Goal: Task Accomplishment & Management: Use online tool/utility

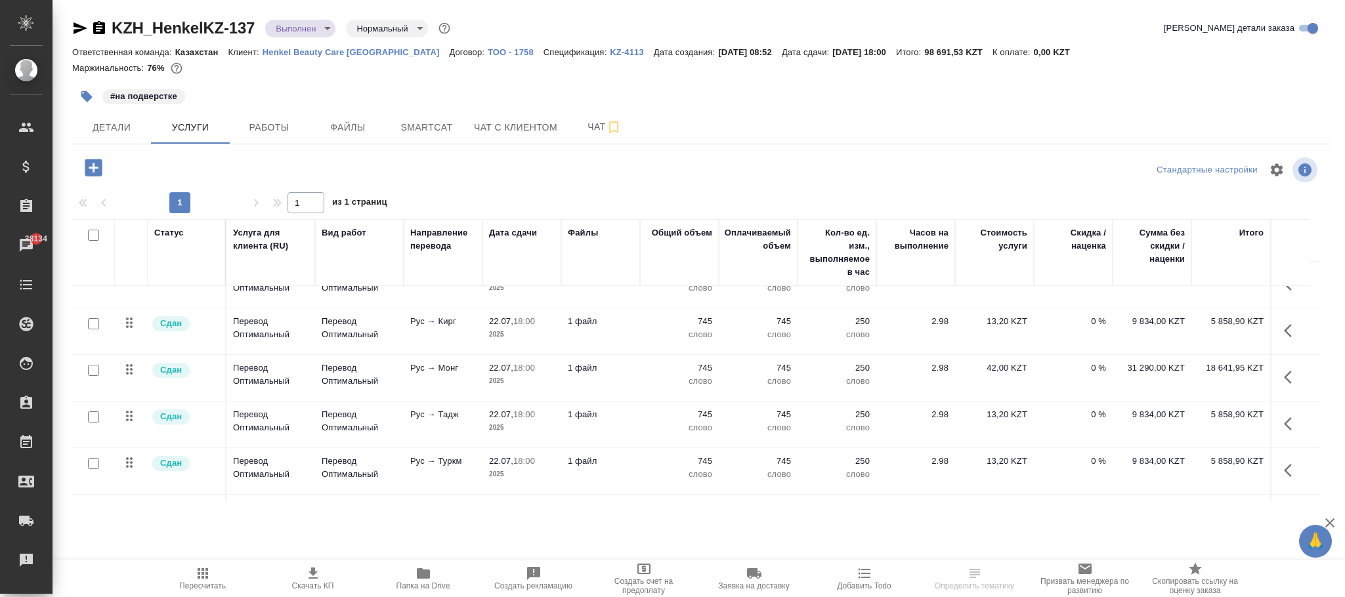
scroll to position [176, 0]
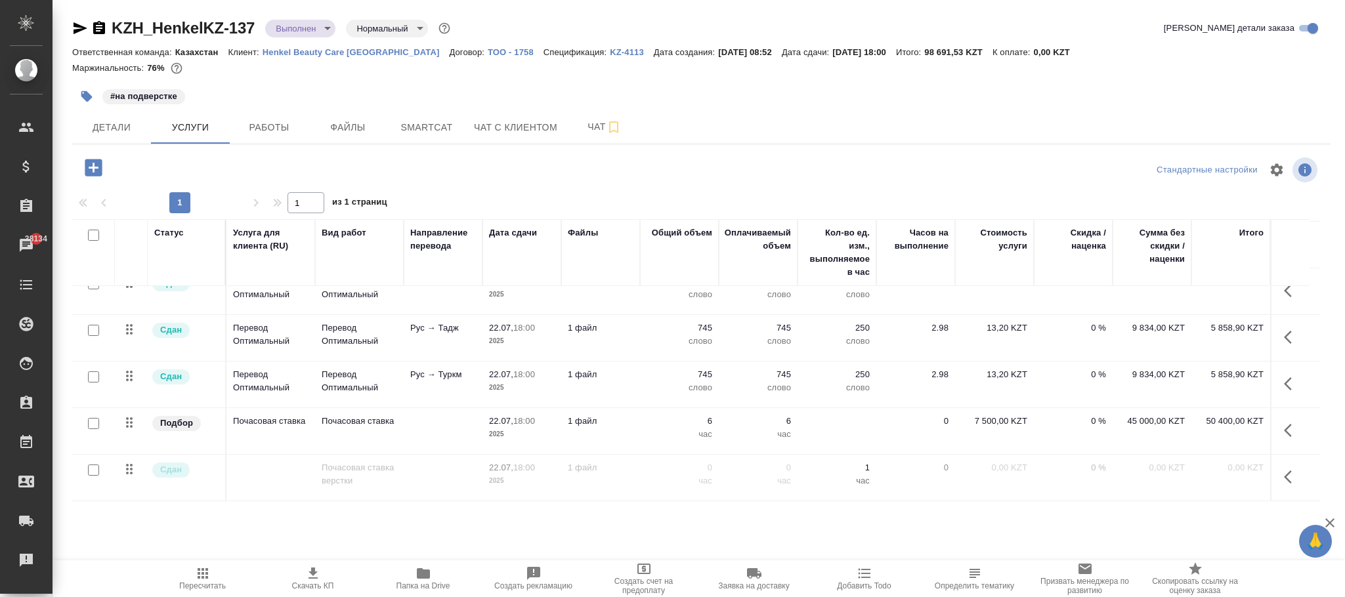
drag, startPoint x: 1282, startPoint y: 413, endPoint x: 1176, endPoint y: 440, distance: 108.9
click at [1284, 423] on icon "button" at bounding box center [1292, 431] width 16 height 16
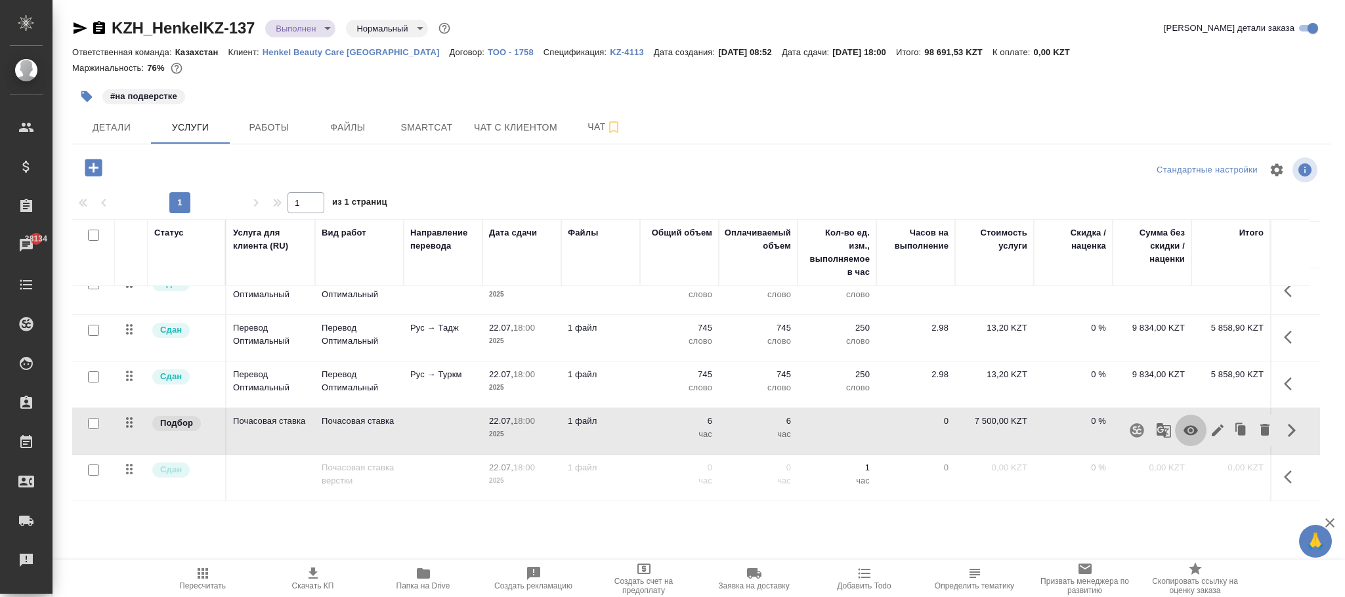
click at [1185, 426] on icon "button" at bounding box center [1190, 431] width 14 height 10
click at [198, 572] on icon "button" at bounding box center [203, 574] width 16 height 16
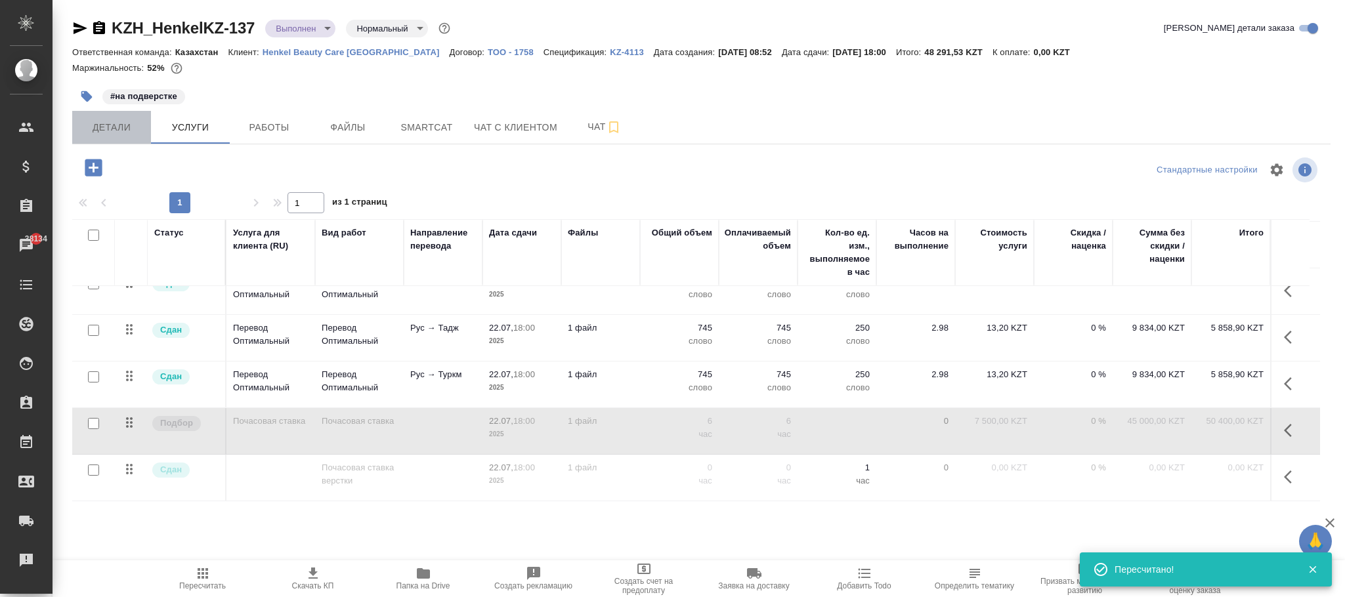
click at [115, 127] on span "Детали" at bounding box center [111, 127] width 63 height 16
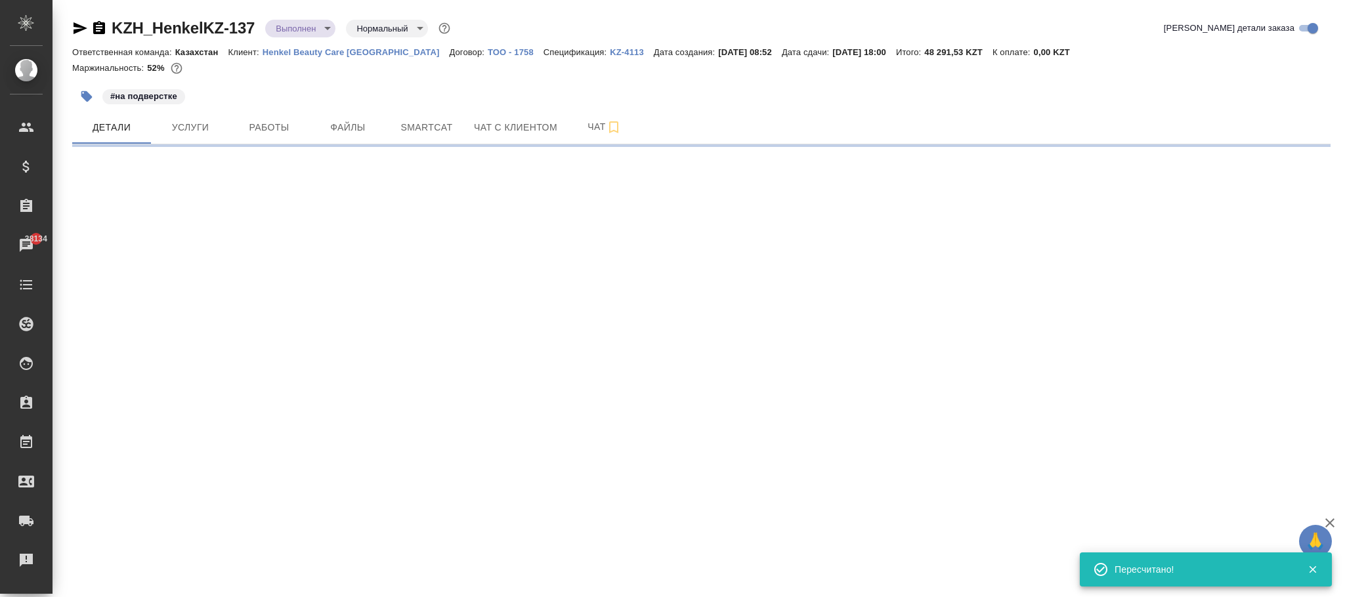
select select "RU"
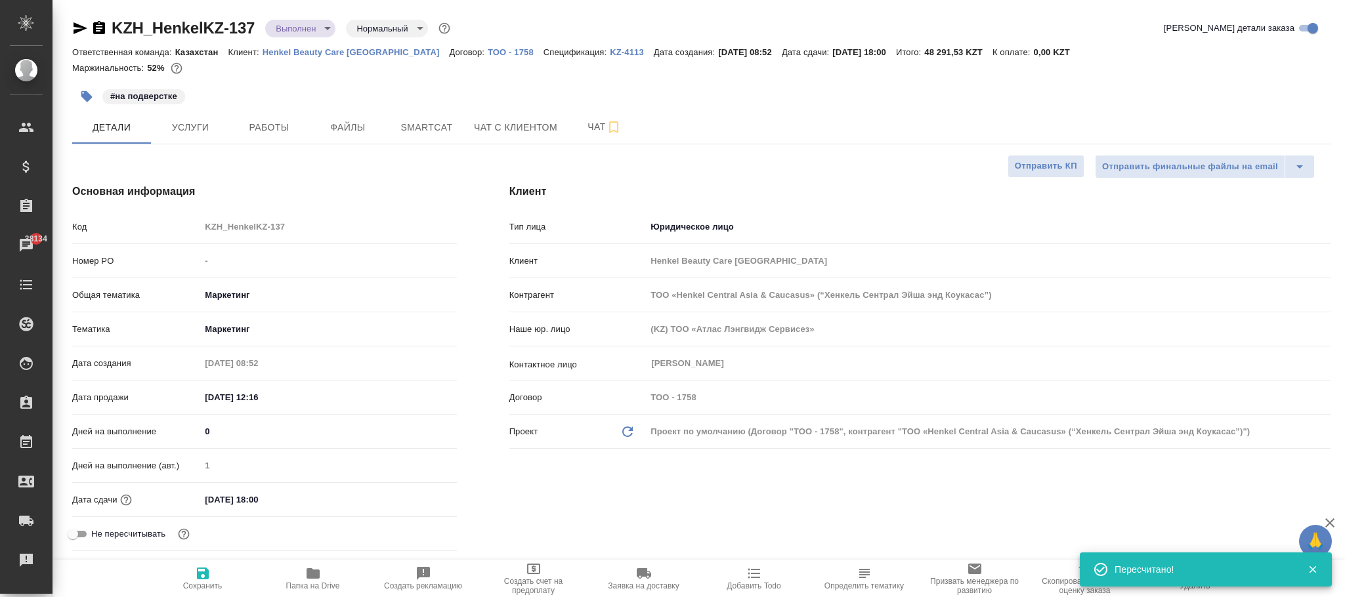
type textarea "x"
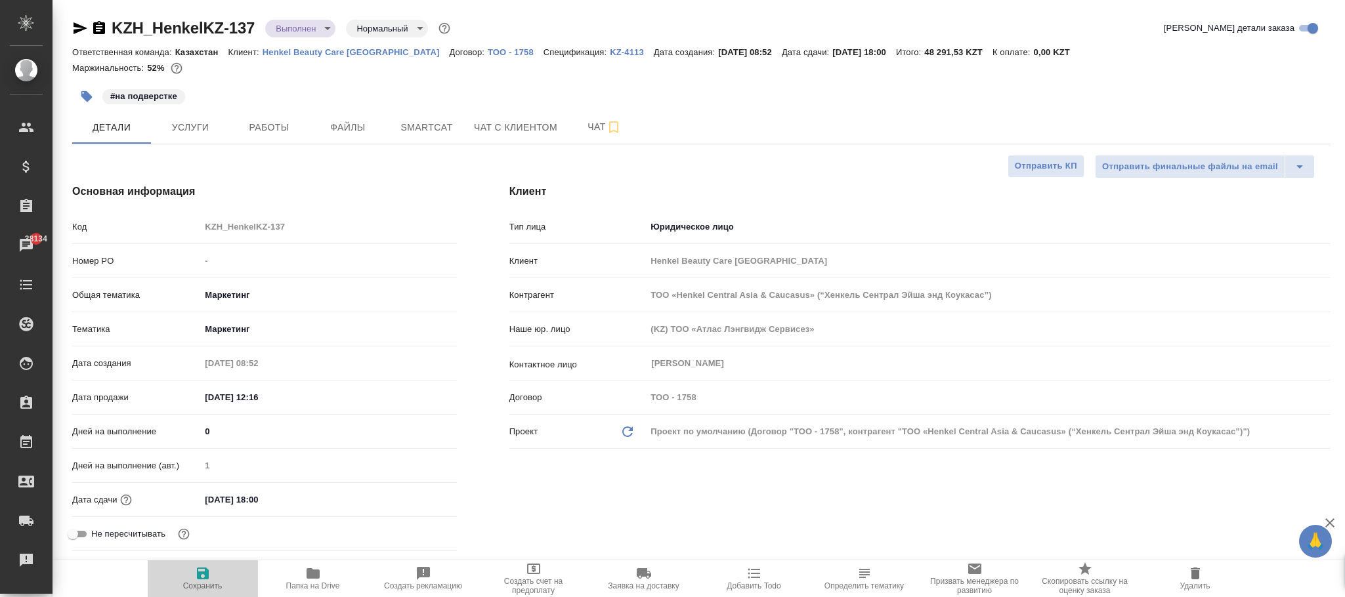
click at [209, 575] on icon "button" at bounding box center [203, 574] width 16 height 16
type textarea "x"
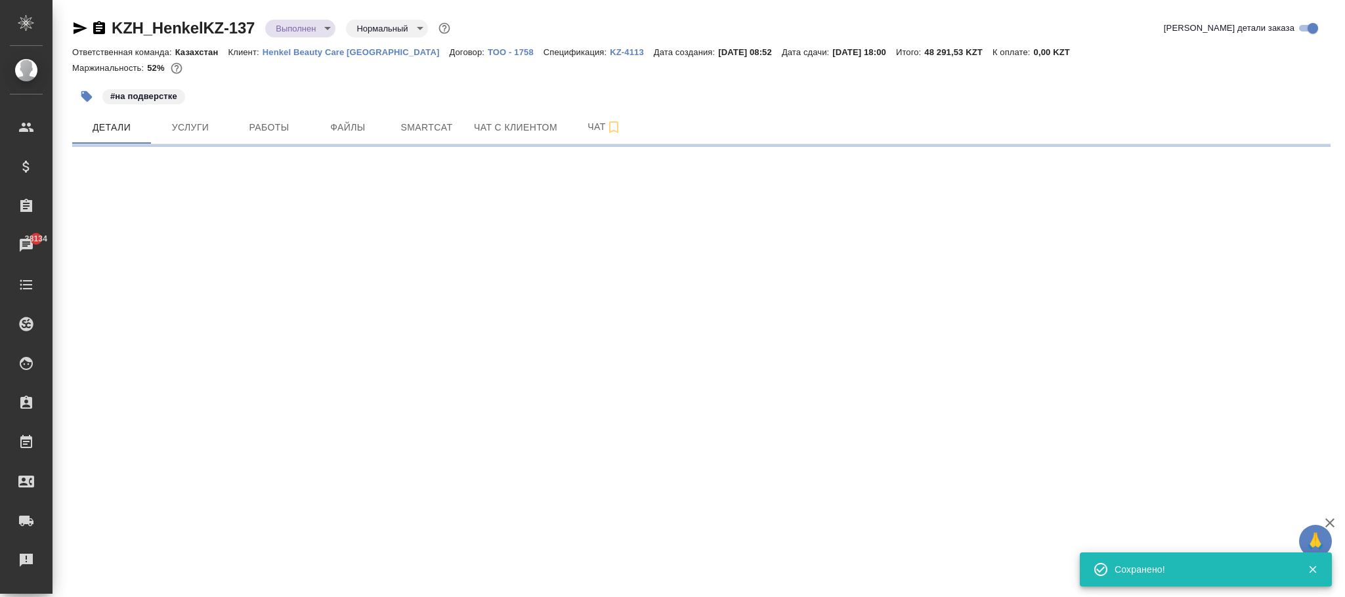
select select "RU"
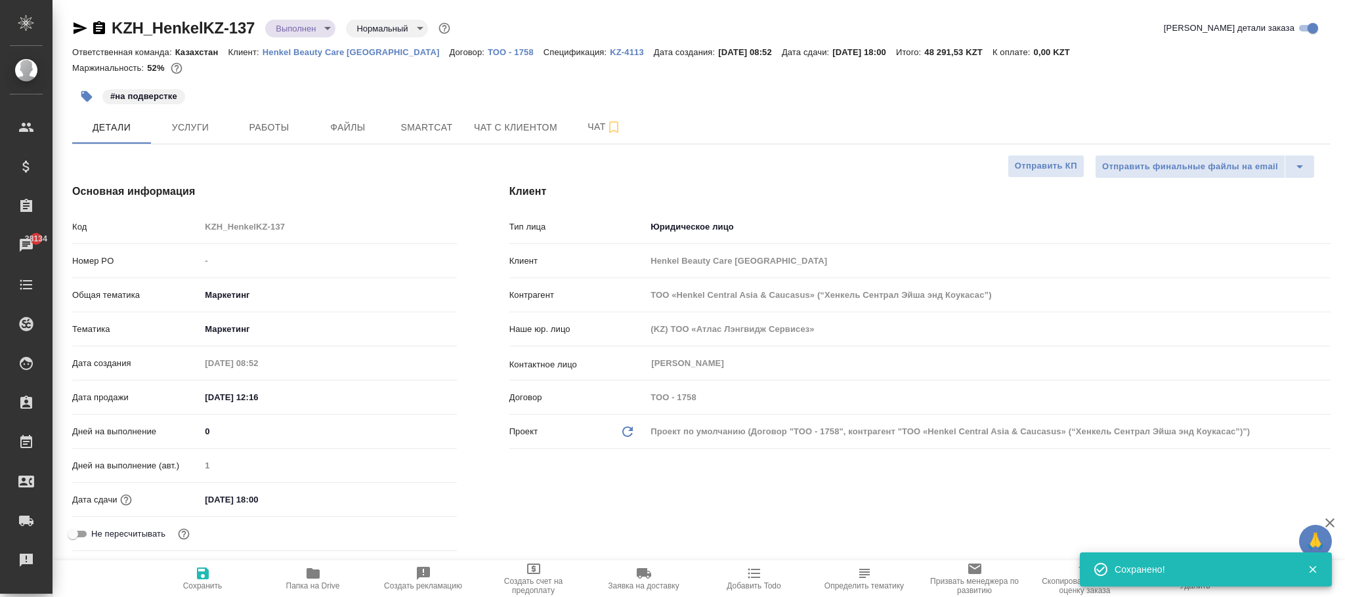
type textarea "x"
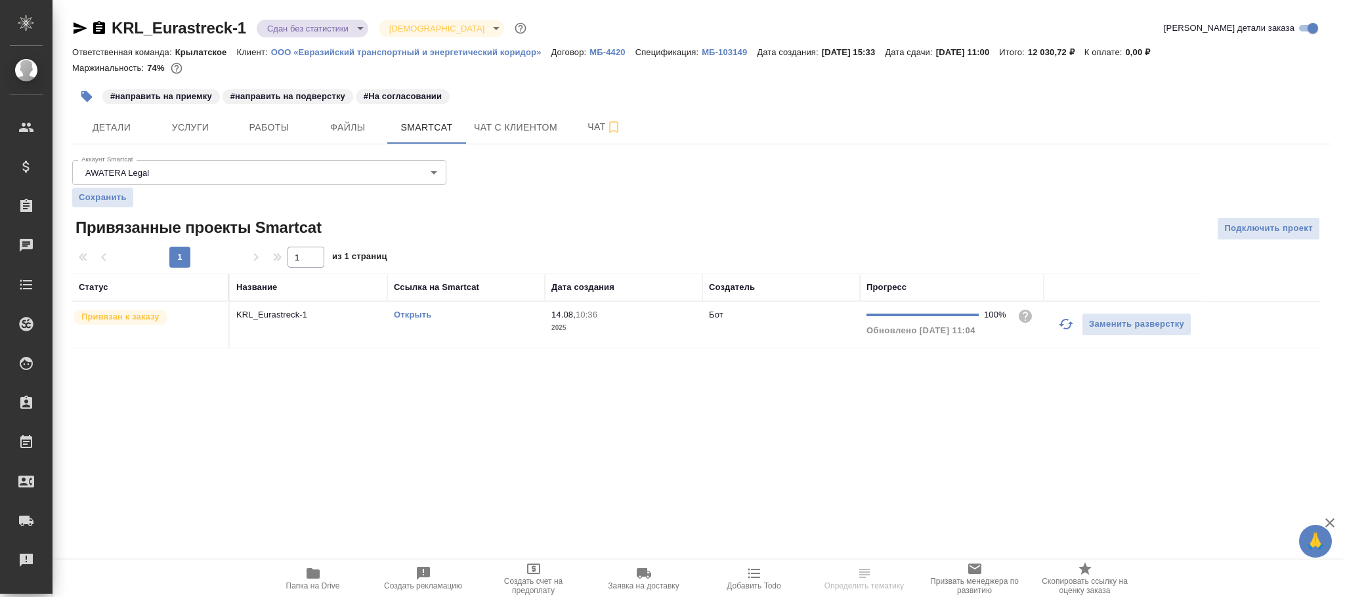
click at [539, 337] on td "Открыть" at bounding box center [465, 325] width 157 height 46
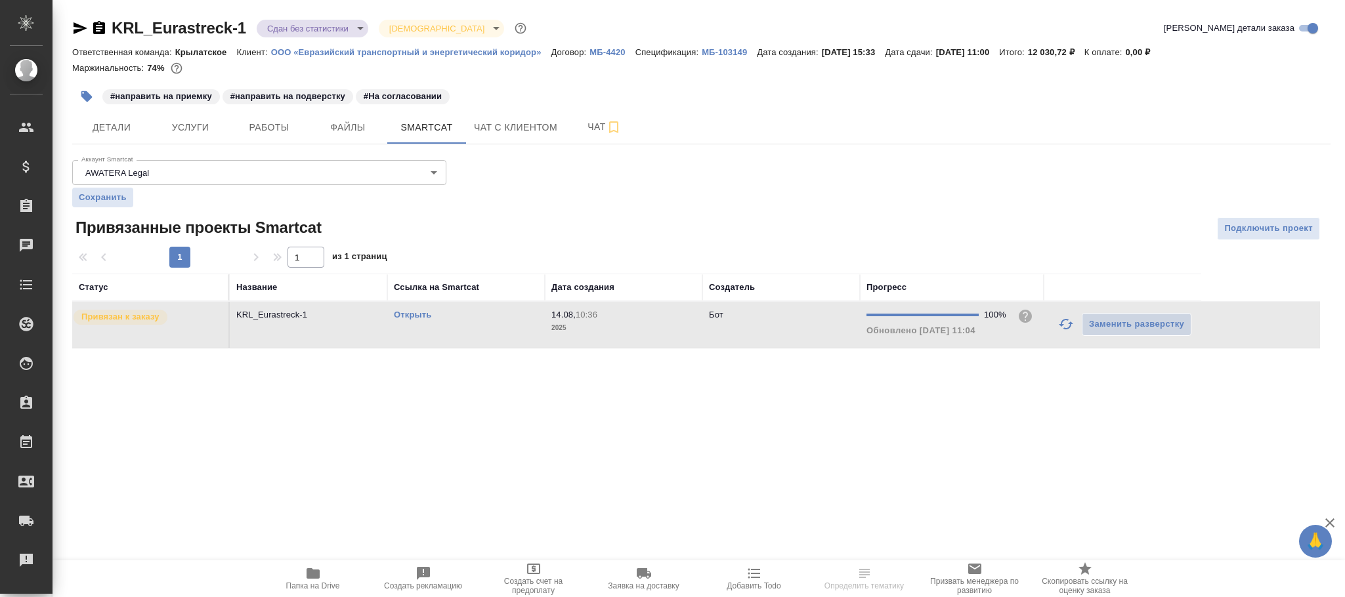
click at [539, 337] on td "Открыть" at bounding box center [465, 325] width 157 height 46
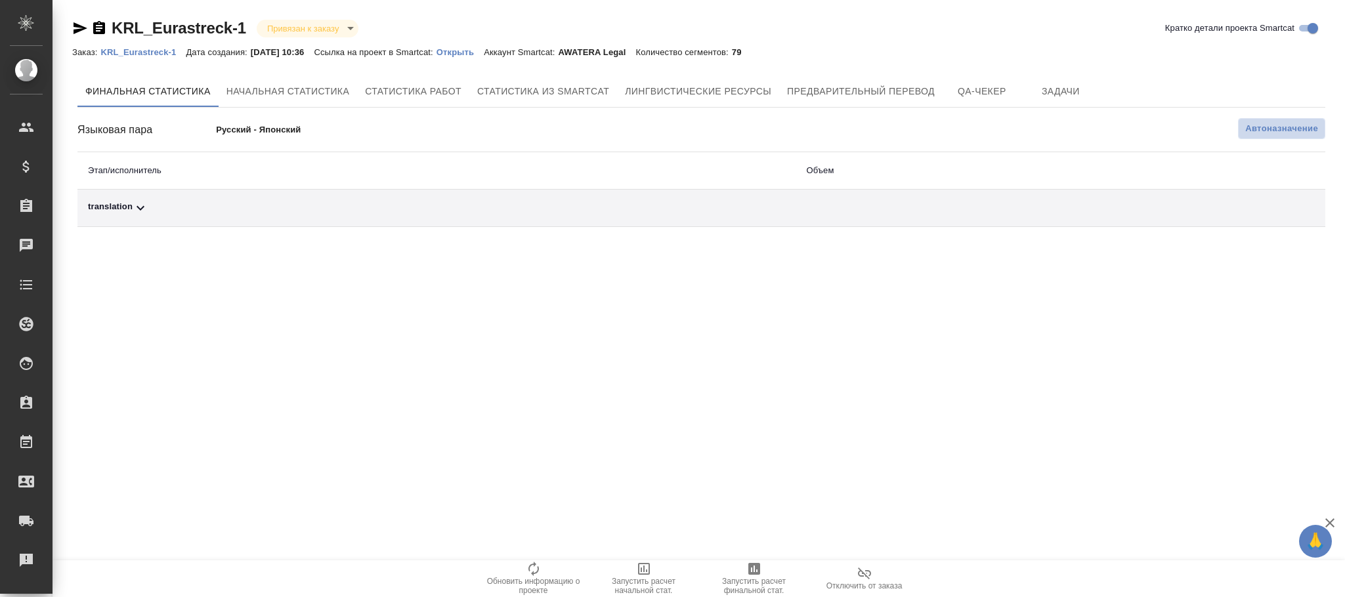
click at [1286, 128] on span "Автоназначение" at bounding box center [1281, 128] width 73 height 13
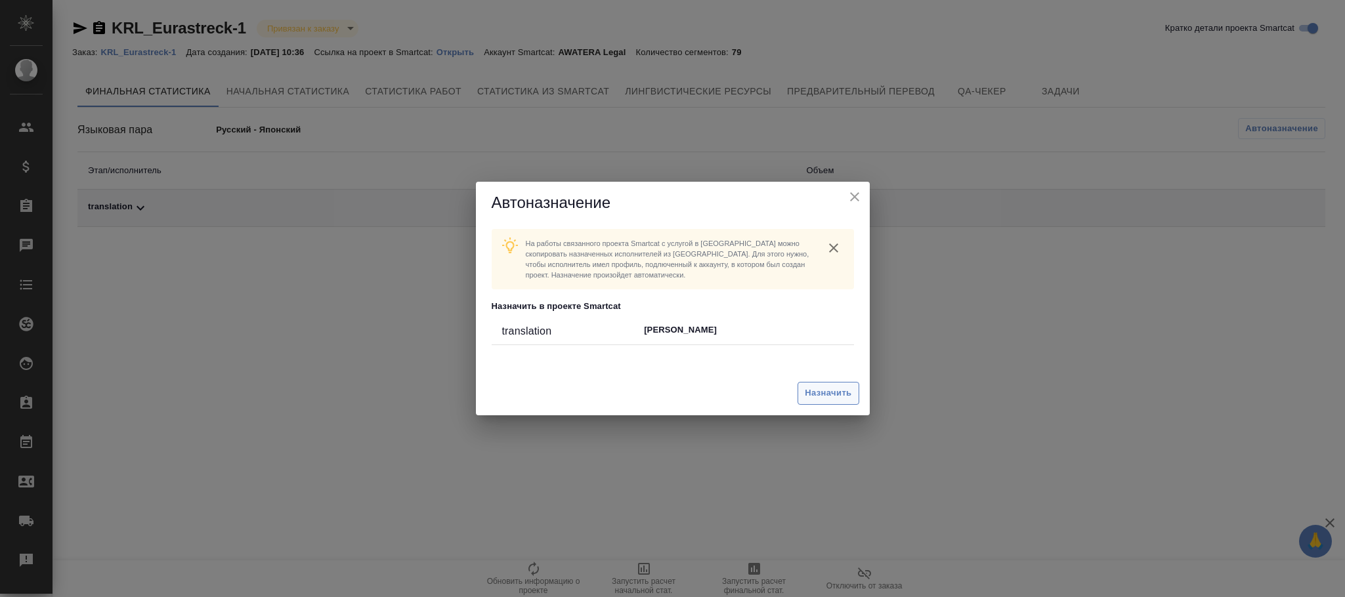
click at [837, 392] on span "Назначить" at bounding box center [828, 393] width 47 height 15
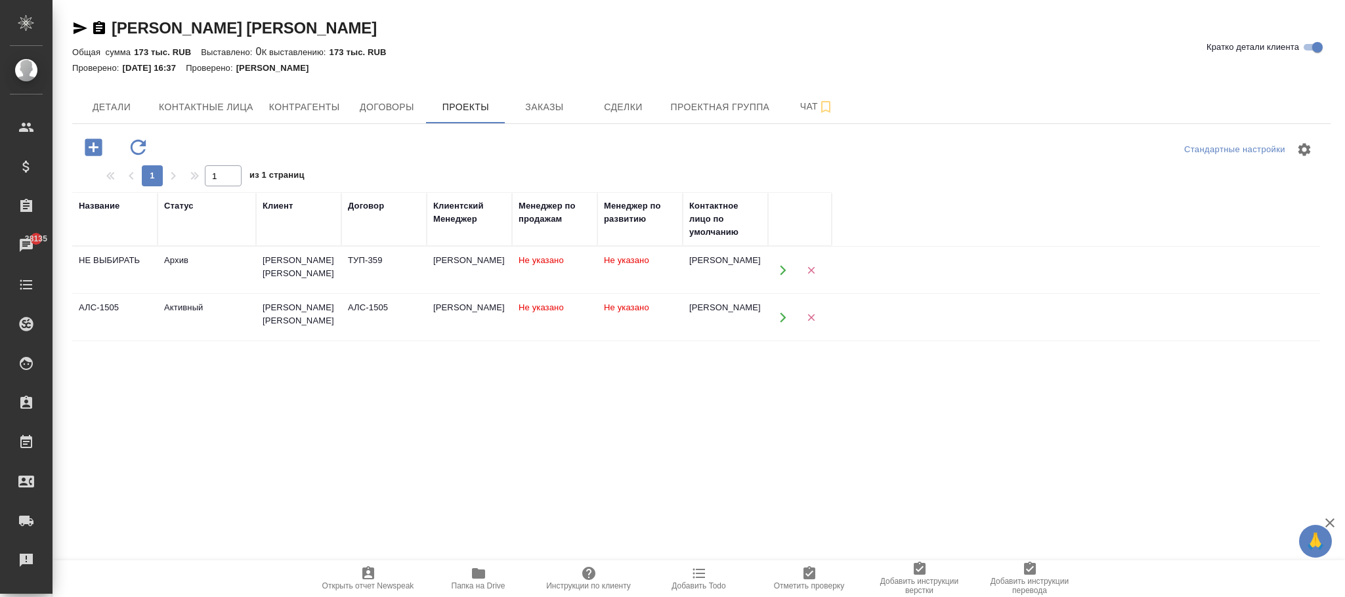
click at [623, 266] on td "Не указано" at bounding box center [639, 270] width 85 height 46
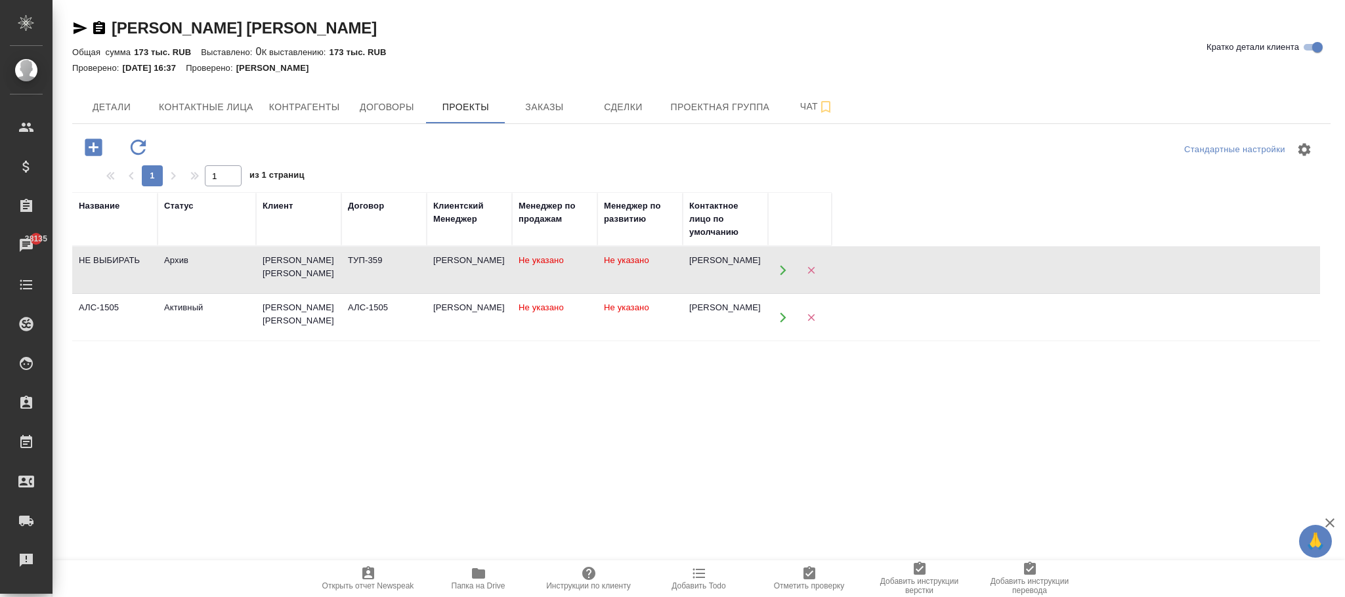
click at [623, 266] on td "Не указано" at bounding box center [639, 270] width 85 height 46
click at [575, 293] on td "Не указано" at bounding box center [554, 270] width 85 height 46
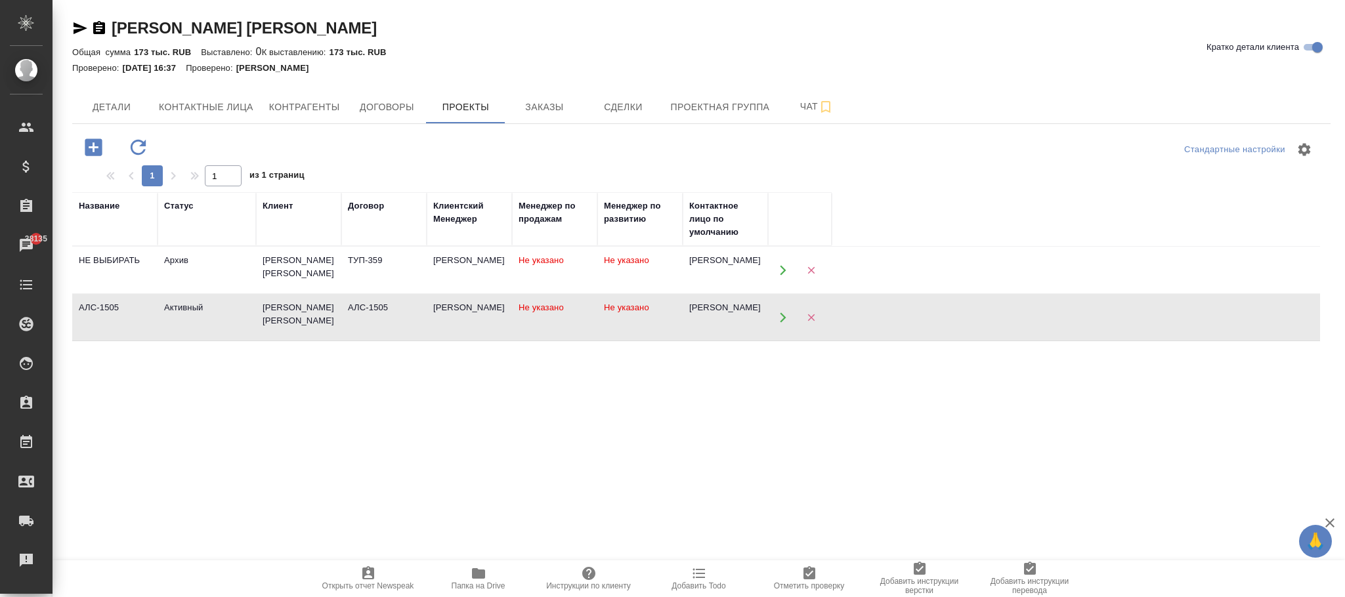
click at [575, 293] on td "Не указано" at bounding box center [554, 270] width 85 height 46
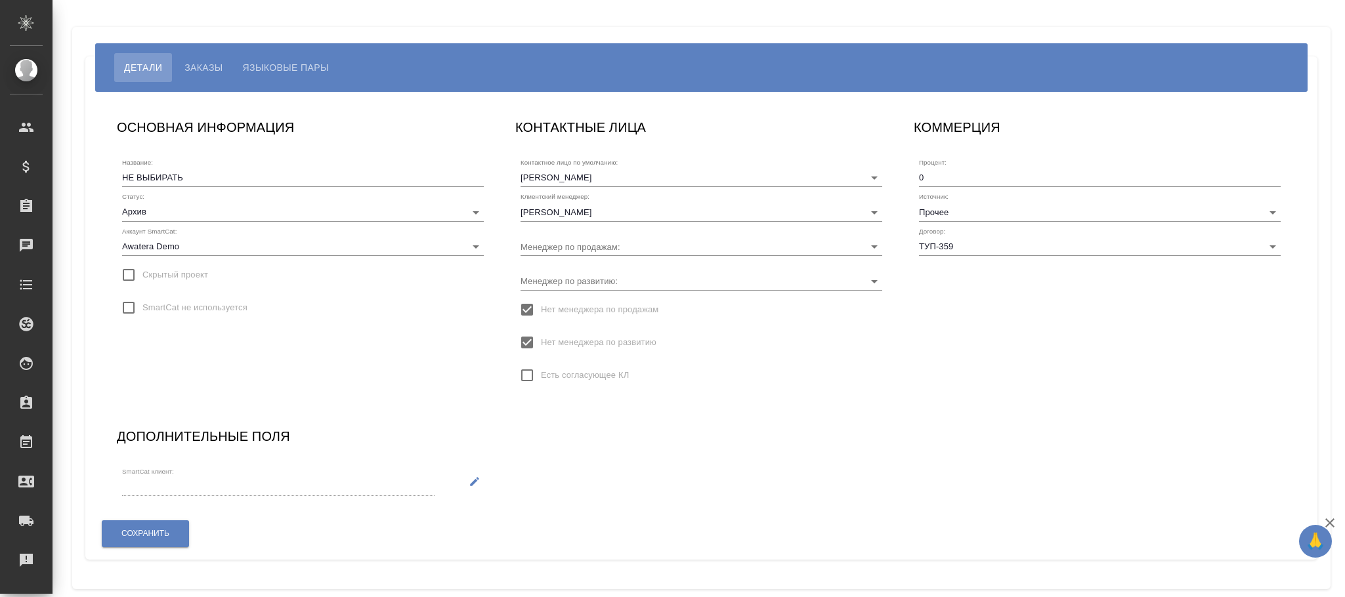
click at [619, 339] on span "Нет менеджера по развитию" at bounding box center [598, 342] width 115 height 13
click at [541, 339] on input "Нет менеджера по развитию" at bounding box center [527, 343] width 28 height 28
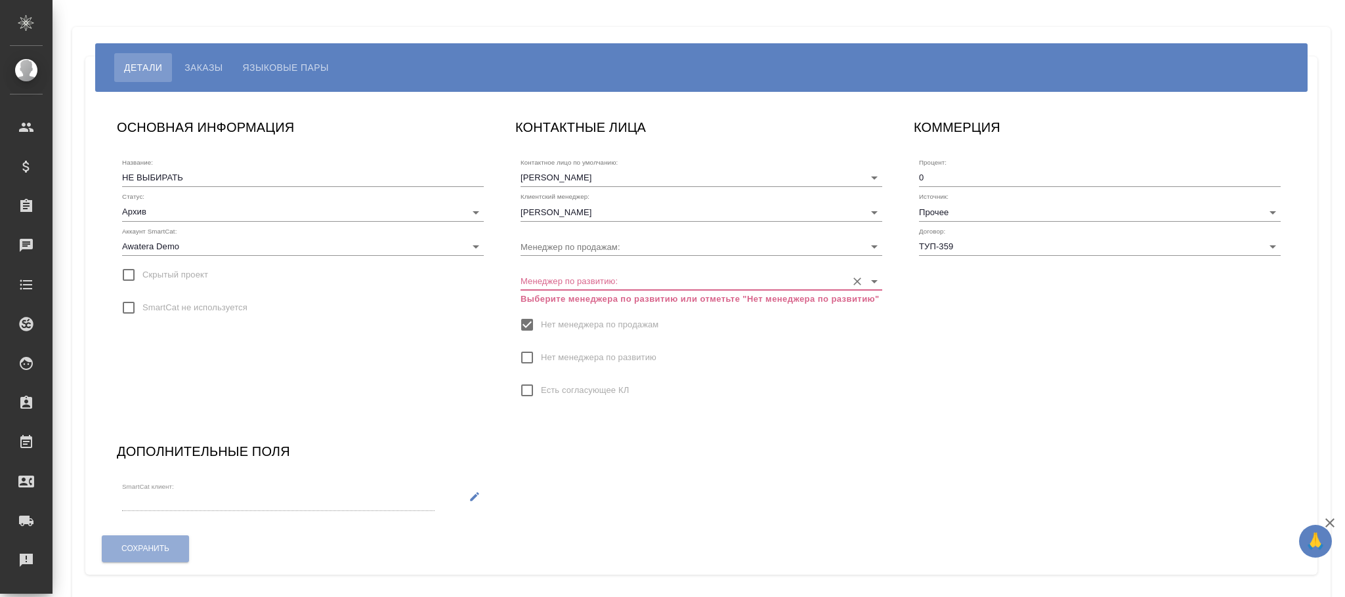
click at [610, 293] on p "Выберите менеджера по развитию или отметьте "Нет менеджера по развитию"" at bounding box center [701, 299] width 362 height 13
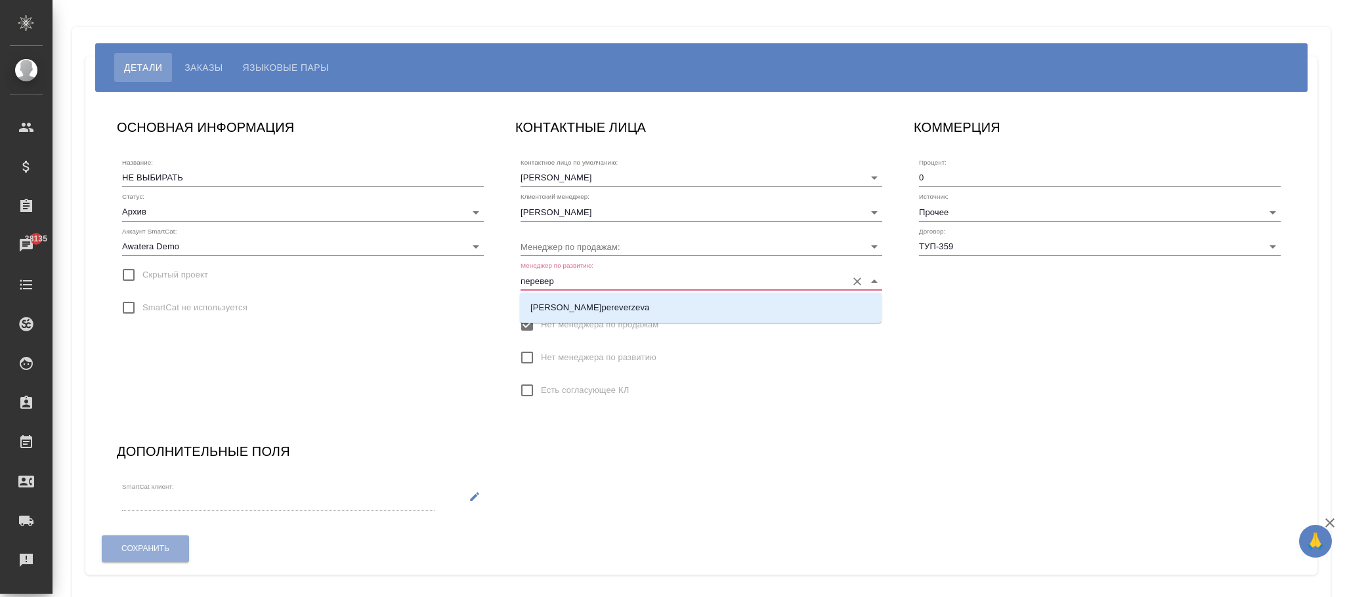
click at [632, 307] on p "Переверзева Анна a.pereverzeva" at bounding box center [589, 307] width 119 height 13
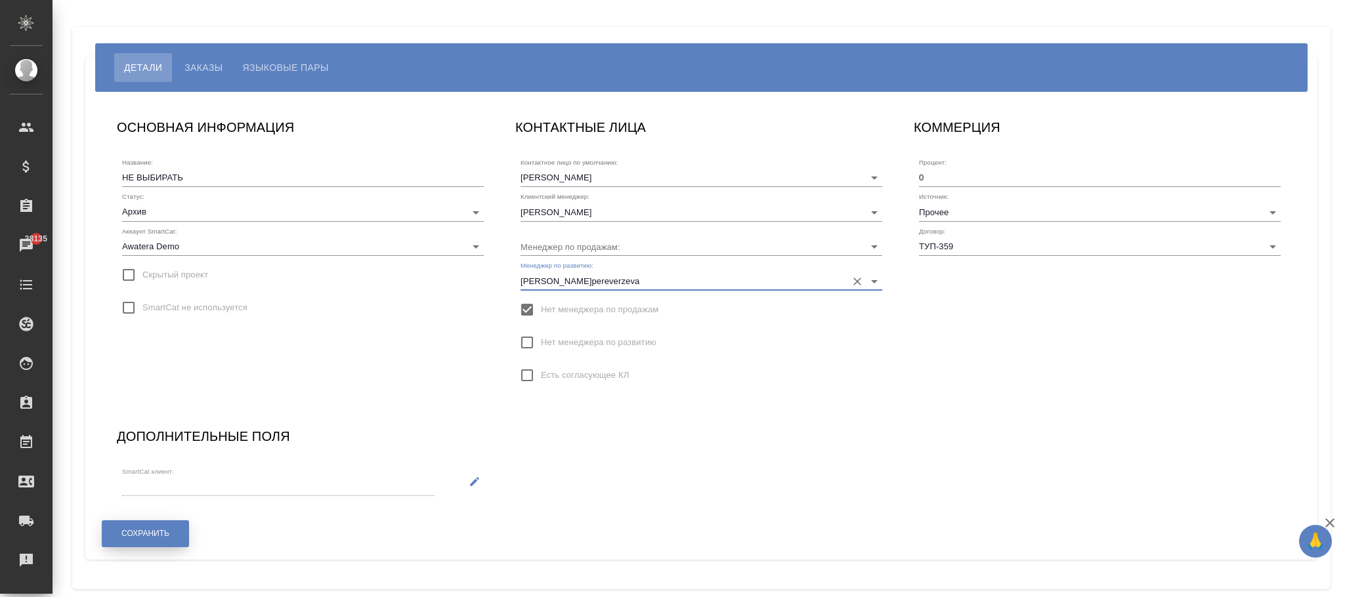
type input "Переверзева Анна a.pereverzeva"
click at [142, 540] on button "Сохранить" at bounding box center [145, 533] width 87 height 27
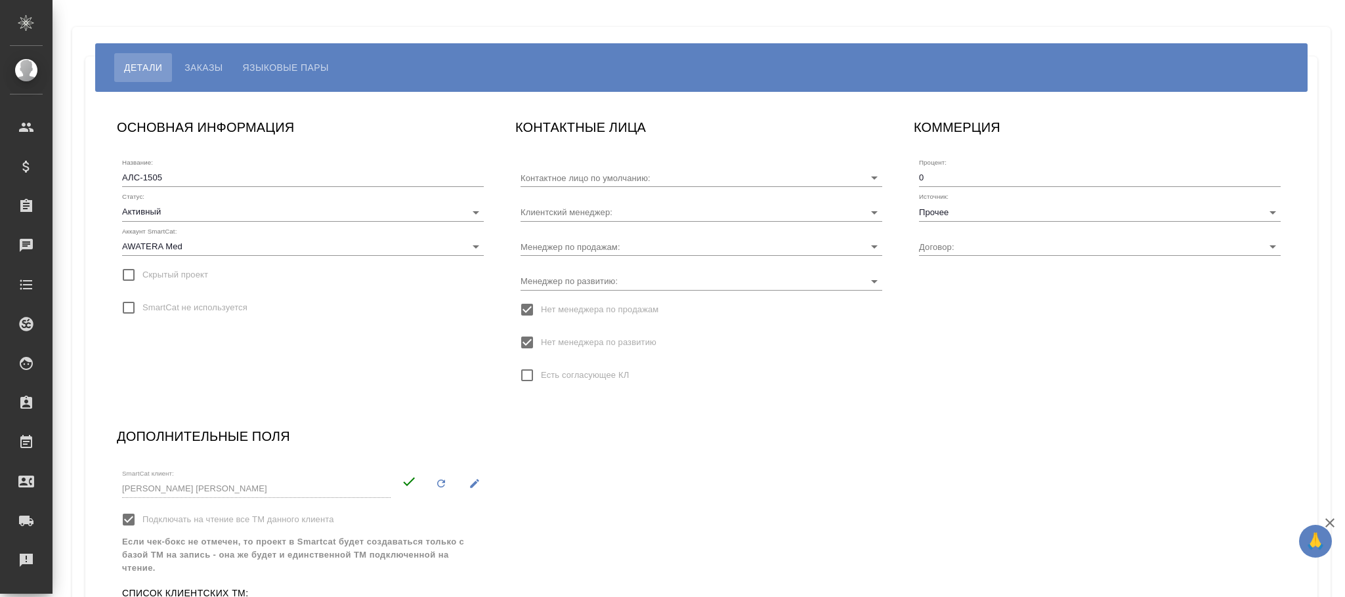
type input "[PERSON_NAME]"
type input "АЛС-1505"
type input "[PERSON_NAME]"
click at [609, 339] on span "Нет менеджера по развитию" at bounding box center [598, 342] width 115 height 13
click at [541, 339] on input "Нет менеджера по развитию" at bounding box center [527, 343] width 28 height 28
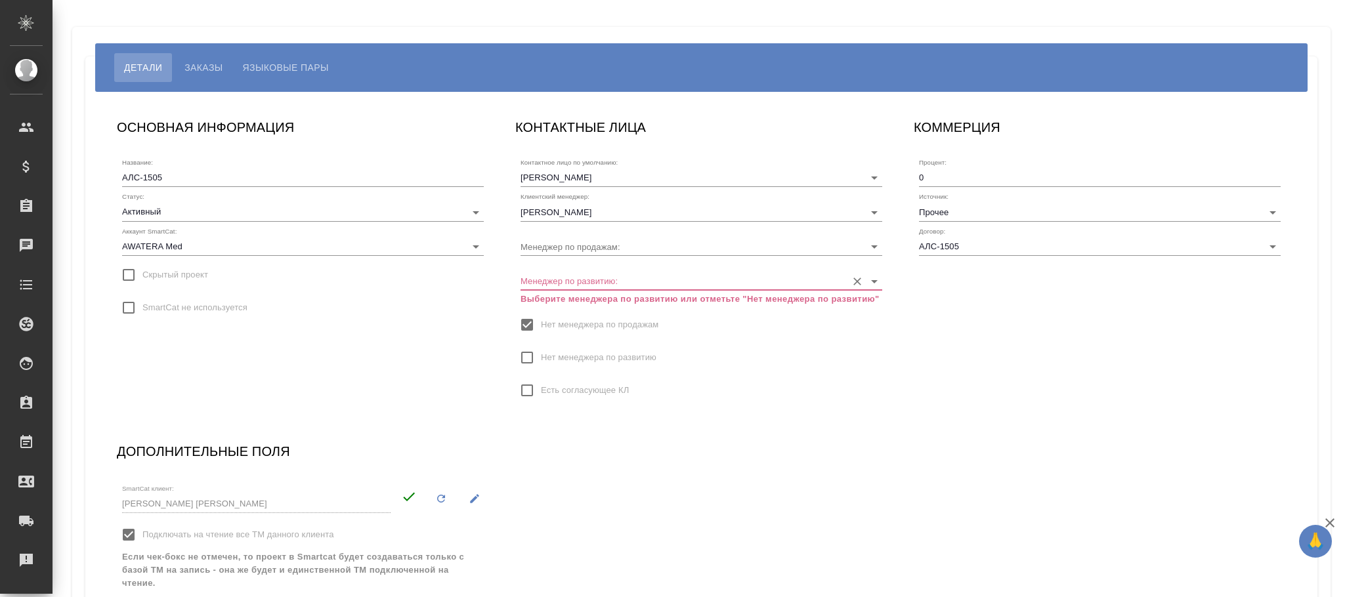
click at [597, 278] on input "Менеджер по развитию:" at bounding box center [680, 281] width 320 height 18
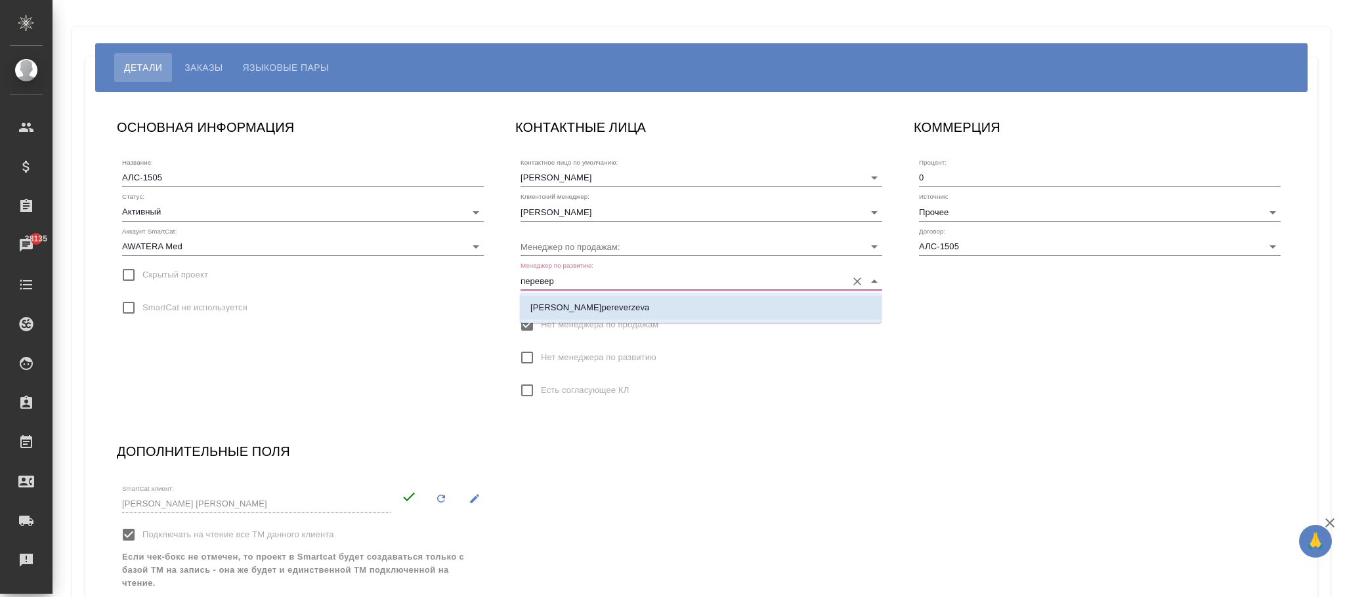
click at [614, 319] on li "[PERSON_NAME]pereverzeva" at bounding box center [701, 308] width 362 height 24
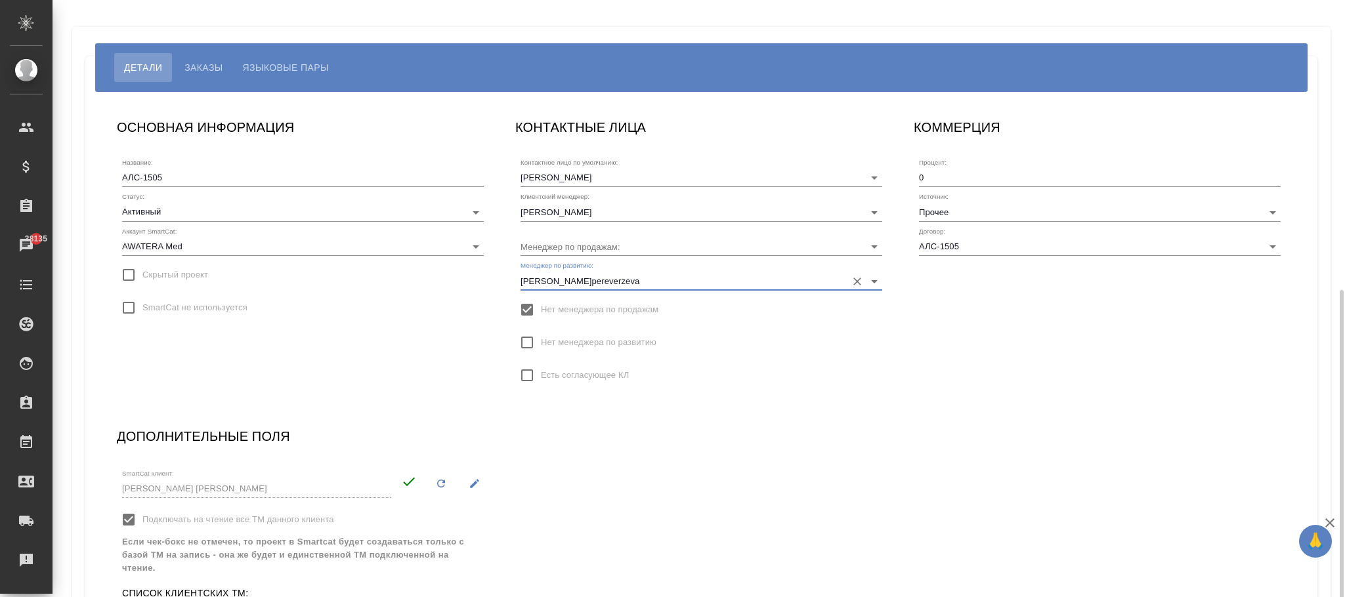
scroll to position [162, 0]
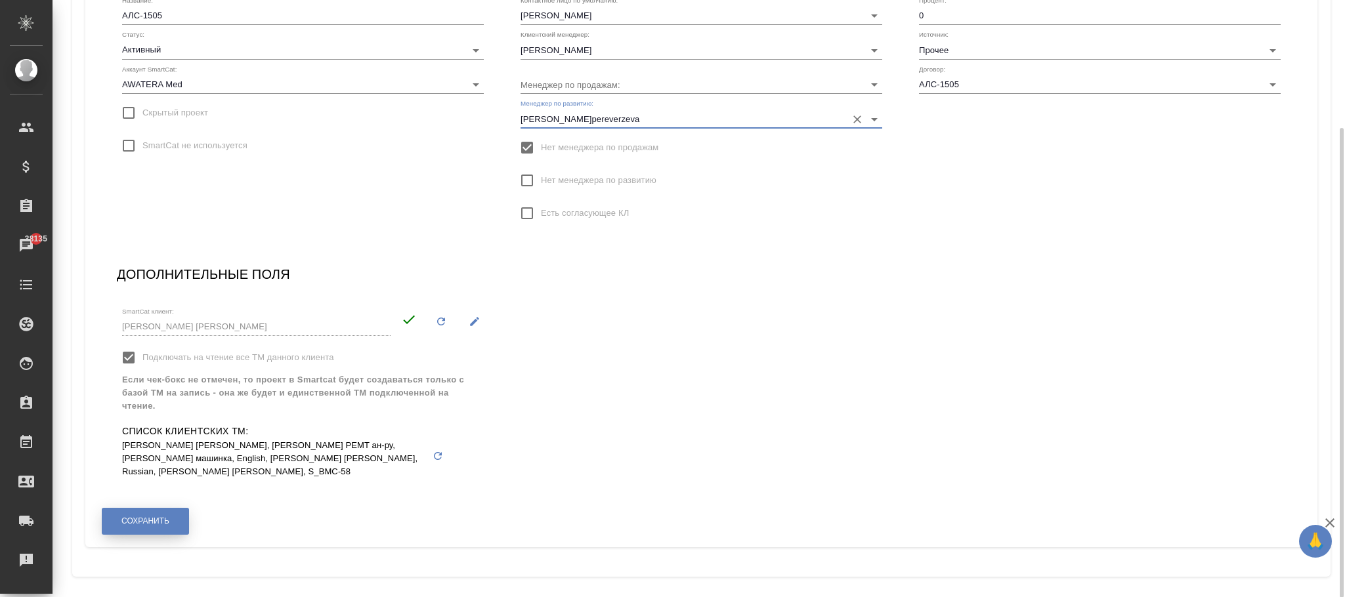
type input "[PERSON_NAME]pereverzeva"
click at [158, 518] on span "Сохранить" at bounding box center [145, 521] width 48 height 11
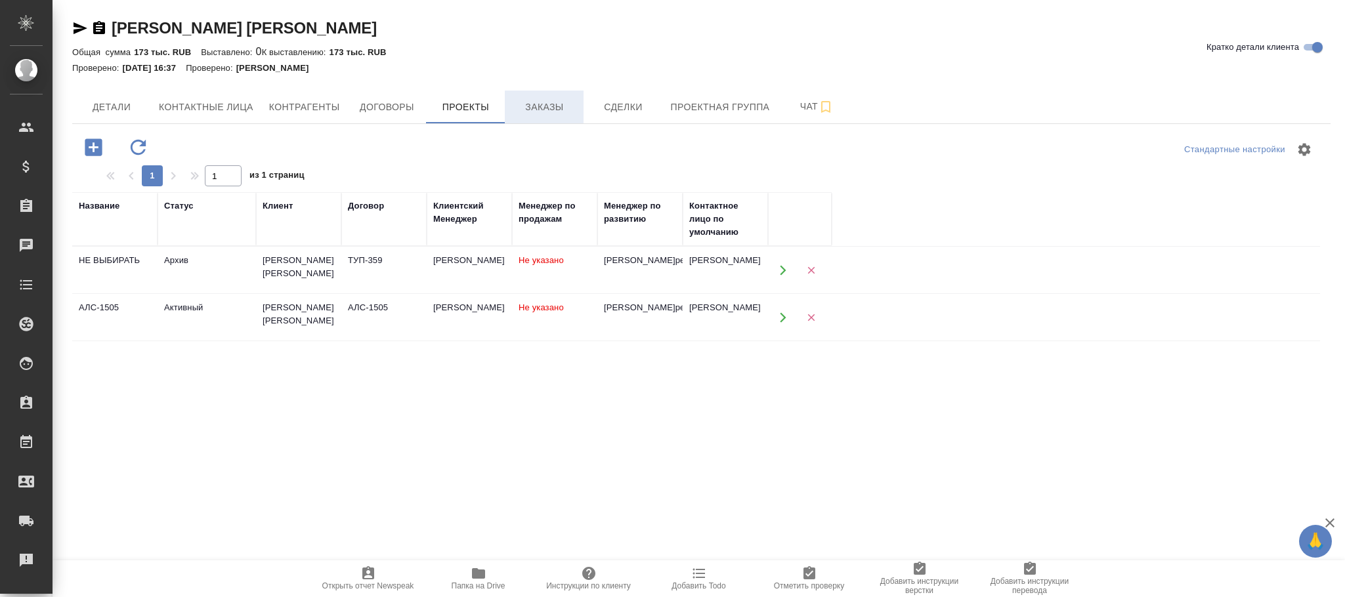
click at [549, 104] on span "Заказы" at bounding box center [544, 107] width 63 height 16
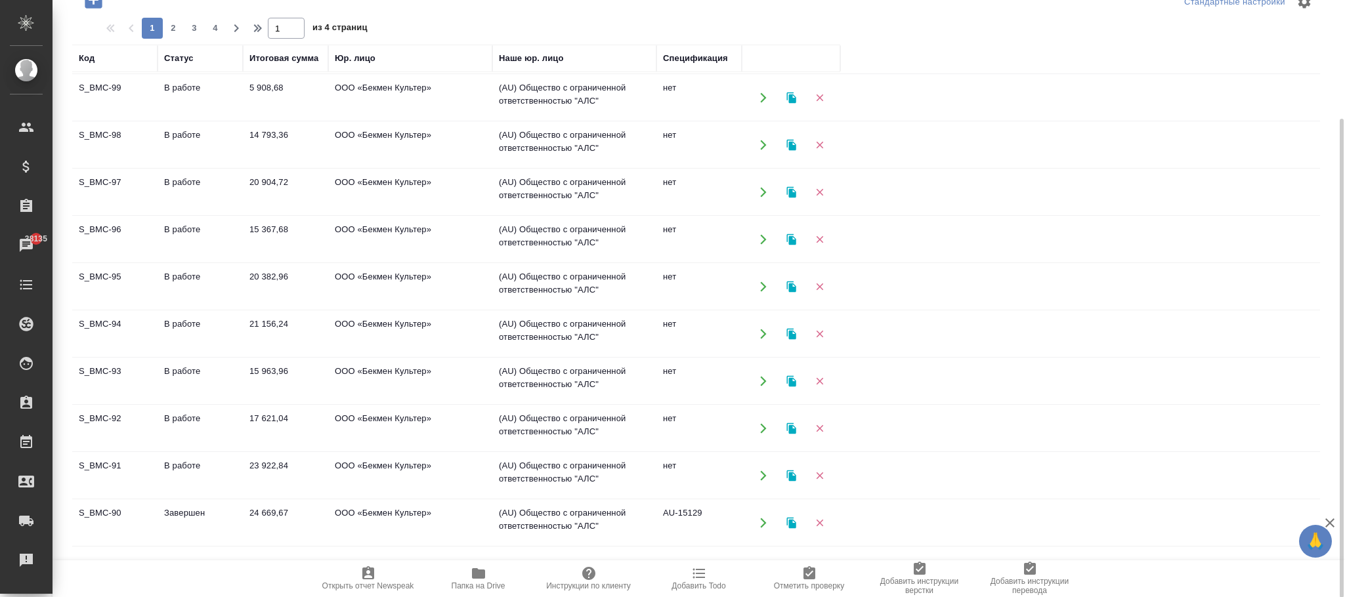
scroll to position [98, 0]
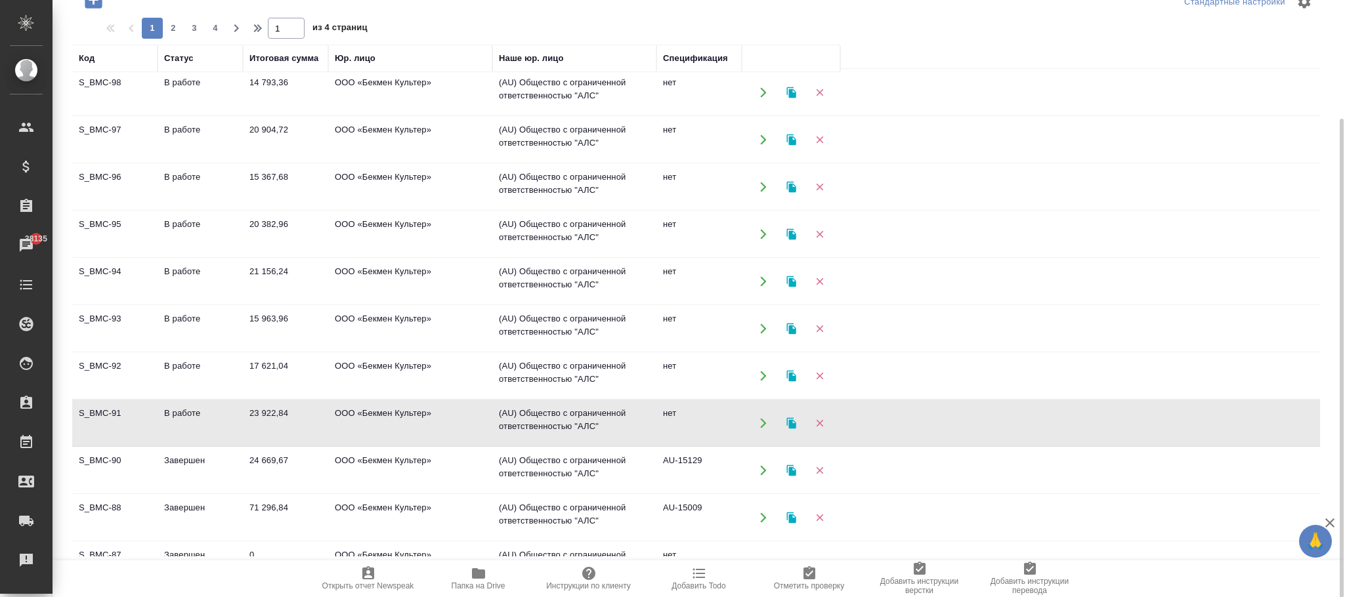
drag, startPoint x: 128, startPoint y: 75, endPoint x: 73, endPoint y: 77, distance: 54.5
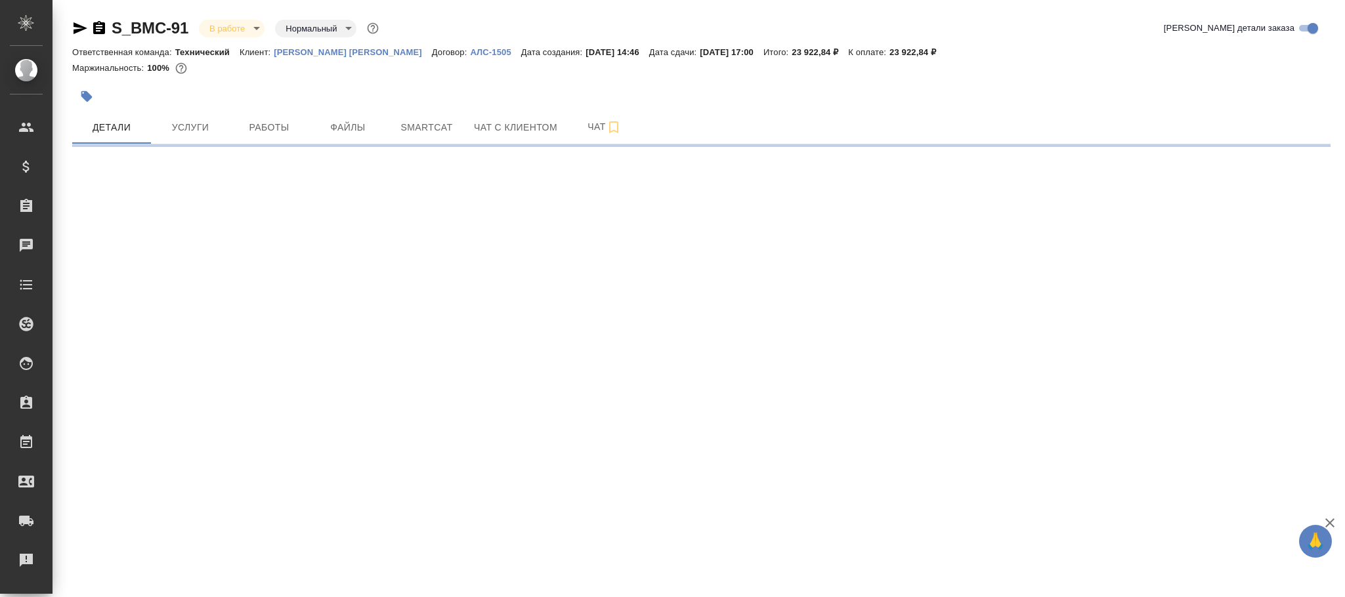
select select "RU"
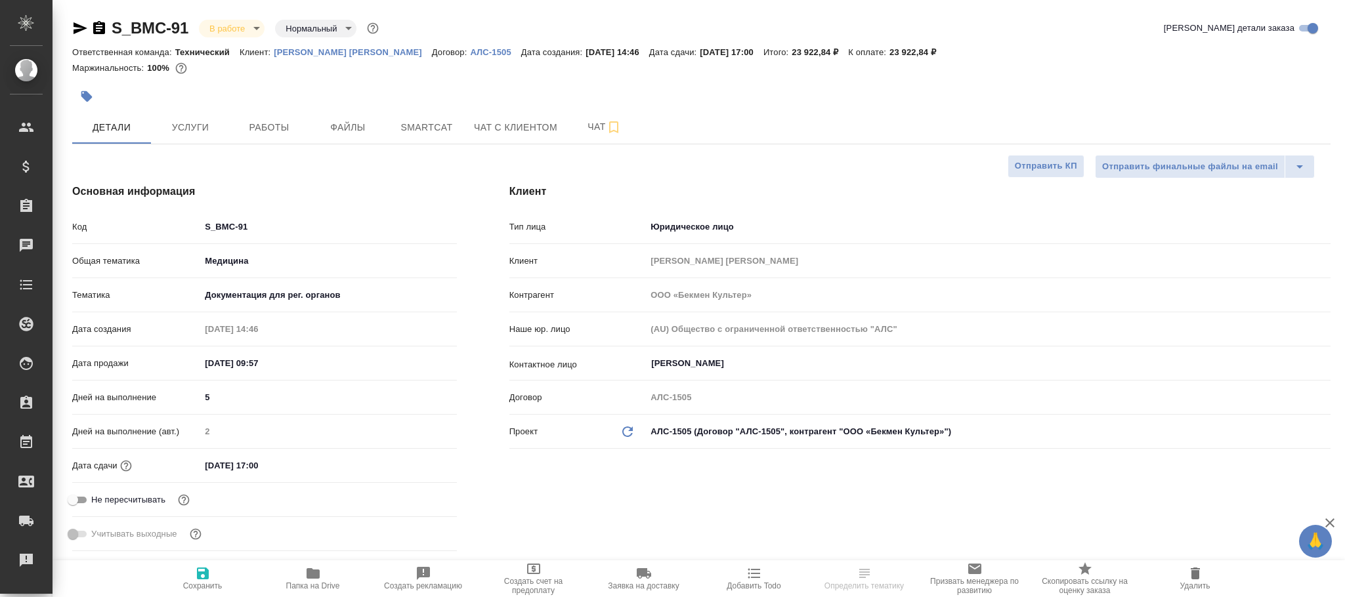
type textarea "x"
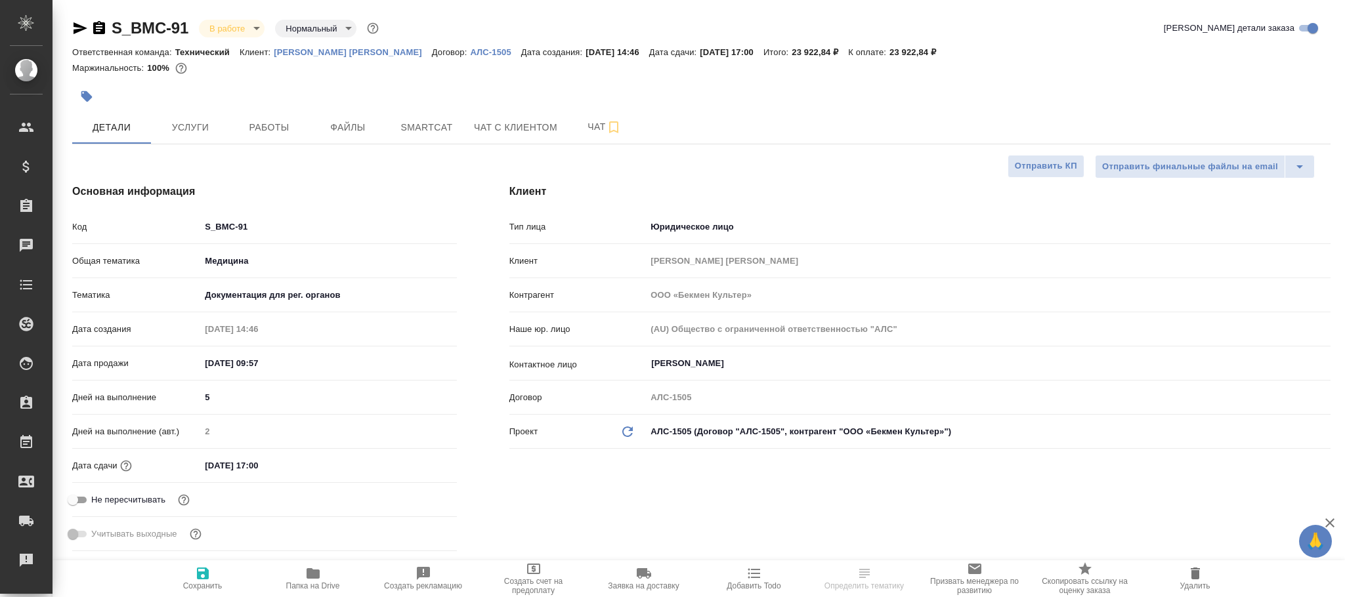
type textarea "x"
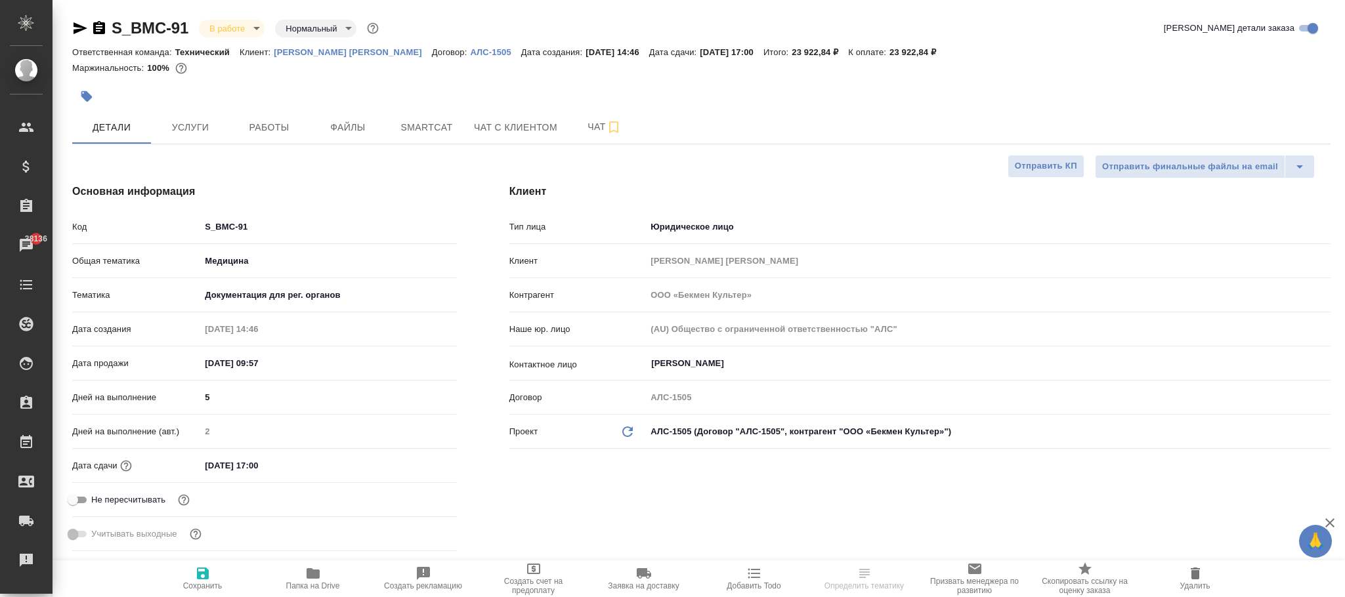
type textarea "x"
drag, startPoint x: 274, startPoint y: 231, endPoint x: 180, endPoint y: 232, distance: 94.5
click at [180, 232] on div "Код S_BMC-91" at bounding box center [264, 226] width 385 height 23
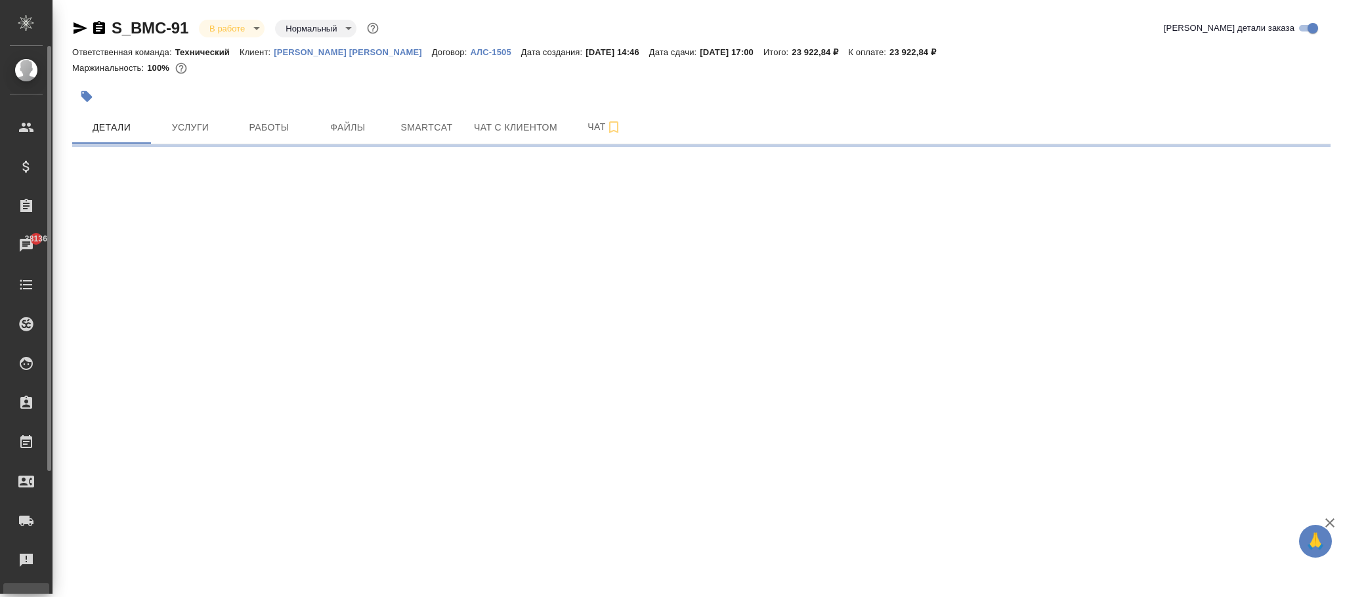
select select "RU"
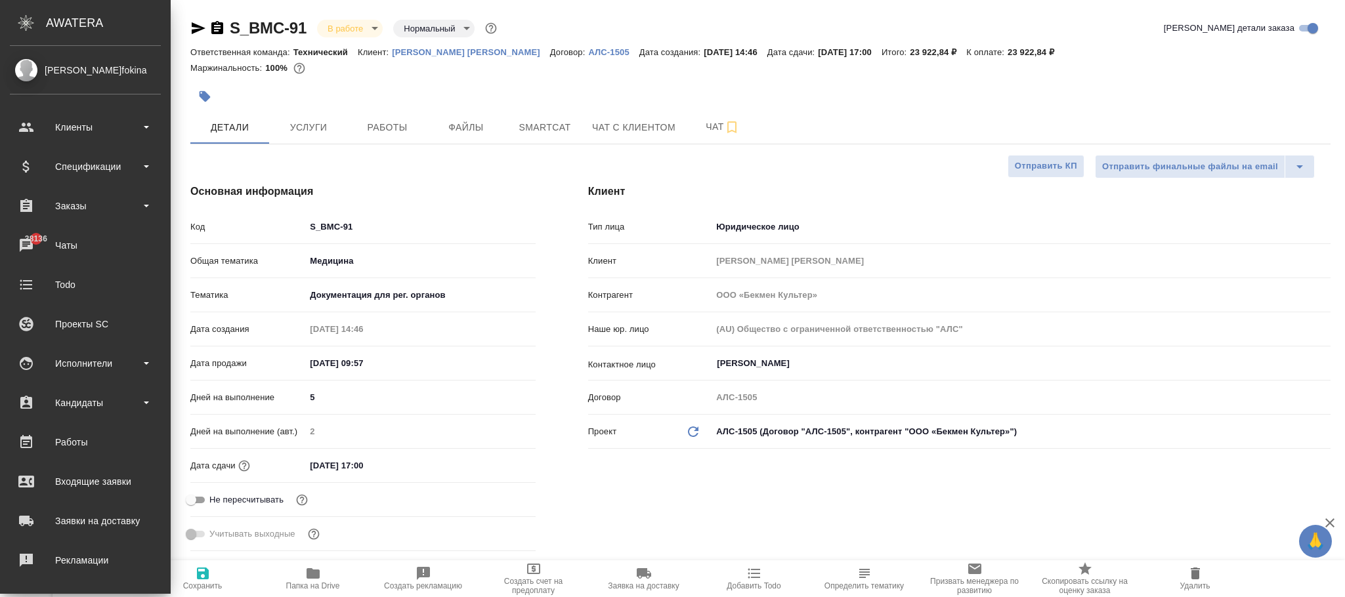
type textarea "x"
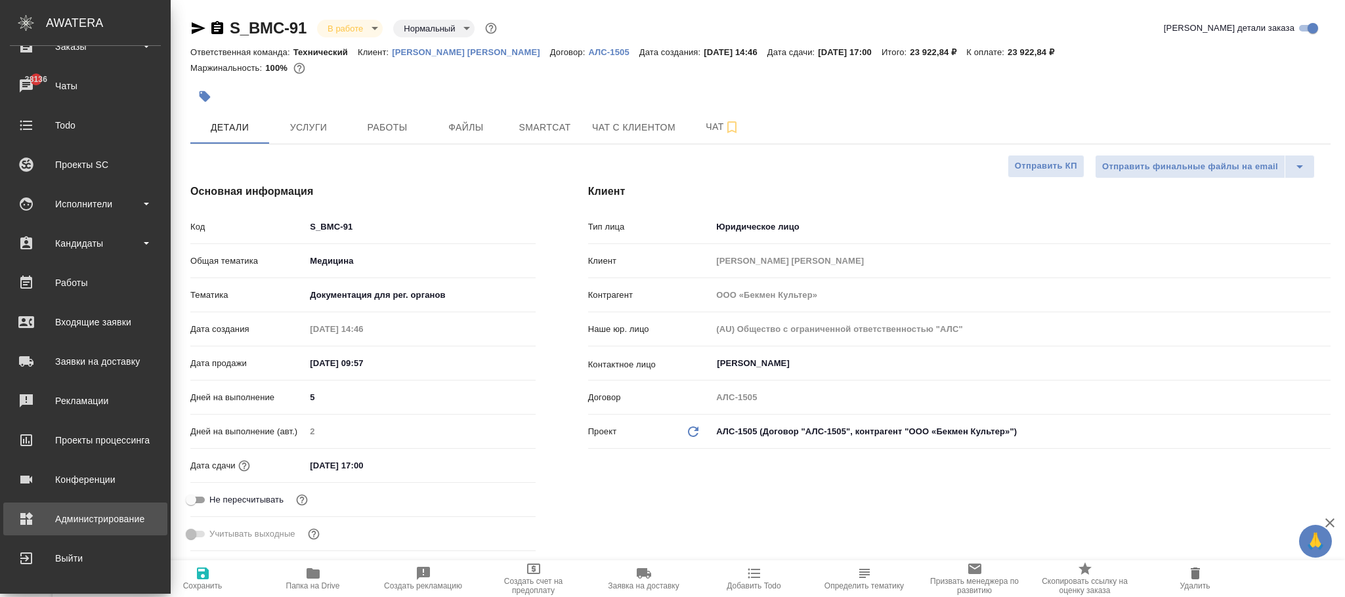
scroll to position [492, 0]
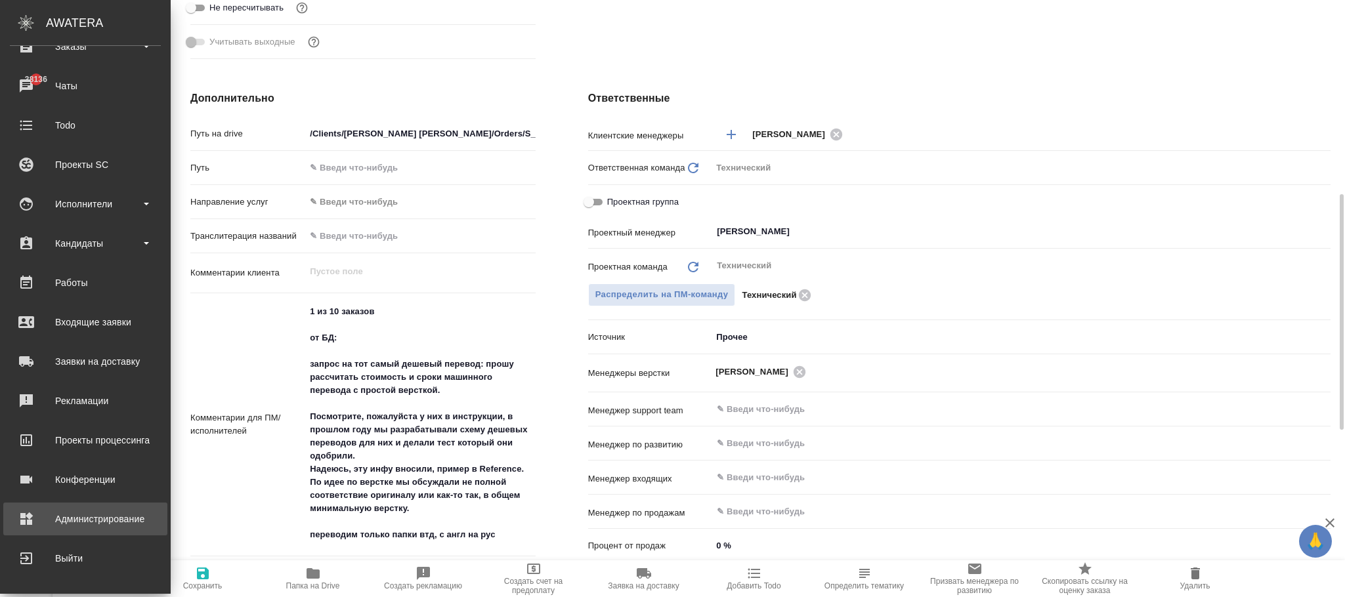
drag, startPoint x: 91, startPoint y: 524, endPoint x: 188, endPoint y: 469, distance: 111.7
click at [91, 524] on div "Администрирование" at bounding box center [85, 519] width 151 height 20
type textarea "x"
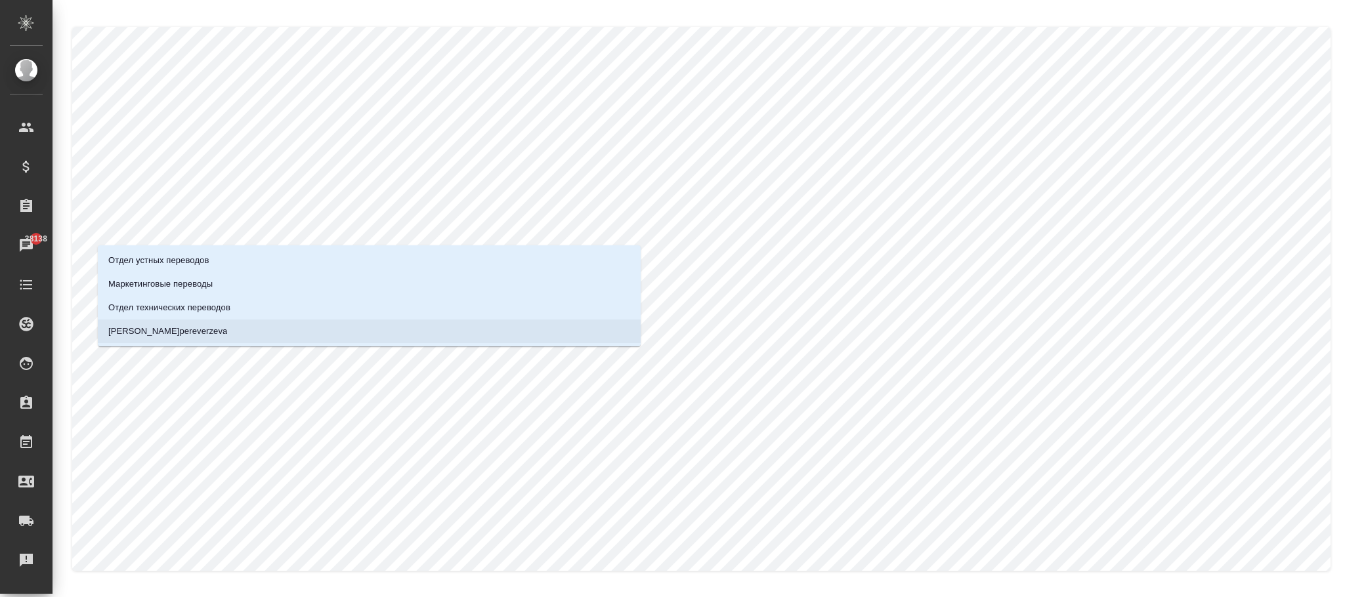
click at [227, 331] on p "[PERSON_NAME]pereverzeva" at bounding box center [167, 331] width 119 height 13
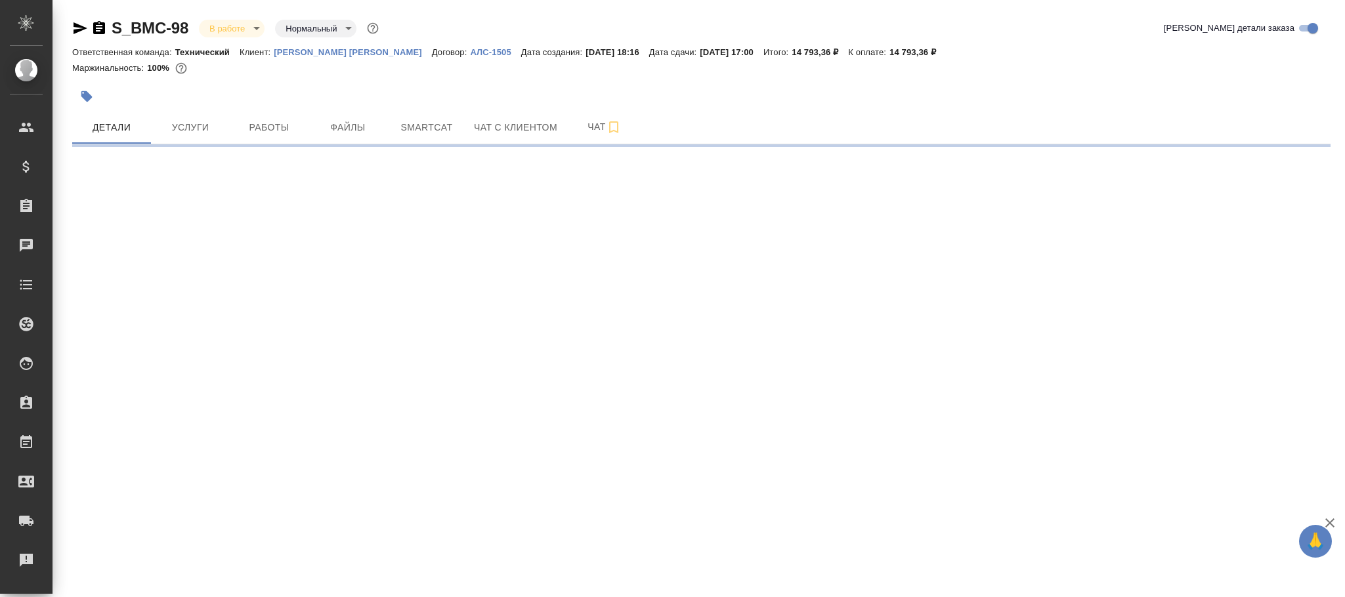
select select "RU"
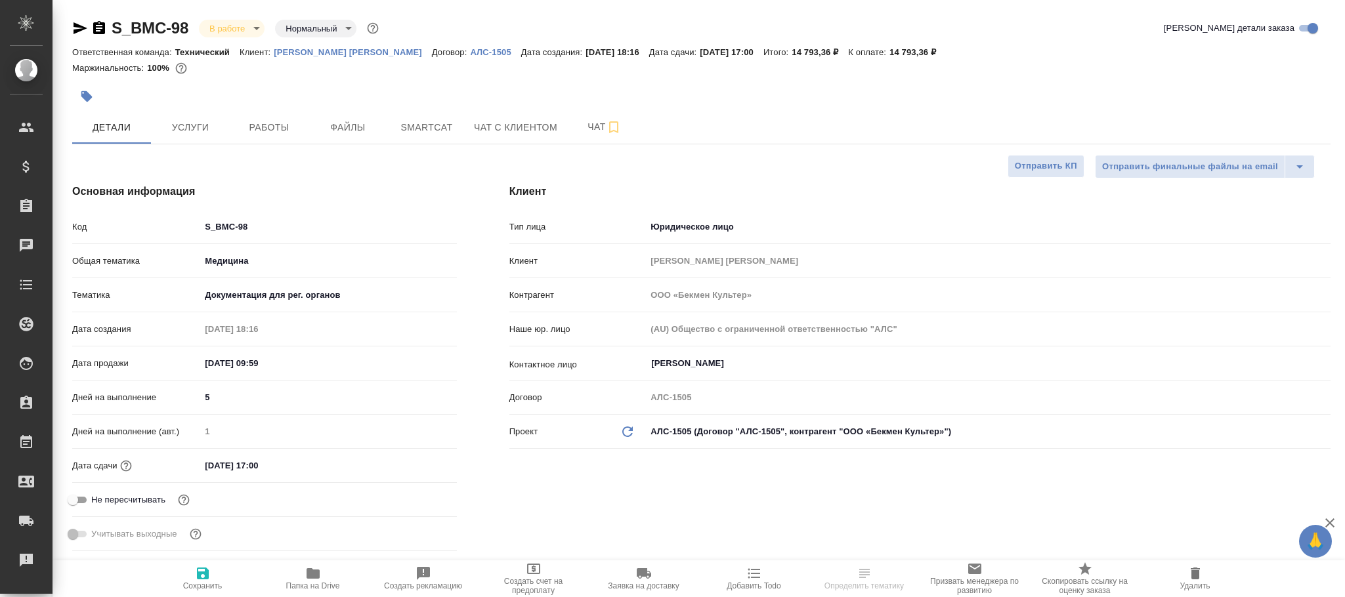
type textarea "x"
drag, startPoint x: 167, startPoint y: 18, endPoint x: 111, endPoint y: 26, distance: 56.9
click at [111, 26] on div "S_BMC-98 В работе inProgress Нормальный normal" at bounding box center [226, 28] width 309 height 21
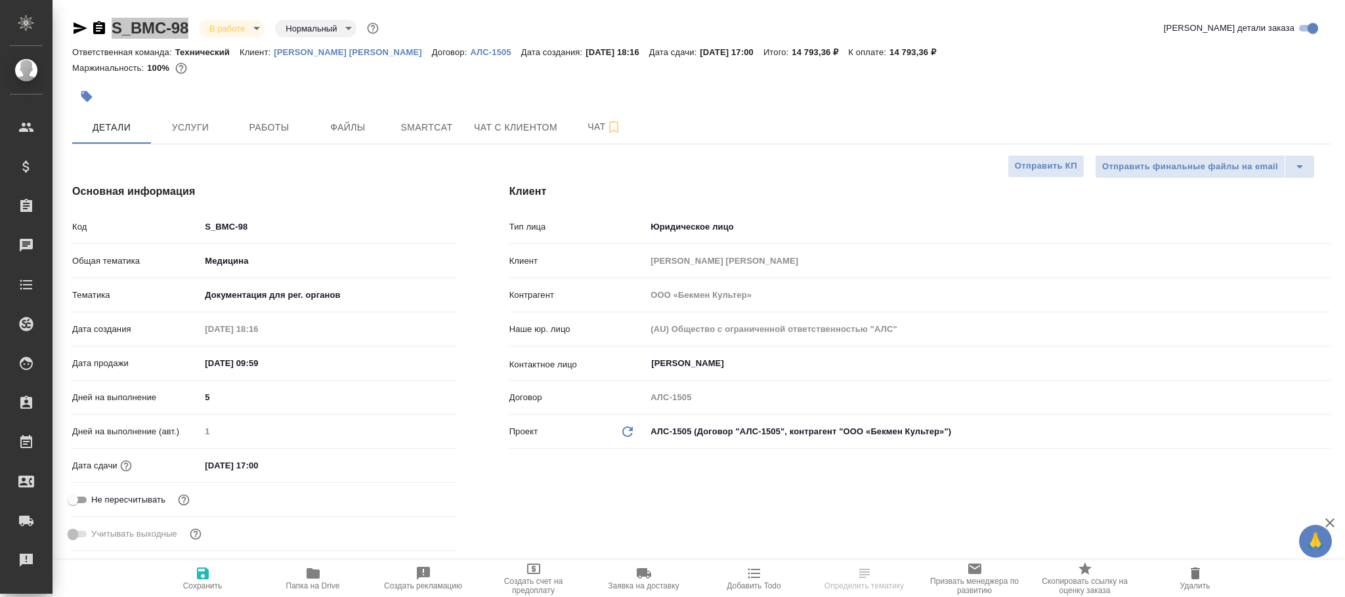
type textarea "x"
select select "RU"
type textarea "x"
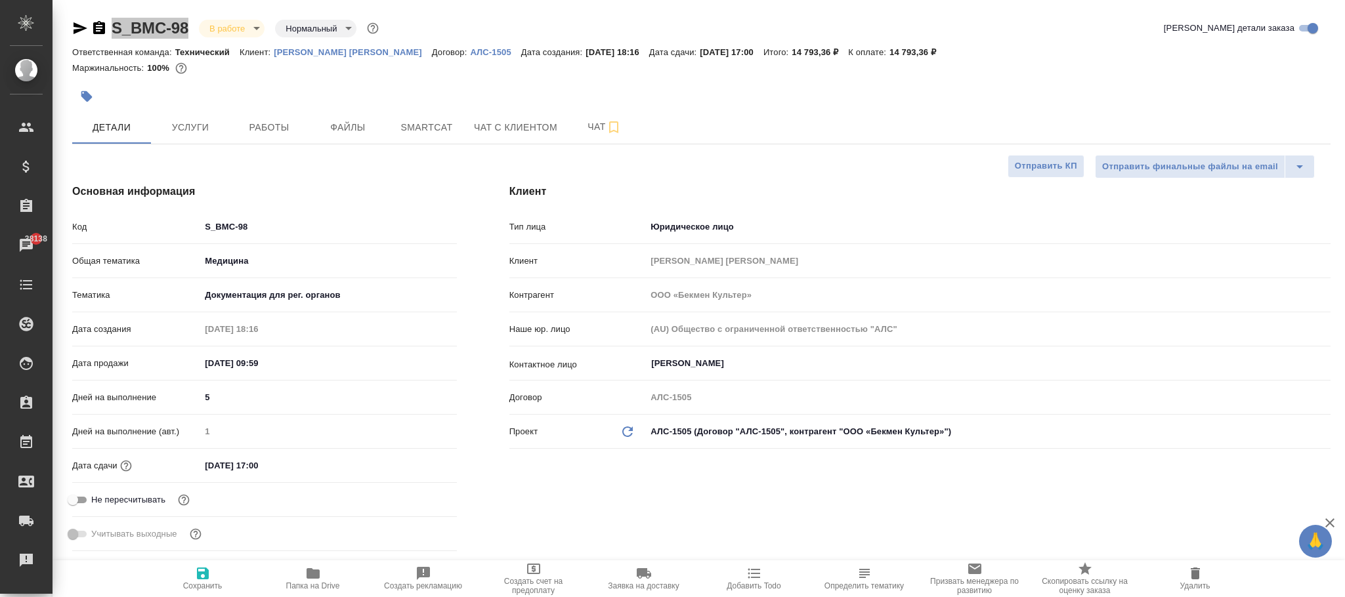
type textarea "x"
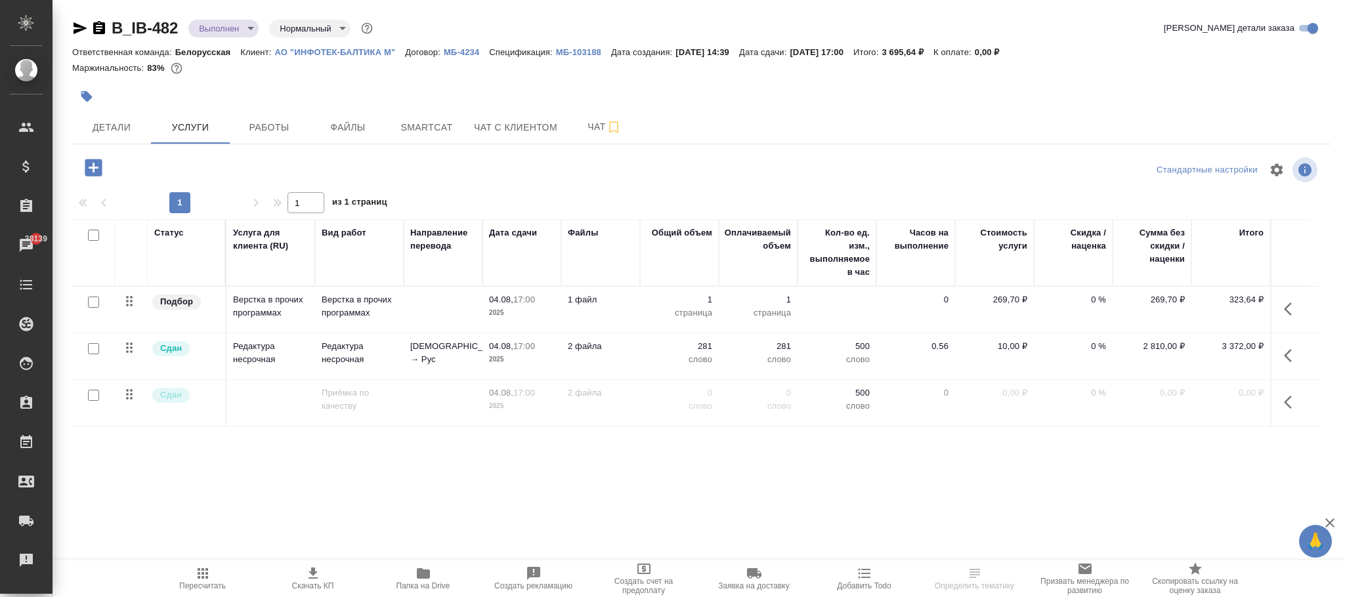
click at [995, 350] on p "10,00 ₽" at bounding box center [994, 346] width 66 height 13
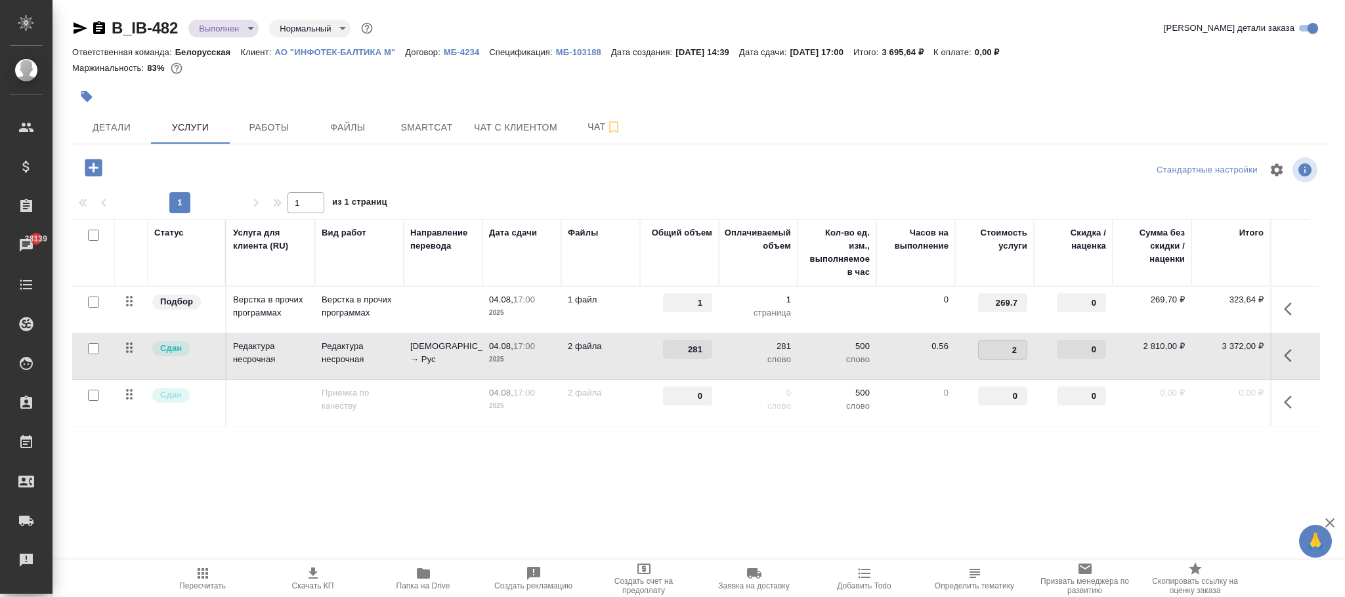
type input "20"
click at [904, 506] on div "B_IB-482 Выполнен completed Нормальный normal Кратко детали заказа Ответственна…" at bounding box center [701, 267] width 1272 height 535
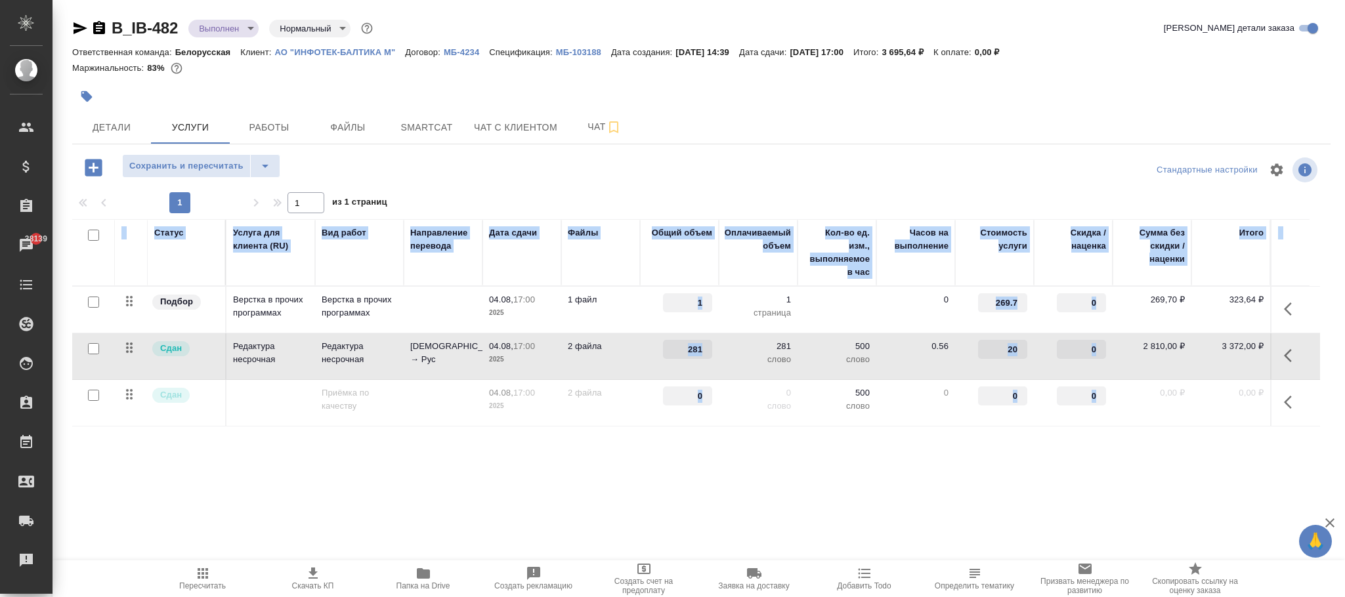
click at [904, 504] on div "B_IB-482 Выполнен completed Нормальный normal Кратко детали заказа Ответственна…" at bounding box center [701, 267] width 1272 height 535
click at [234, 169] on span "Сохранить и пересчитать" at bounding box center [186, 166] width 114 height 15
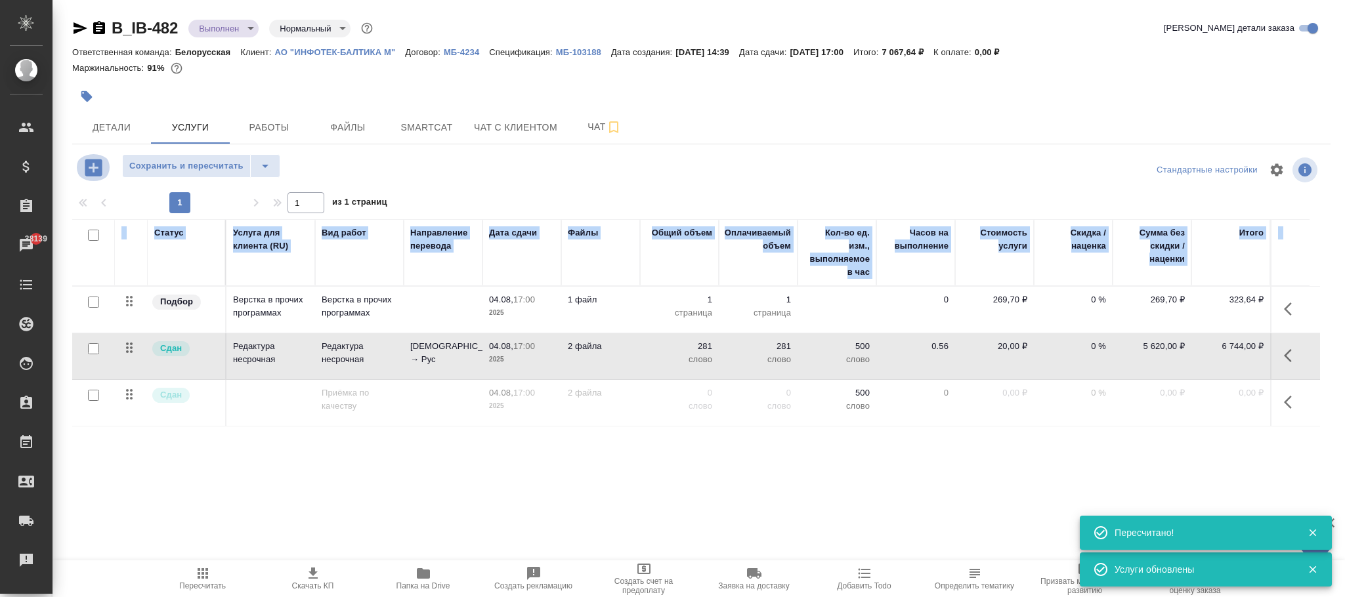
click at [98, 167] on icon "button" at bounding box center [93, 167] width 17 height 17
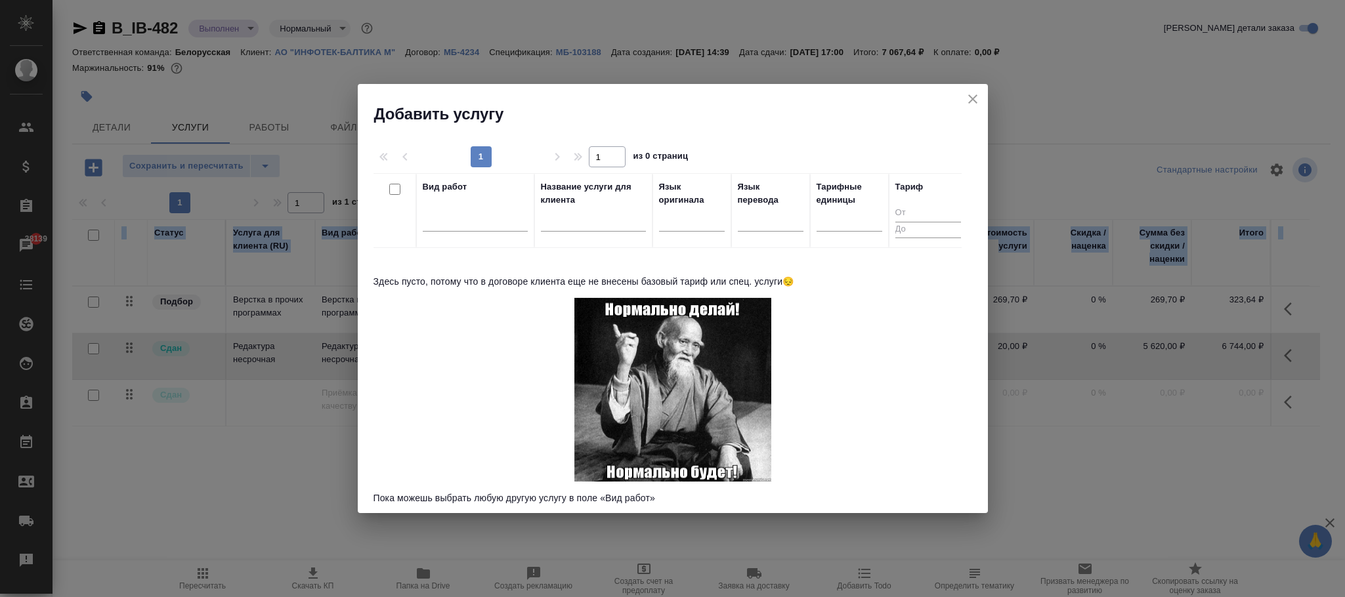
click at [974, 97] on icon "close" at bounding box center [972, 98] width 9 height 9
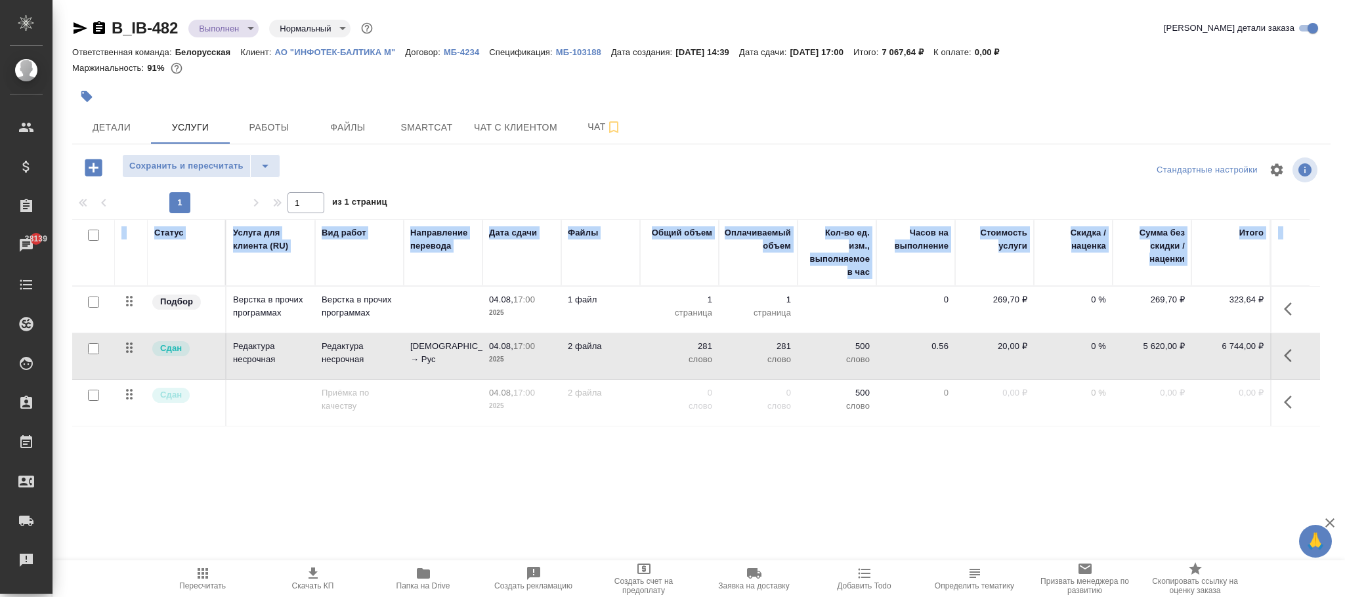
click at [463, 55] on p "МБ-4234" at bounding box center [466, 52] width 45 height 10
click at [95, 168] on icon "button" at bounding box center [93, 167] width 23 height 23
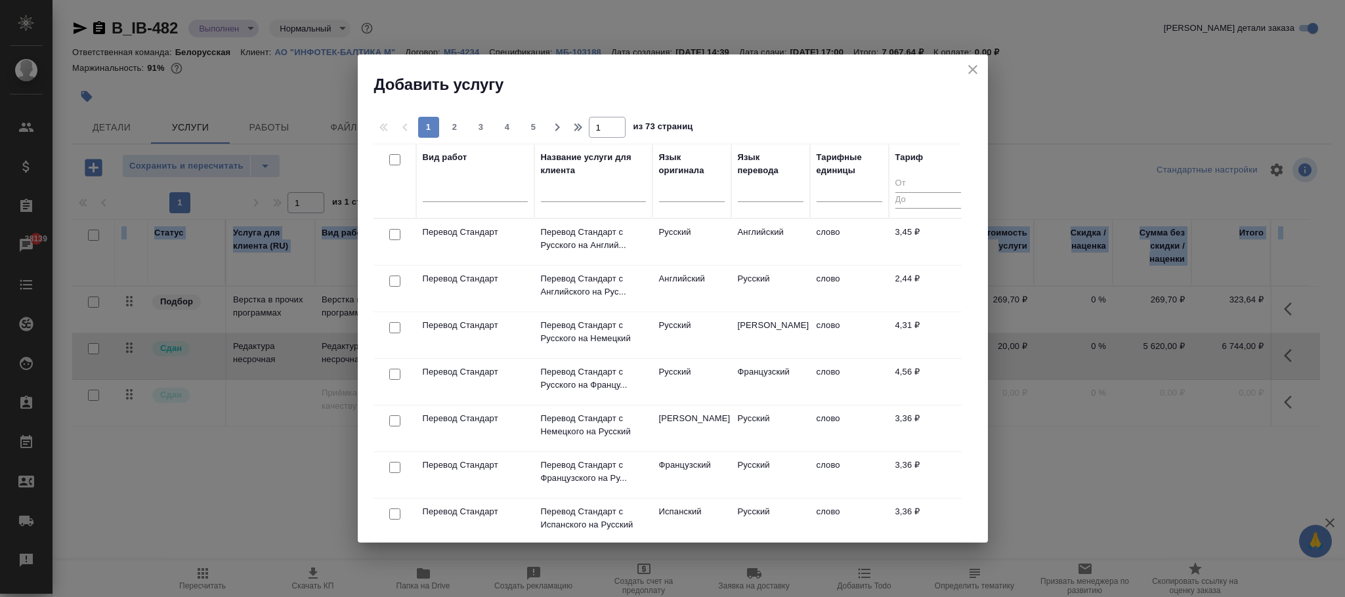
click at [969, 68] on icon "close" at bounding box center [973, 70] width 16 height 16
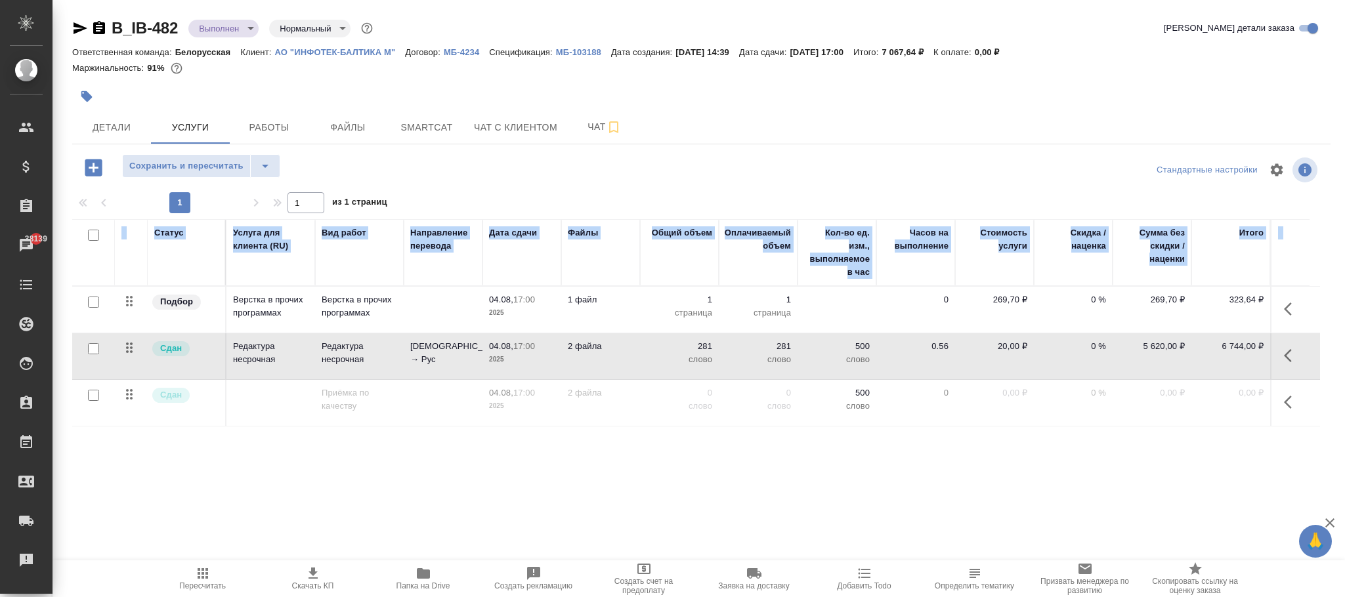
click at [709, 347] on p "281" at bounding box center [679, 346] width 66 height 13
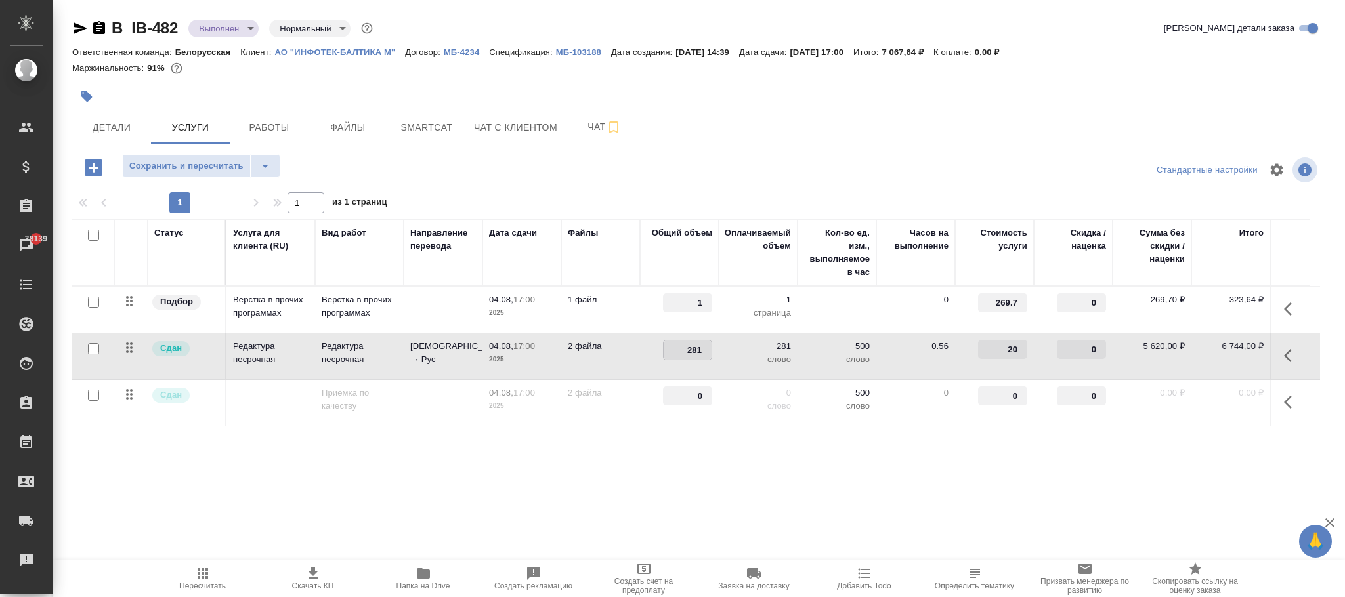
drag, startPoint x: 679, startPoint y: 355, endPoint x: 791, endPoint y: 355, distance: 112.2
click at [791, 355] on tr "Сдан Редактура несрочная Редактура несрочная Маратхи → Рус 04.08, 17:00 2025 2 …" at bounding box center [695, 356] width 1247 height 47
click at [860, 467] on div "Статус Услуга для клиента (RU) Вид работ Направление перевода Дата сдачи Файлы …" at bounding box center [695, 360] width 1247 height 282
click at [692, 345] on input "number" at bounding box center [687, 350] width 48 height 19
type input "1"
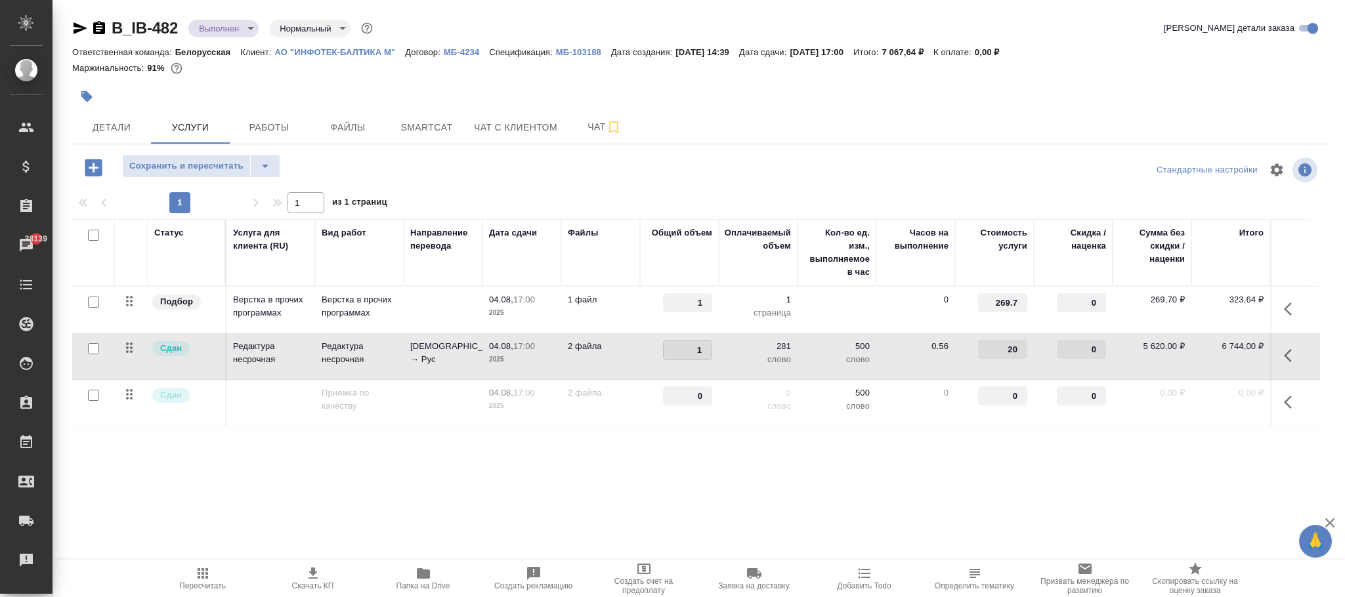
click at [814, 465] on div "Статус Услуга для клиента (RU) Вид работ Направление перевода Дата сдачи Файлы …" at bounding box center [695, 360] width 1247 height 282
click at [1300, 356] on button "button" at bounding box center [1291, 355] width 31 height 31
click at [1215, 355] on icon "button" at bounding box center [1217, 356] width 16 height 16
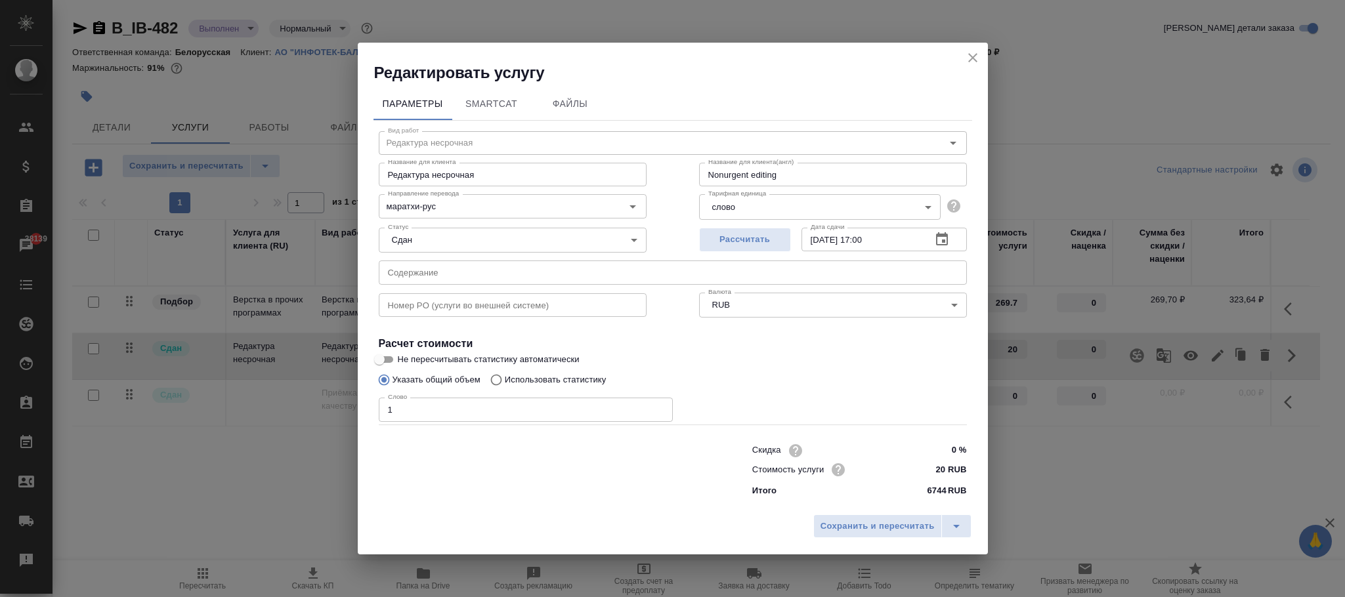
click at [747, 205] on body "🙏 .cls-1 fill:#fff; AWATERA Фокина Наталья n.fokina Клиенты Спецификации Заказы…" at bounding box center [672, 298] width 1345 height 597
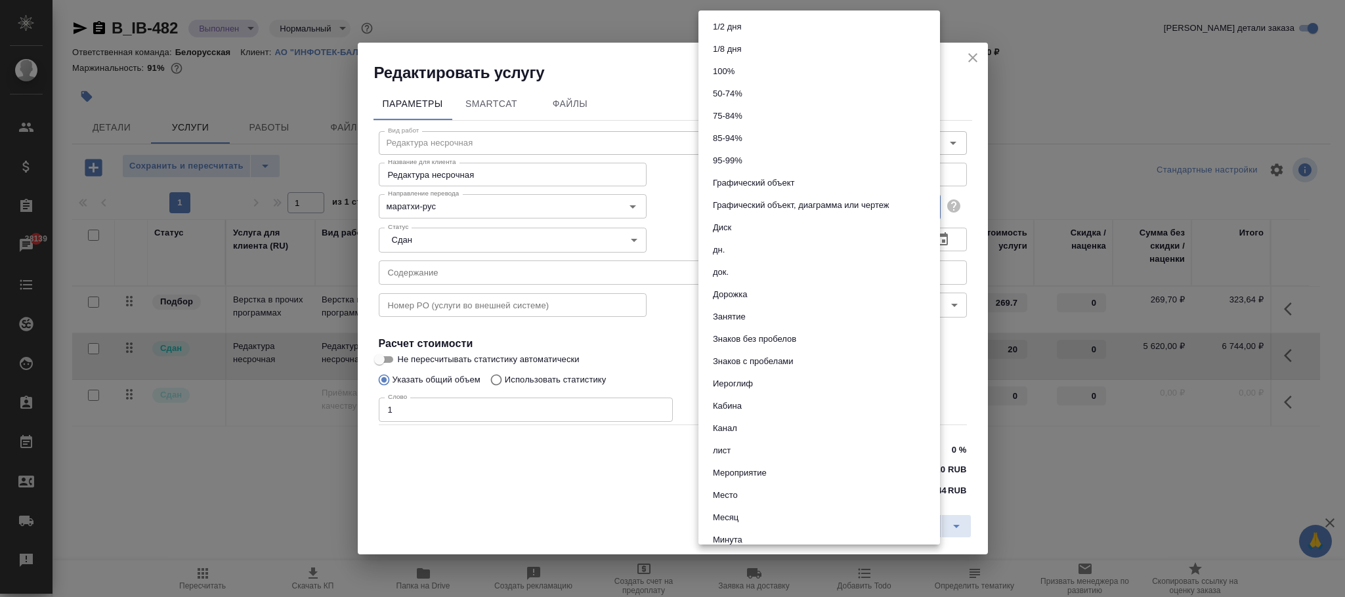
scroll to position [463, 0]
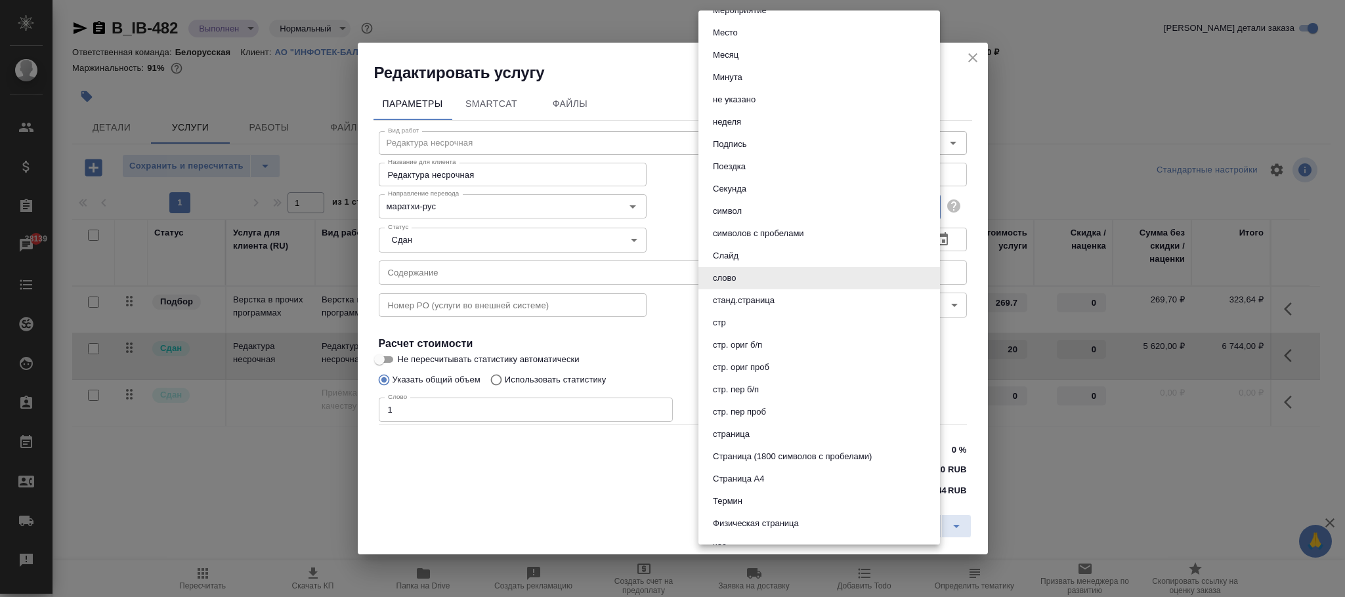
click at [740, 429] on button "страница" at bounding box center [731, 434] width 45 height 14
type input "5a8b1489cc6b4906c91bfdb2"
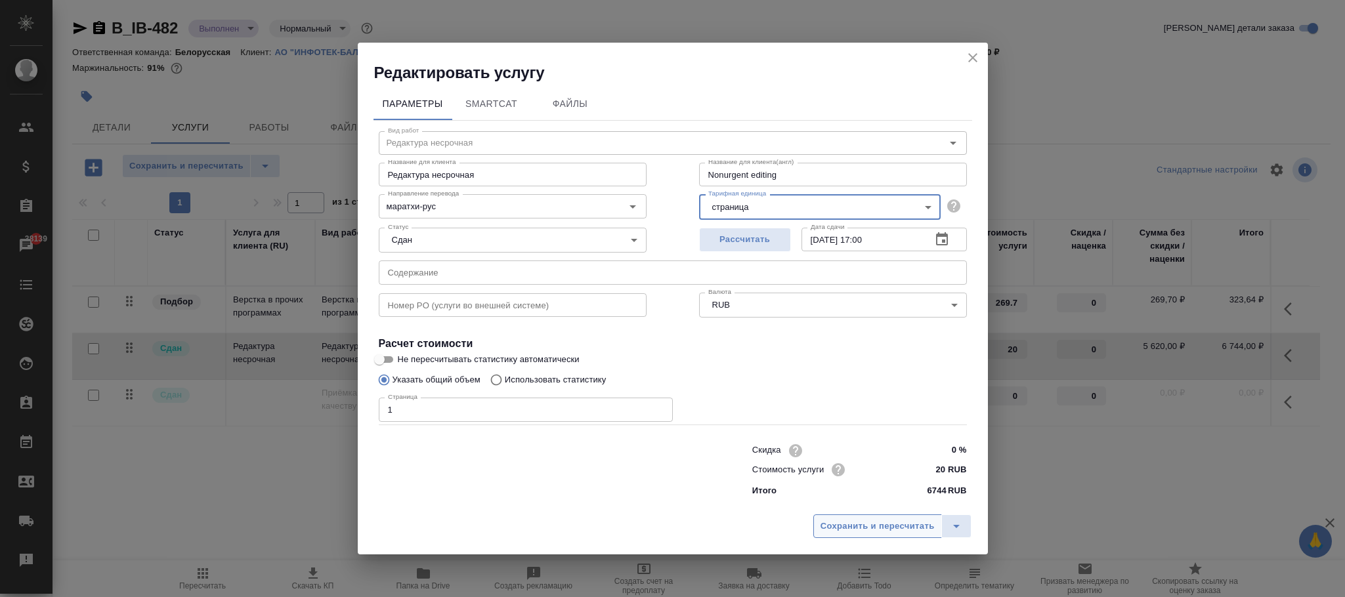
click at [924, 520] on span "Сохранить и пересчитать" at bounding box center [877, 526] width 114 height 15
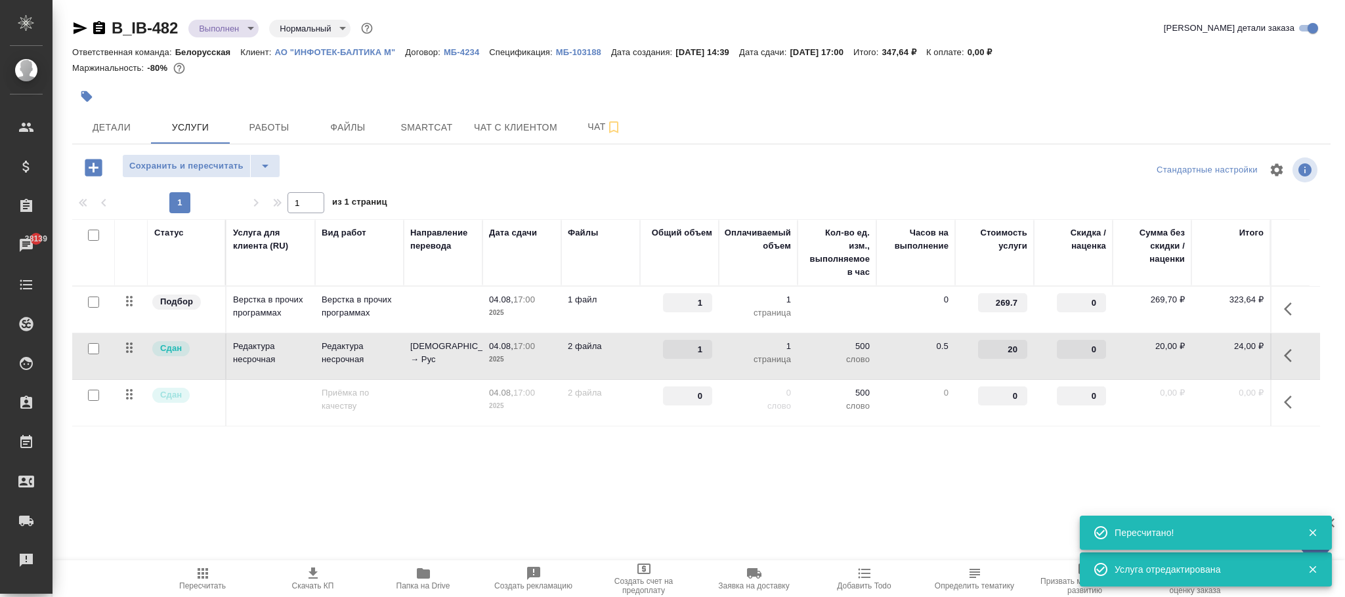
click at [205, 583] on span "Пересчитать" at bounding box center [202, 585] width 47 height 9
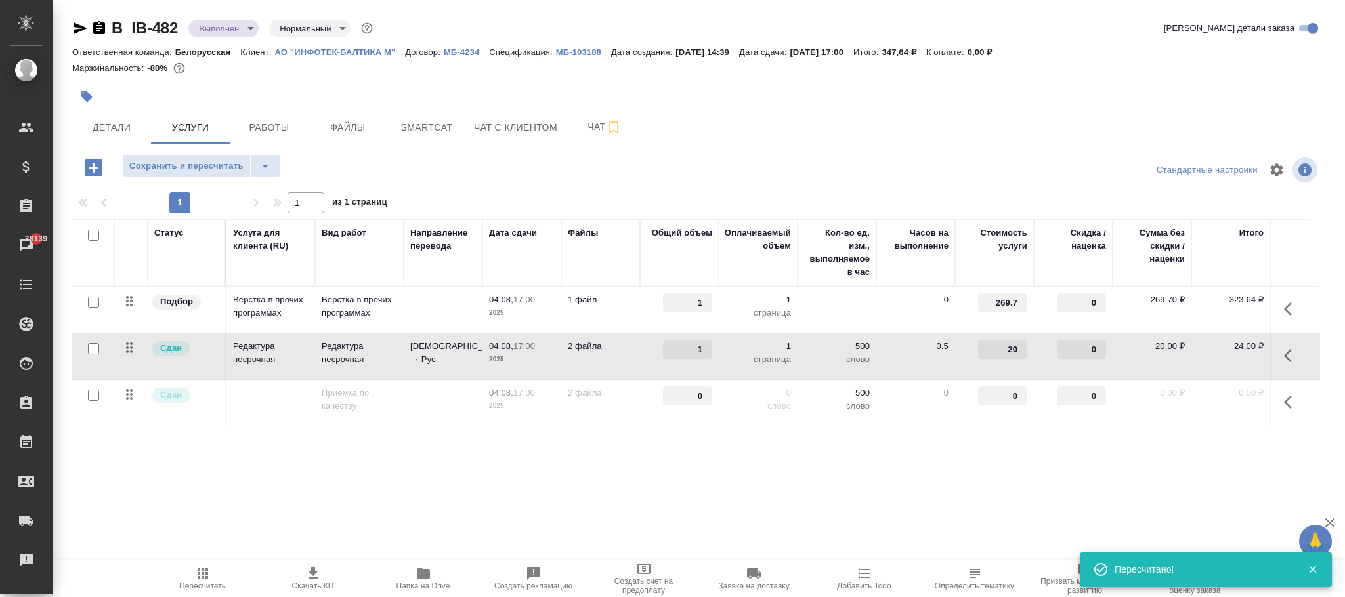
click at [93, 168] on icon "button" at bounding box center [93, 167] width 23 height 23
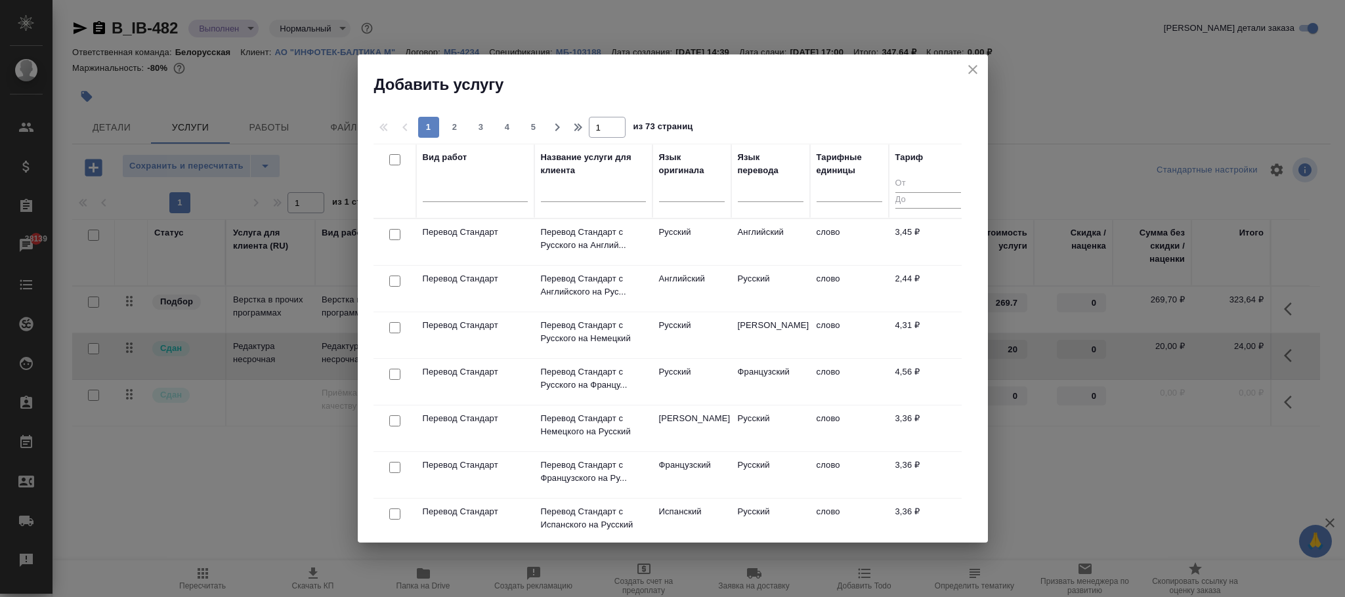
click at [479, 241] on td "Перевод Стандарт" at bounding box center [475, 242] width 118 height 46
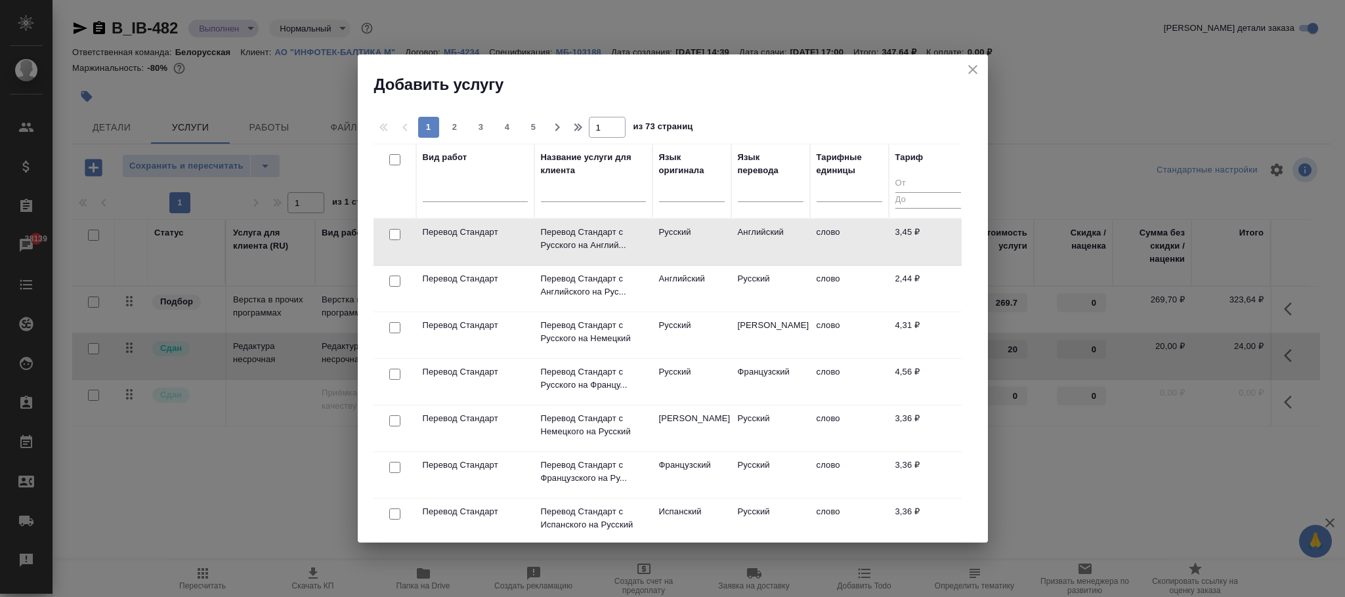
click at [479, 241] on td "Перевод Стандарт" at bounding box center [475, 242] width 118 height 46
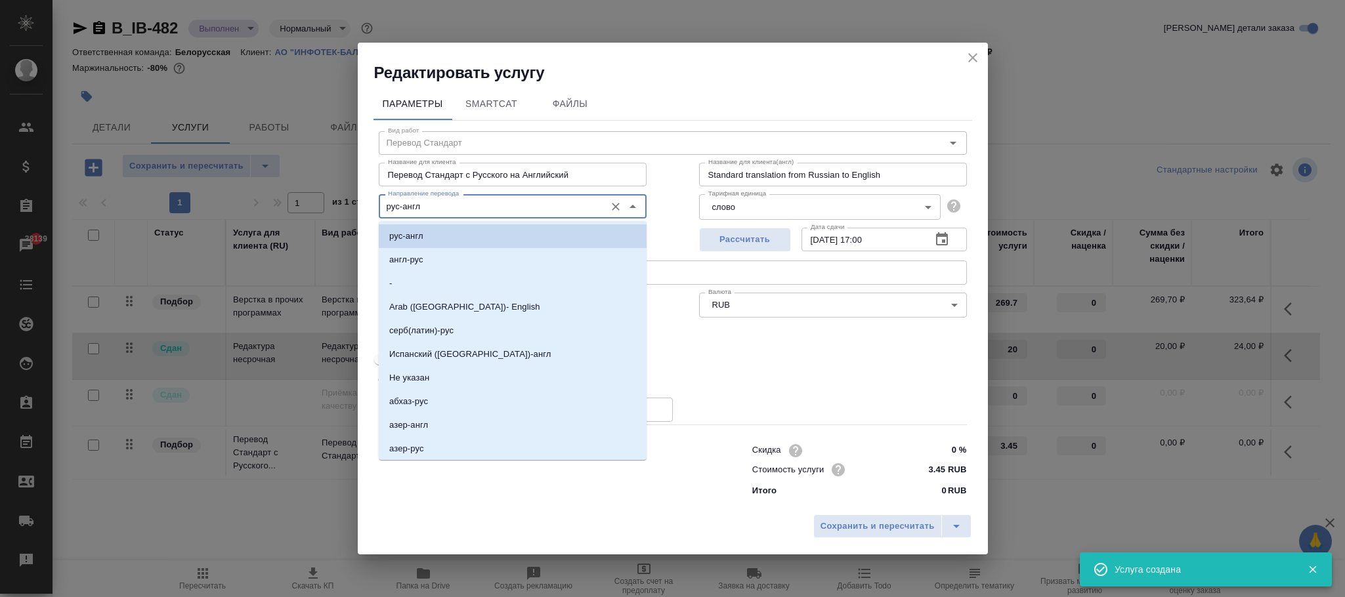
drag, startPoint x: 489, startPoint y: 211, endPoint x: 313, endPoint y: 199, distance: 176.3
click at [302, 205] on div "Редактировать услугу Параметры SmartCat Файлы Вид работ Перевод Стандарт Вид ра…" at bounding box center [672, 298] width 1345 height 597
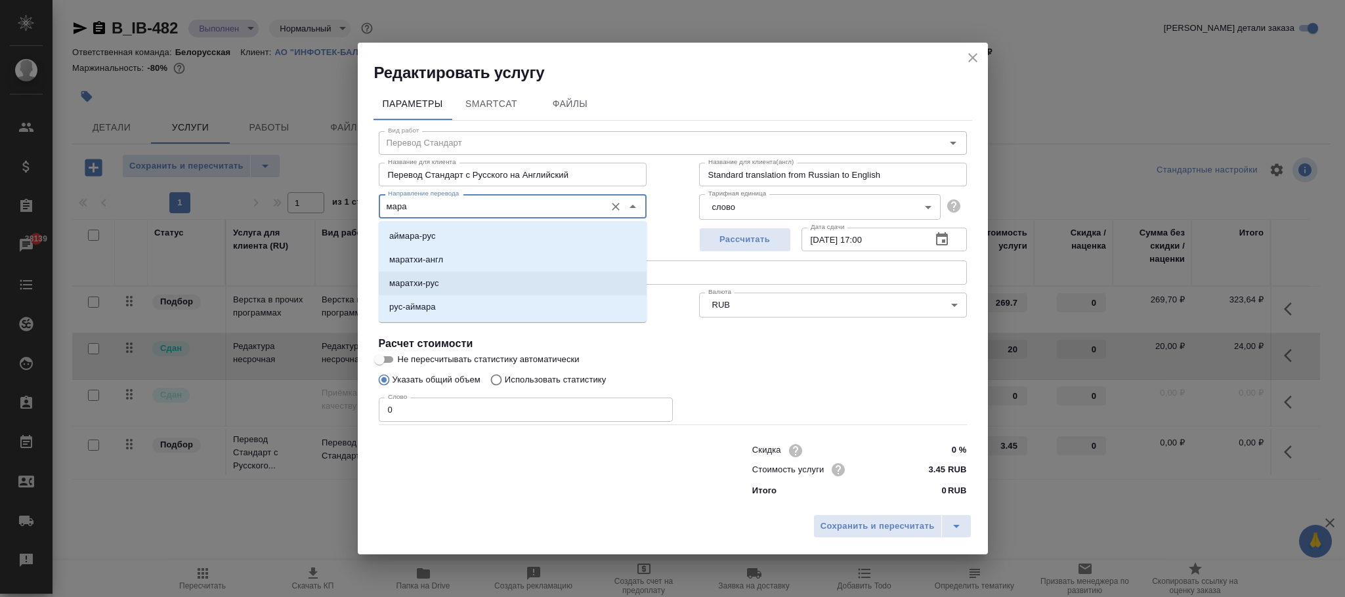
click at [455, 285] on li "маратхи-рус" at bounding box center [513, 284] width 268 height 24
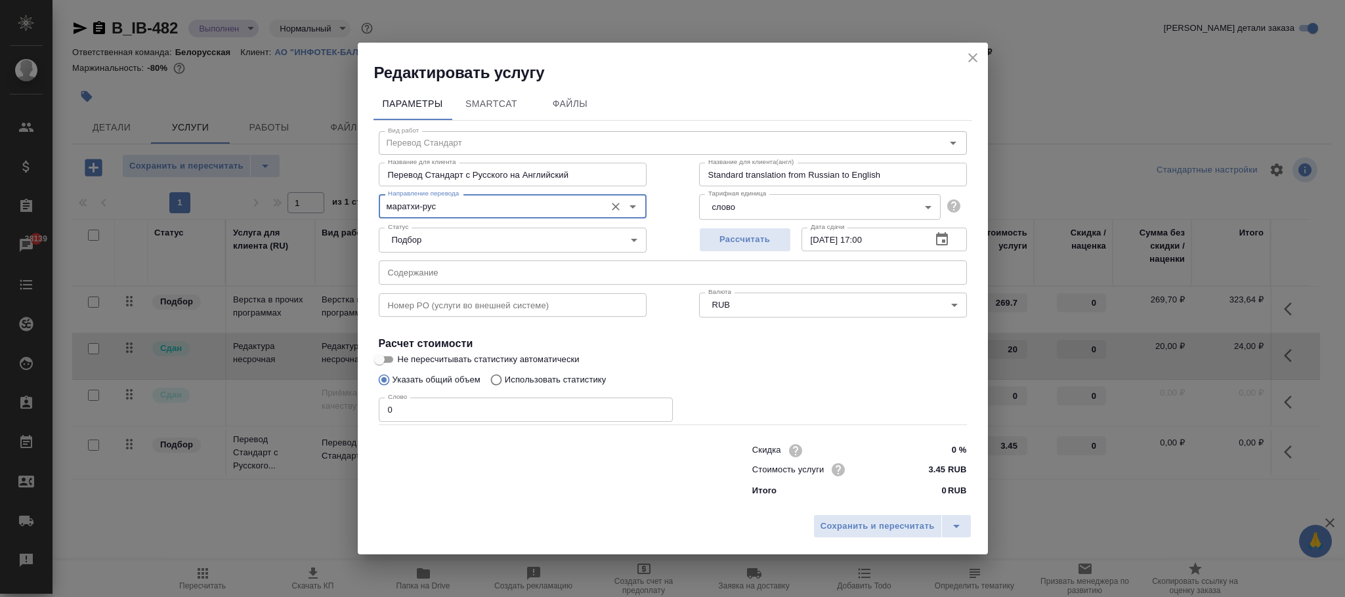
type input "маратхи-рус"
drag, startPoint x: 585, startPoint y: 173, endPoint x: 467, endPoint y: 172, distance: 118.8
click at [467, 172] on input "Перевод Стандарт с Русского на Английский" at bounding box center [513, 175] width 268 height 24
click at [971, 52] on icon "close" at bounding box center [973, 58] width 16 height 16
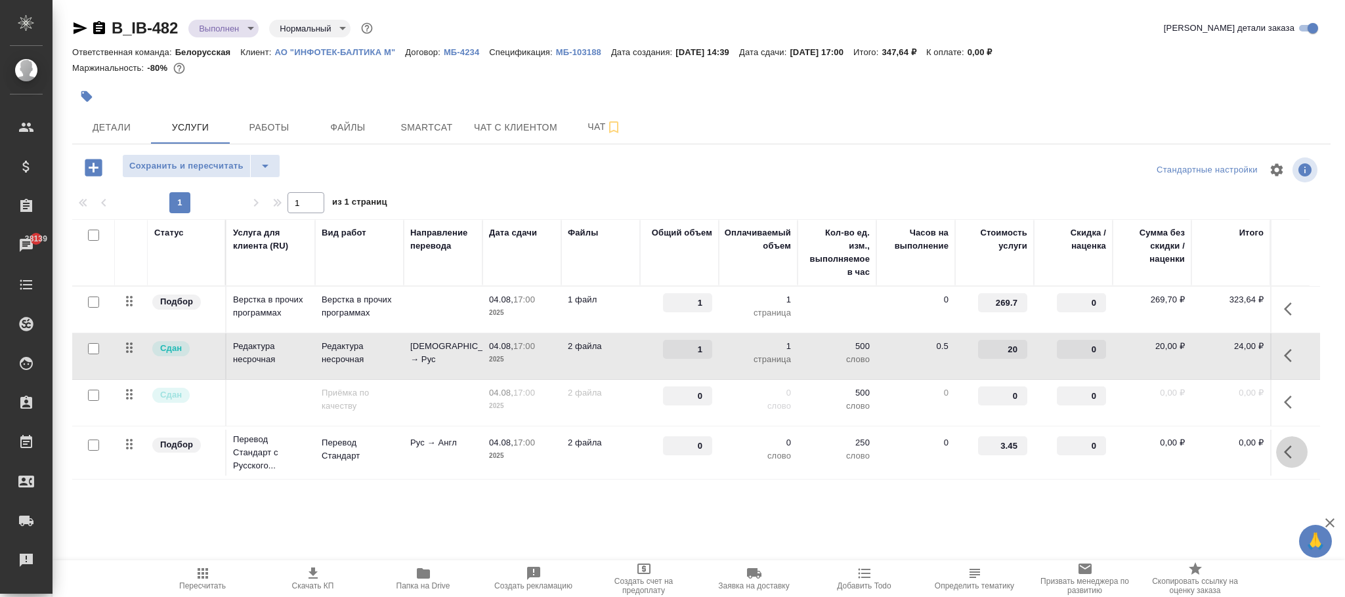
click at [1286, 453] on icon "button" at bounding box center [1288, 452] width 8 height 13
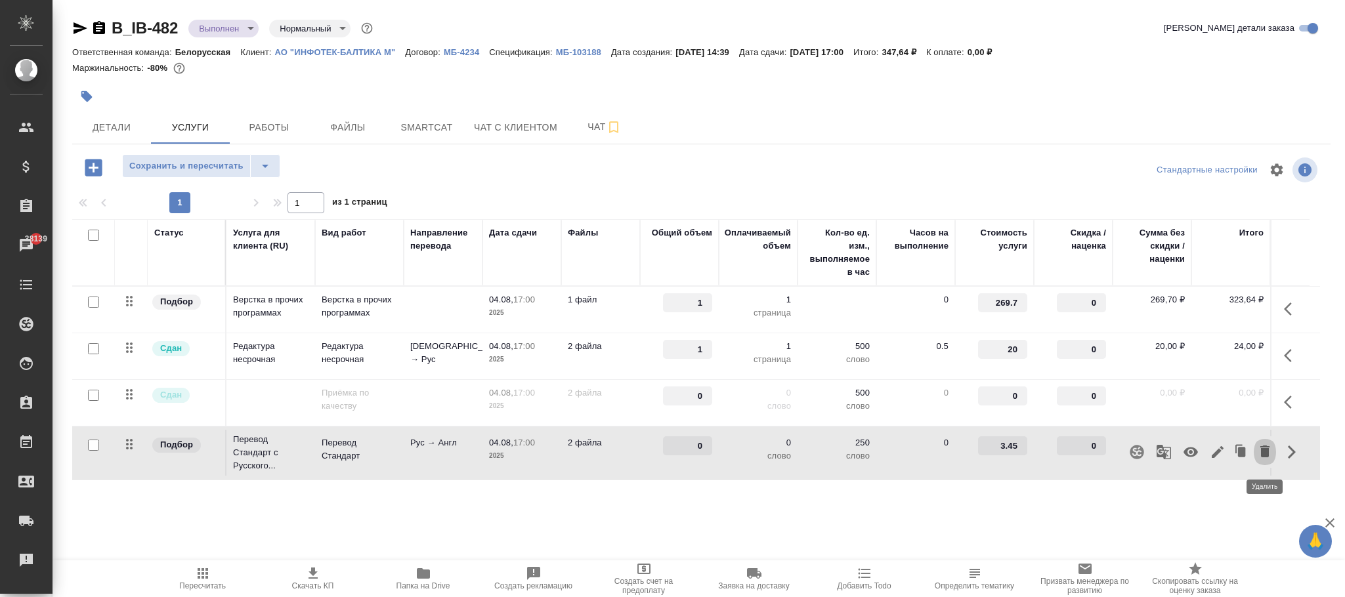
click at [1261, 451] on icon "button" at bounding box center [1264, 452] width 9 height 12
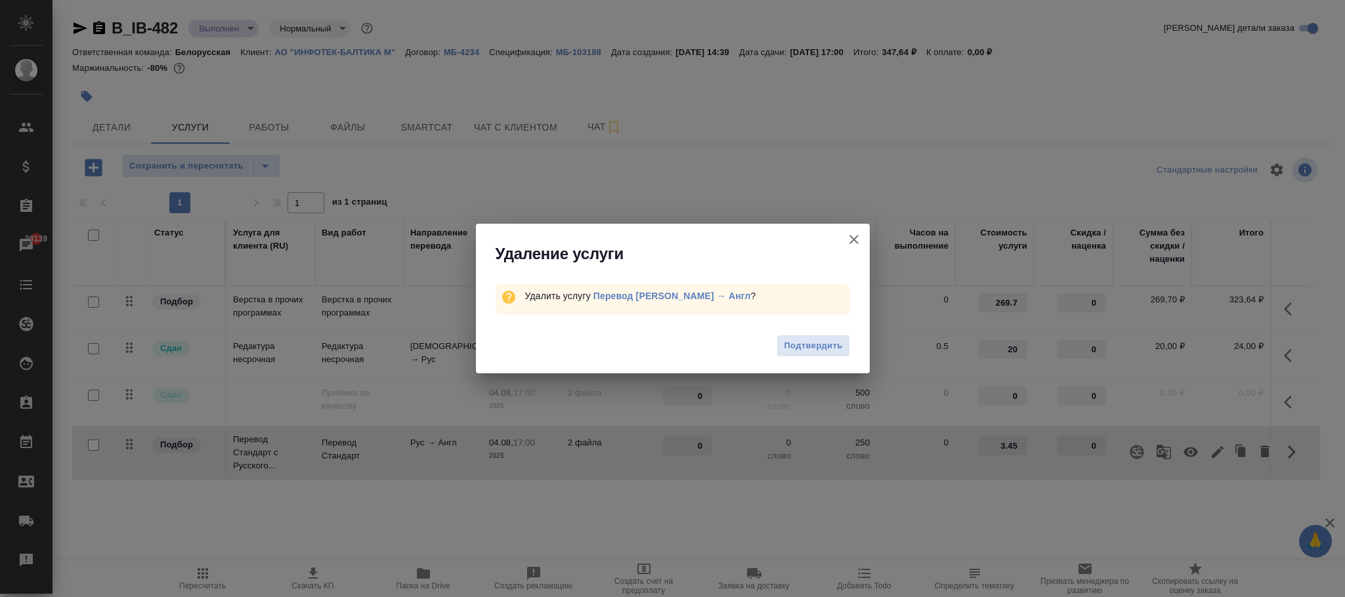
drag, startPoint x: 825, startPoint y: 349, endPoint x: 812, endPoint y: 354, distance: 14.1
click at [823, 349] on span "Подтвердить" at bounding box center [813, 346] width 58 height 15
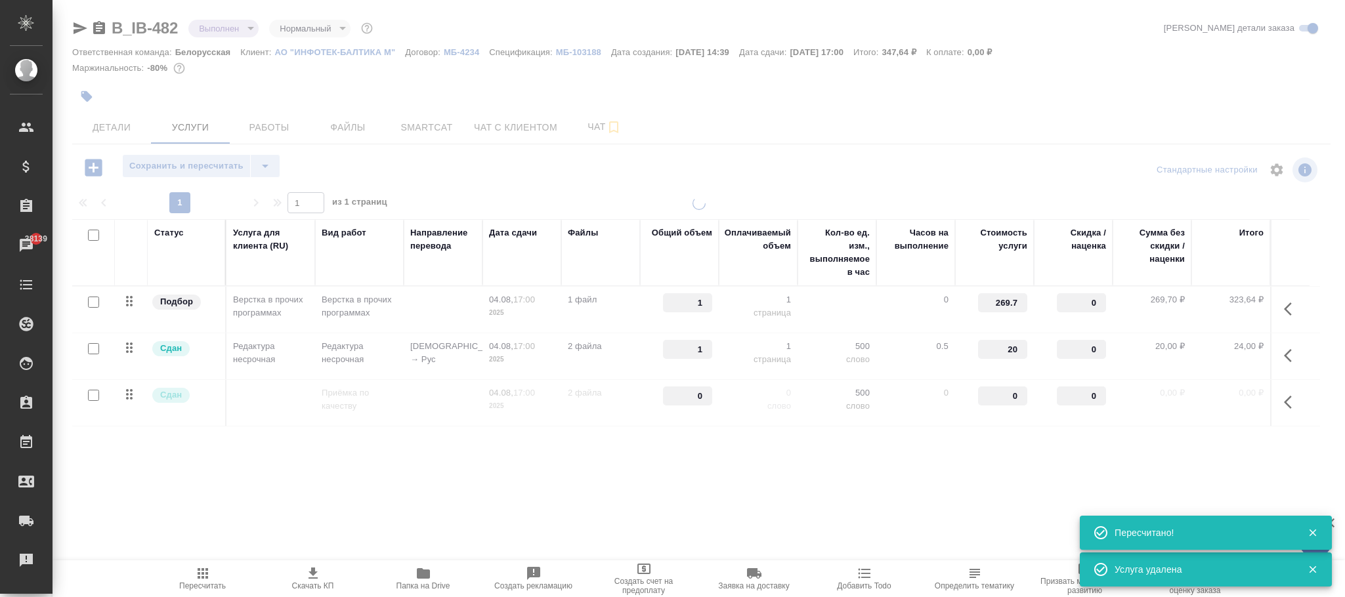
click at [185, 166] on span "Сохранить и пересчитать" at bounding box center [186, 166] width 114 height 15
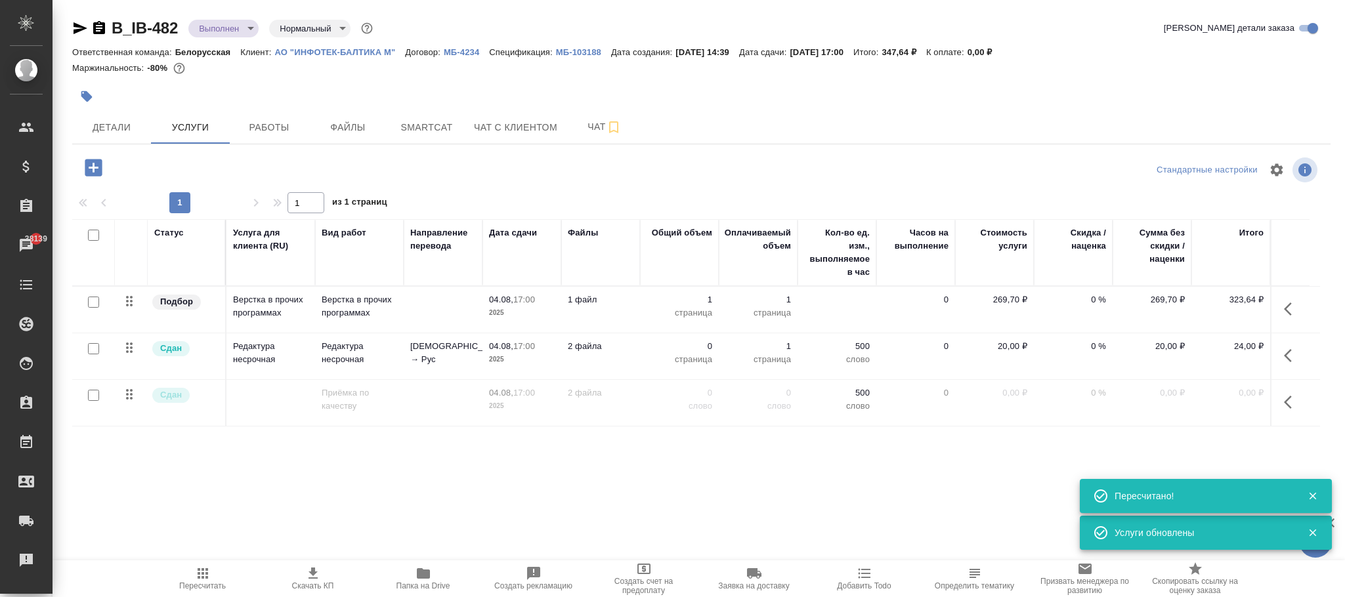
click at [95, 161] on icon "button" at bounding box center [93, 167] width 17 height 17
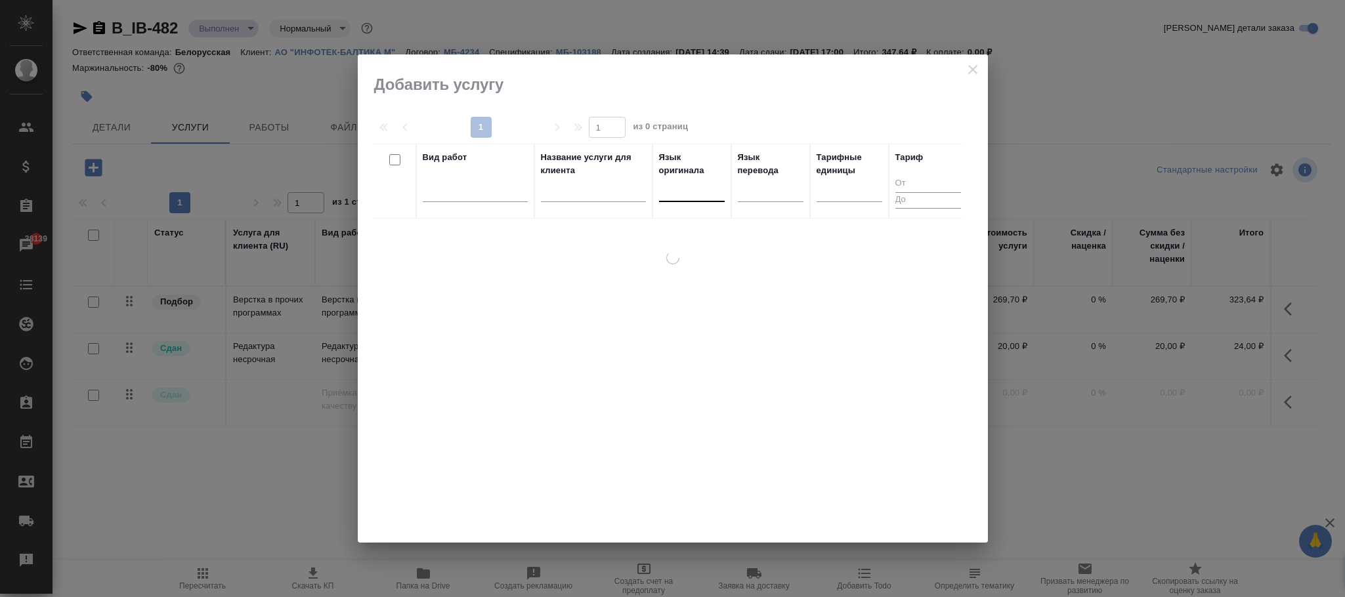
click at [695, 198] on div at bounding box center [692, 188] width 66 height 19
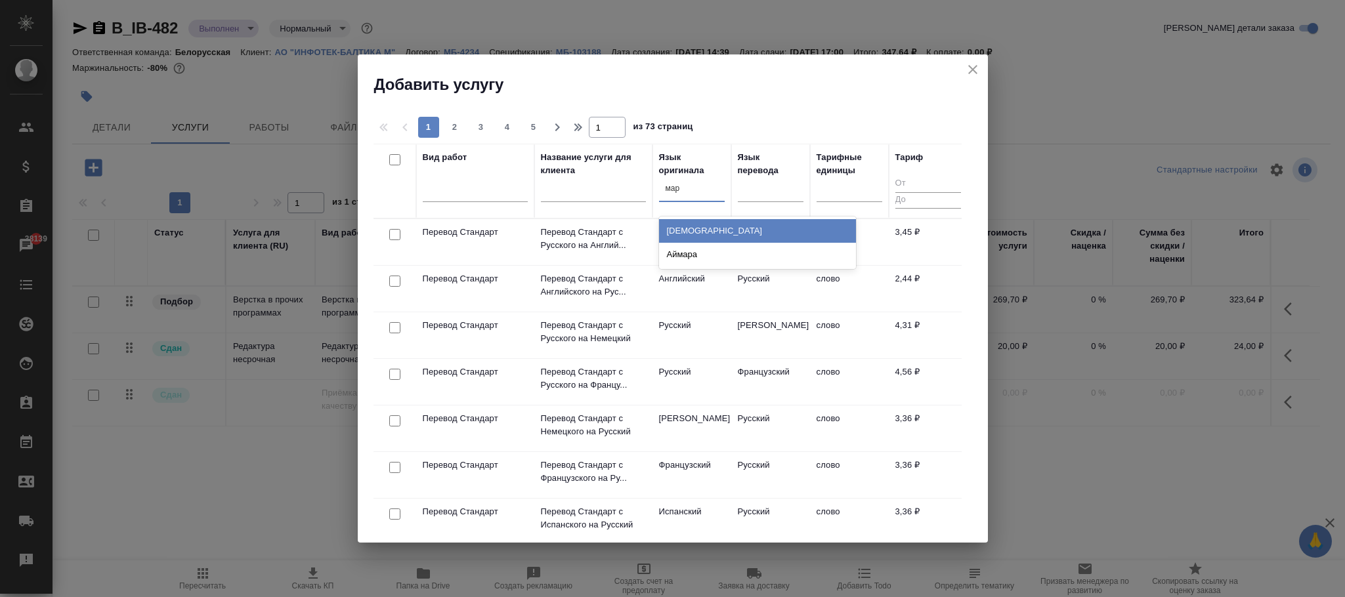
type input "мара"
click at [705, 230] on div "Маратхи" at bounding box center [757, 231] width 197 height 24
click at [469, 190] on div at bounding box center [475, 188] width 105 height 19
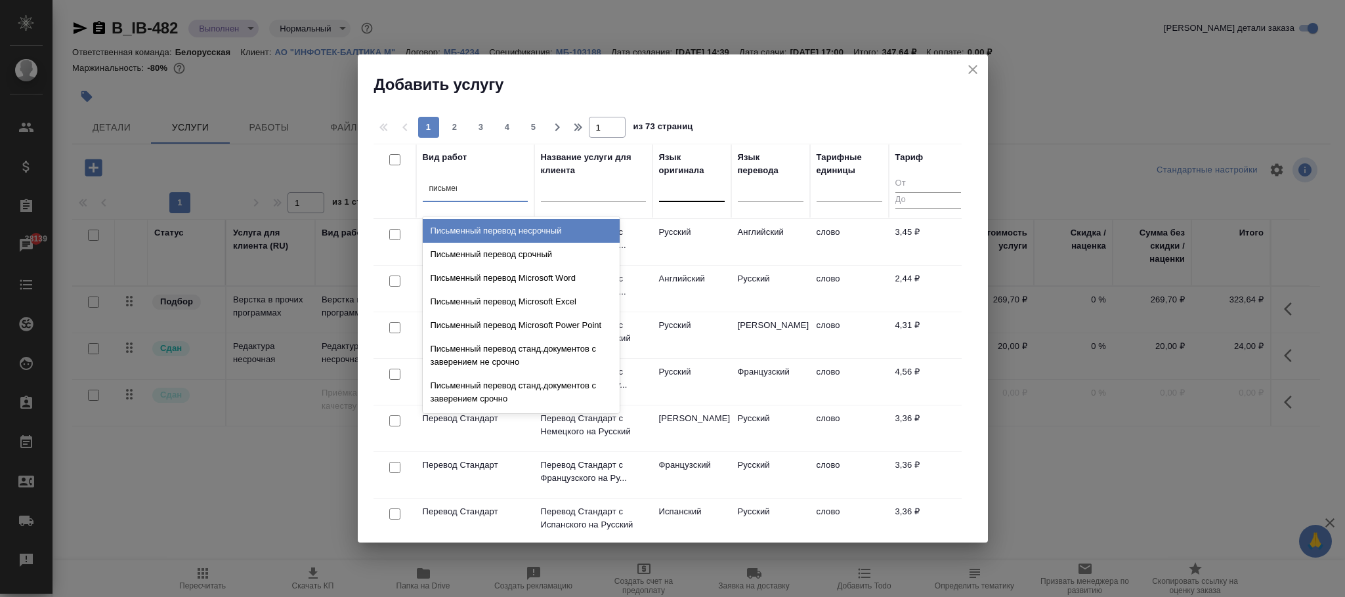
type input "письменн"
click at [516, 230] on div "Письменный перевод несрочный" at bounding box center [521, 231] width 197 height 24
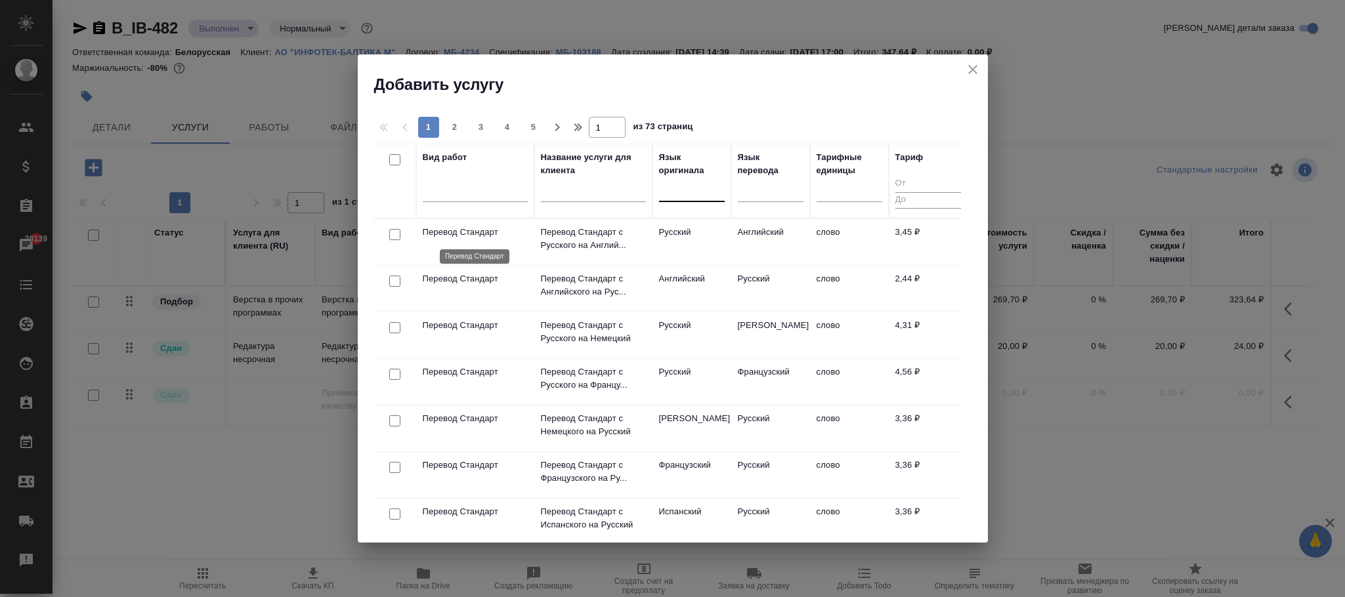
click at [483, 236] on p "Перевод Стандарт" at bounding box center [475, 232] width 105 height 13
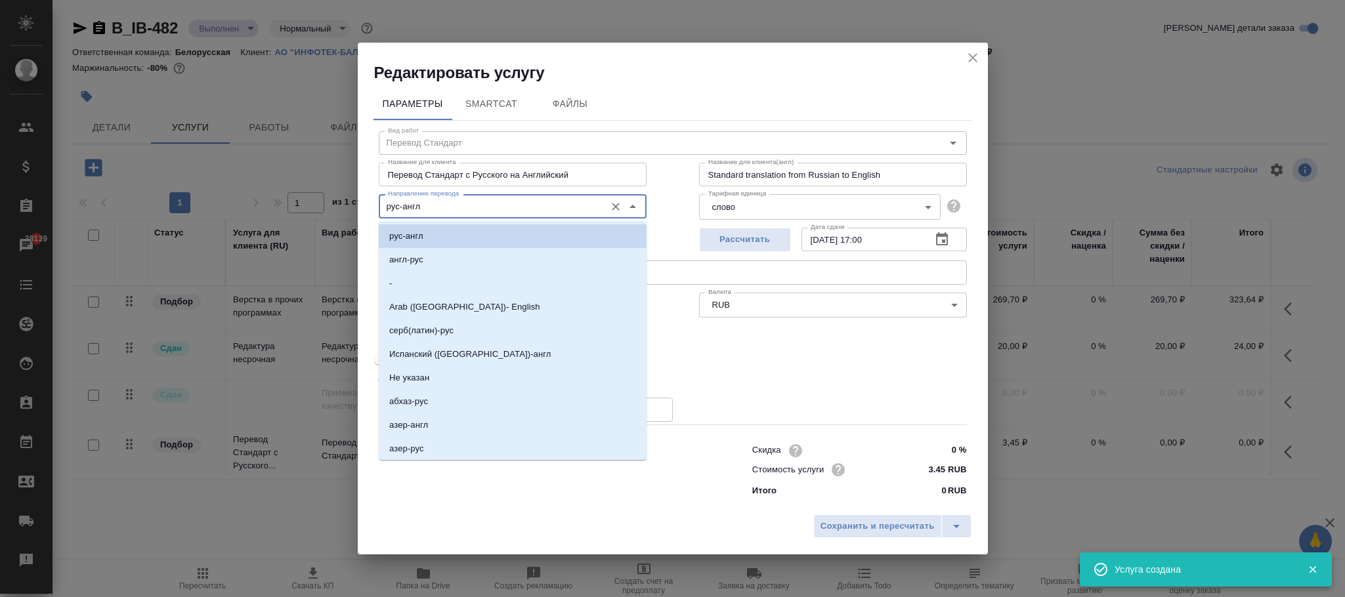
drag, startPoint x: 496, startPoint y: 203, endPoint x: 324, endPoint y: 207, distance: 172.6
click at [314, 209] on div "Редактировать услугу Параметры SmartCat Файлы Вид работ Перевод Стандарт Вид ра…" at bounding box center [672, 298] width 1345 height 597
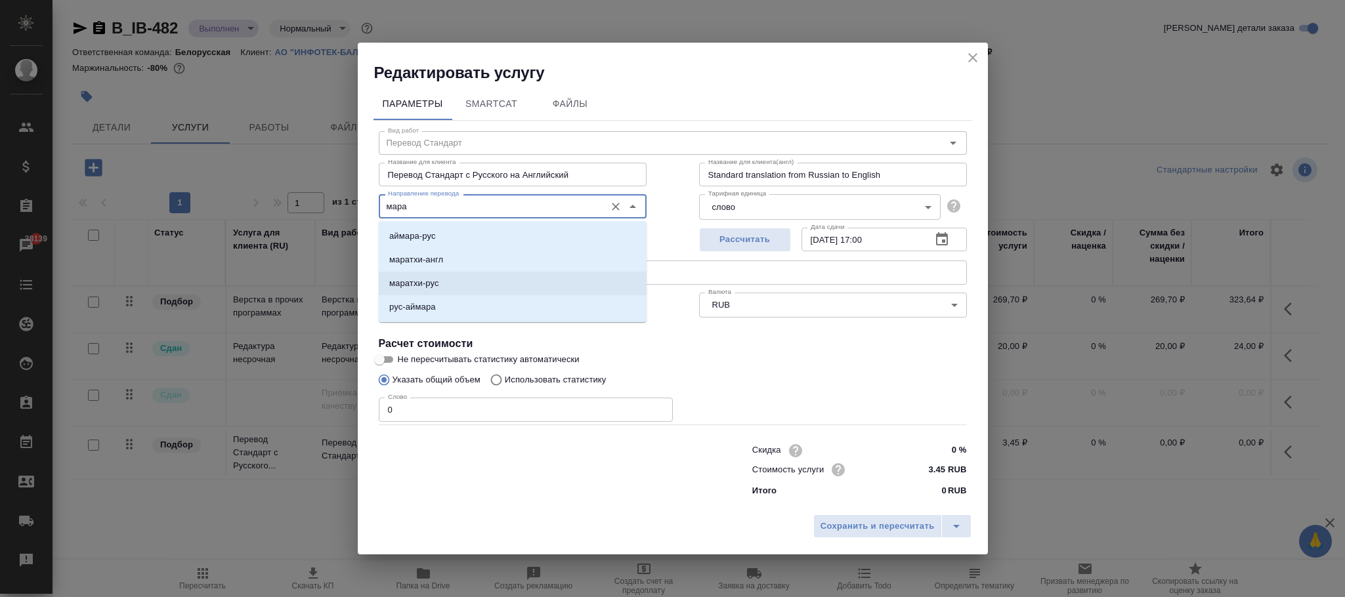
click at [448, 278] on li "маратхи-рус" at bounding box center [513, 284] width 268 height 24
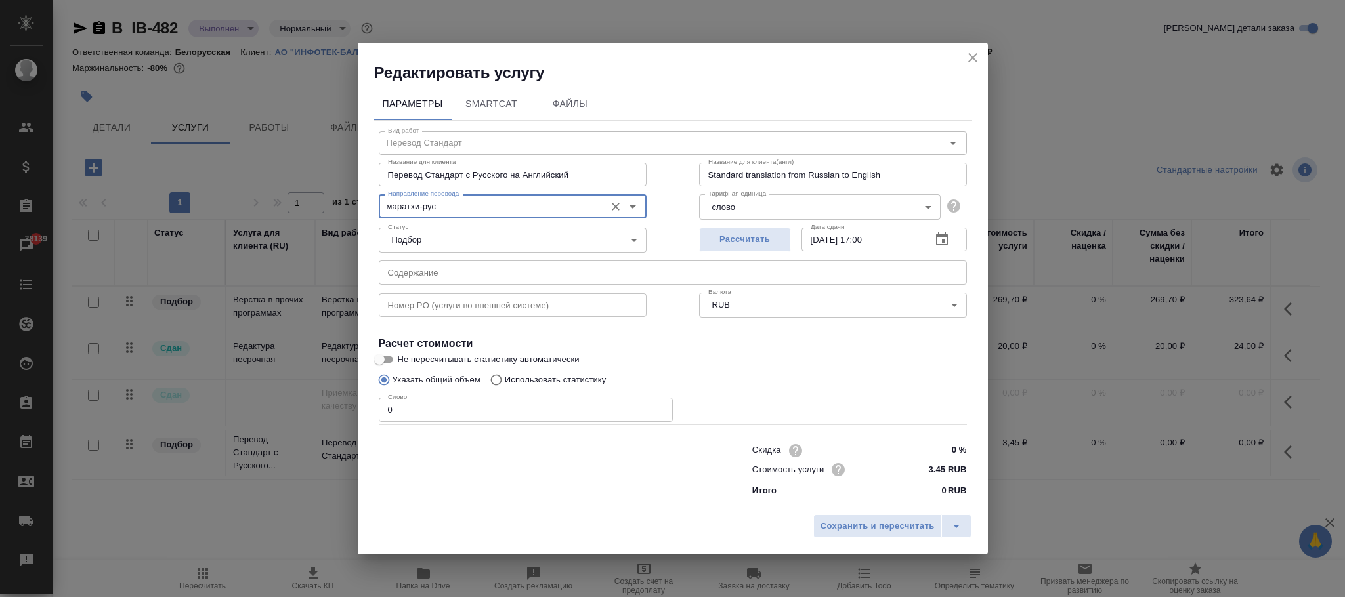
type input "маратхи-рус"
drag, startPoint x: 589, startPoint y: 175, endPoint x: 471, endPoint y: 173, distance: 118.1
click at [471, 173] on input "Перевод Стандарт с Русского на Английский" at bounding box center [513, 175] width 268 height 24
type input "П"
type input "Письменный перевод"
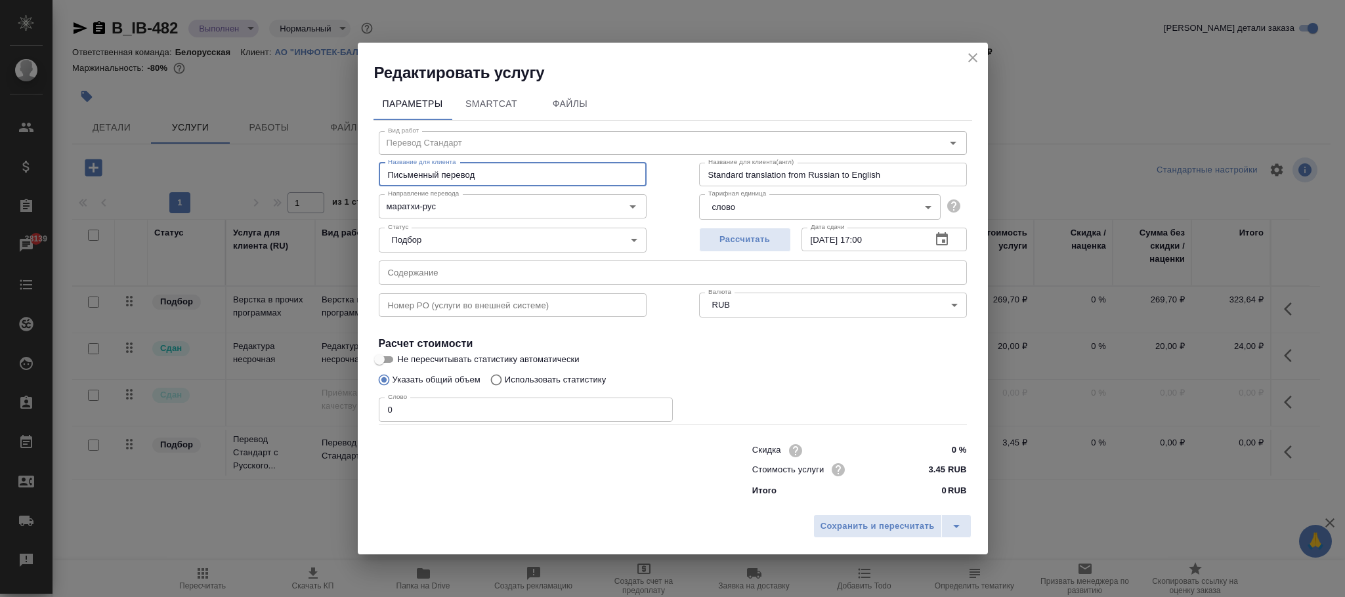
click at [598, 502] on div "Скидка 0 % Стоимость услуги 3.45 RUB Итого 0 RUB" at bounding box center [672, 470] width 640 height 110
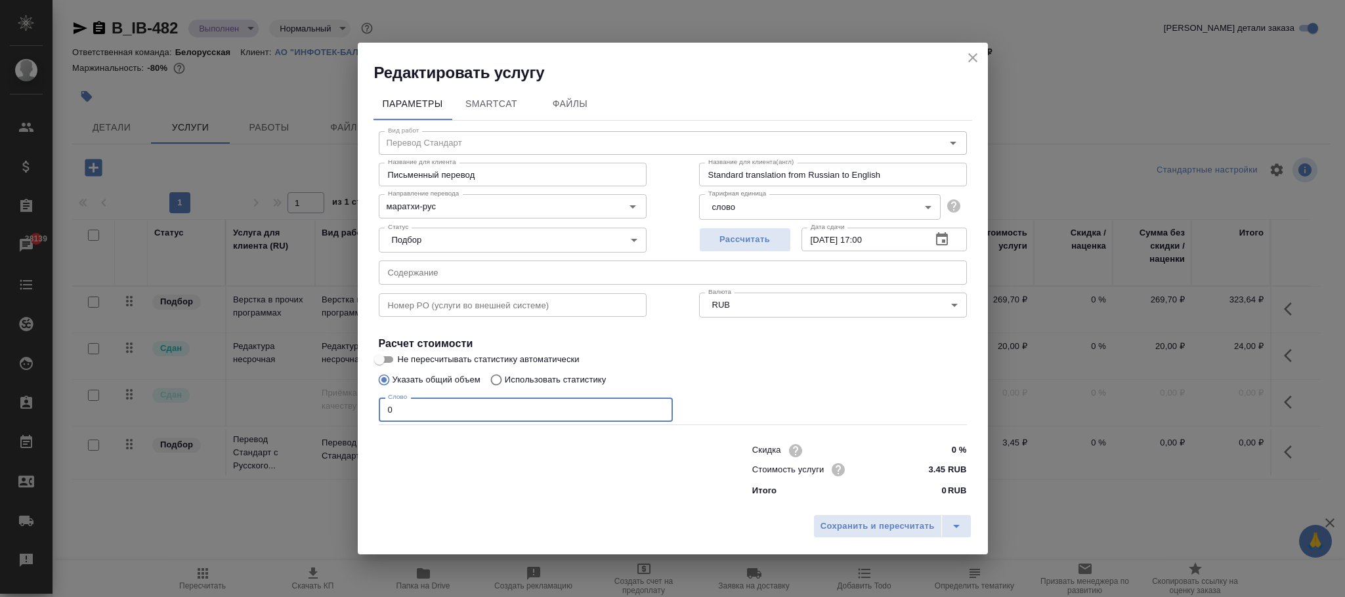
drag, startPoint x: 408, startPoint y: 413, endPoint x: 341, endPoint y: 417, distance: 67.1
click at [341, 417] on div "Редактировать услугу Параметры SmartCat Файлы Вид работ Перевод Стандарт Вид ра…" at bounding box center [672, 298] width 1345 height 597
type input "1"
click at [865, 522] on span "Сохранить и пересчитать" at bounding box center [877, 526] width 114 height 15
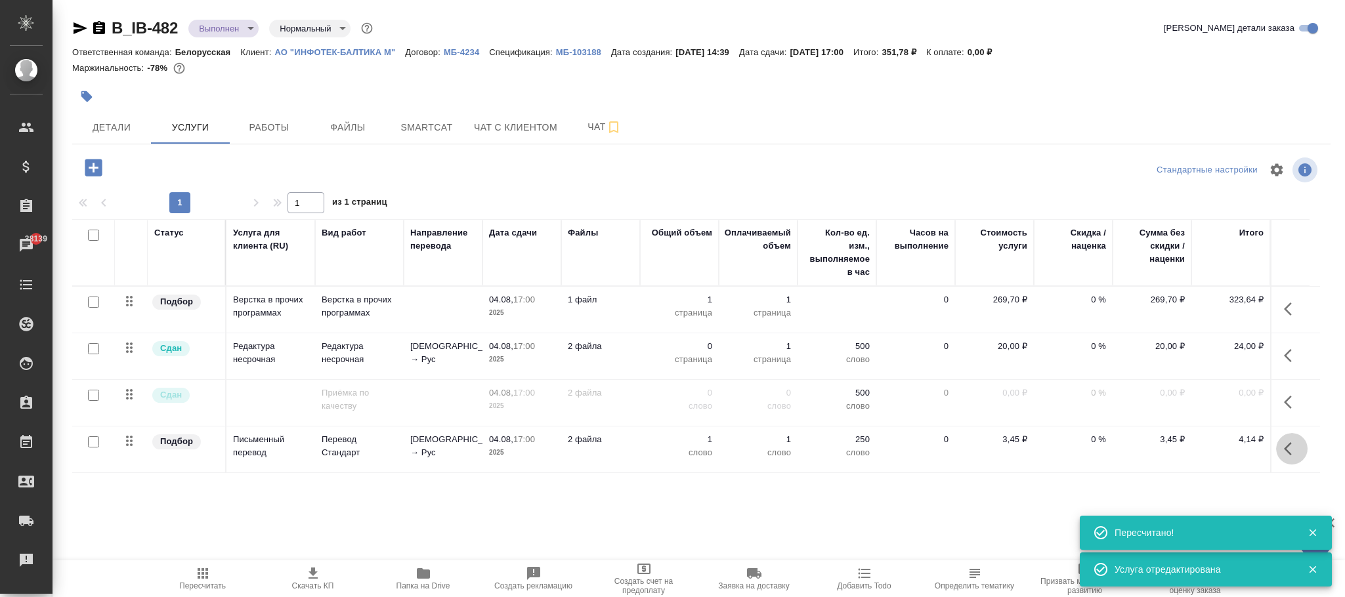
click at [1280, 451] on button "button" at bounding box center [1291, 448] width 31 height 31
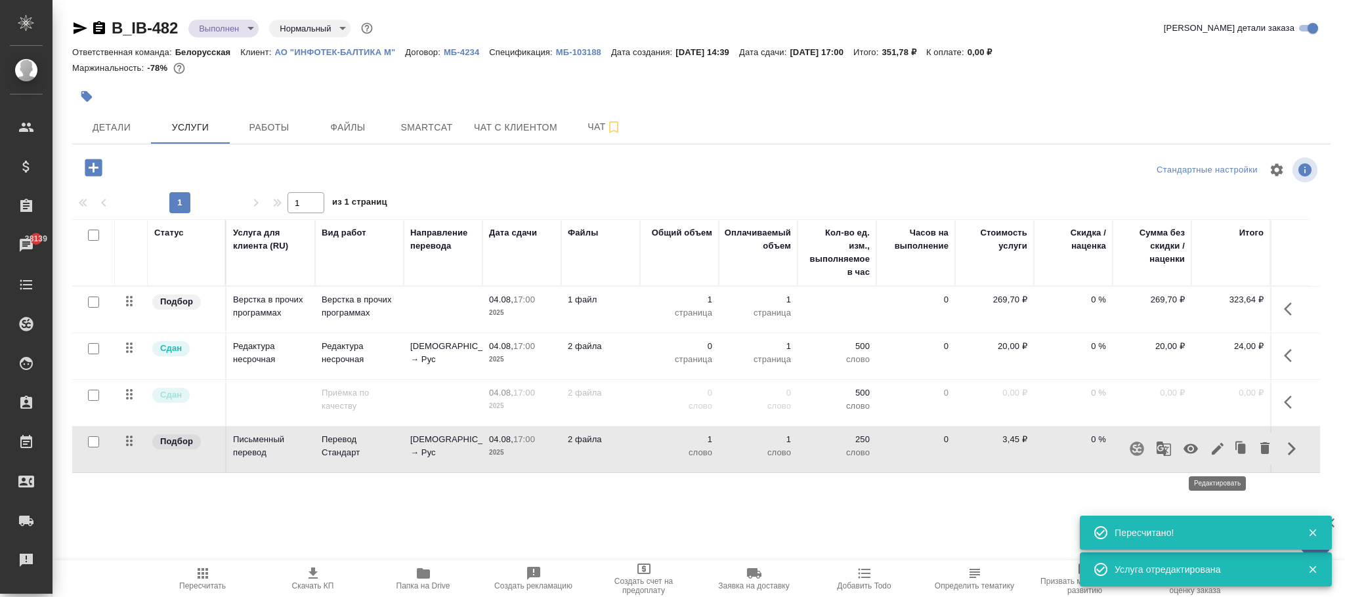
click at [1221, 457] on icon "button" at bounding box center [1217, 449] width 16 height 16
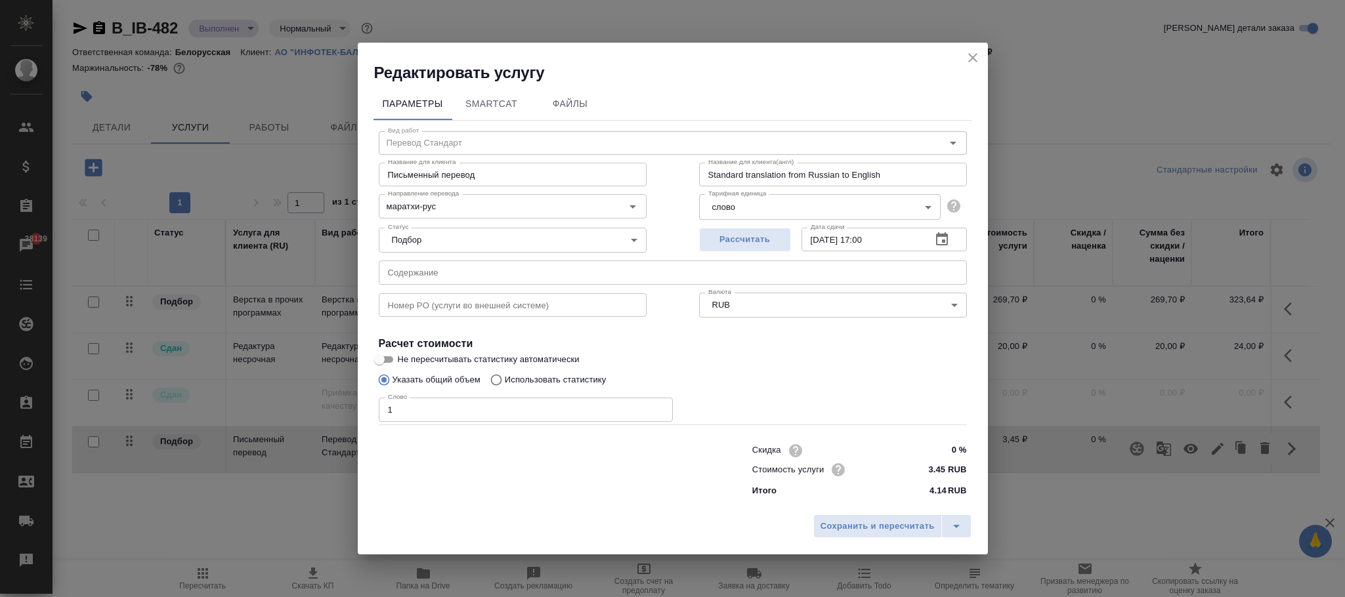
click at [784, 201] on body "🙏 .cls-1 fill:#fff; AWATERA Фокина Наталья n.fokina Клиенты Спецификации Заказы…" at bounding box center [672, 298] width 1345 height 597
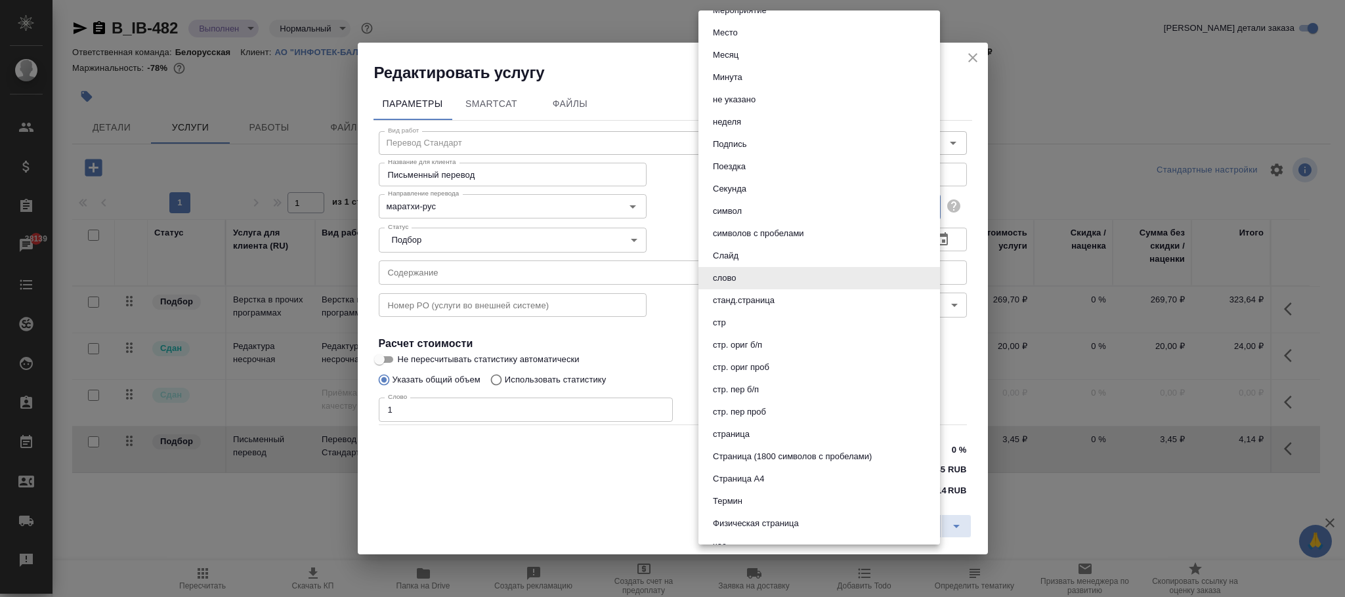
click at [747, 437] on button "страница" at bounding box center [731, 434] width 45 height 14
type input "5a8b1489cc6b4906c91bfdb2"
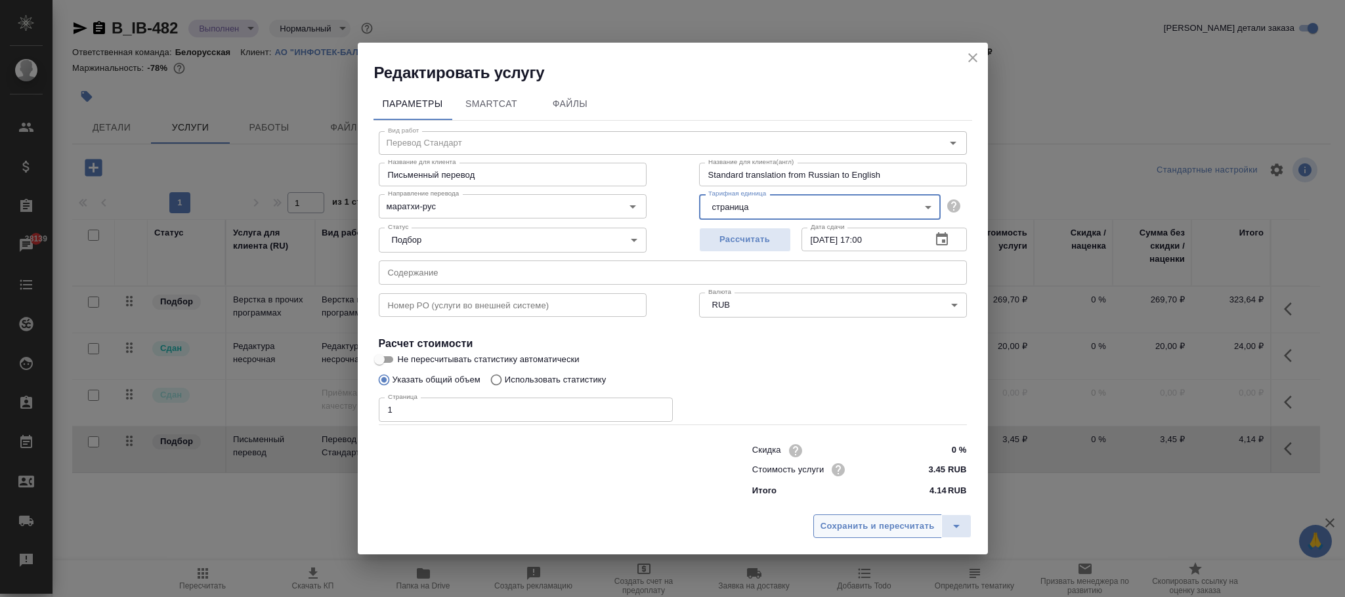
click at [910, 524] on span "Сохранить и пересчитать" at bounding box center [877, 526] width 114 height 15
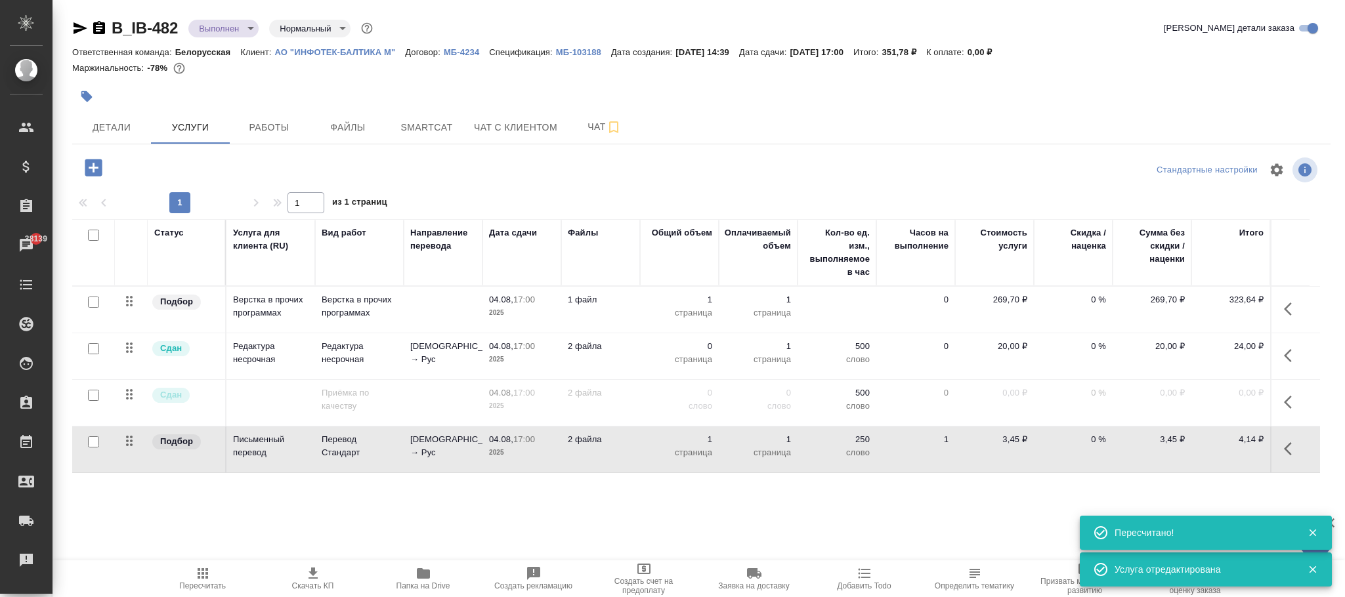
click at [1011, 446] on p "3,45 ₽" at bounding box center [994, 439] width 66 height 13
type input "2760"
click at [922, 505] on div "B_IB-482 Выполнен completed Нормальный normal Кратко детали заказа Ответственна…" at bounding box center [701, 267] width 1272 height 535
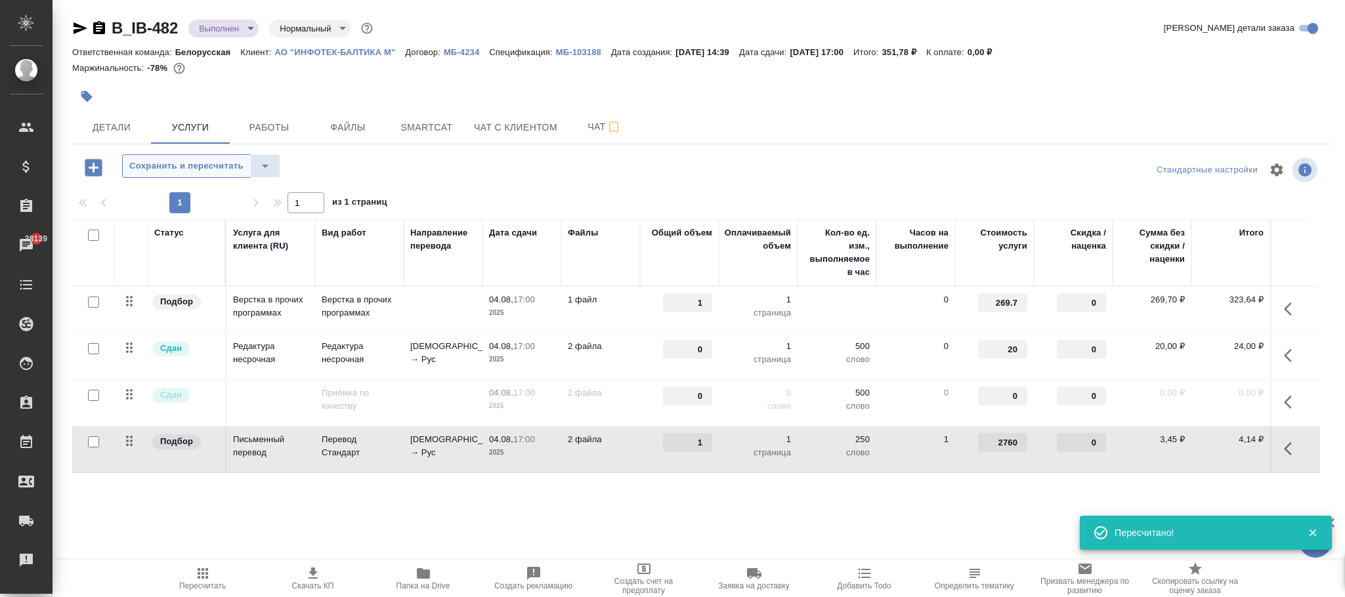
click at [245, 169] on button "Сохранить и пересчитать" at bounding box center [186, 166] width 129 height 24
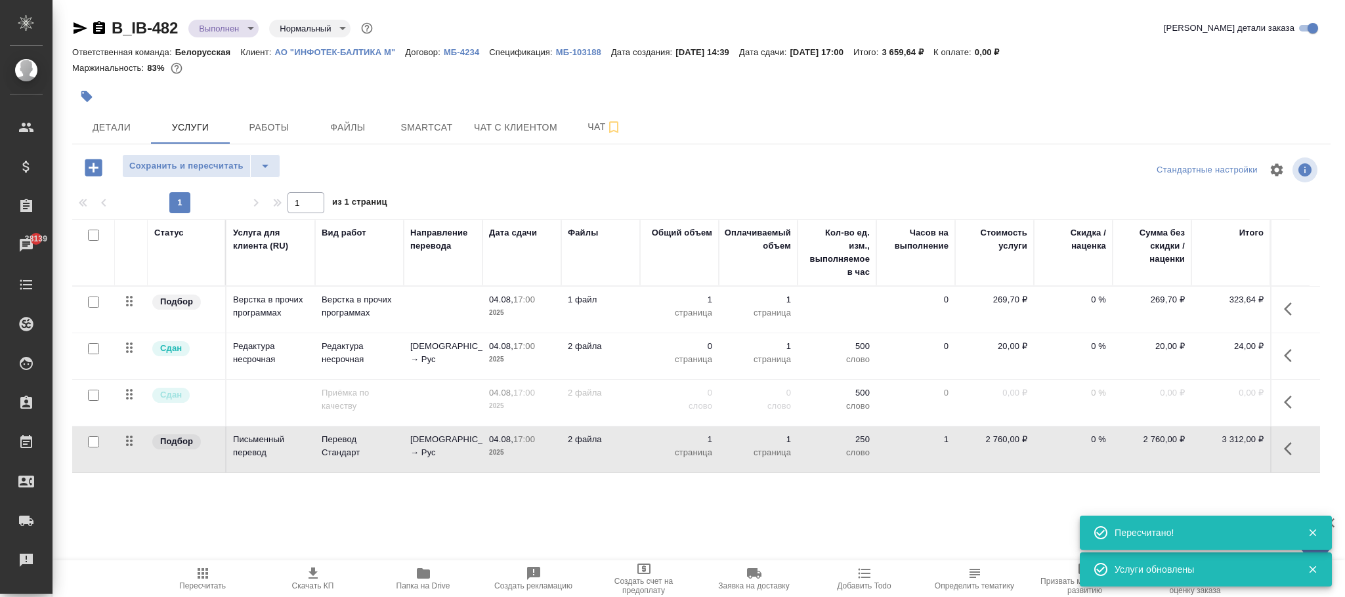
click at [205, 581] on icon "button" at bounding box center [203, 574] width 16 height 16
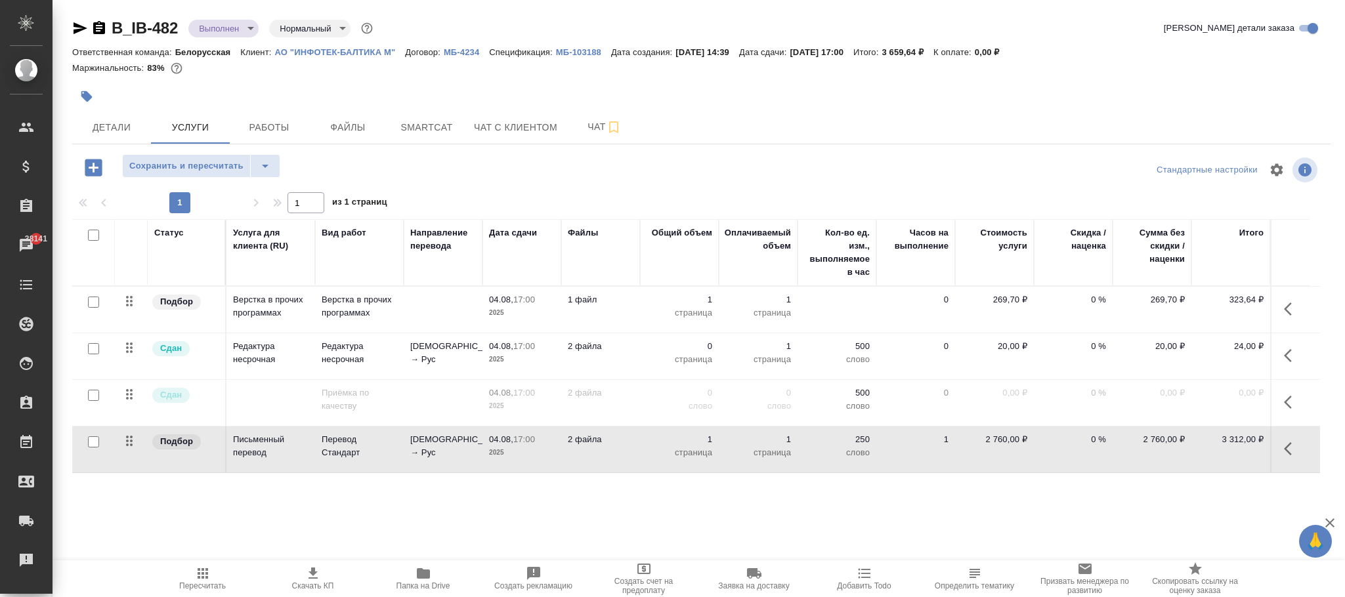
click at [1002, 439] on p "2 760,00 ₽" at bounding box center [994, 439] width 66 height 13
type input "2790"
click at [874, 500] on div "B_IB-482 Выполнен completed Нормальный normal Кратко детали заказа Ответственна…" at bounding box center [701, 267] width 1272 height 535
click at [230, 161] on span "Сохранить и пересчитать" at bounding box center [186, 166] width 114 height 15
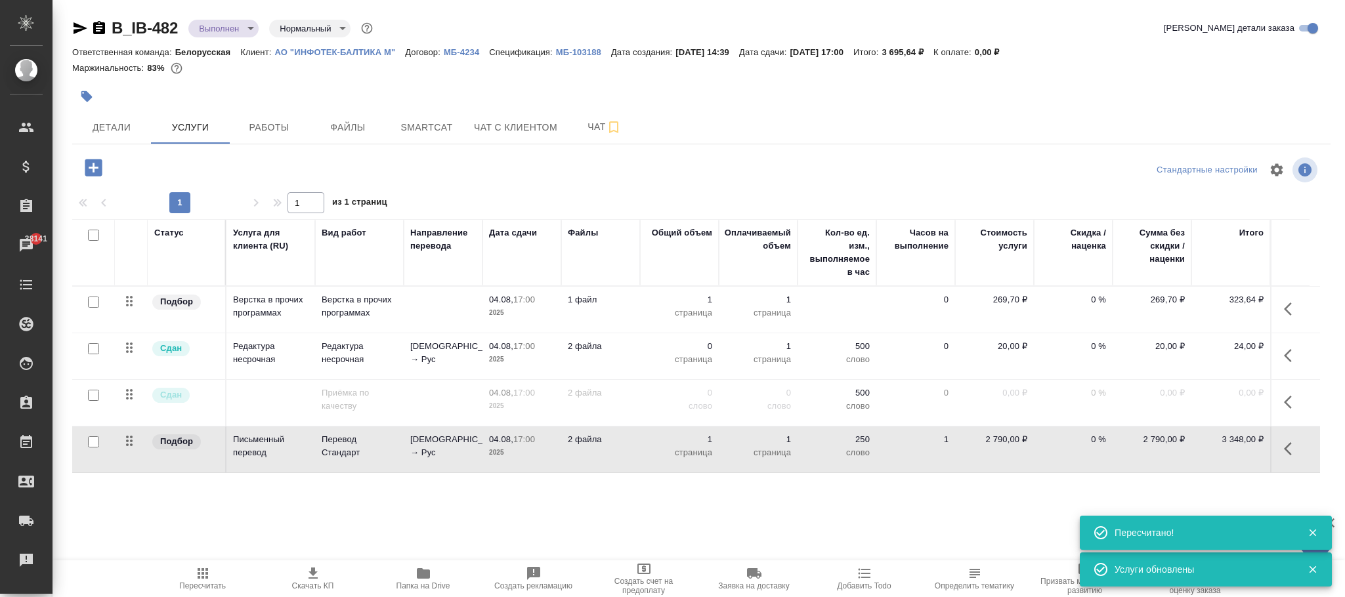
click at [207, 581] on span "Пересчитать" at bounding box center [202, 585] width 47 height 9
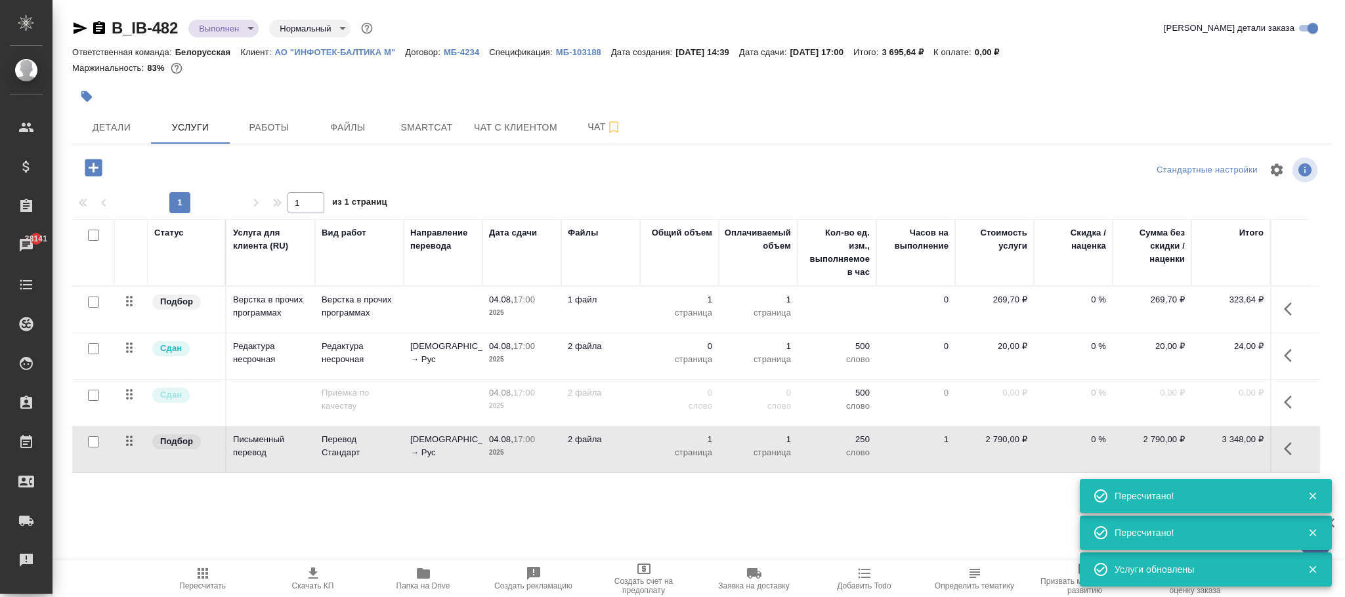
click at [577, 48] on p "МБ-103188" at bounding box center [583, 52] width 55 height 10
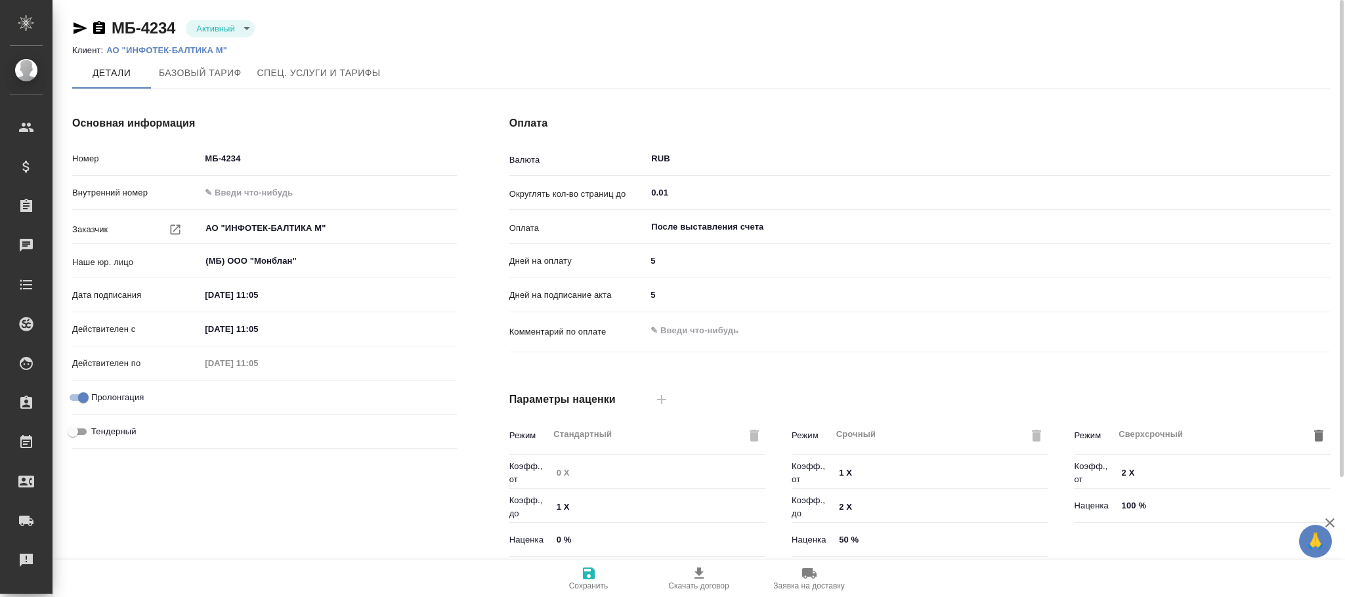
scroll to position [294, 0]
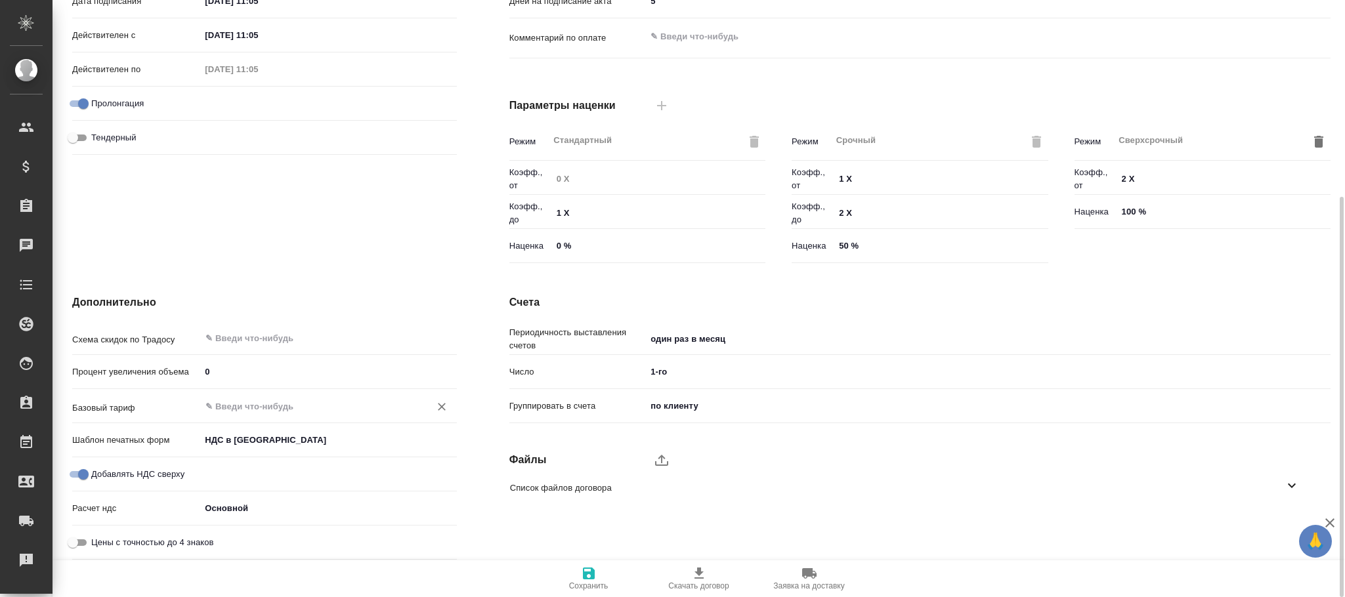
click at [235, 398] on input "text" at bounding box center [306, 406] width 204 height 16
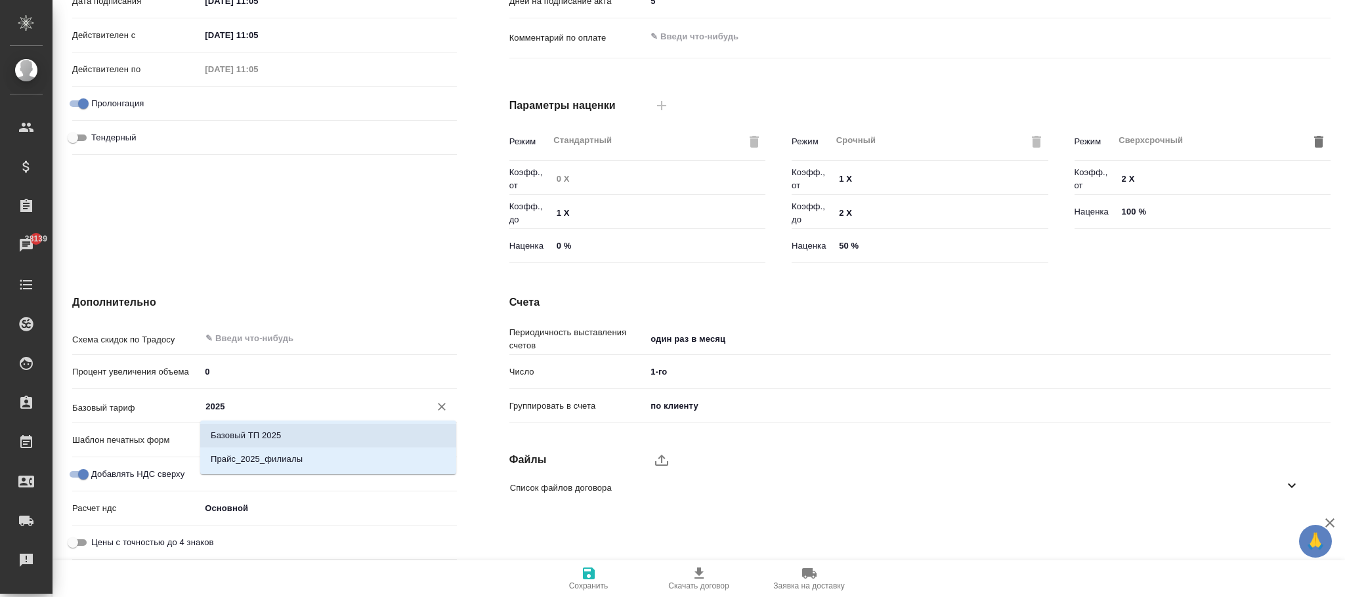
click at [283, 438] on li "Базовый ТП 2025" at bounding box center [328, 436] width 256 height 24
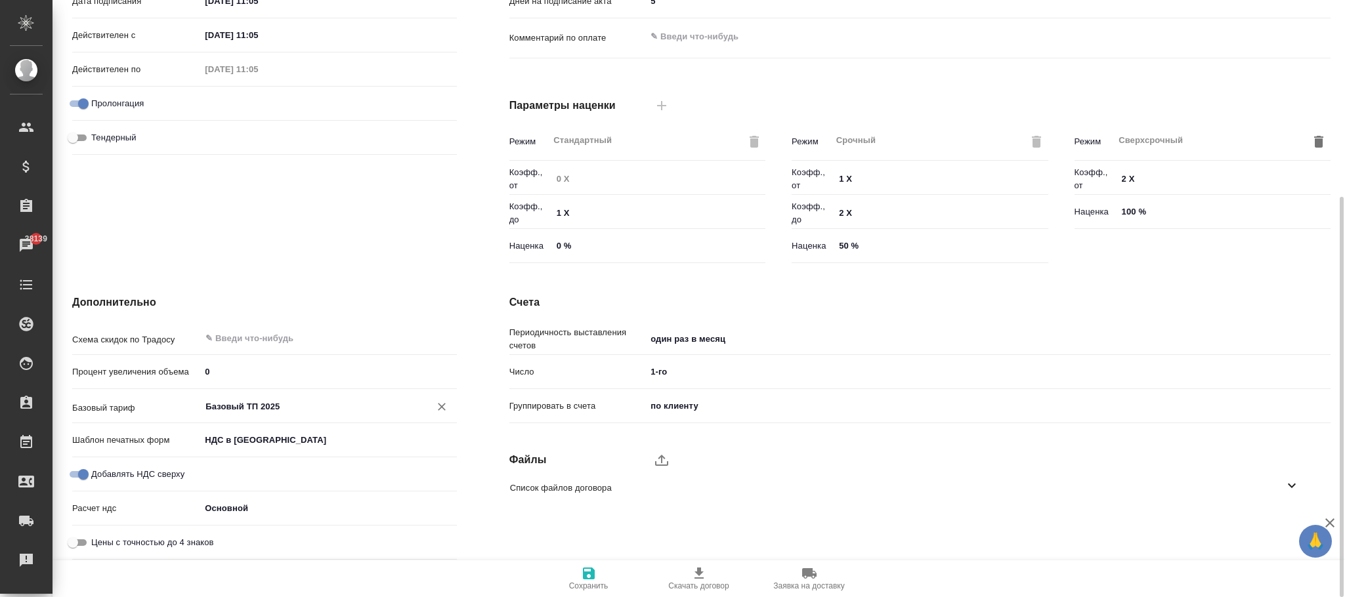
type input "Базовый ТП 2025"
click at [595, 575] on icon "button" at bounding box center [589, 574] width 16 height 16
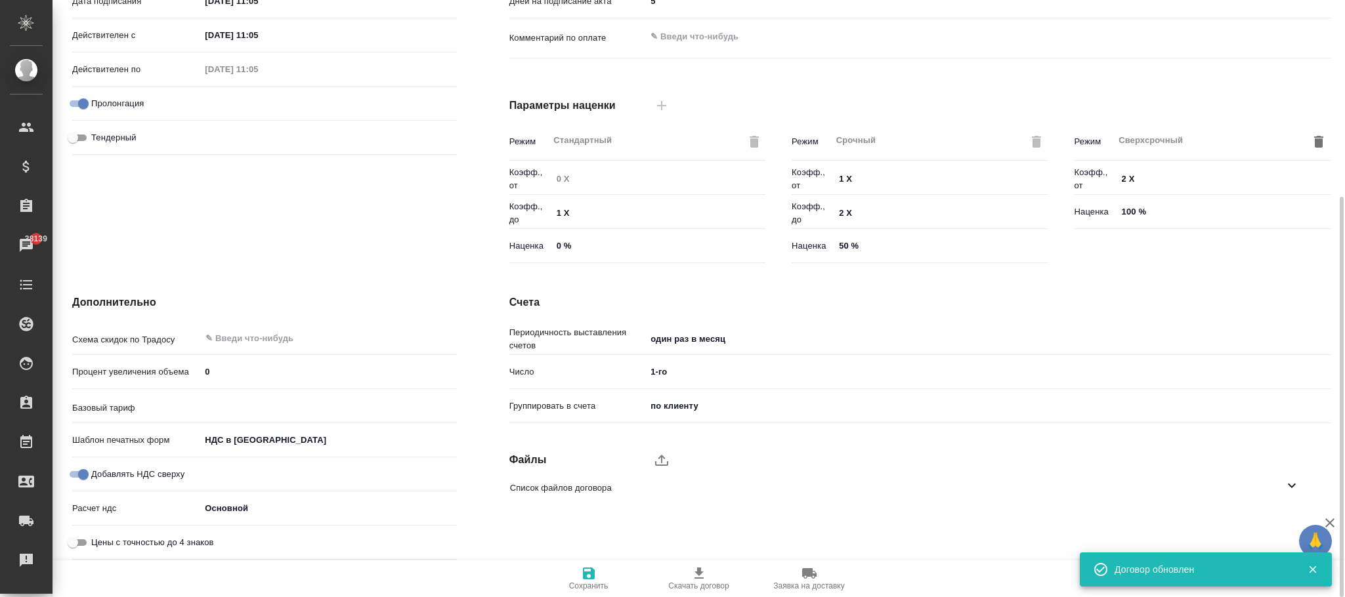
type input "Базовый ТП 2025"
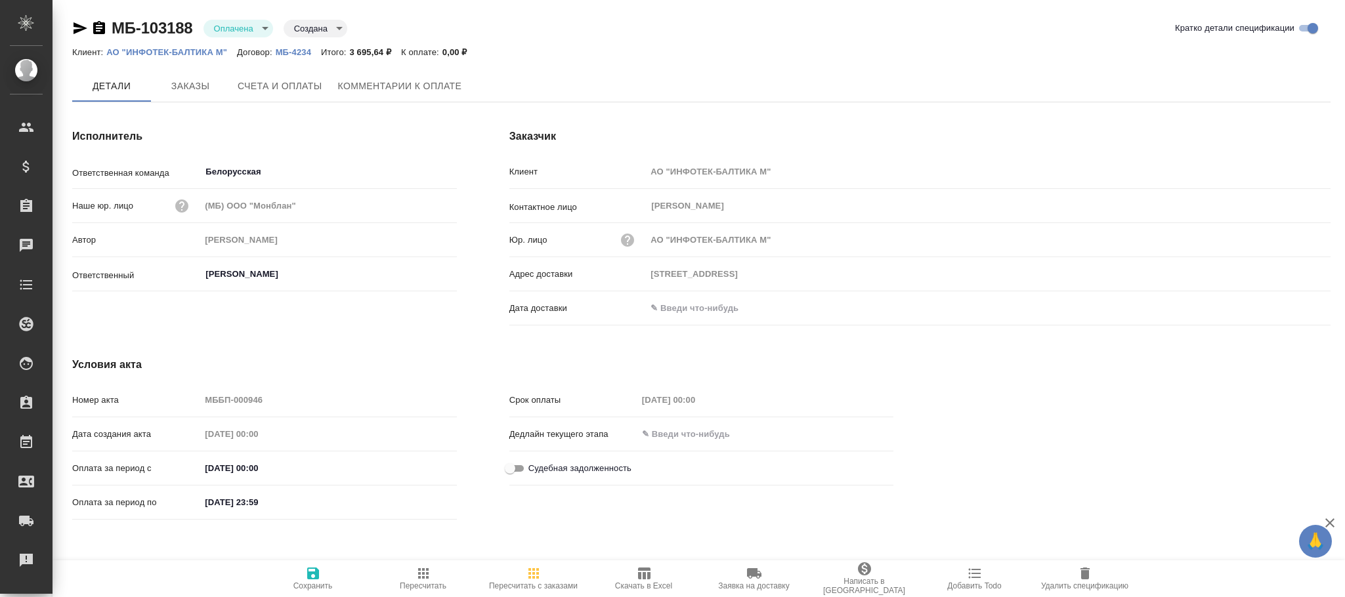
click at [526, 579] on icon "button" at bounding box center [534, 574] width 16 height 16
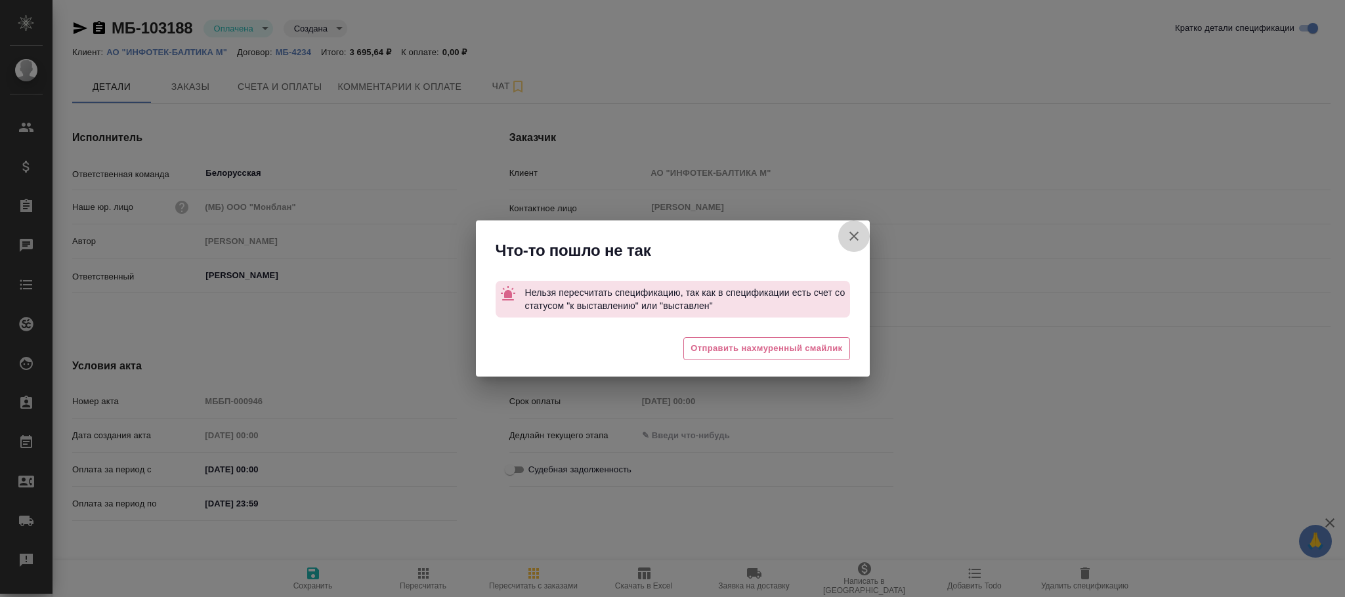
click at [854, 234] on icon "button" at bounding box center [854, 236] width 16 height 16
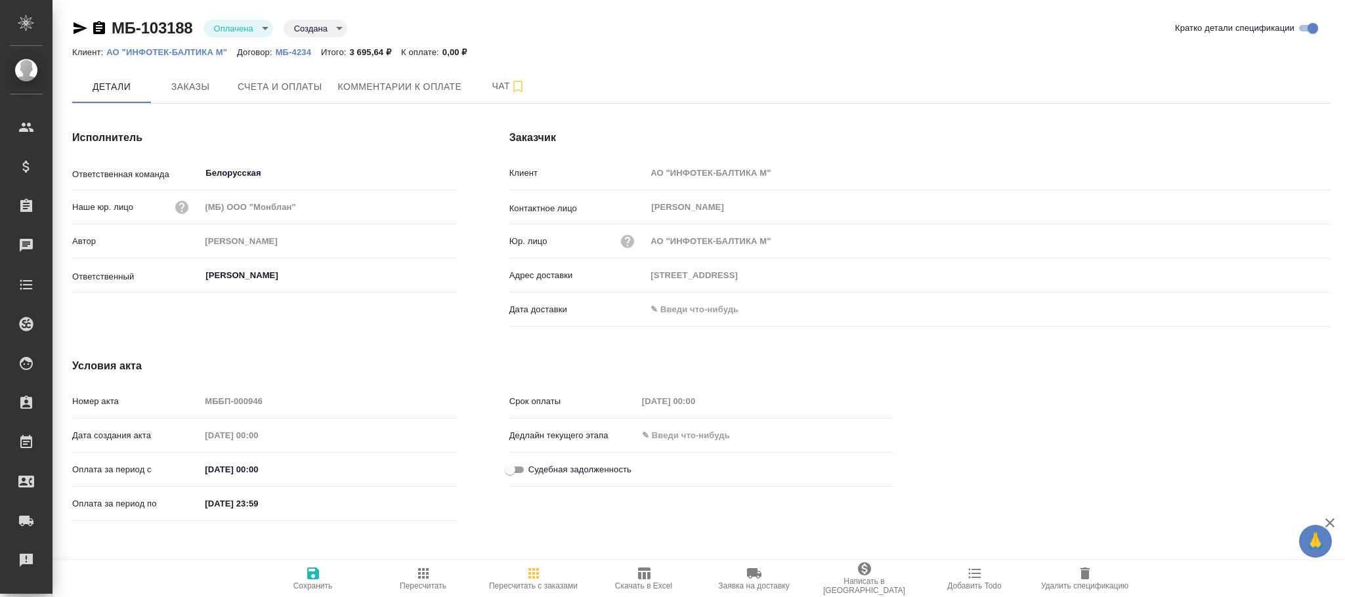
click at [427, 568] on icon "button" at bounding box center [423, 574] width 16 height 16
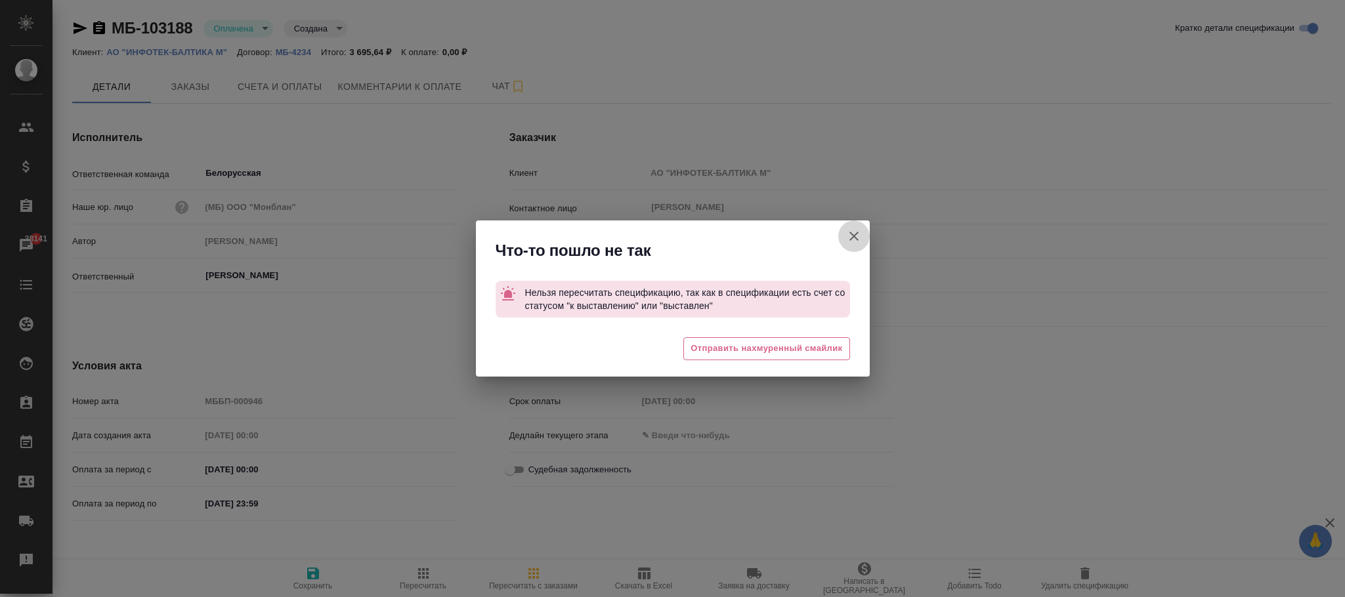
drag, startPoint x: 847, startPoint y: 244, endPoint x: 782, endPoint y: 156, distance: 108.9
click at [845, 244] on button "Кратко детали спецификации" at bounding box center [853, 235] width 31 height 31
type input "[STREET_ADDRESS]"
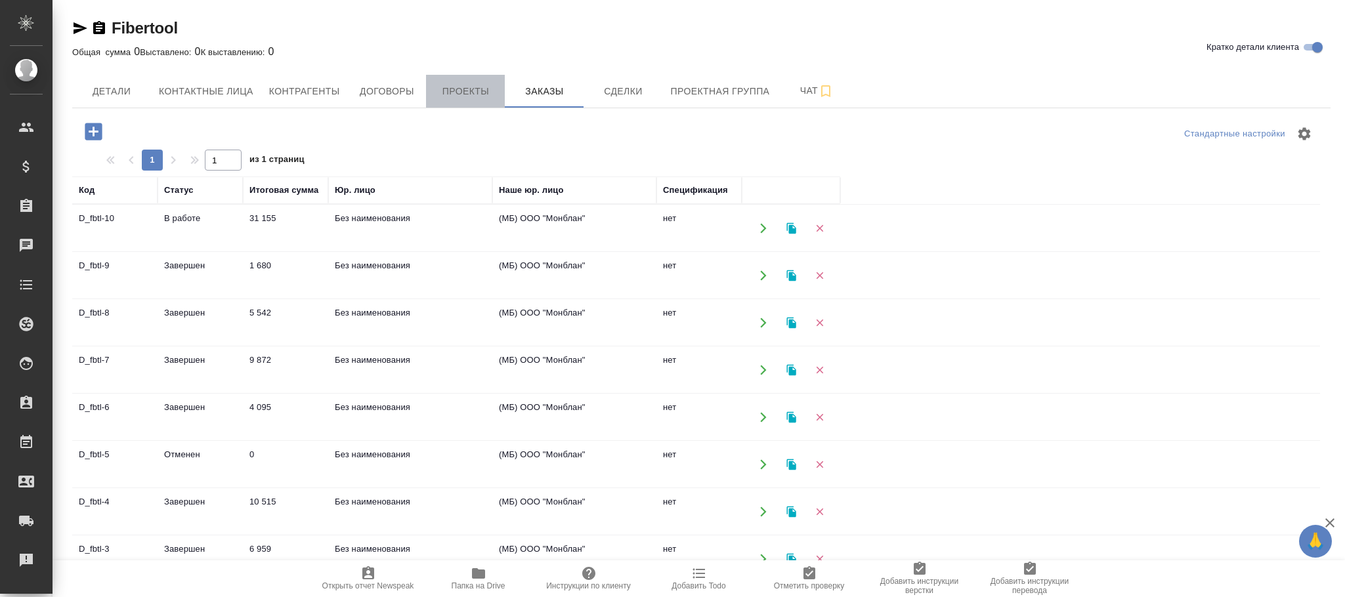
click span "Проекты"
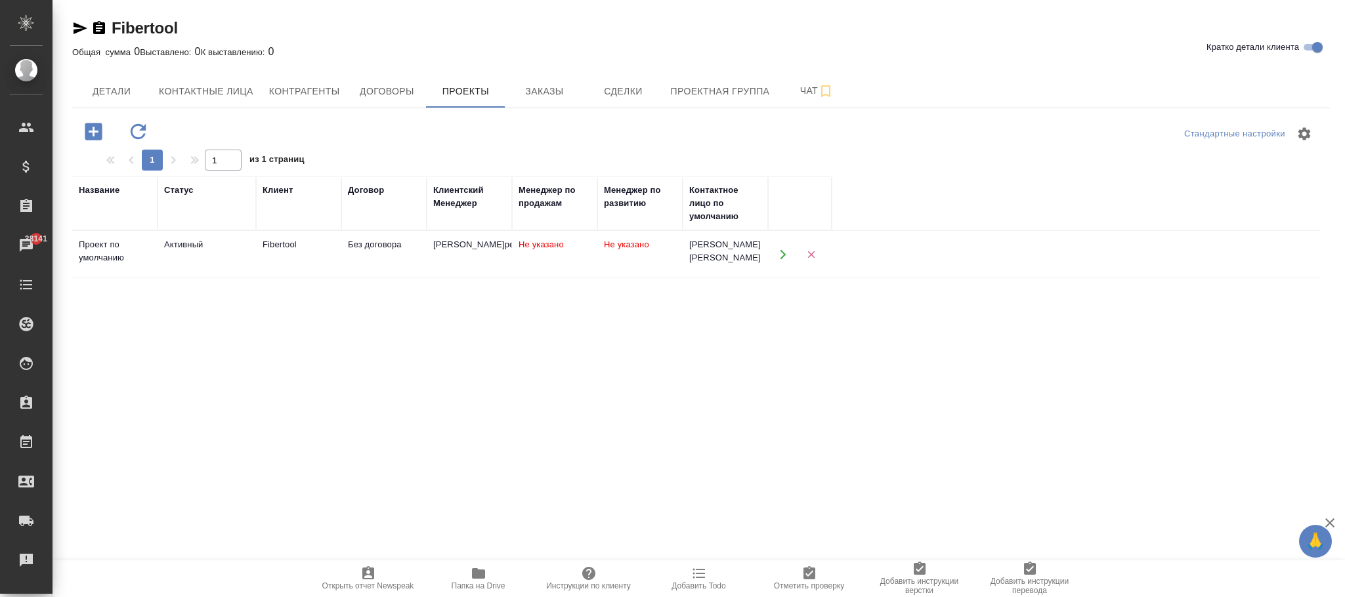
click td "Не указано"
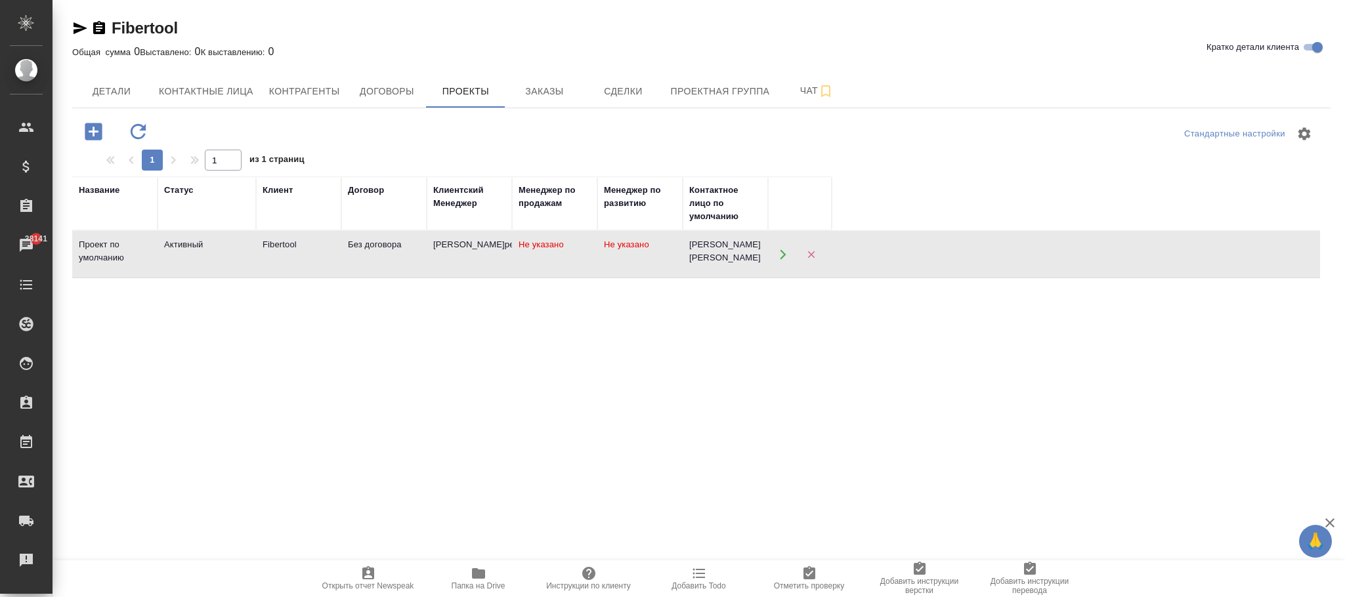
click td "Не указано"
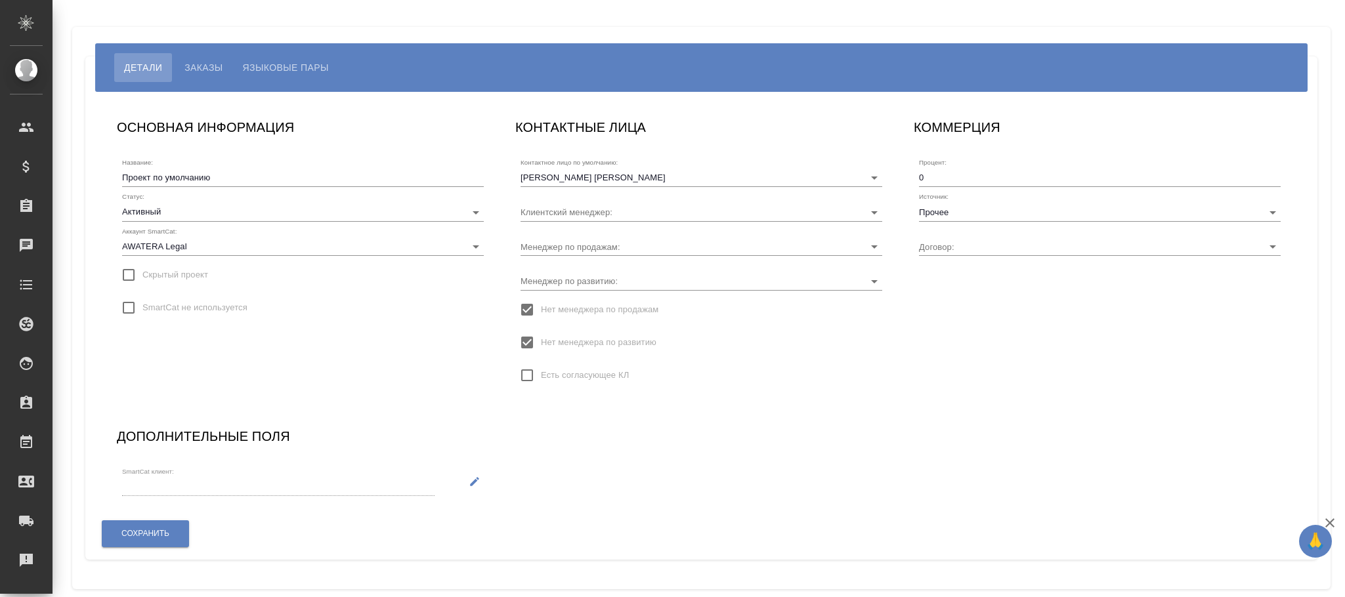
type input "Без договора"
type input "[PERSON_NAME]pereverzeva"
click at [522, 341] on input "Нет менеджера по развитию" at bounding box center [527, 343] width 28 height 28
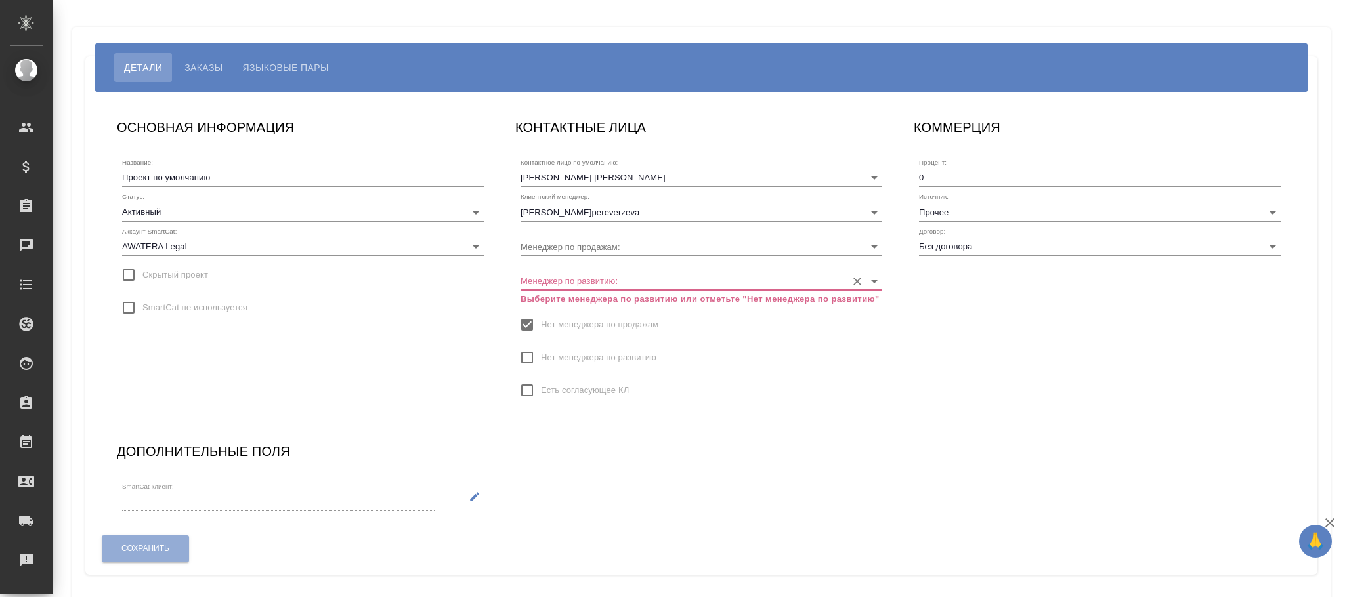
click at [535, 280] on input "Менеджер по развитию:" at bounding box center [680, 281] width 320 height 18
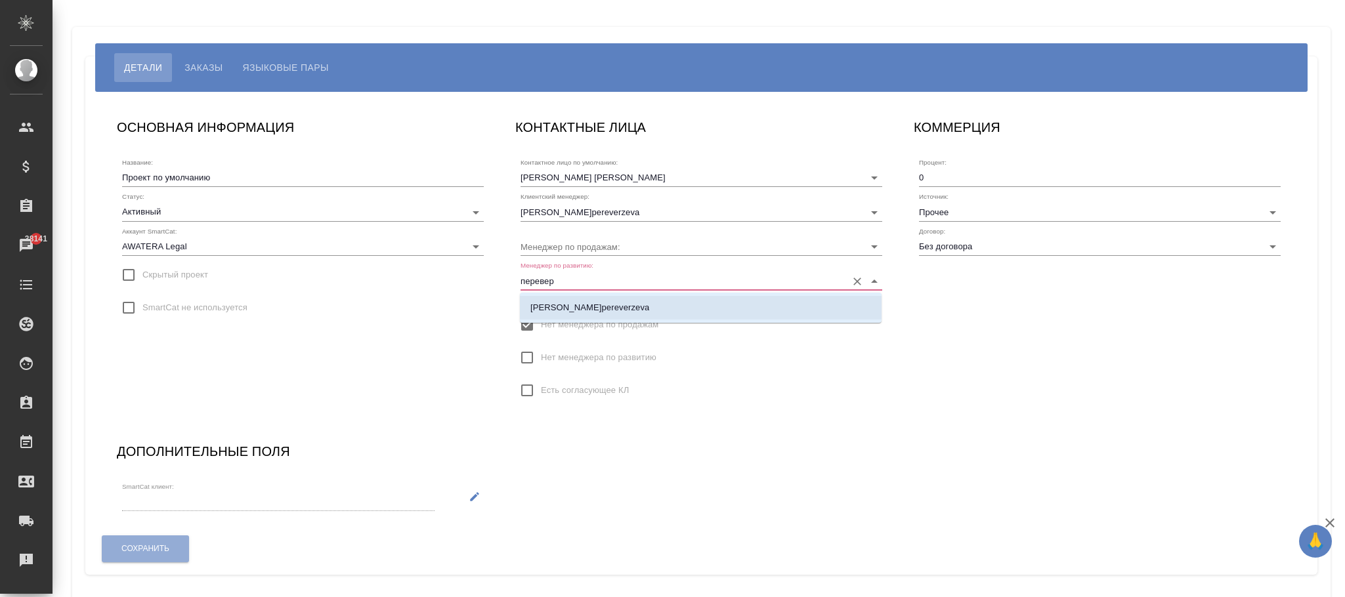
click at [564, 313] on p "[PERSON_NAME]pereverzeva" at bounding box center [589, 307] width 119 height 13
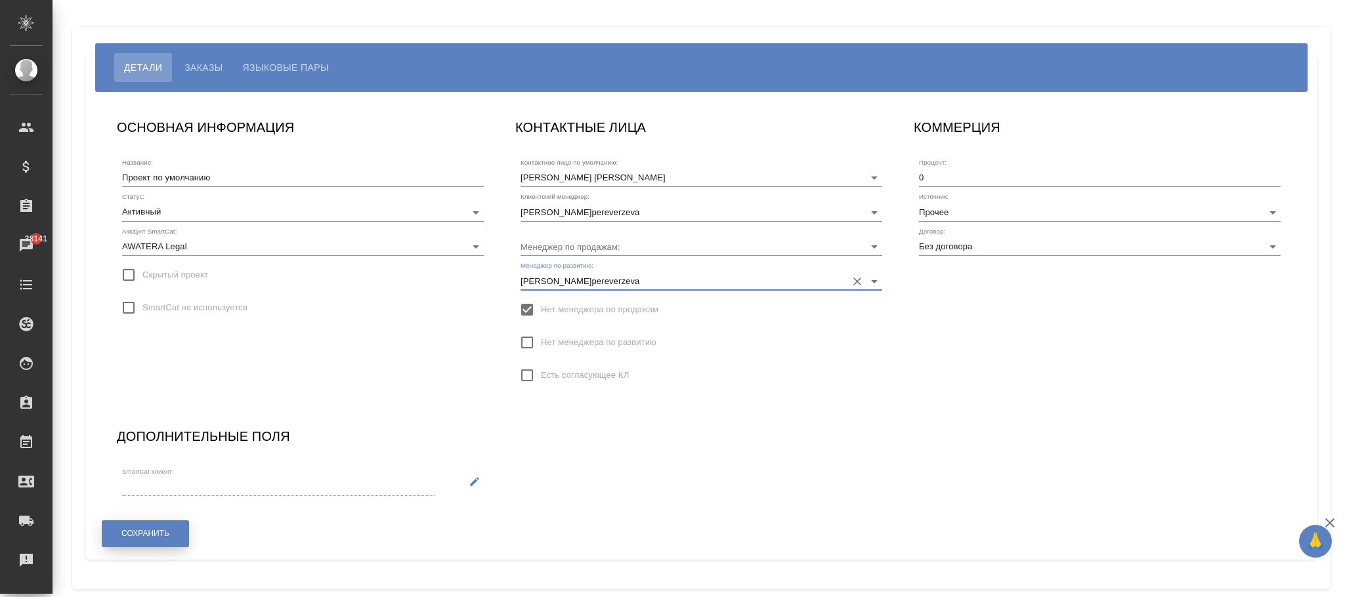
type input "[PERSON_NAME]pereverzeva"
click at [160, 535] on span "Сохранить" at bounding box center [145, 533] width 48 height 11
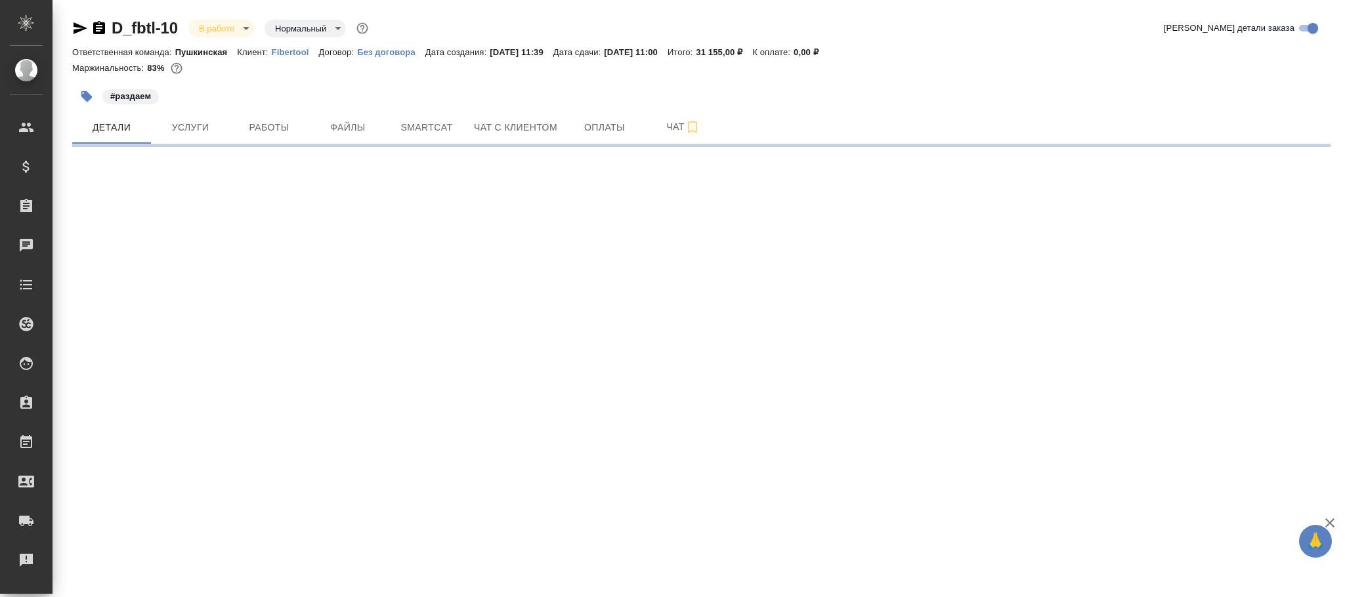
select select "RU"
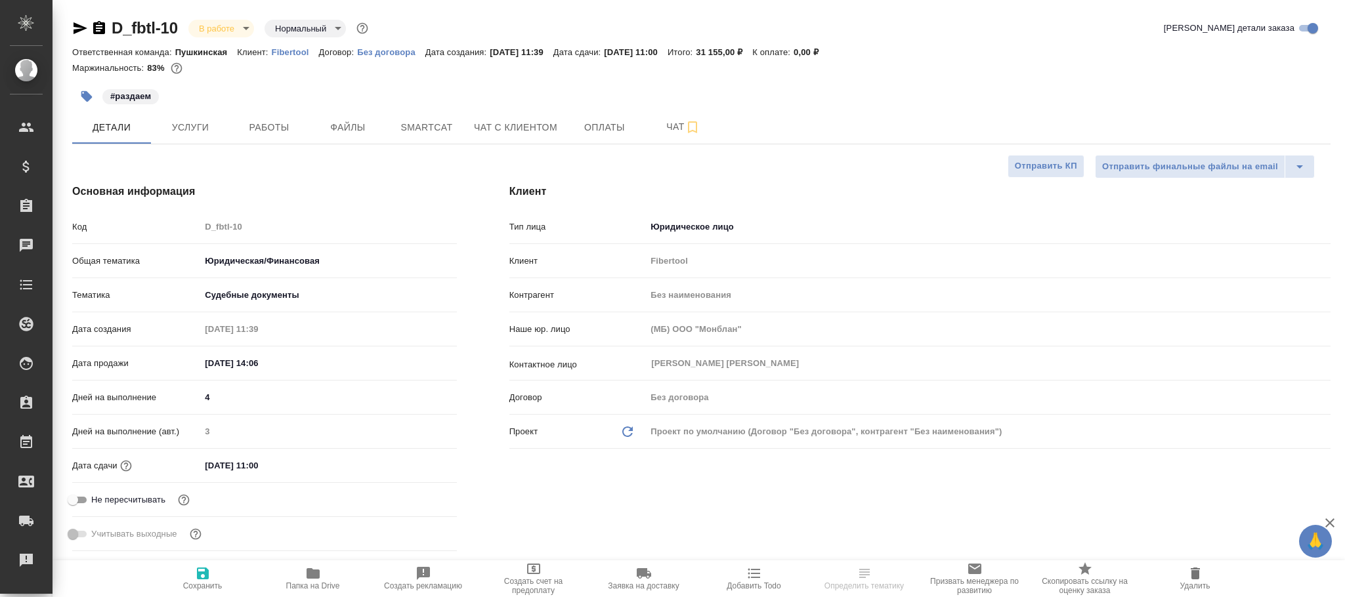
type textarea "x"
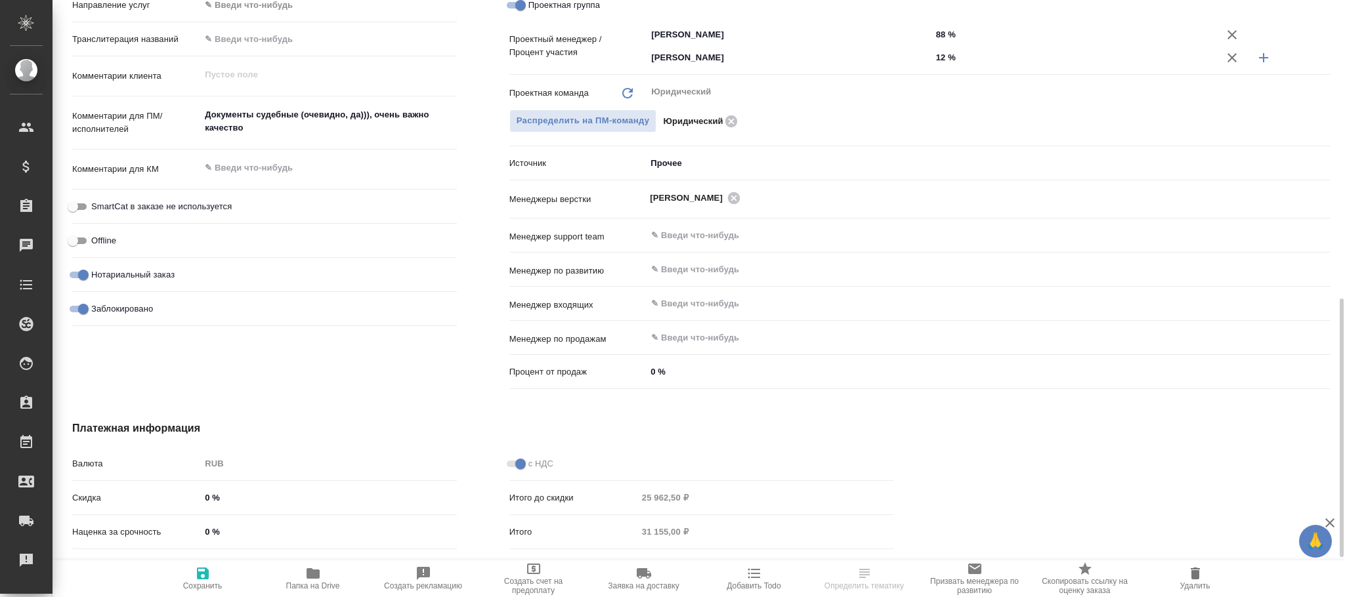
scroll to position [782, 0]
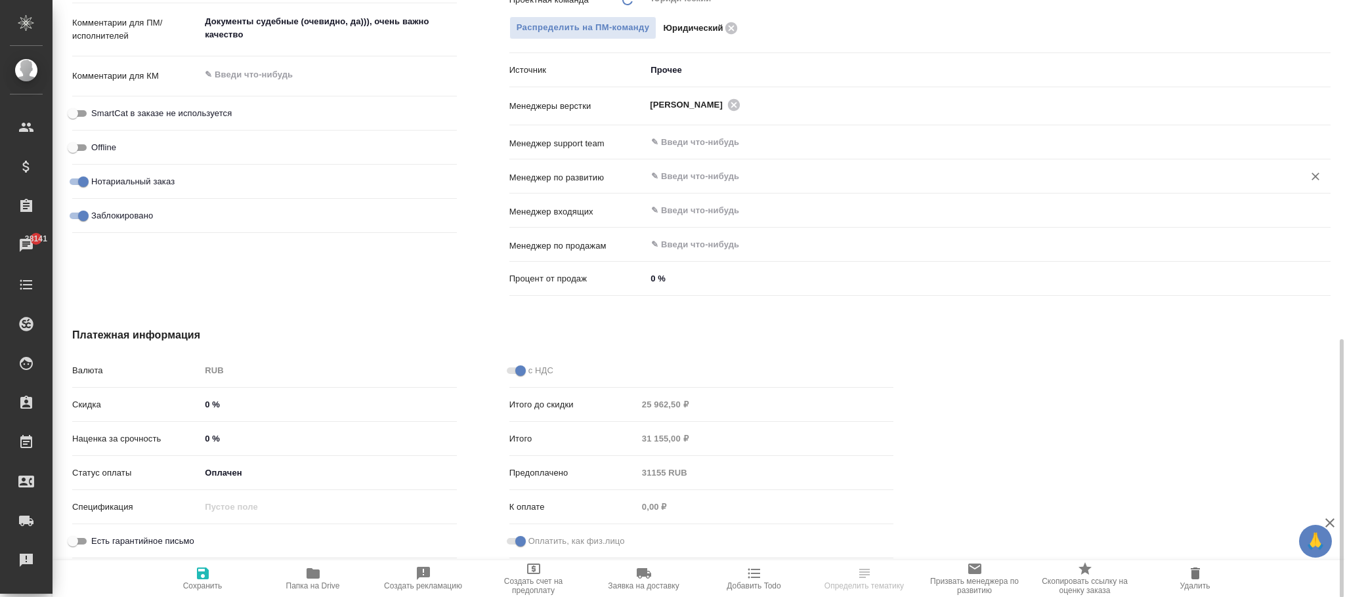
click at [674, 182] on input "text" at bounding box center [966, 177] width 633 height 16
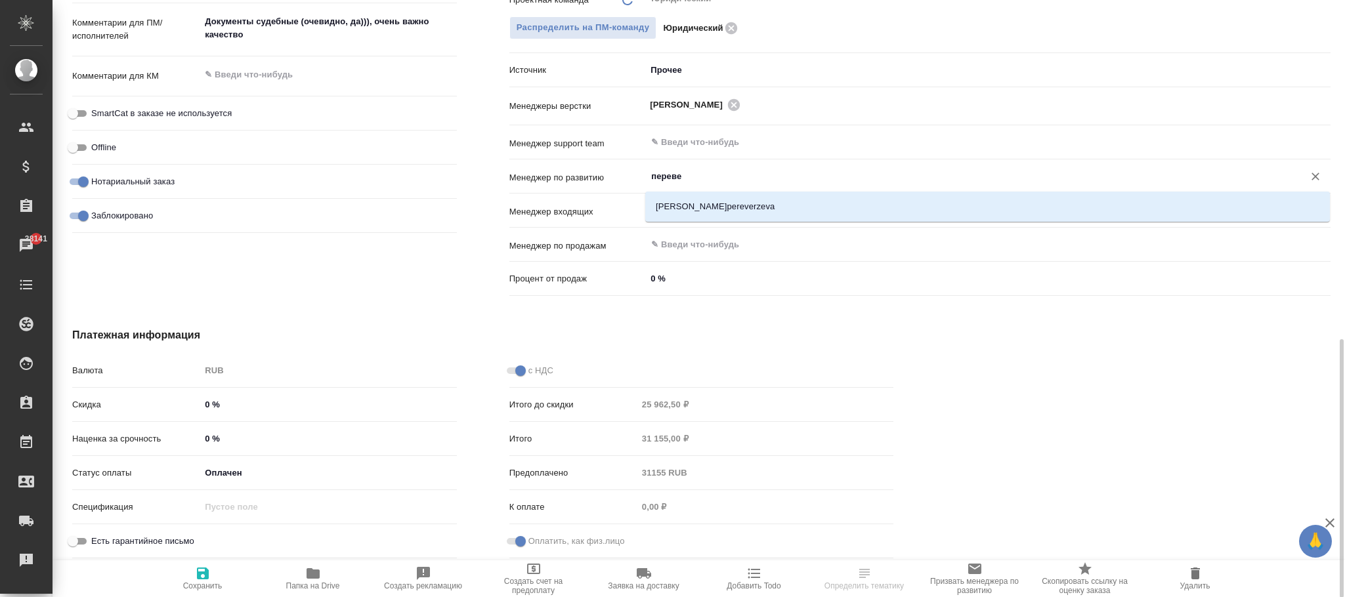
type input "перевер"
click at [689, 199] on li "[PERSON_NAME]pereverzeva" at bounding box center [987, 207] width 684 height 24
type textarea "x"
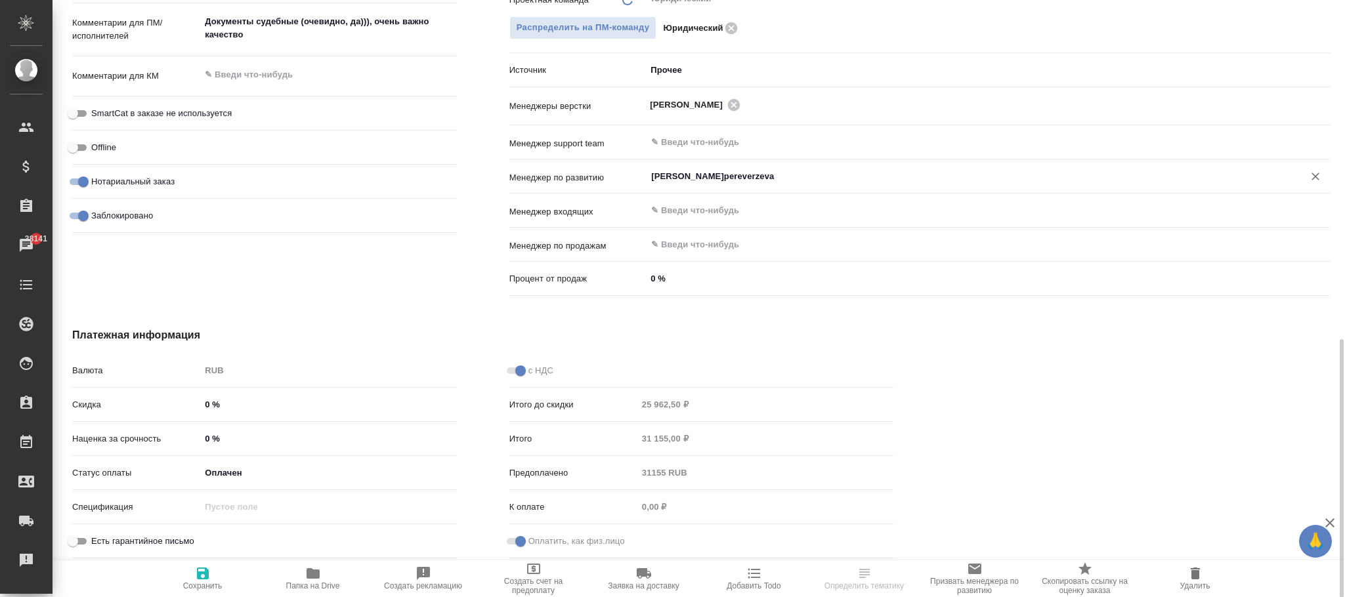
type input "[PERSON_NAME]pereverzeva"
click at [203, 577] on icon "button" at bounding box center [203, 574] width 16 height 16
type textarea "x"
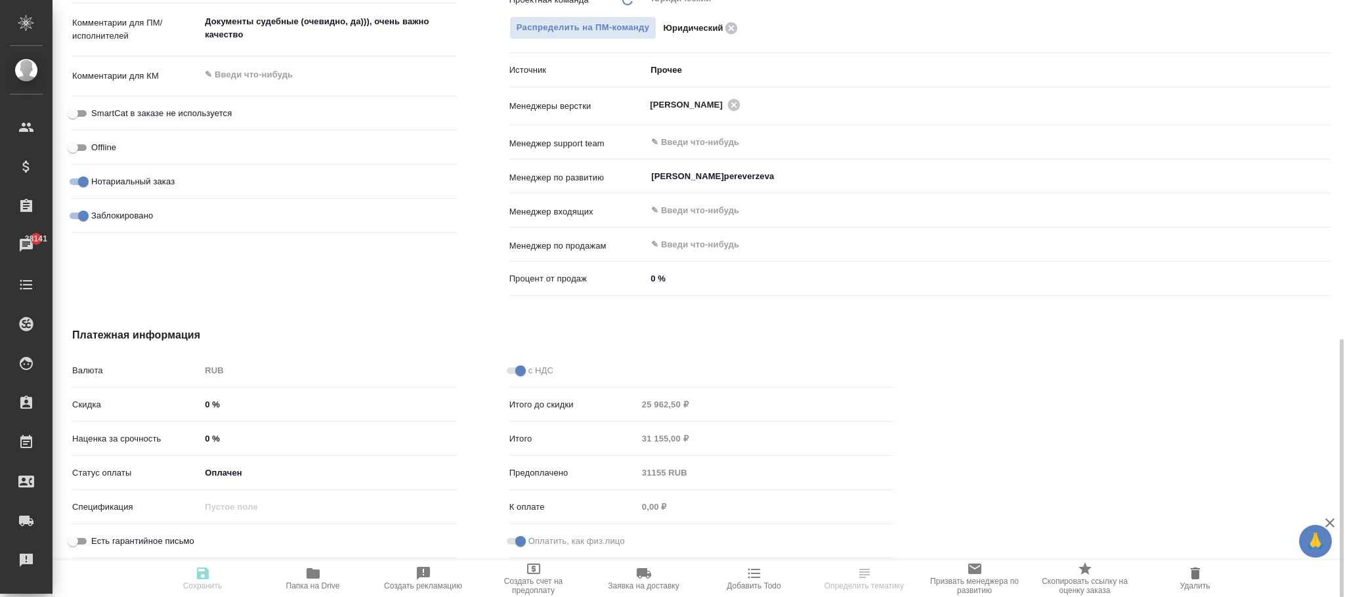
type textarea "x"
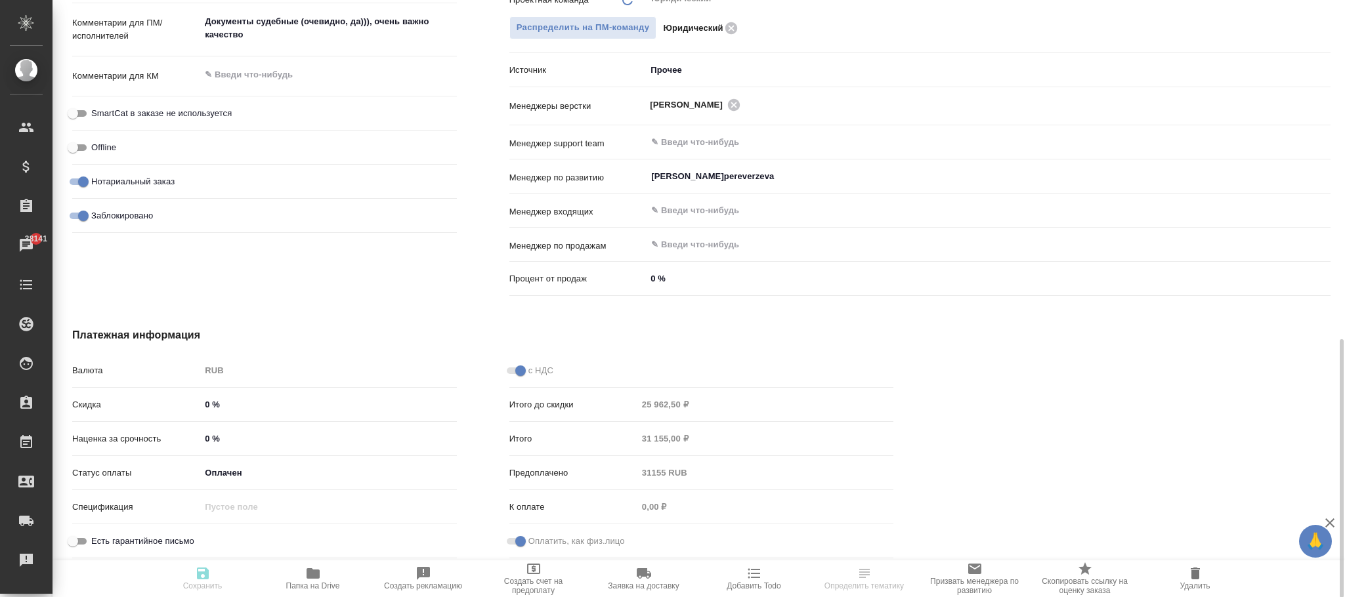
type textarea "x"
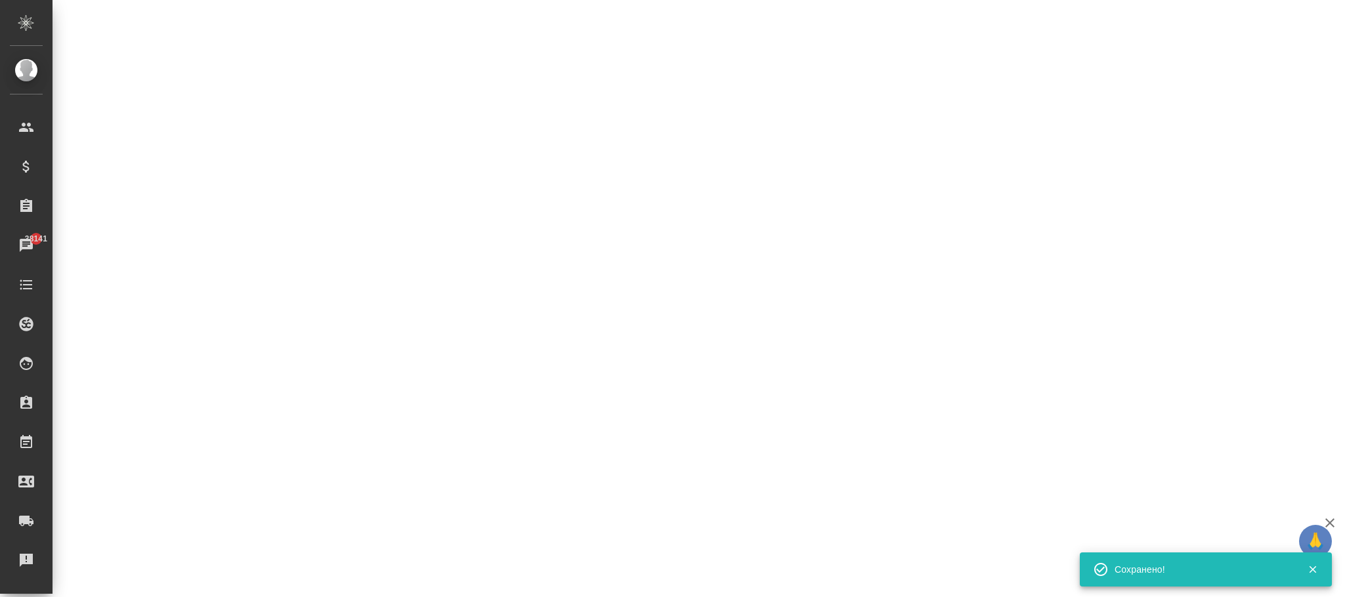
select select "RU"
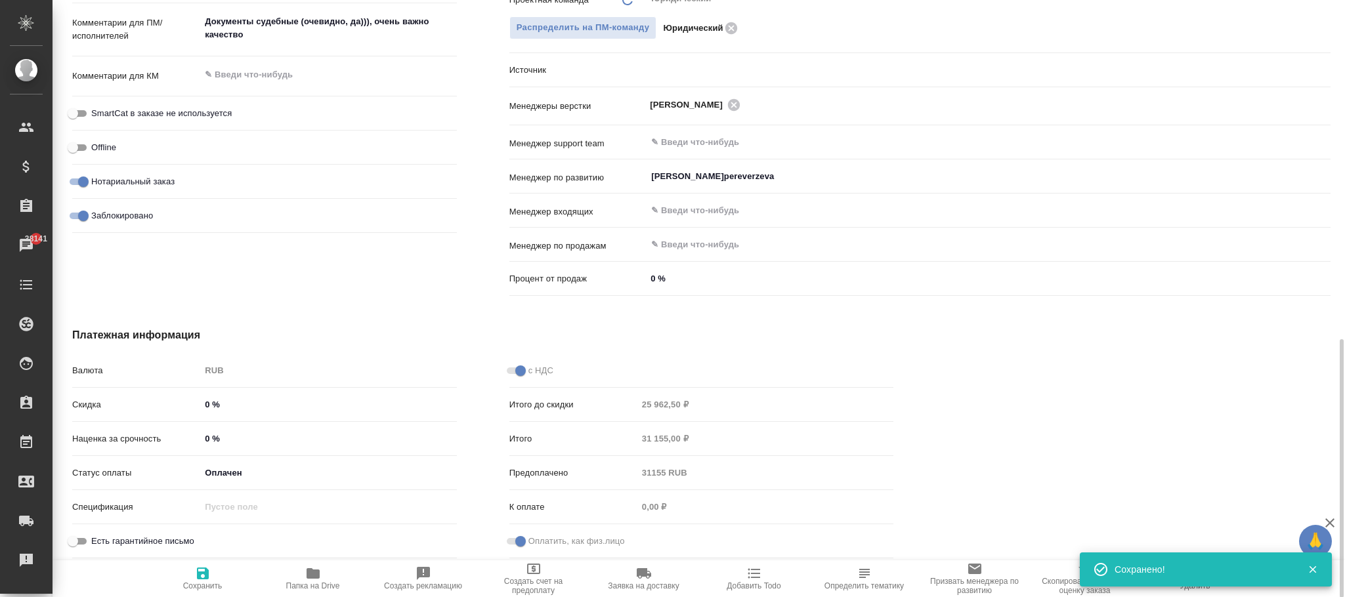
type textarea "x"
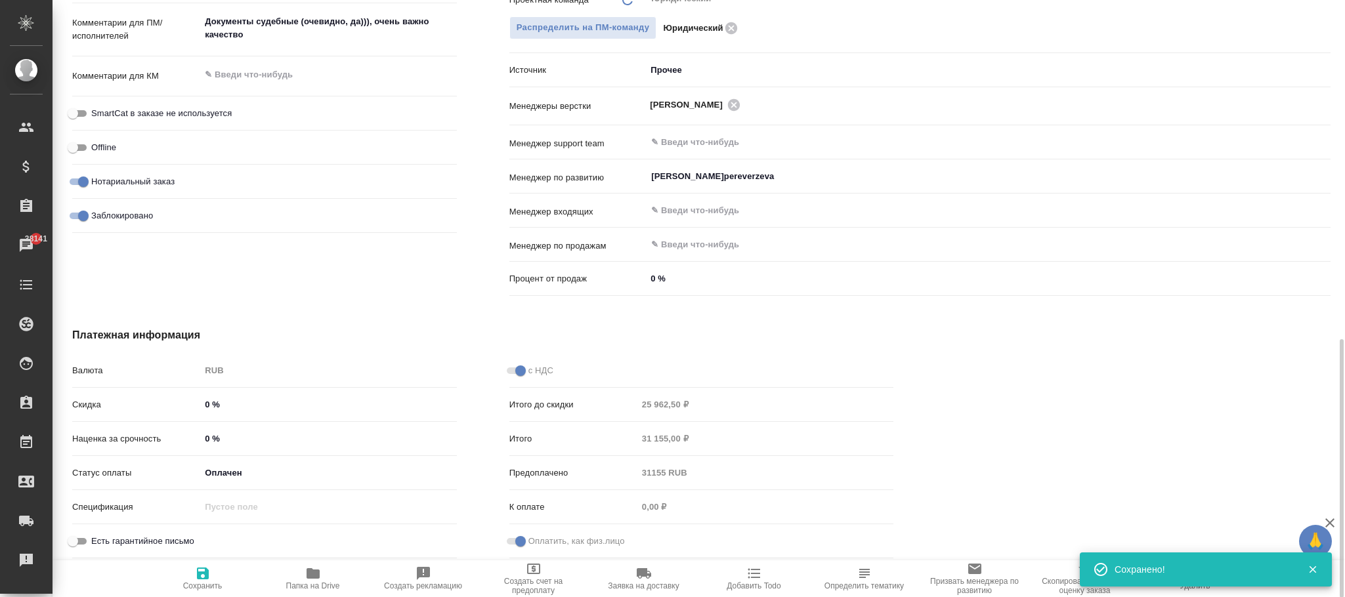
type textarea "x"
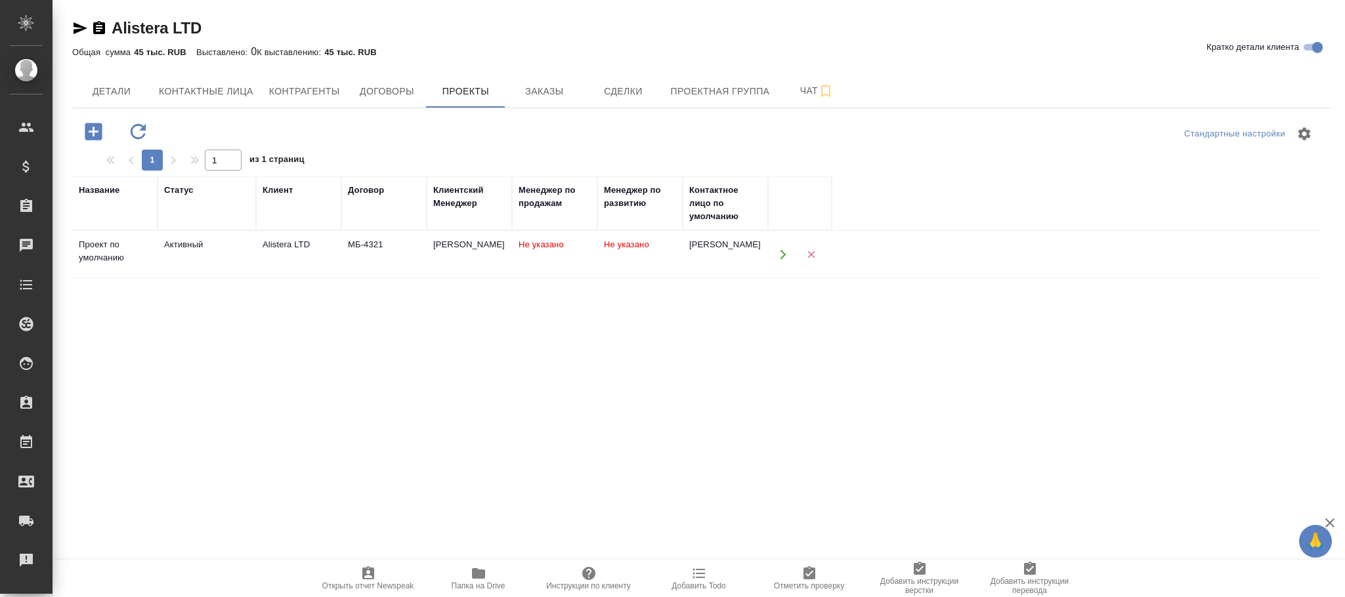
click at [605, 262] on td "Не указано" at bounding box center [639, 255] width 85 height 46
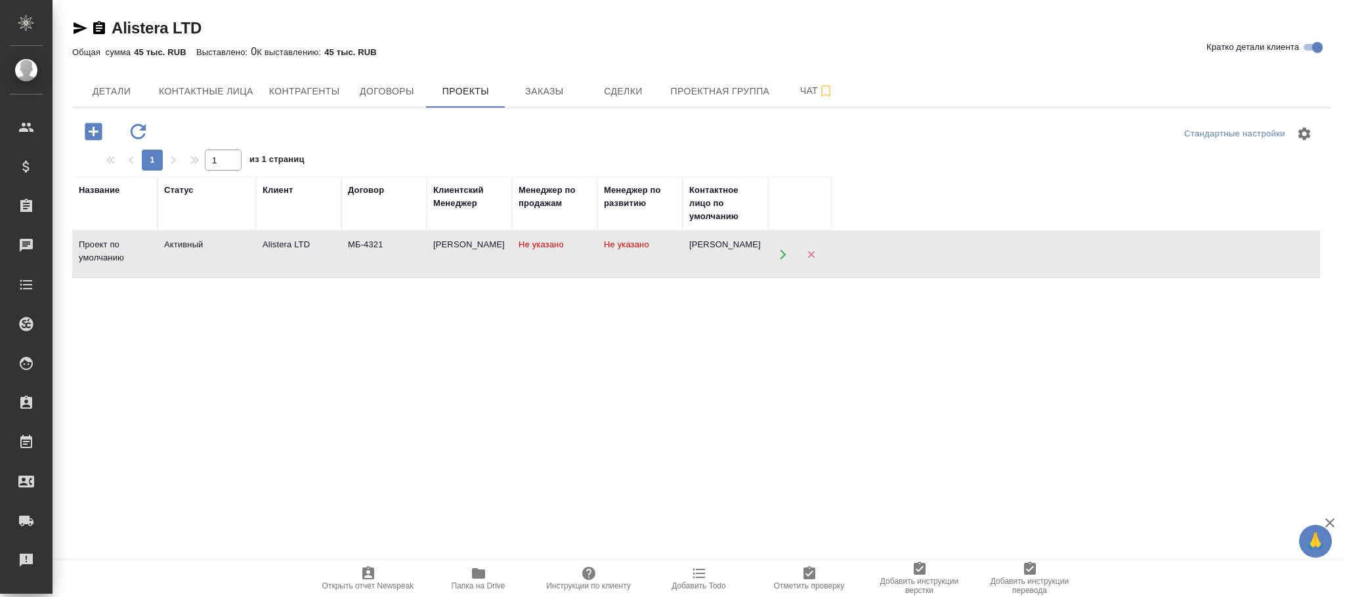
click at [605, 259] on td "Не указано" at bounding box center [639, 255] width 85 height 46
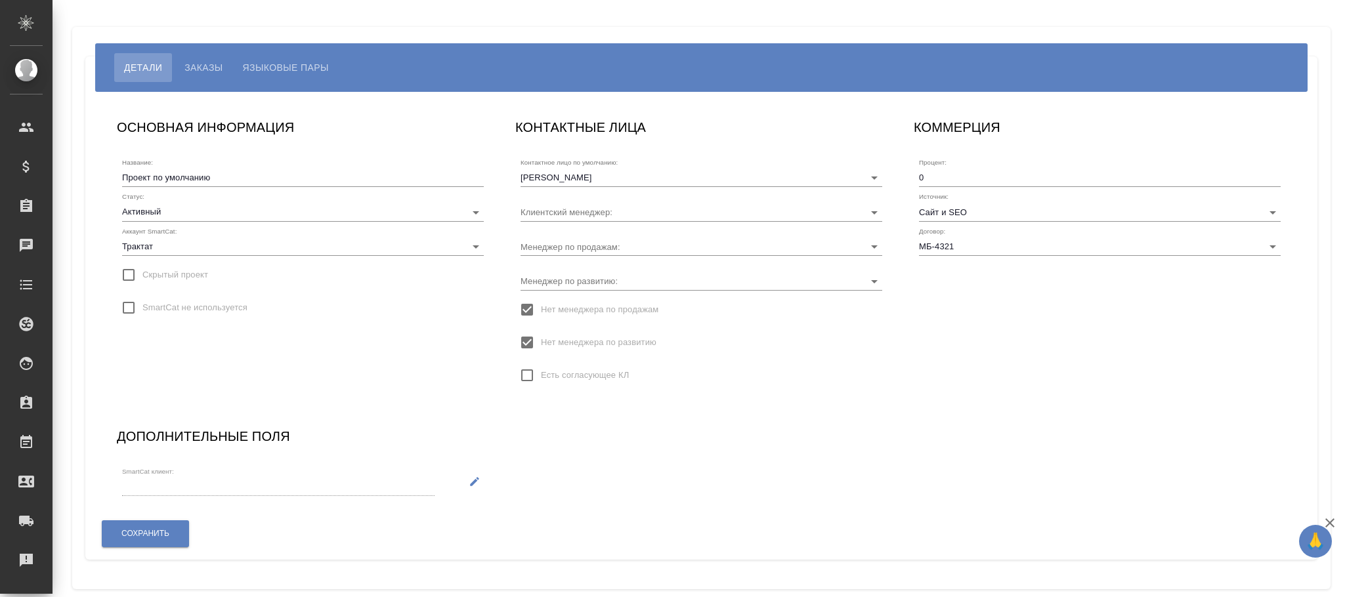
type input "[PERSON_NAME]"
click at [605, 341] on span "Нет менеджера по развитию" at bounding box center [598, 342] width 115 height 13
click at [541, 341] on input "Нет менеджера по развитию" at bounding box center [527, 343] width 28 height 28
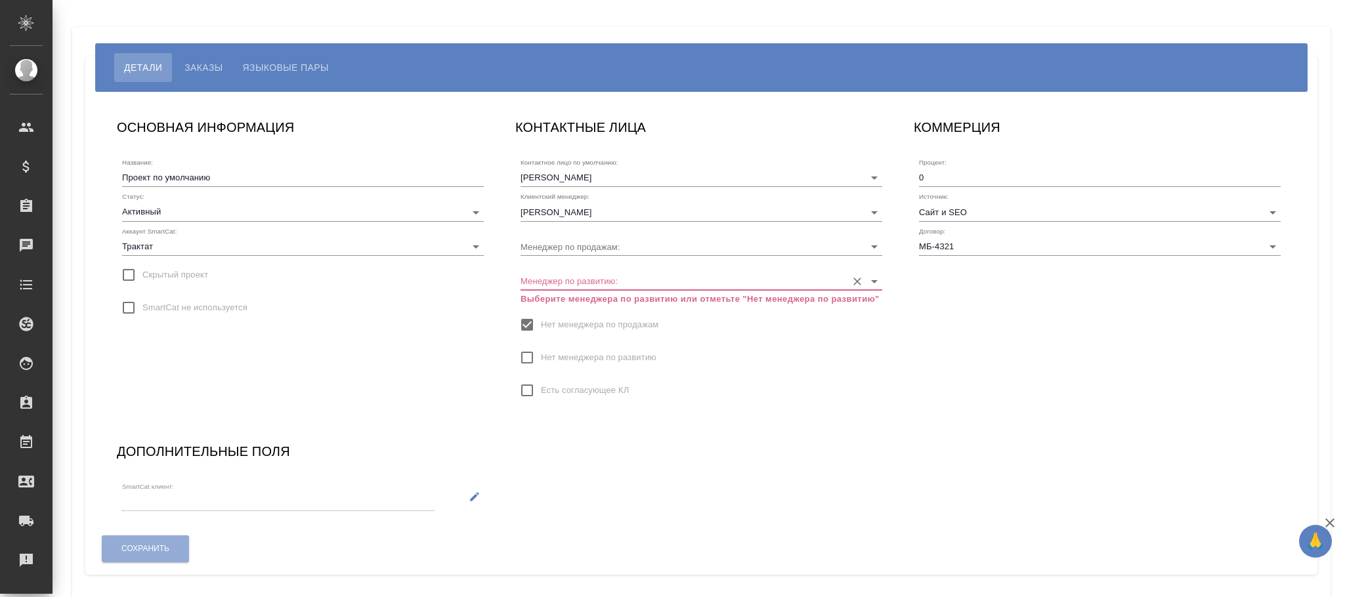
click at [597, 287] on input "Менеджер по развитию:" at bounding box center [680, 281] width 320 height 18
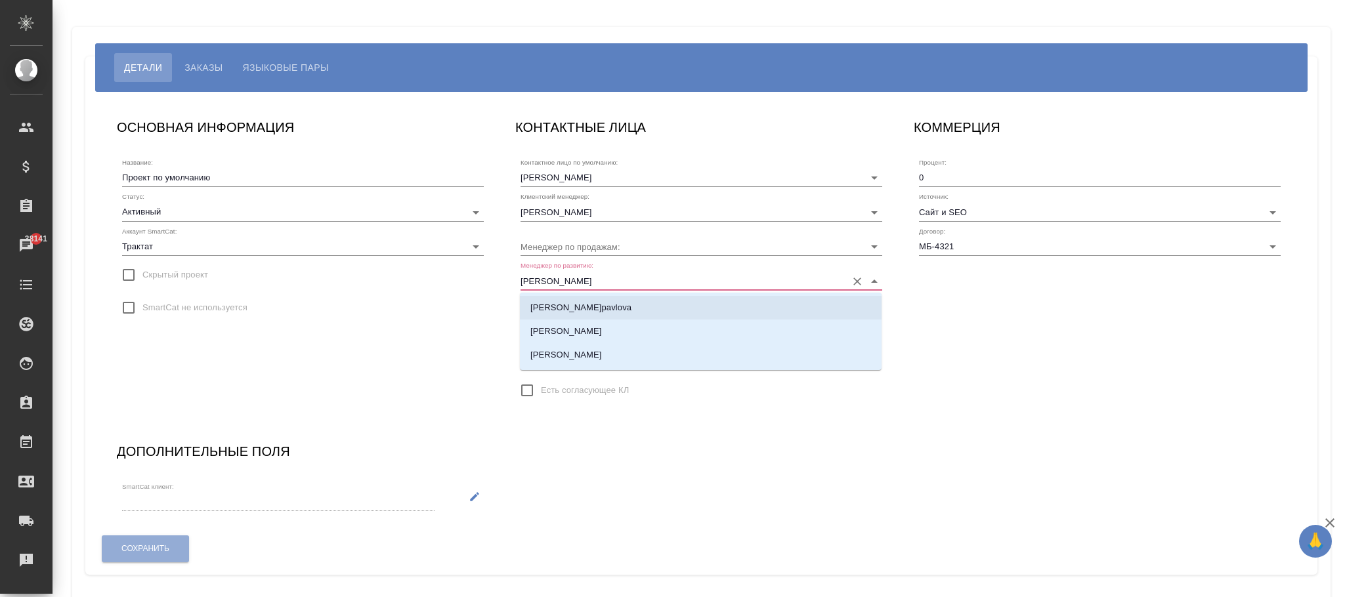
click at [609, 307] on p "[PERSON_NAME]pavlova" at bounding box center [580, 307] width 101 height 13
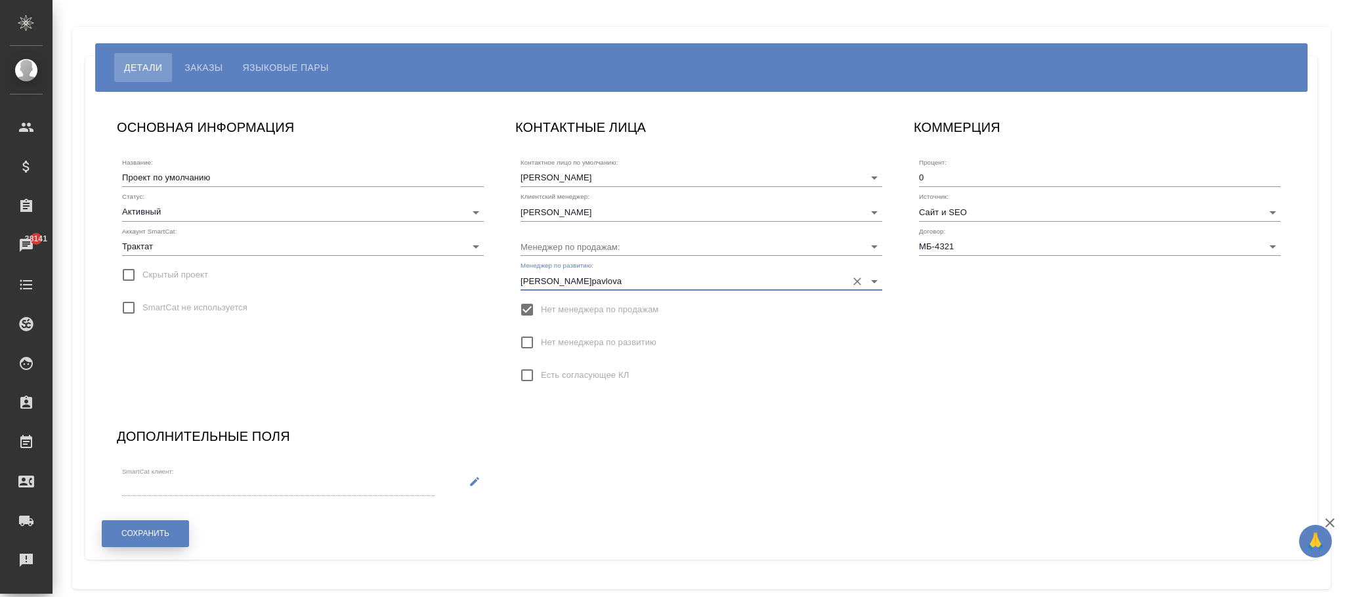
type input "[PERSON_NAME]pavlova"
click at [157, 532] on span "Сохранить" at bounding box center [145, 533] width 48 height 11
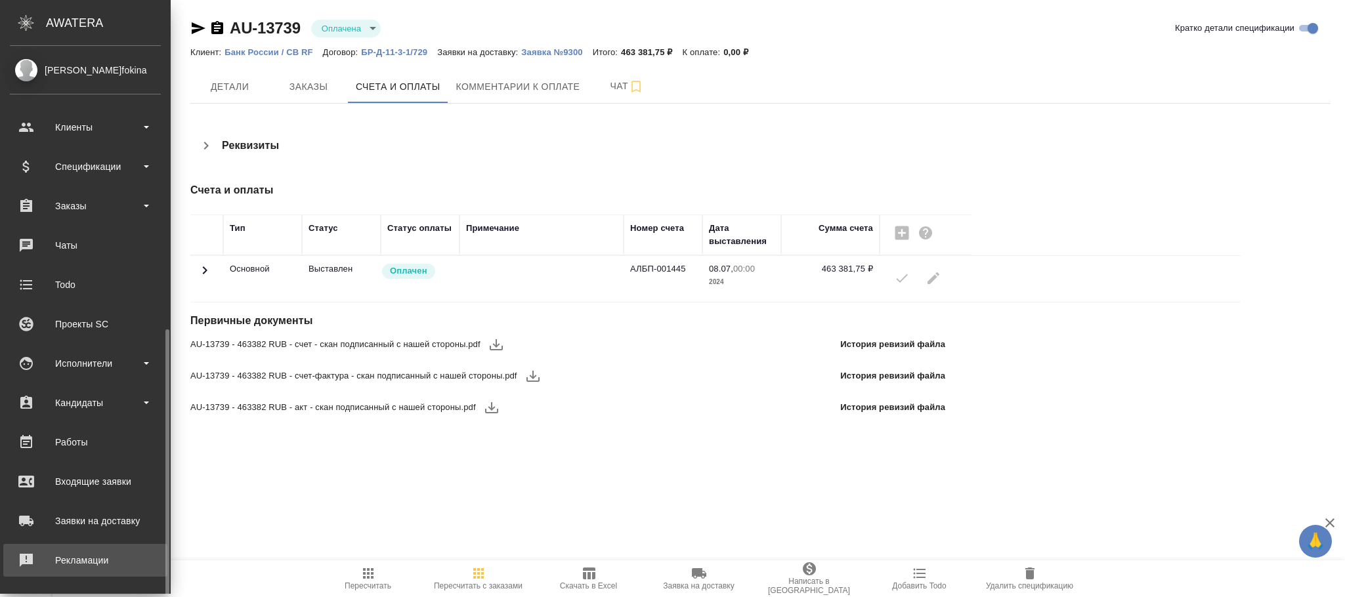
scroll to position [159, 0]
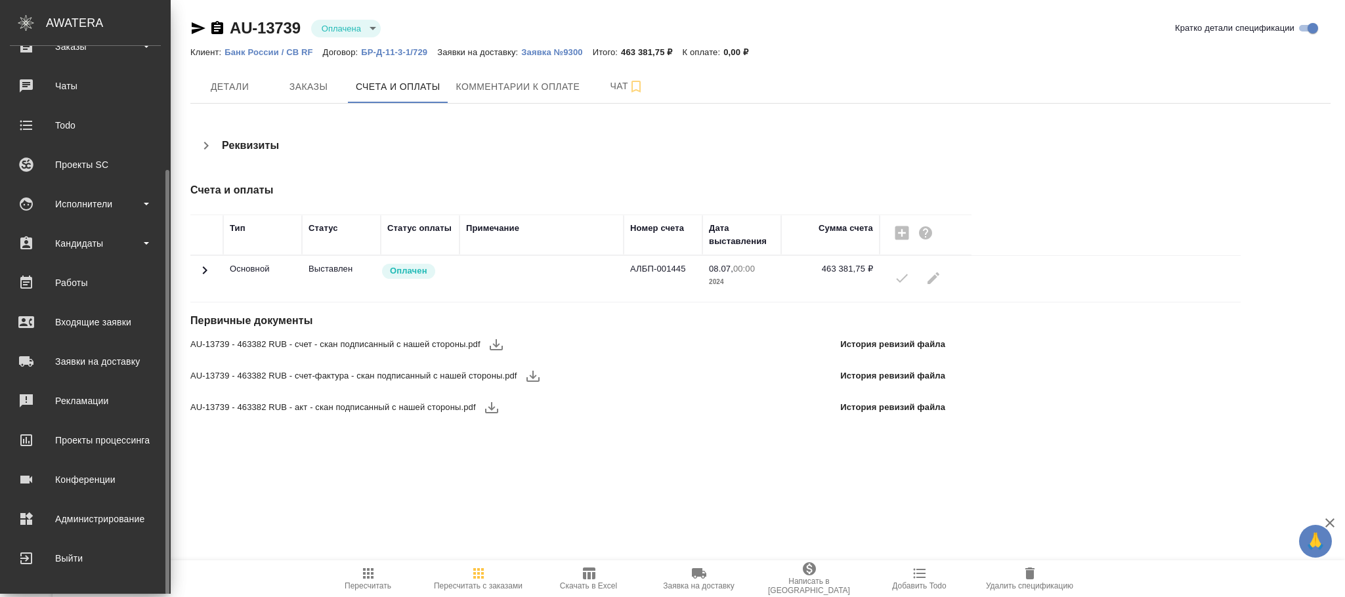
drag, startPoint x: 91, startPoint y: 516, endPoint x: 570, endPoint y: 261, distance: 542.2
click at [93, 516] on div "Администрирование" at bounding box center [85, 519] width 151 height 20
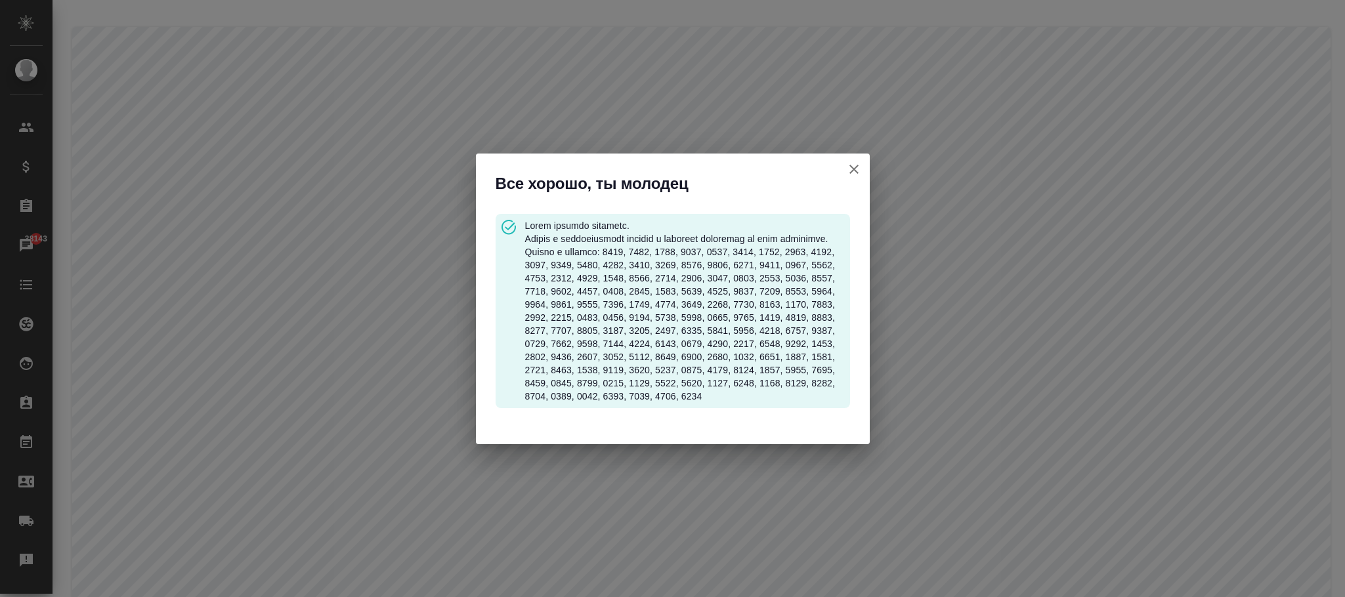
click at [854, 165] on icon "button" at bounding box center [853, 169] width 9 height 9
click at [855, 163] on icon "button" at bounding box center [854, 169] width 16 height 16
click at [861, 162] on button "Название" at bounding box center [853, 169] width 31 height 31
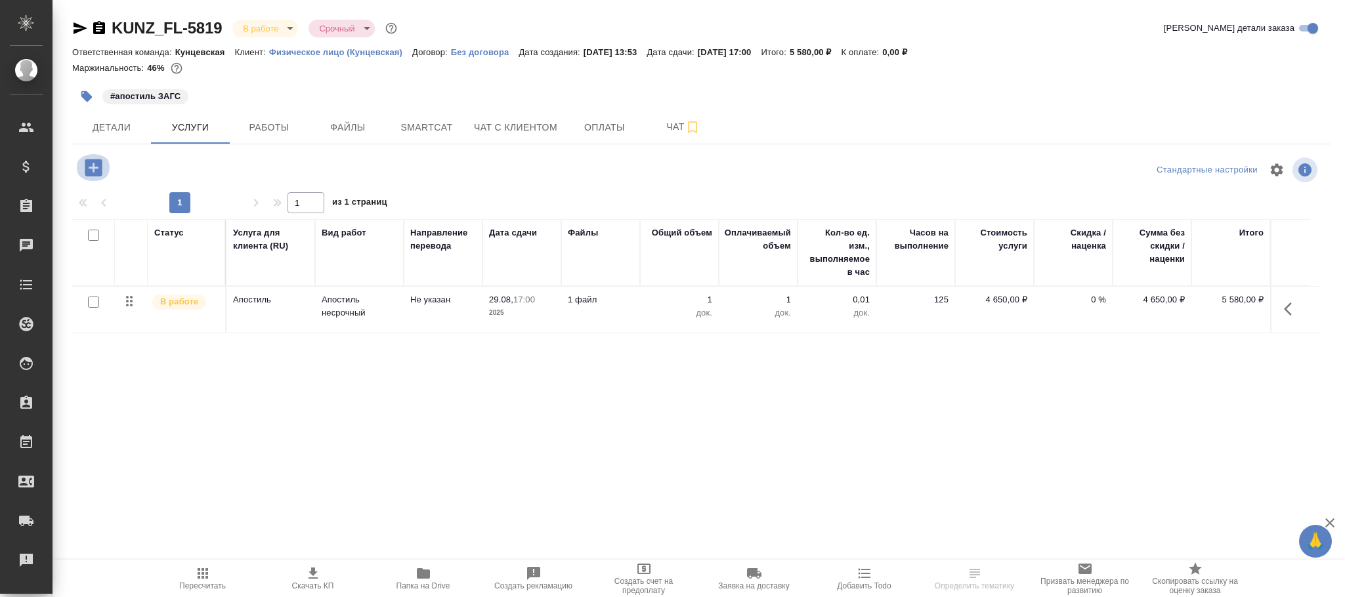
click at [89, 164] on icon "button" at bounding box center [93, 167] width 17 height 17
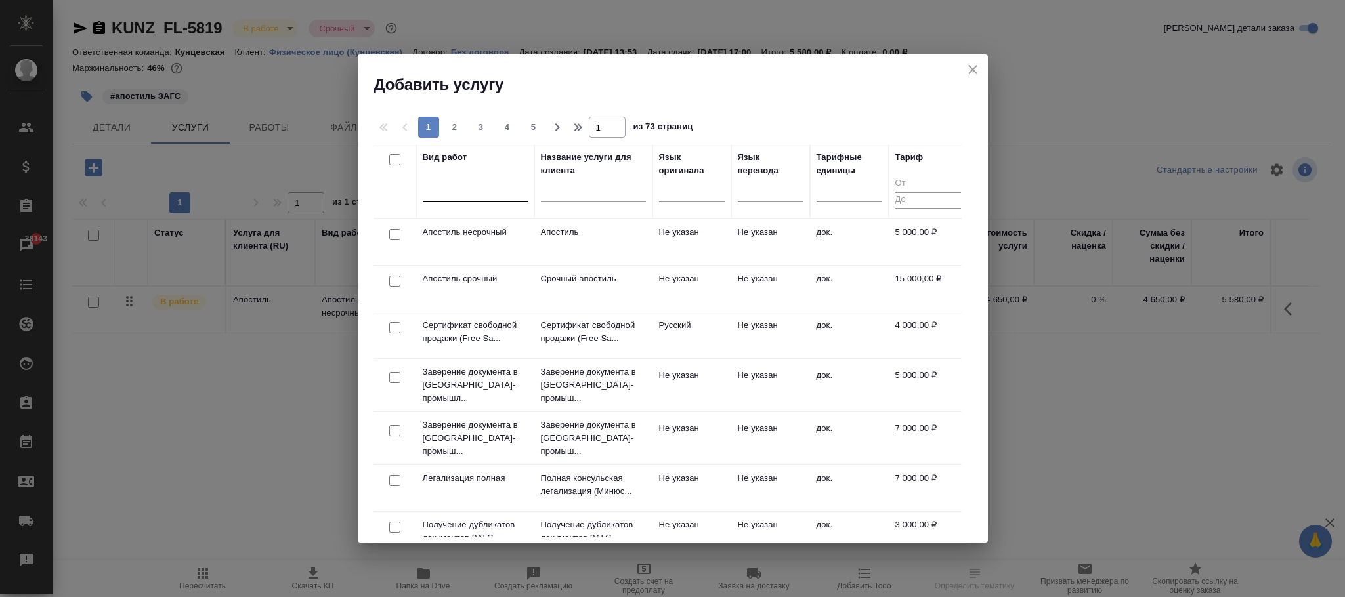
click at [484, 194] on div at bounding box center [475, 188] width 105 height 19
click at [740, 238] on td "Не указан" at bounding box center [770, 242] width 79 height 46
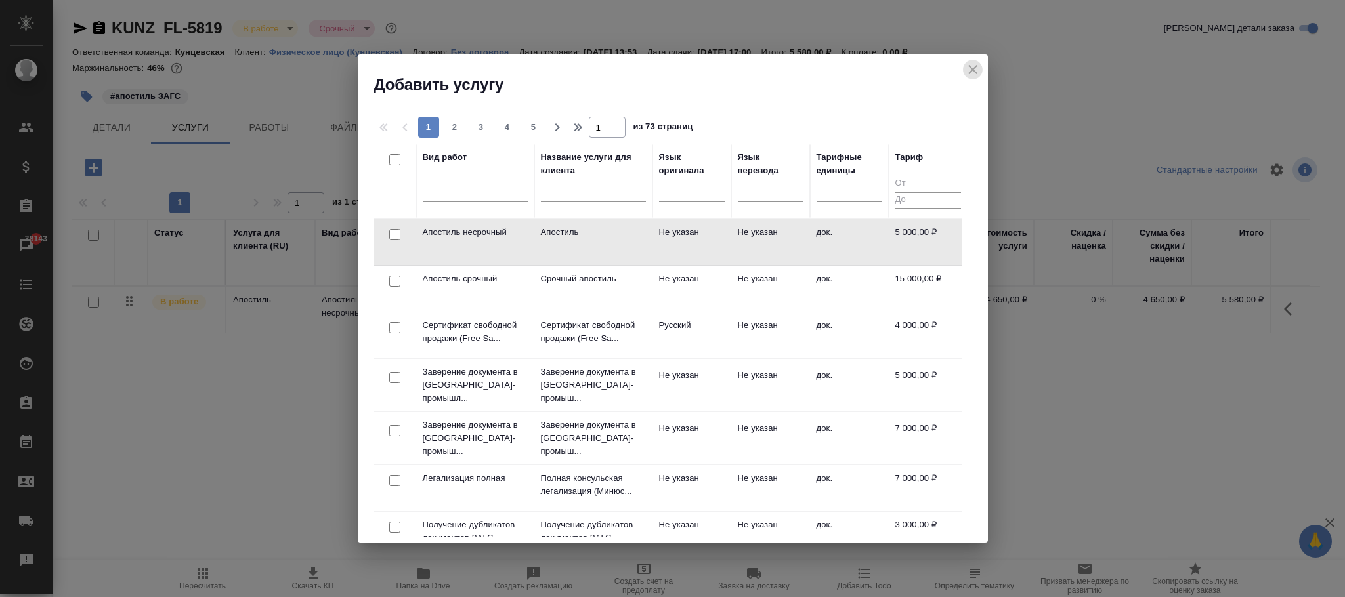
click at [974, 71] on icon "close" at bounding box center [973, 70] width 16 height 16
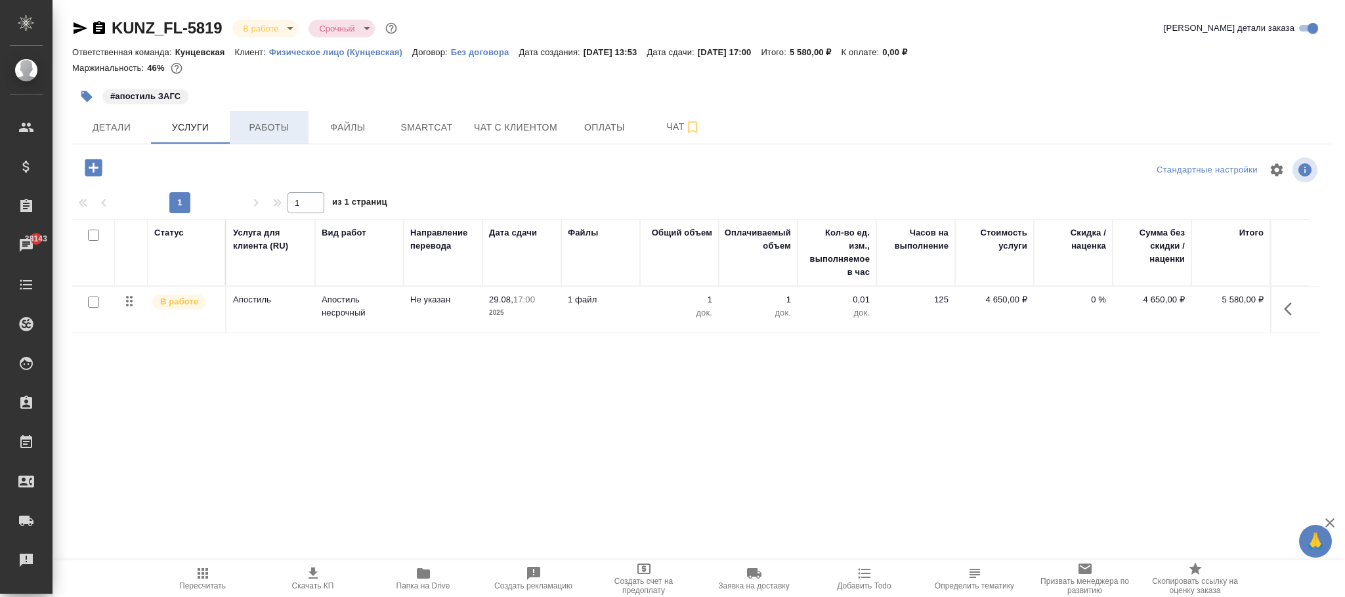
drag, startPoint x: 272, startPoint y: 136, endPoint x: 284, endPoint y: 138, distance: 12.1
click at [274, 136] on button "Работы" at bounding box center [269, 127] width 79 height 33
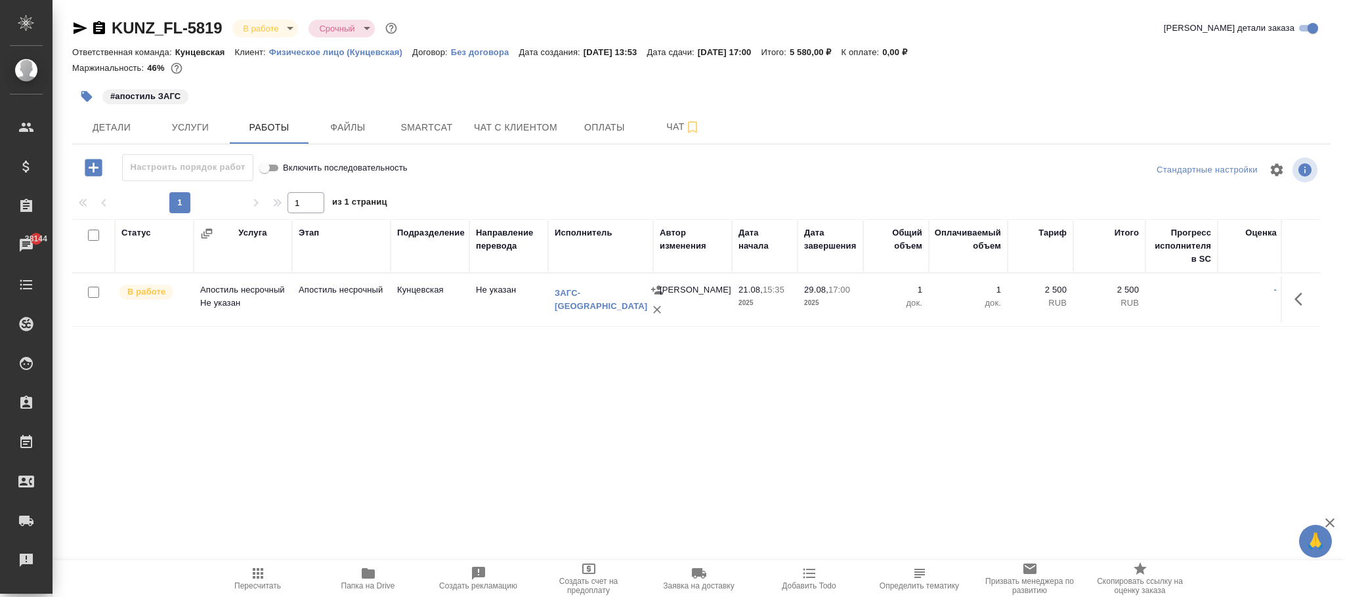
click at [400, 291] on td "Кунцевская" at bounding box center [429, 300] width 79 height 46
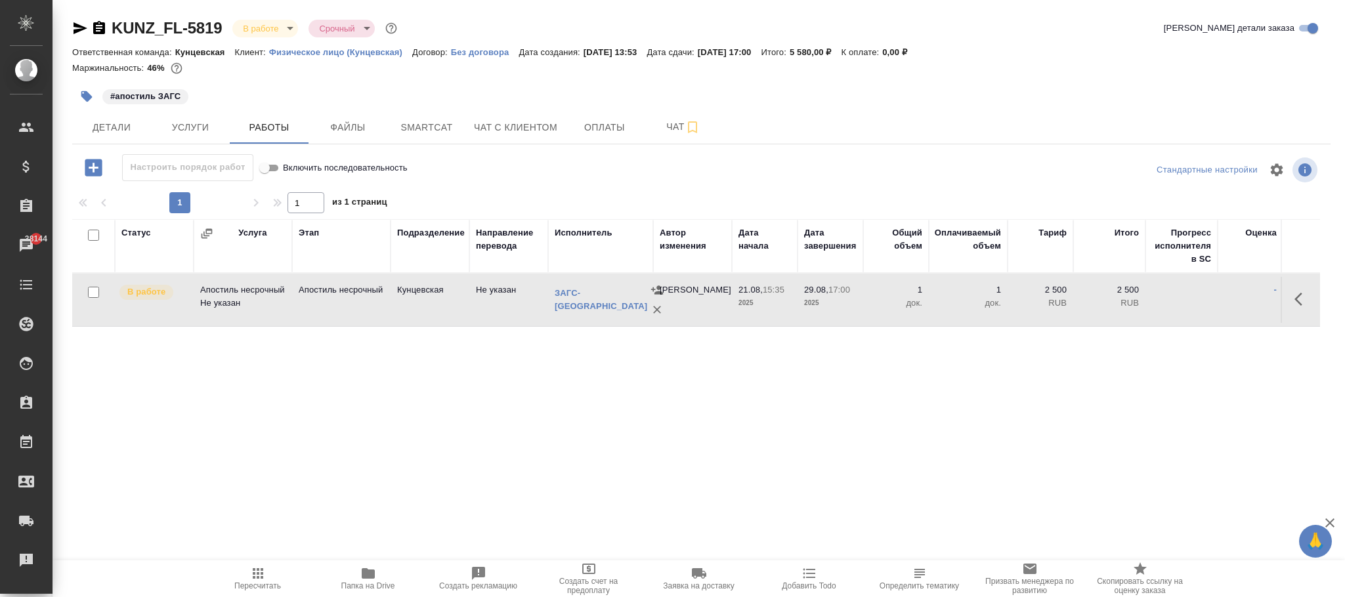
click at [478, 50] on p "Без договора" at bounding box center [485, 52] width 68 height 10
click at [471, 50] on p "Без договора" at bounding box center [485, 52] width 68 height 10
click at [478, 44] on div "Ответственная команда: Кунцевская Клиент: Физическое лицо (Кунцевская) Договор:…" at bounding box center [701, 52] width 1258 height 16
click at [477, 50] on p "Без договора" at bounding box center [485, 52] width 68 height 10
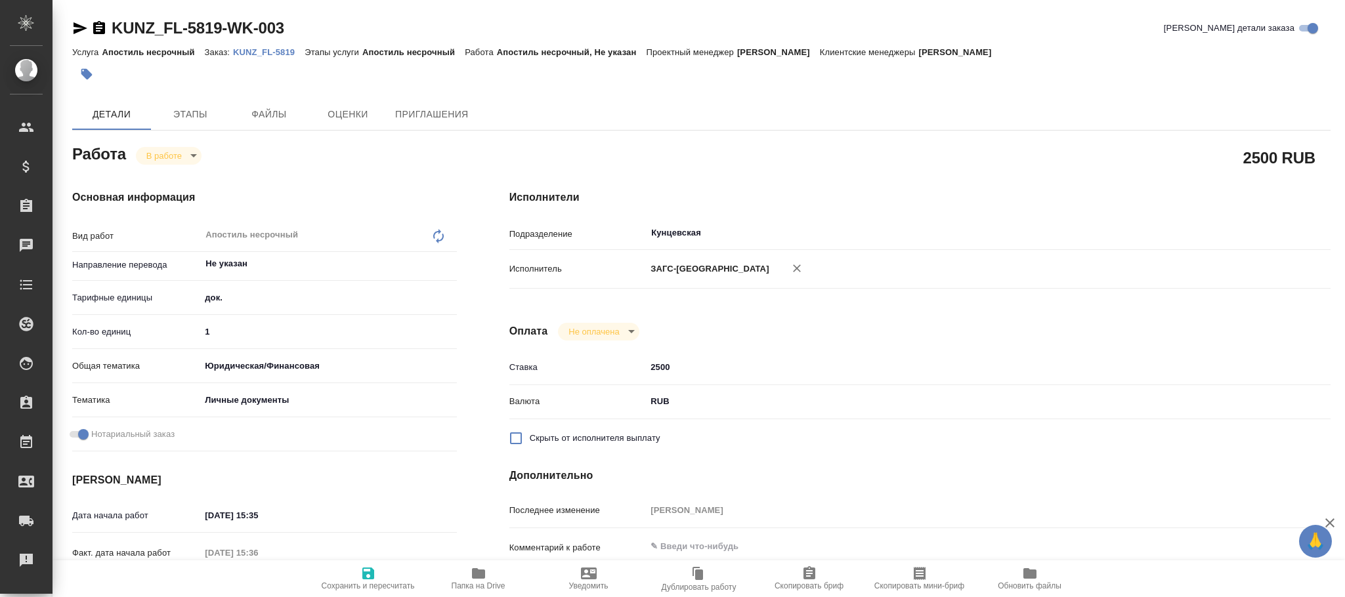
type textarea "x"
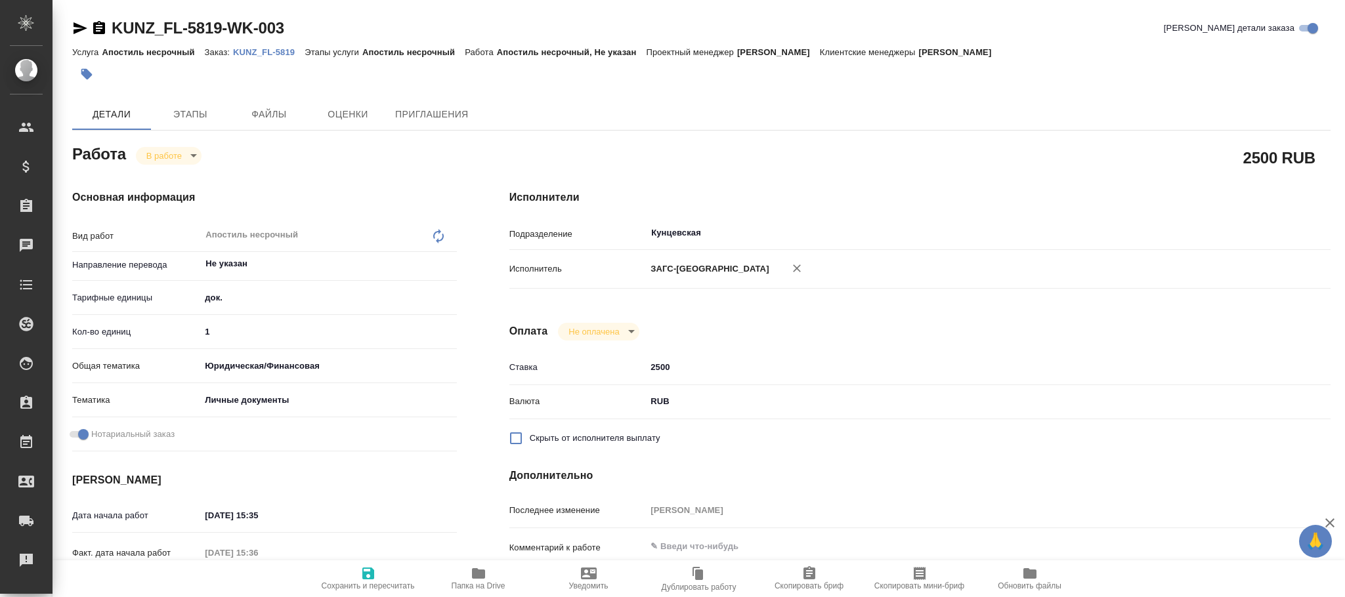
type textarea "x"
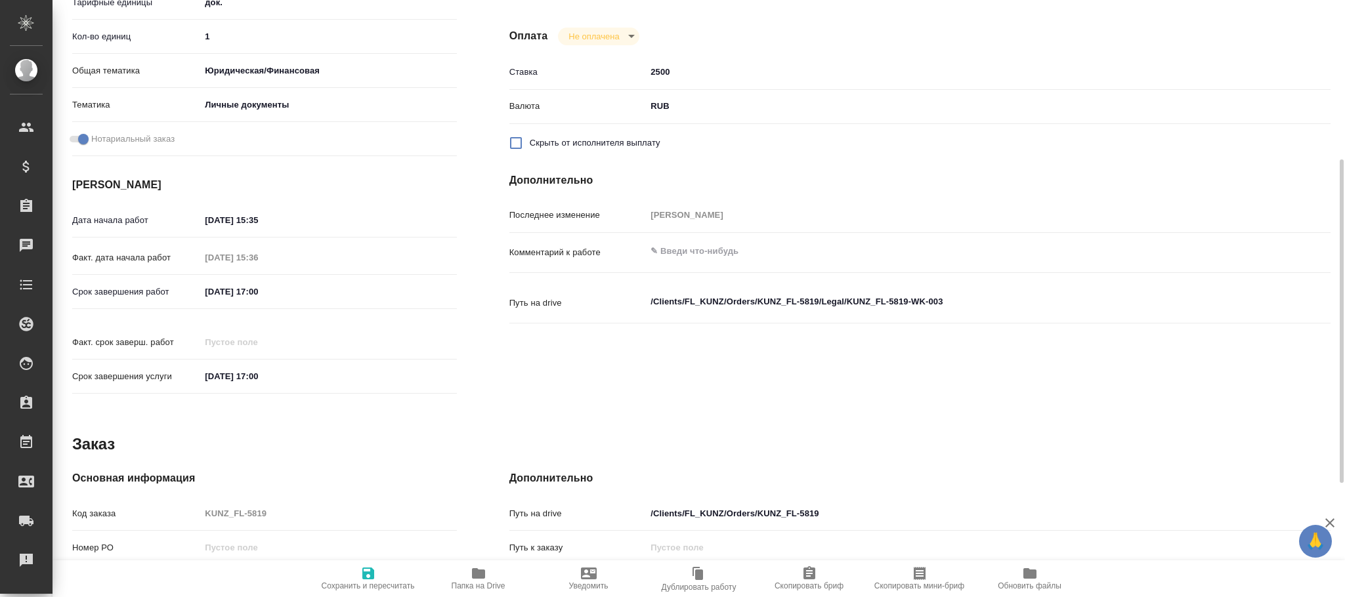
scroll to position [506, 0]
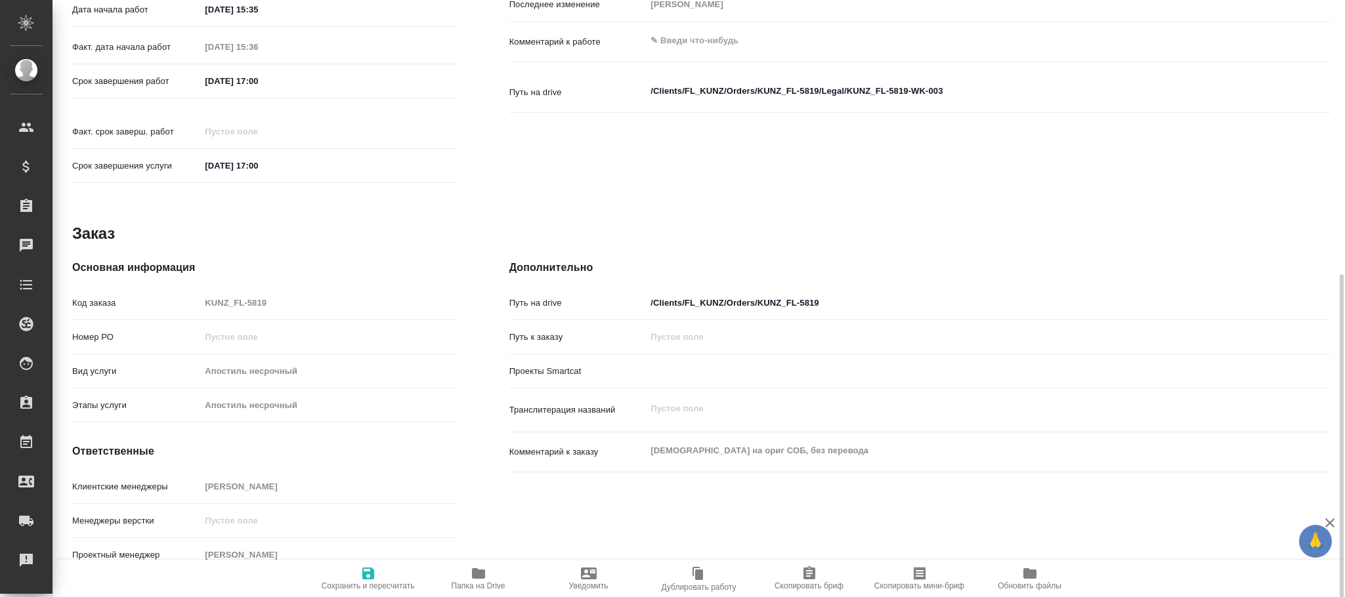
type textarea "x"
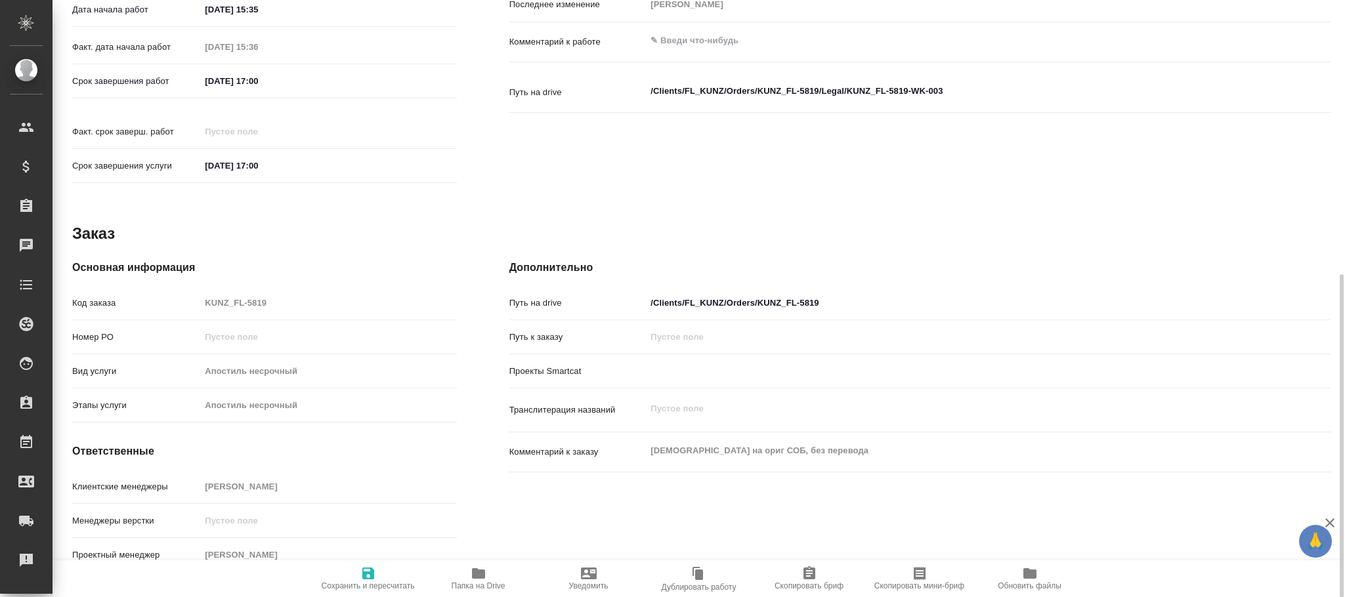
type textarea "x"
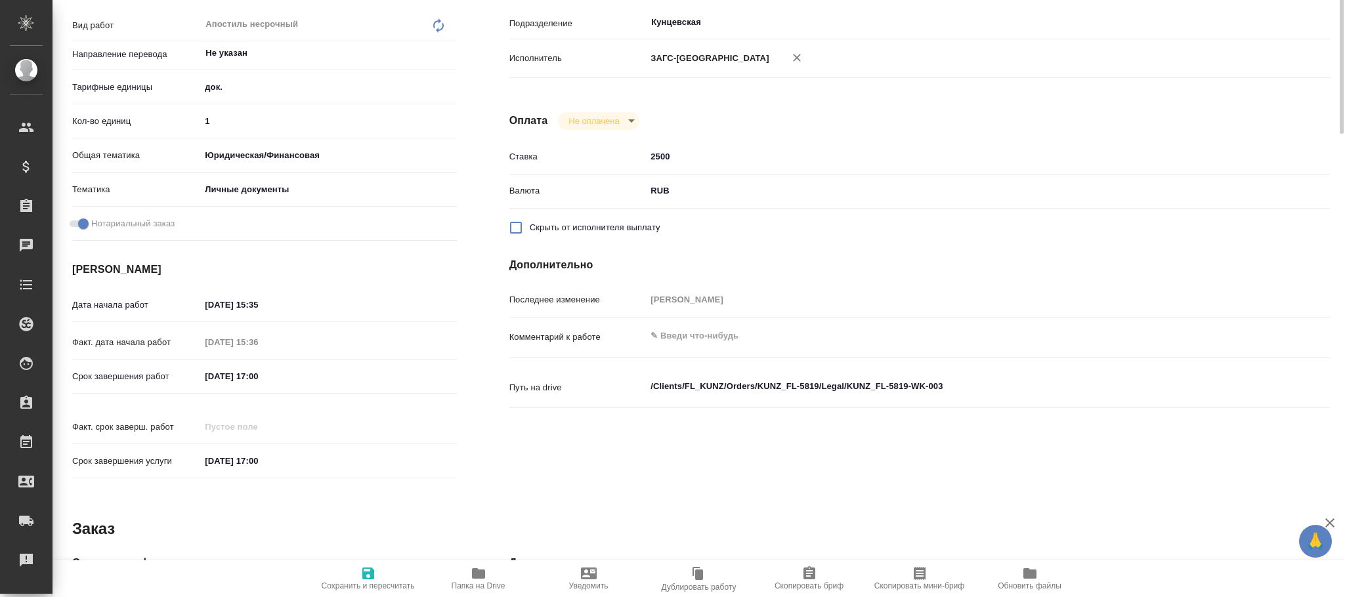
scroll to position [0, 0]
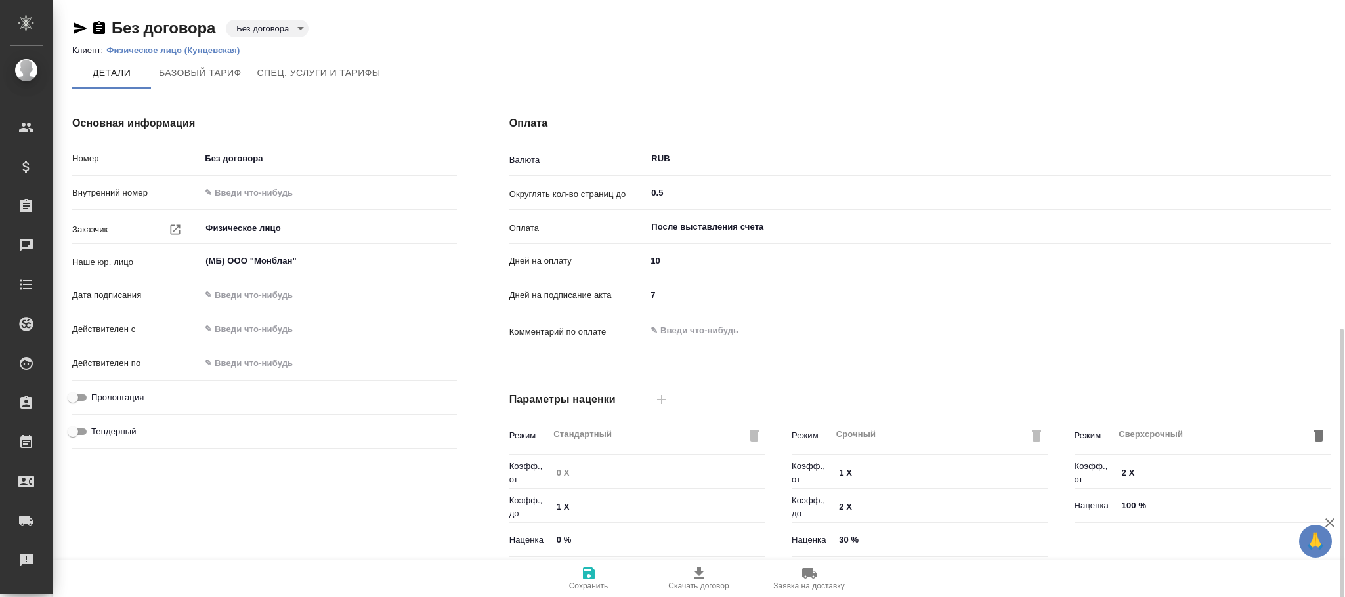
scroll to position [294, 0]
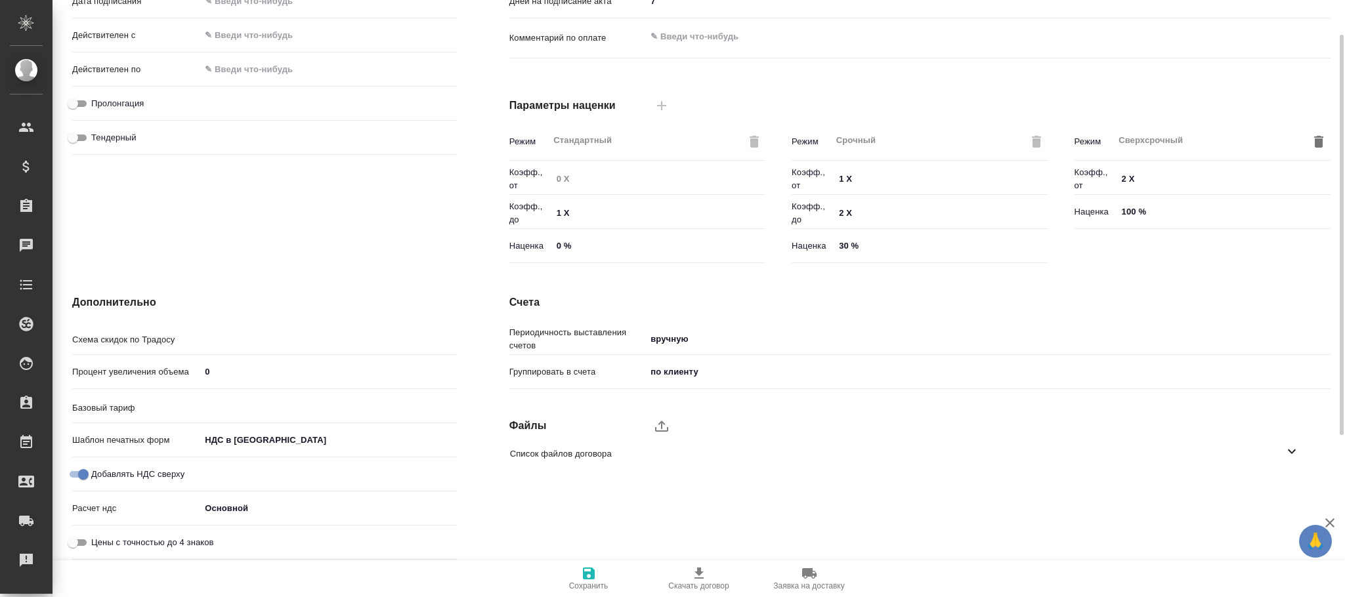
type input "Стандартный шаблон - [PHONE_NUMBER] - ВЫБЕРИ МЕНЯ!"
type input "Прайс_2025_филиалы"
click at [439, 412] on button "Очистить" at bounding box center [441, 407] width 18 height 18
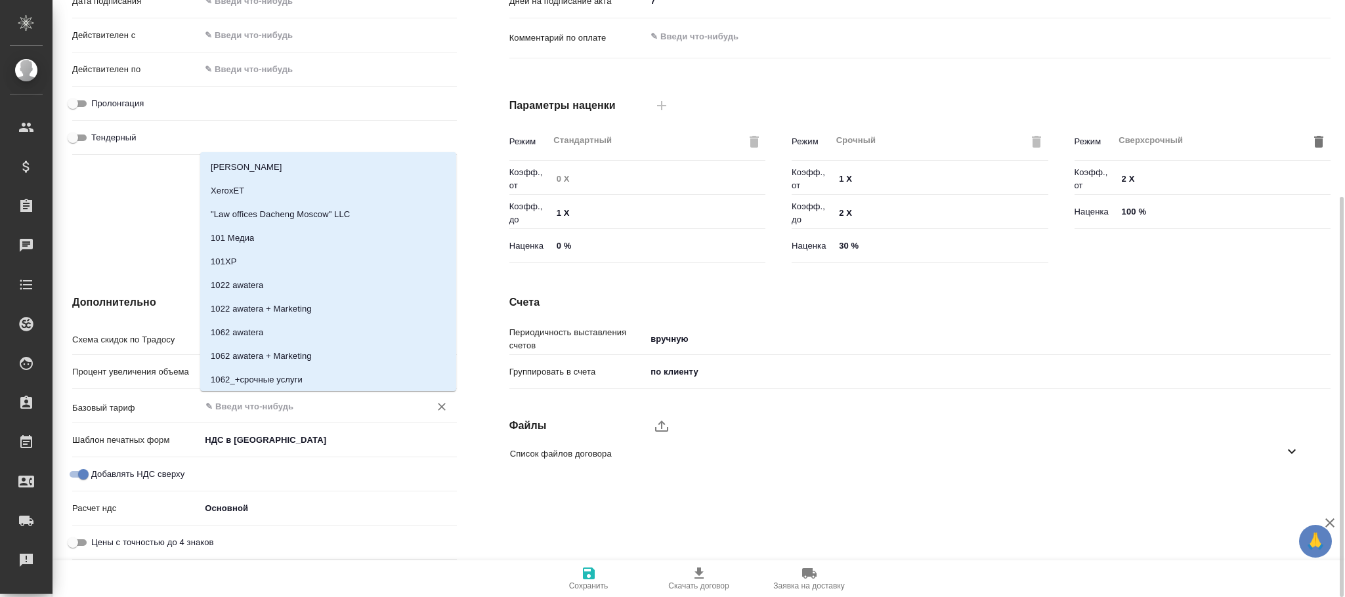
click at [308, 400] on input "text" at bounding box center [306, 406] width 204 height 16
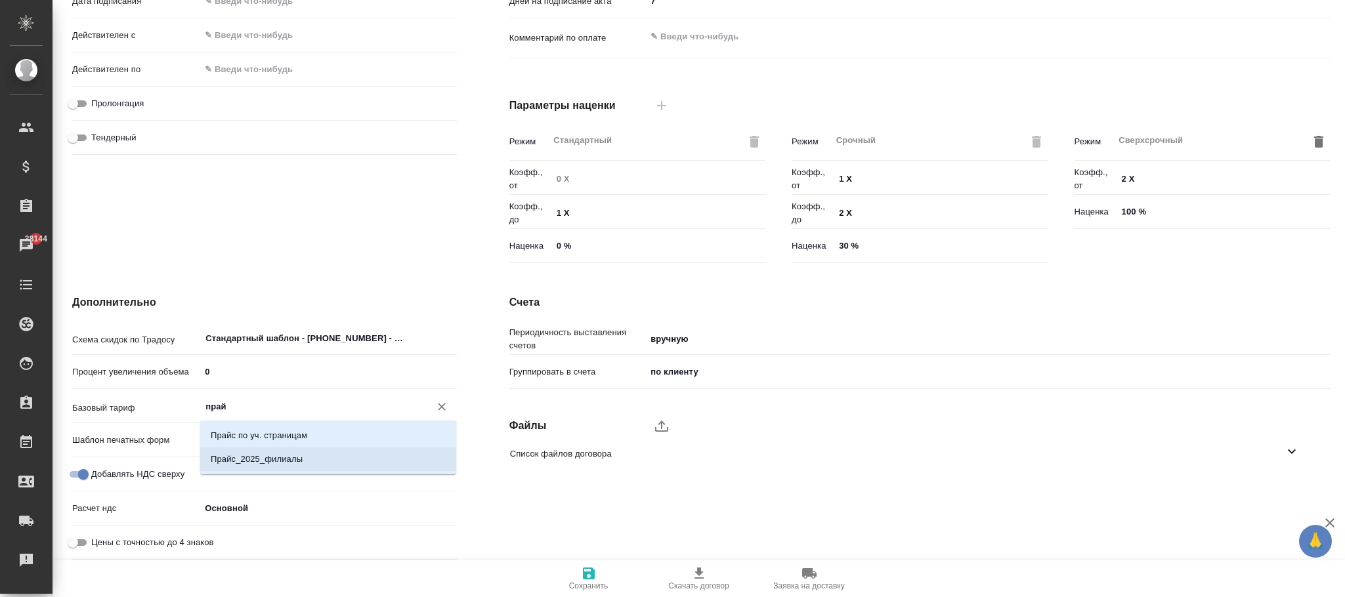
click at [318, 457] on li "Прайс_2025_филиалы" at bounding box center [328, 460] width 256 height 24
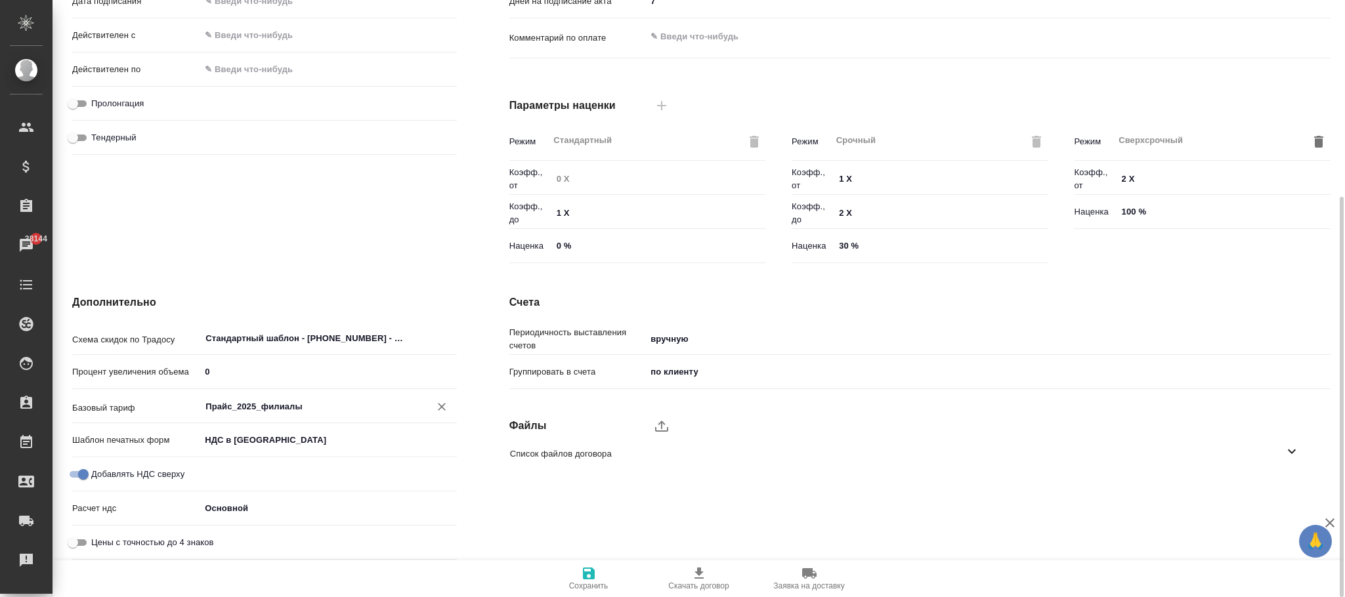
type input "Прайс_2025_филиалы"
click at [591, 579] on icon "button" at bounding box center [589, 574] width 12 height 12
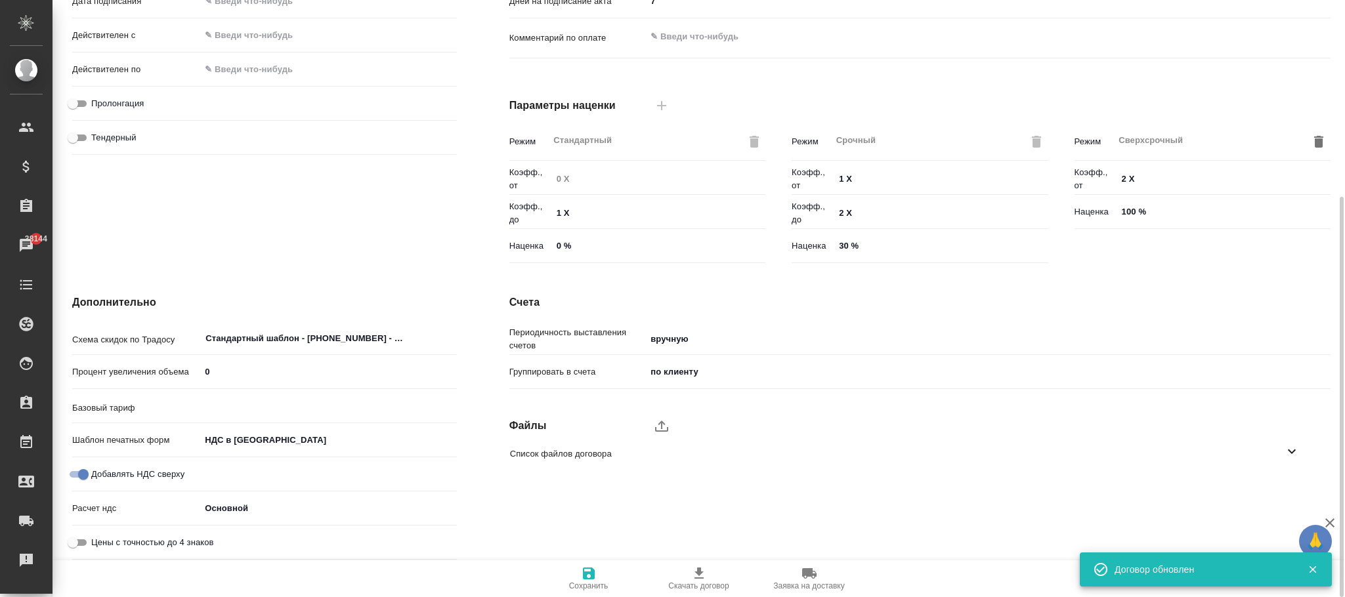
type input "Прайс_2025_филиалы"
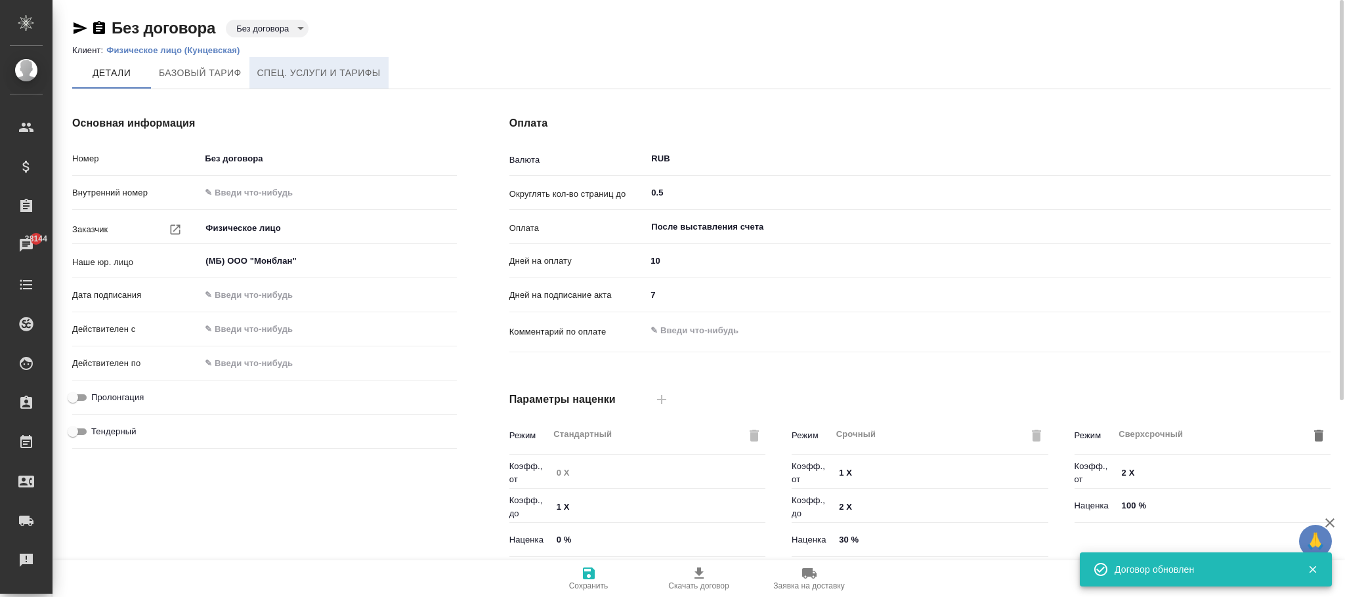
click at [337, 69] on span "Спец. услуги и тарифы" at bounding box center [318, 73] width 123 height 16
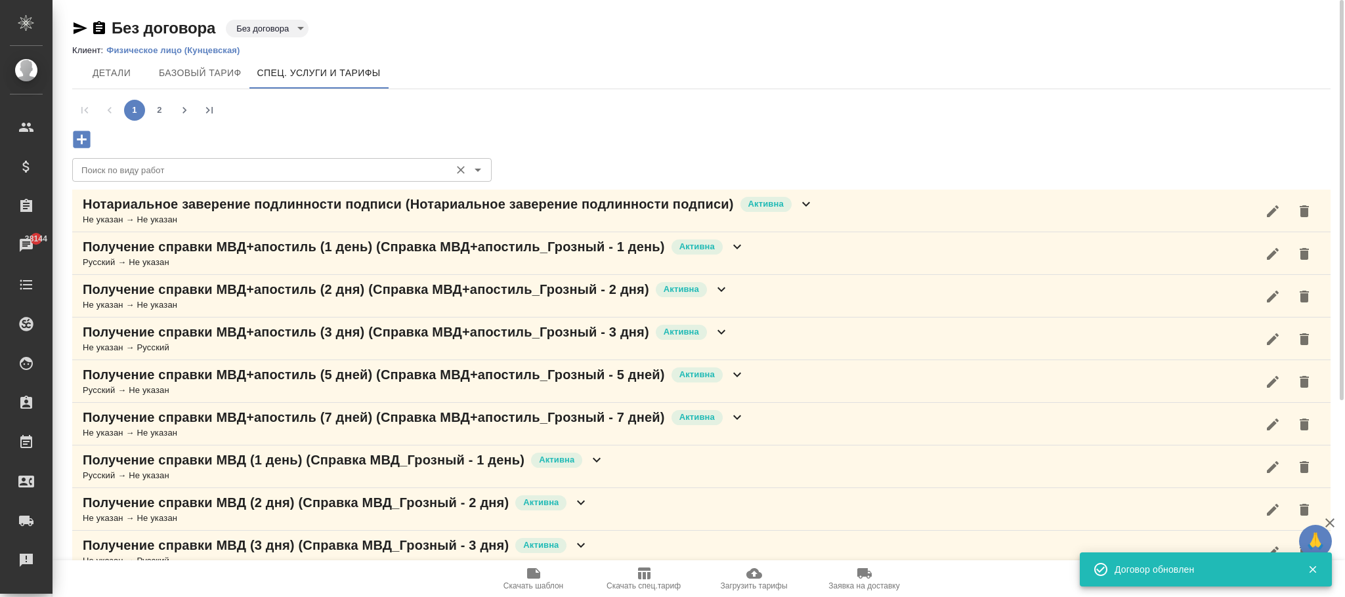
click at [235, 165] on input "Поиск по виду работ" at bounding box center [259, 170] width 367 height 16
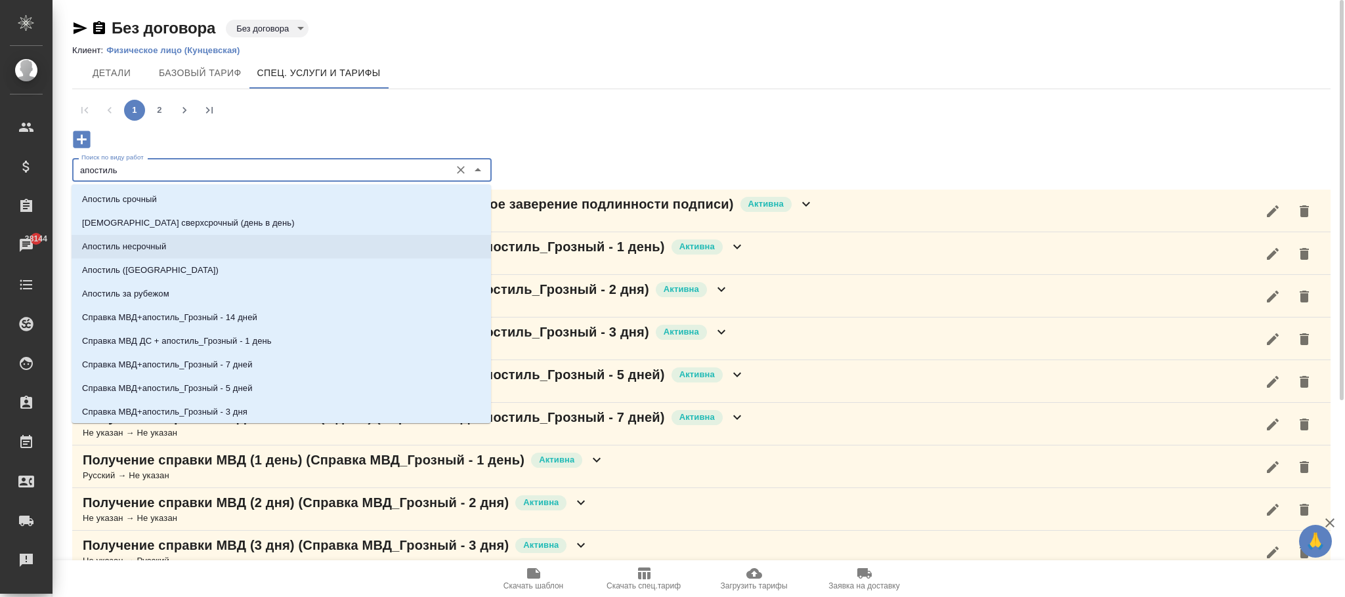
drag, startPoint x: 199, startPoint y: 252, endPoint x: 255, endPoint y: 248, distance: 55.9
click at [201, 252] on li "Апостиль несрочный" at bounding box center [281, 247] width 419 height 24
type input "Апостиль несрочный"
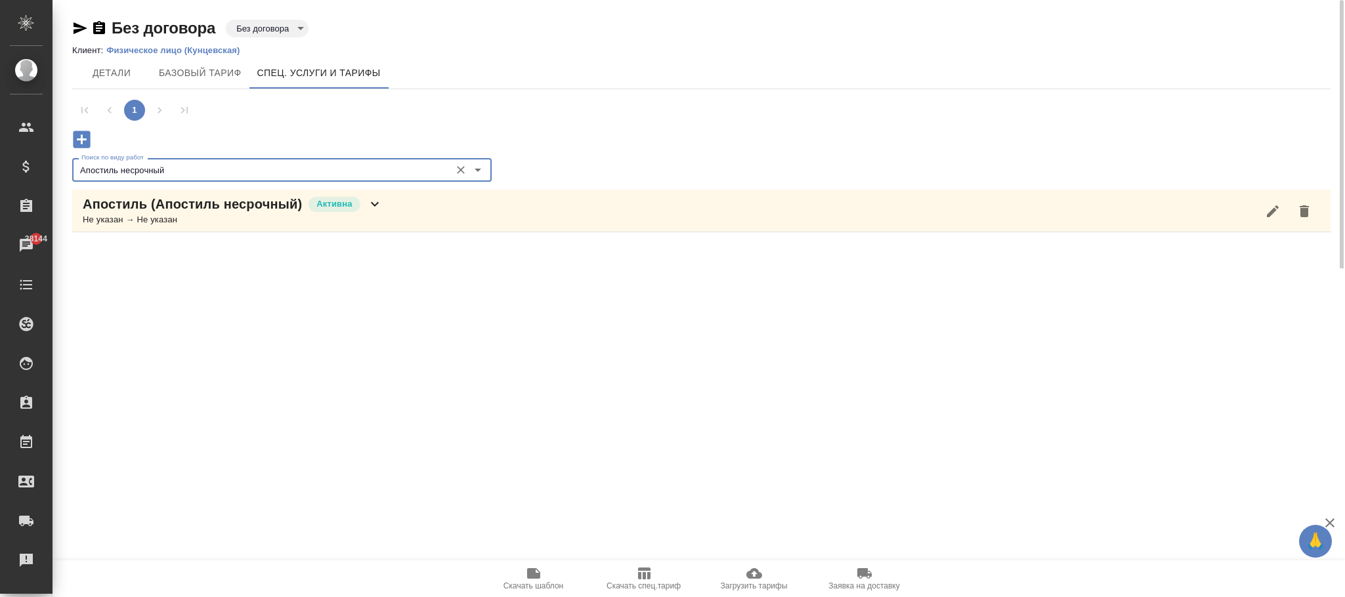
click at [375, 205] on icon at bounding box center [375, 204] width 8 height 5
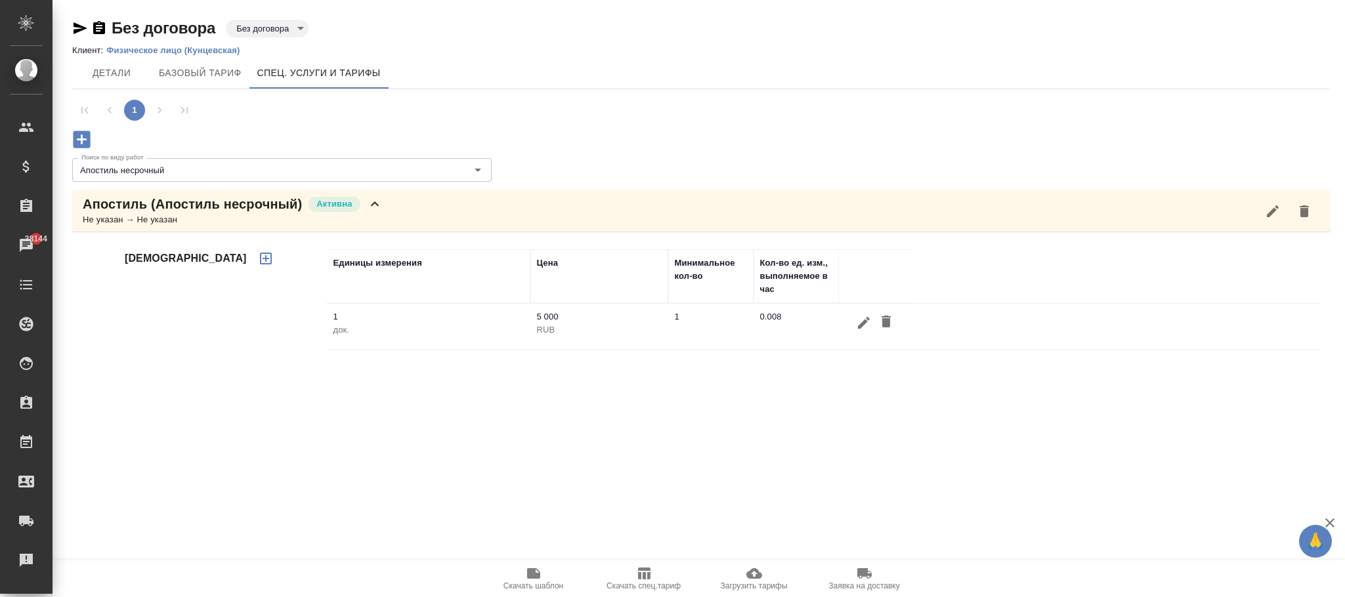
click at [1310, 209] on icon "button" at bounding box center [1304, 211] width 16 height 16
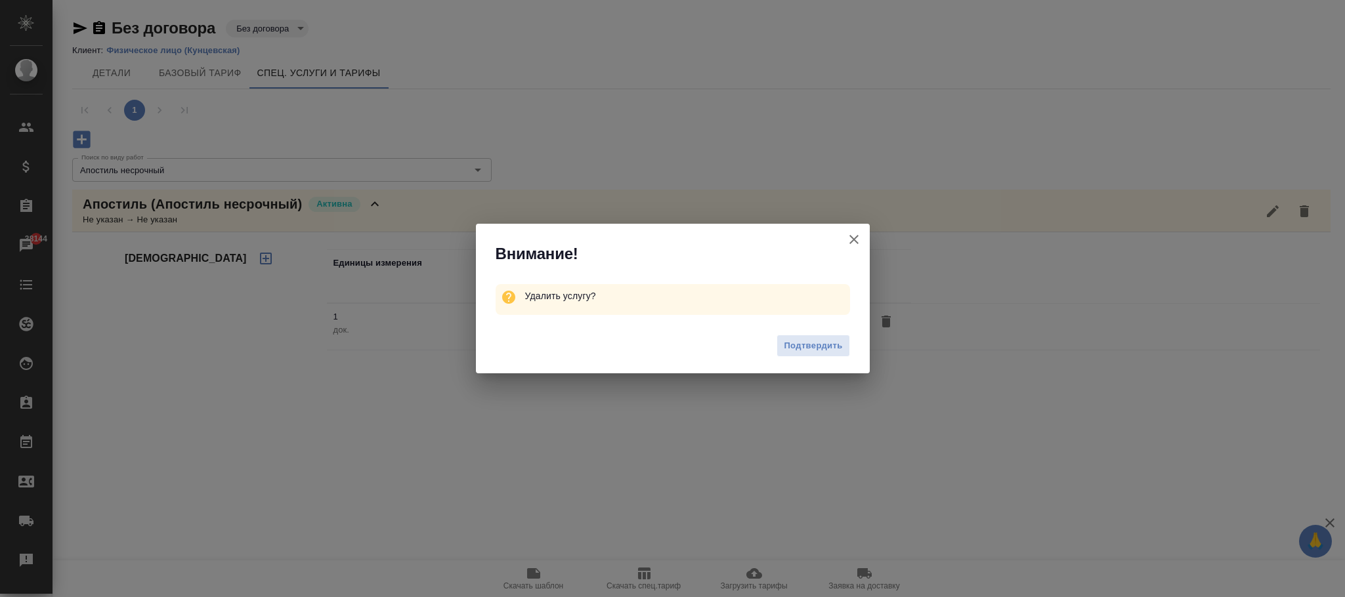
click at [807, 343] on span "Подтвердить" at bounding box center [813, 346] width 58 height 15
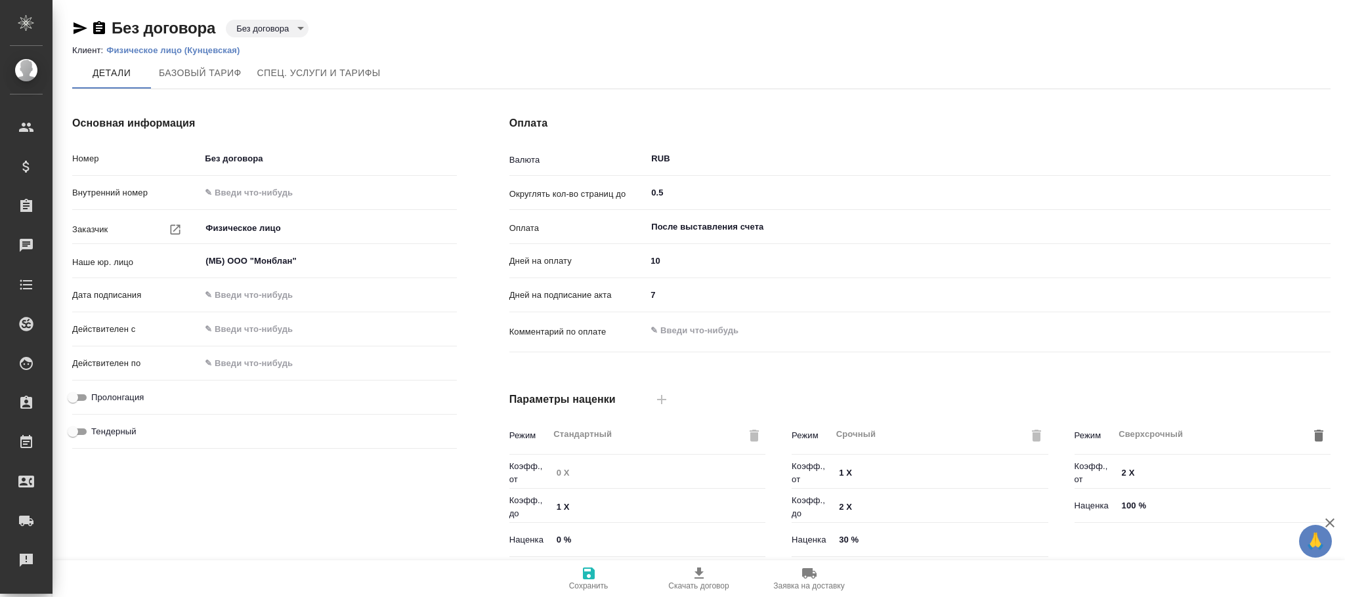
type input "Прайс_2025_филиалы"
click at [315, 51] on ol "Клиент: Физическое лицо (Кунцевская)" at bounding box center [701, 50] width 1258 height 13
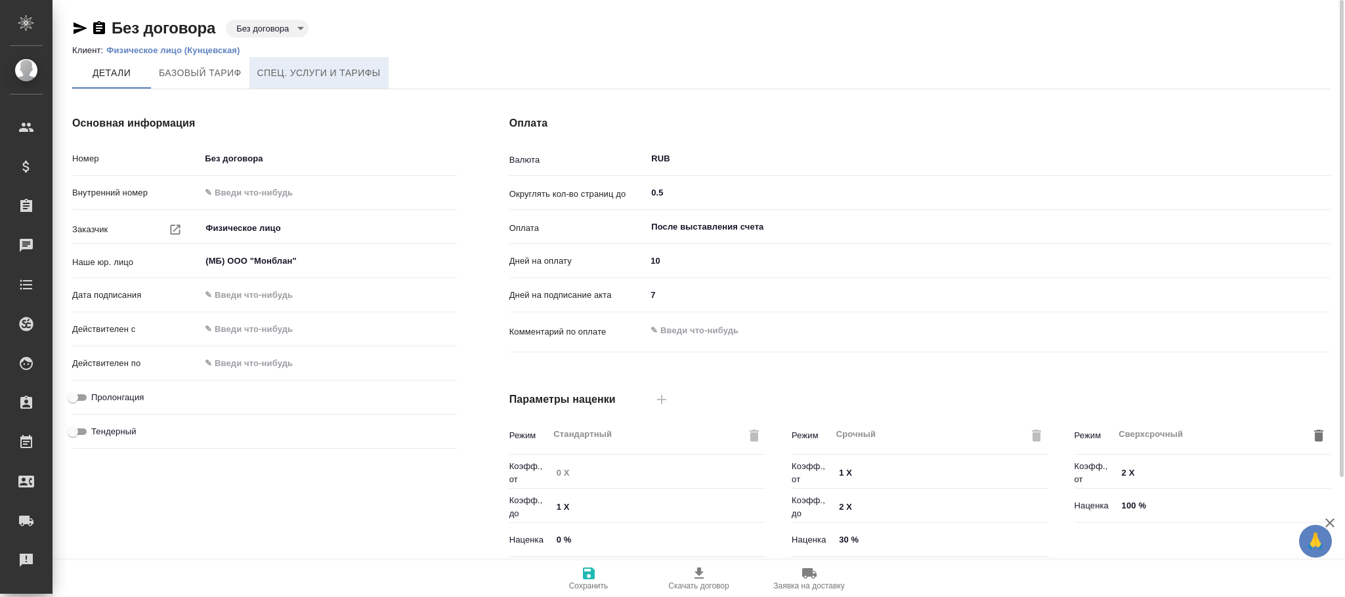
click at [319, 77] on span "Спец. услуги и тарифы" at bounding box center [318, 73] width 123 height 16
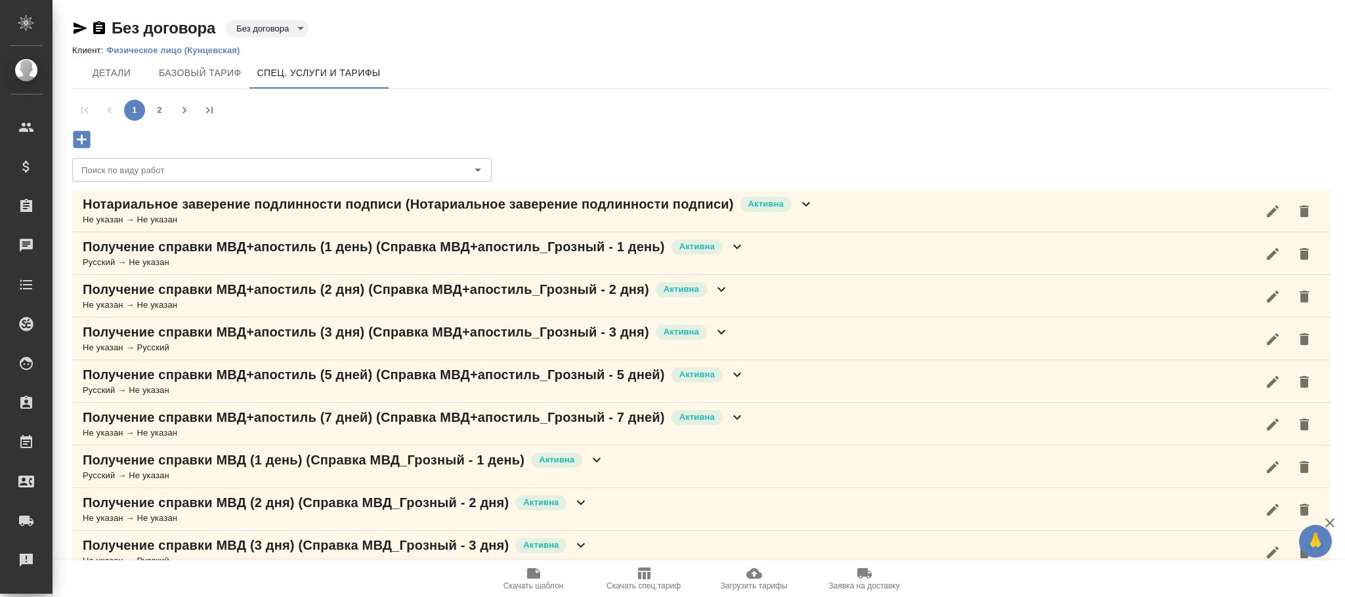
drag, startPoint x: 1310, startPoint y: 215, endPoint x: 1305, endPoint y: 241, distance: 26.6
click at [1310, 215] on icon "button" at bounding box center [1304, 211] width 16 height 16
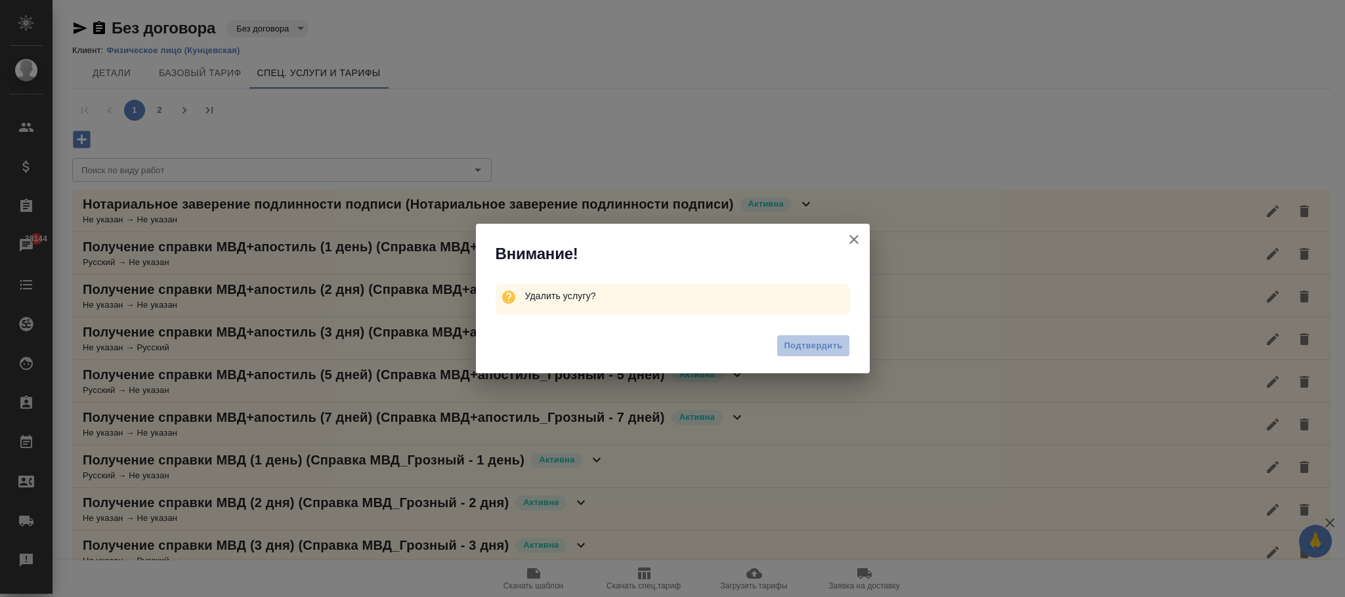
drag, startPoint x: 815, startPoint y: 348, endPoint x: 1256, endPoint y: 238, distance: 454.6
click at [817, 348] on span "Подтвердить" at bounding box center [813, 346] width 58 height 15
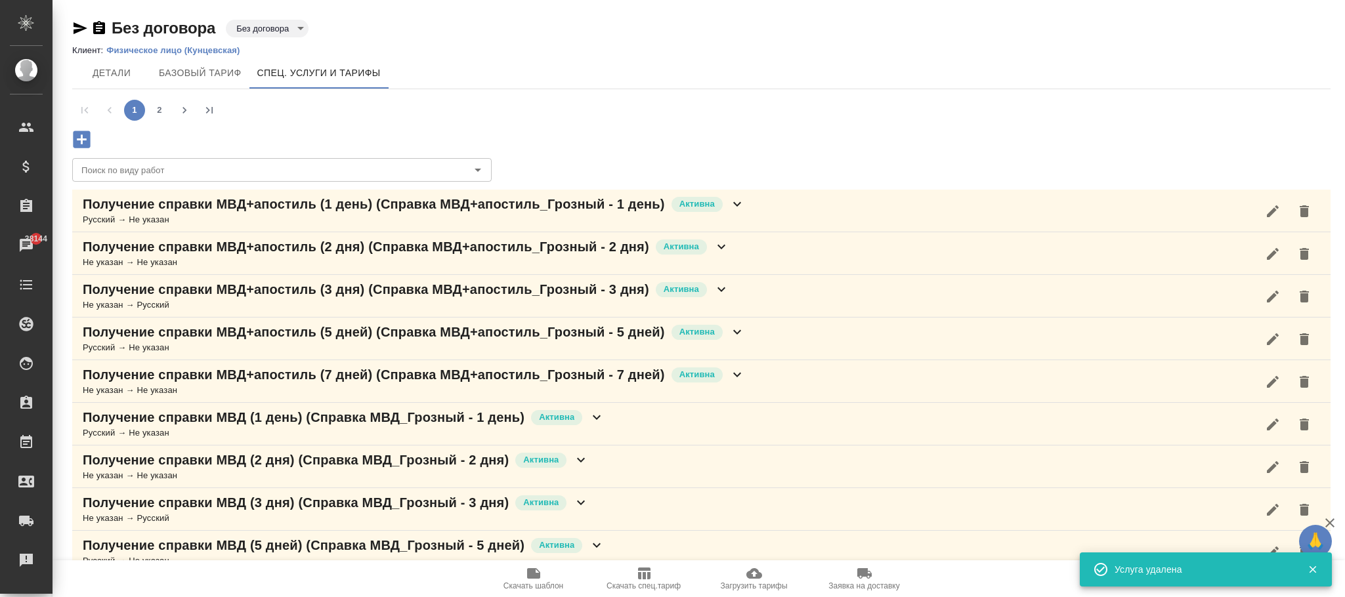
drag, startPoint x: 1306, startPoint y: 213, endPoint x: 1301, endPoint y: 219, distance: 7.5
click at [1306, 213] on icon "button" at bounding box center [1303, 211] width 9 height 12
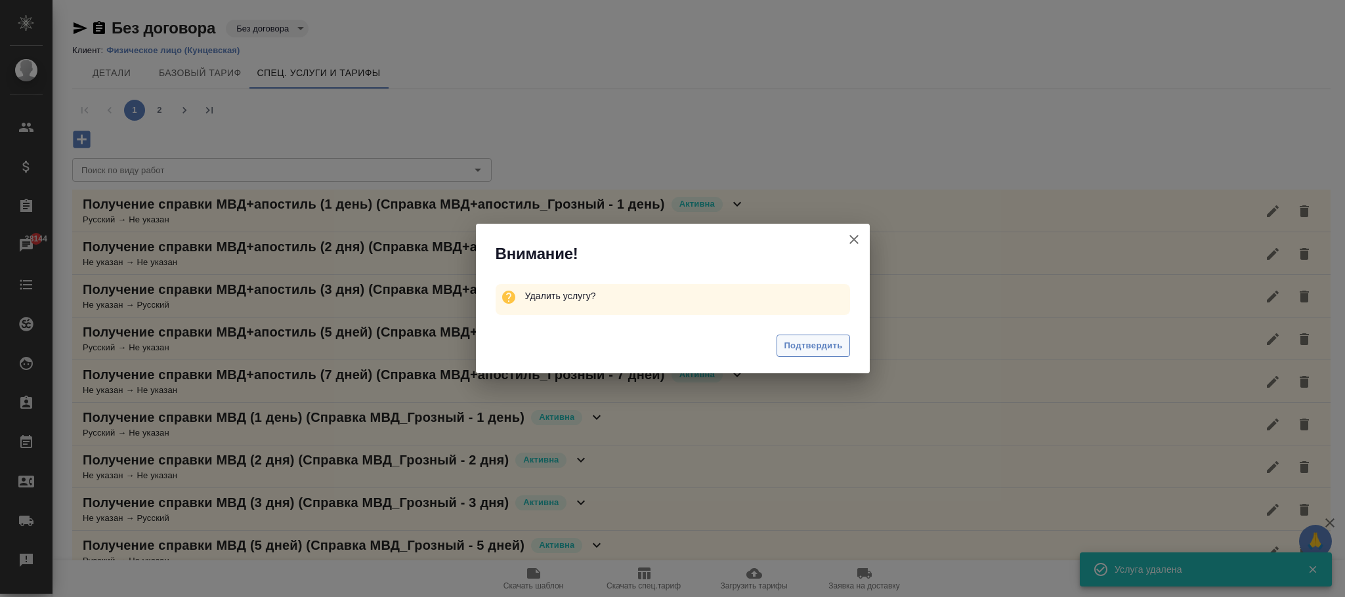
click at [822, 341] on span "Подтвердить" at bounding box center [813, 346] width 58 height 15
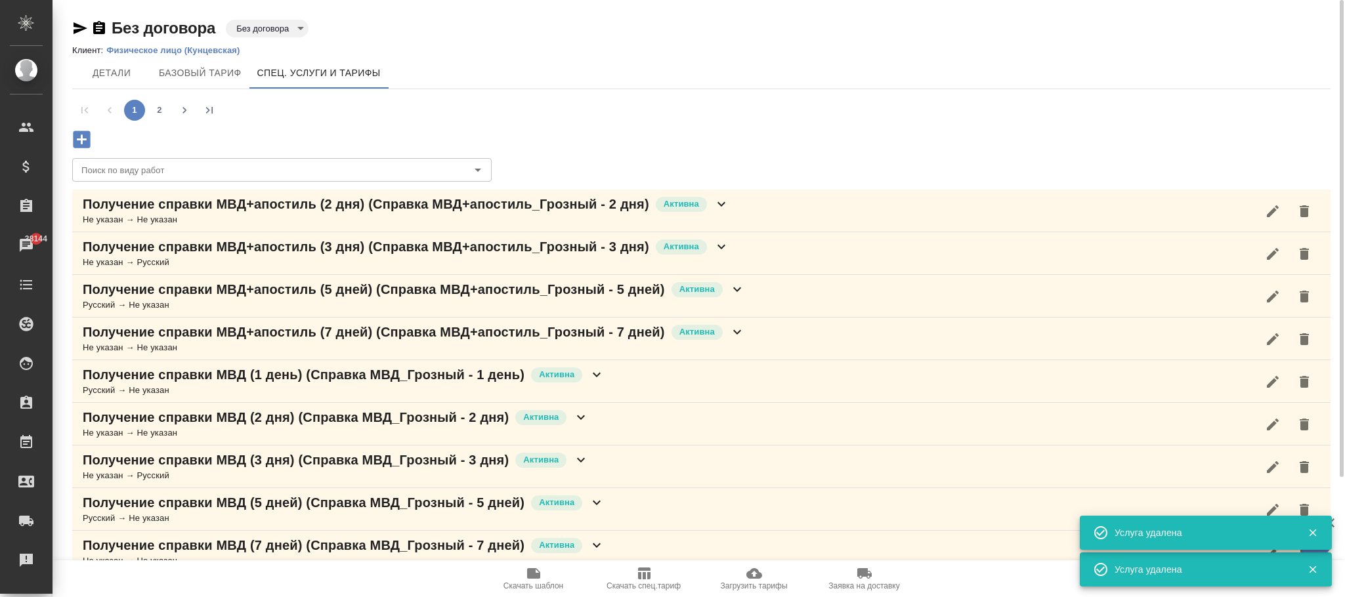
click at [1304, 213] on icon "button" at bounding box center [1303, 211] width 9 height 12
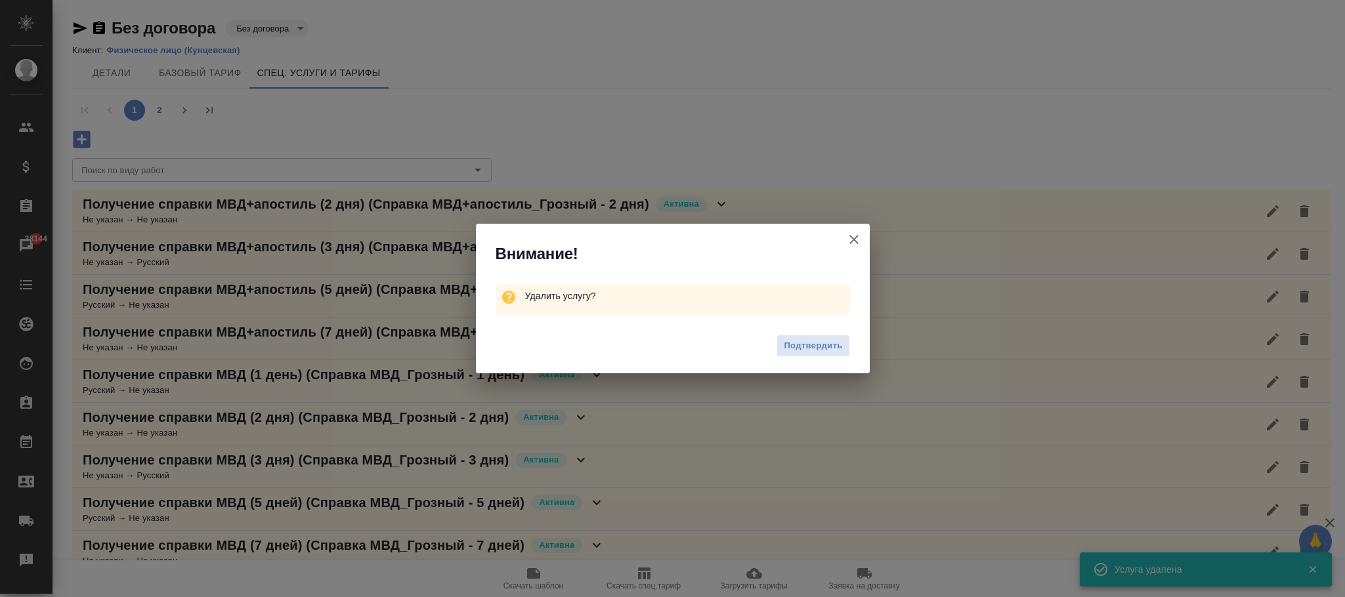
drag, startPoint x: 821, startPoint y: 341, endPoint x: 1343, endPoint y: 146, distance: 557.5
click at [822, 341] on span "Подтвердить" at bounding box center [813, 346] width 58 height 15
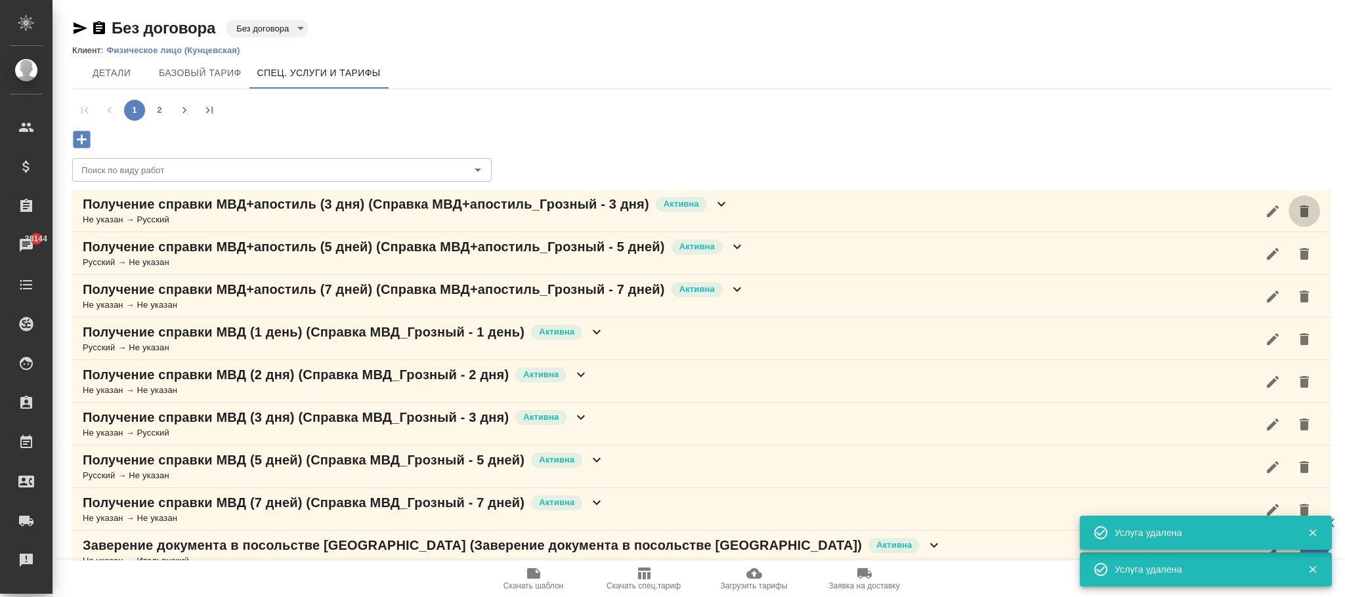
click at [1307, 211] on icon "button" at bounding box center [1304, 211] width 16 height 16
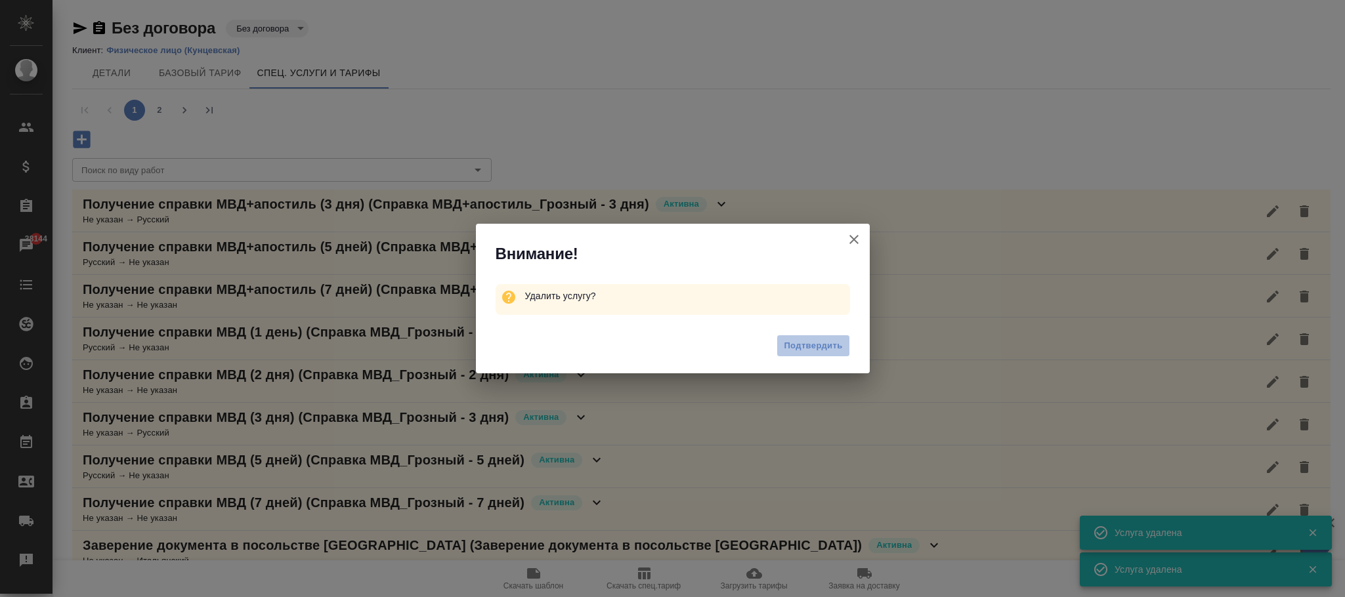
drag, startPoint x: 817, startPoint y: 346, endPoint x: 1321, endPoint y: 180, distance: 530.8
click at [824, 346] on span "Подтвердить" at bounding box center [813, 346] width 58 height 15
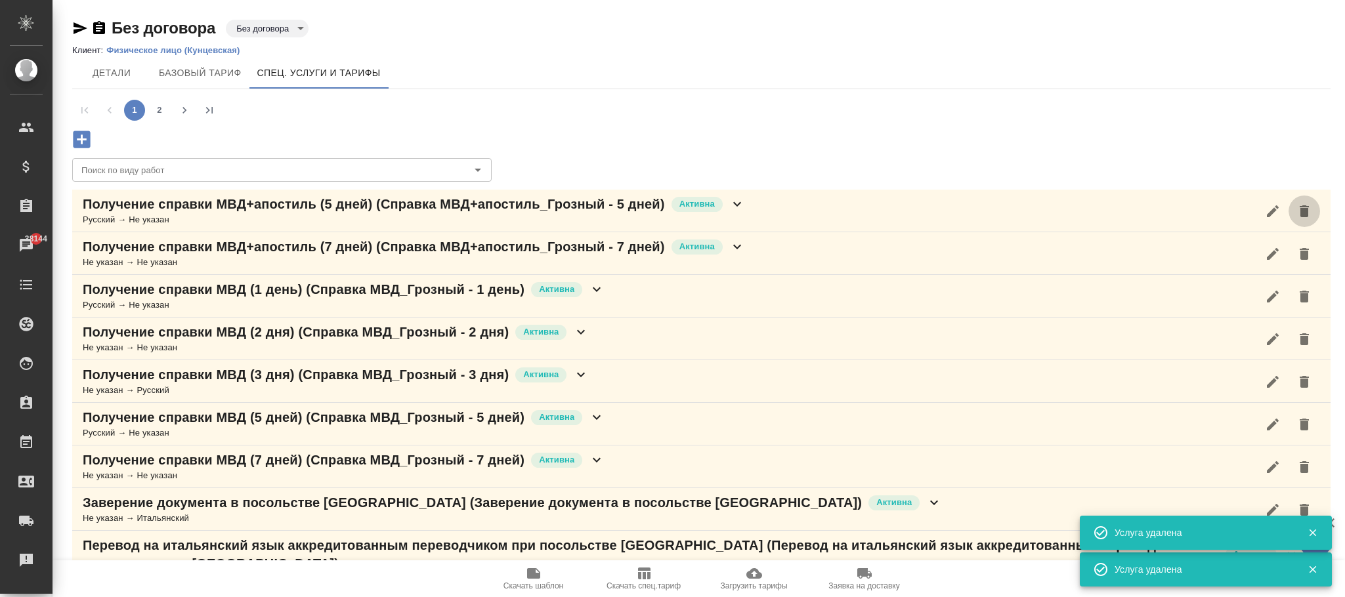
drag, startPoint x: 1304, startPoint y: 213, endPoint x: 1146, endPoint y: 294, distance: 177.9
click at [1305, 211] on icon "button" at bounding box center [1303, 211] width 9 height 12
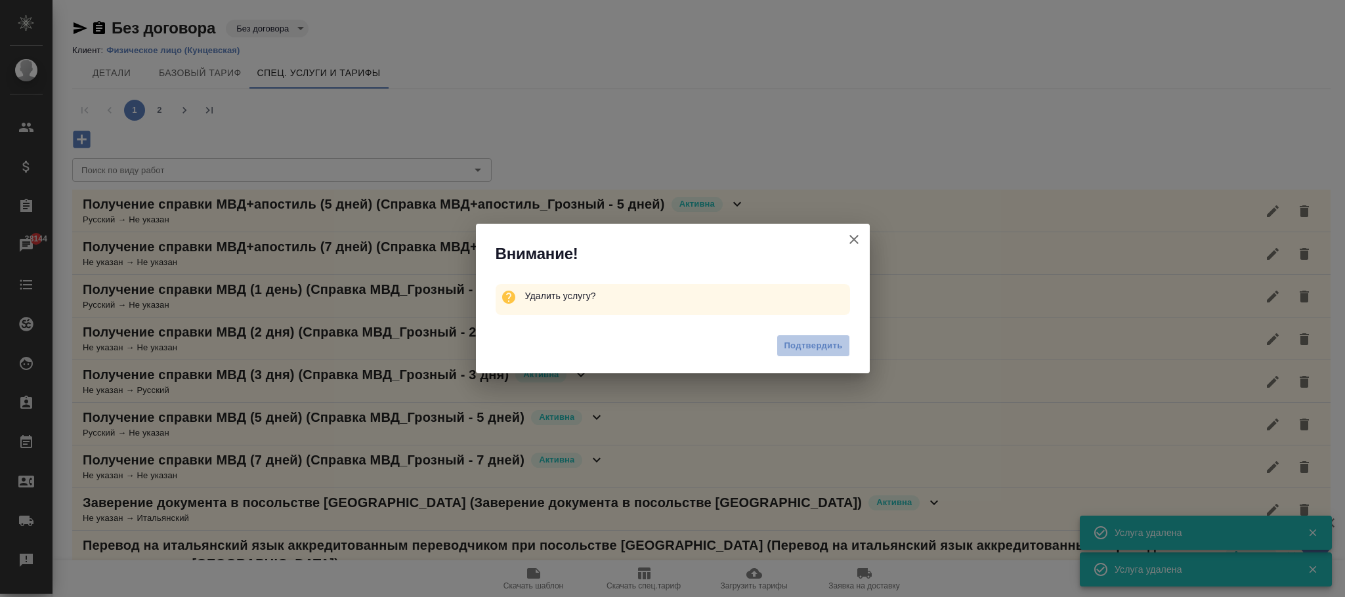
drag, startPoint x: 813, startPoint y: 343, endPoint x: 1312, endPoint y: 171, distance: 527.3
click at [815, 341] on span "Подтвердить" at bounding box center [813, 346] width 58 height 15
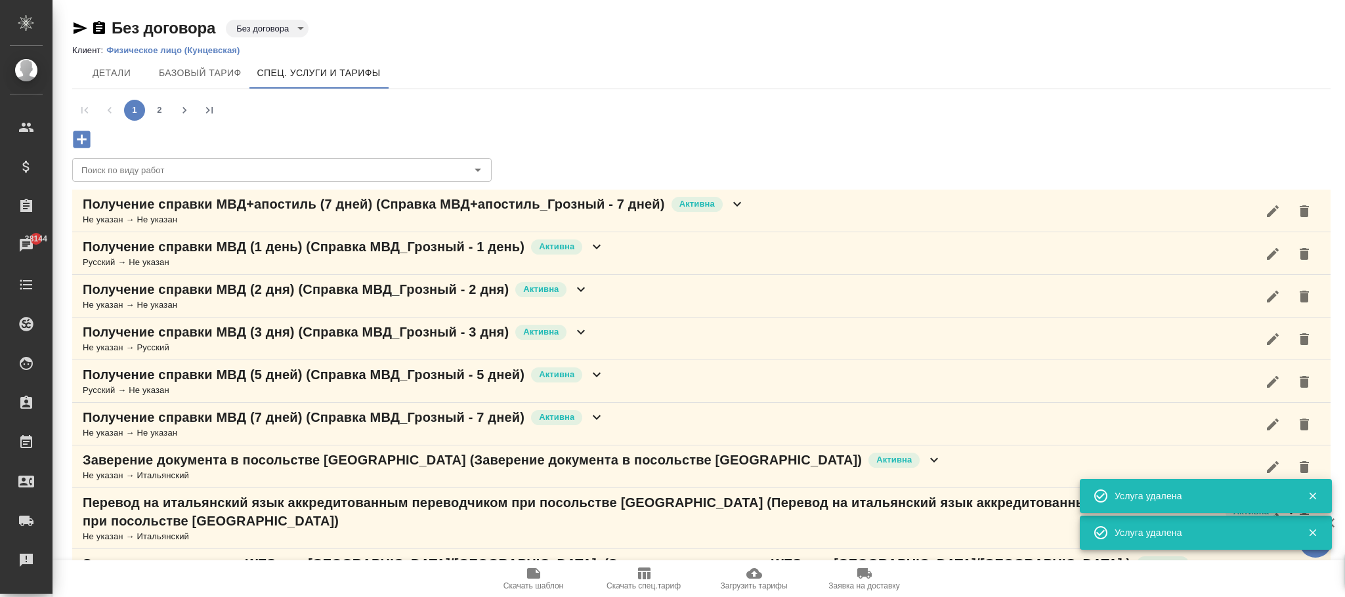
click at [1306, 211] on icon "button" at bounding box center [1303, 211] width 9 height 12
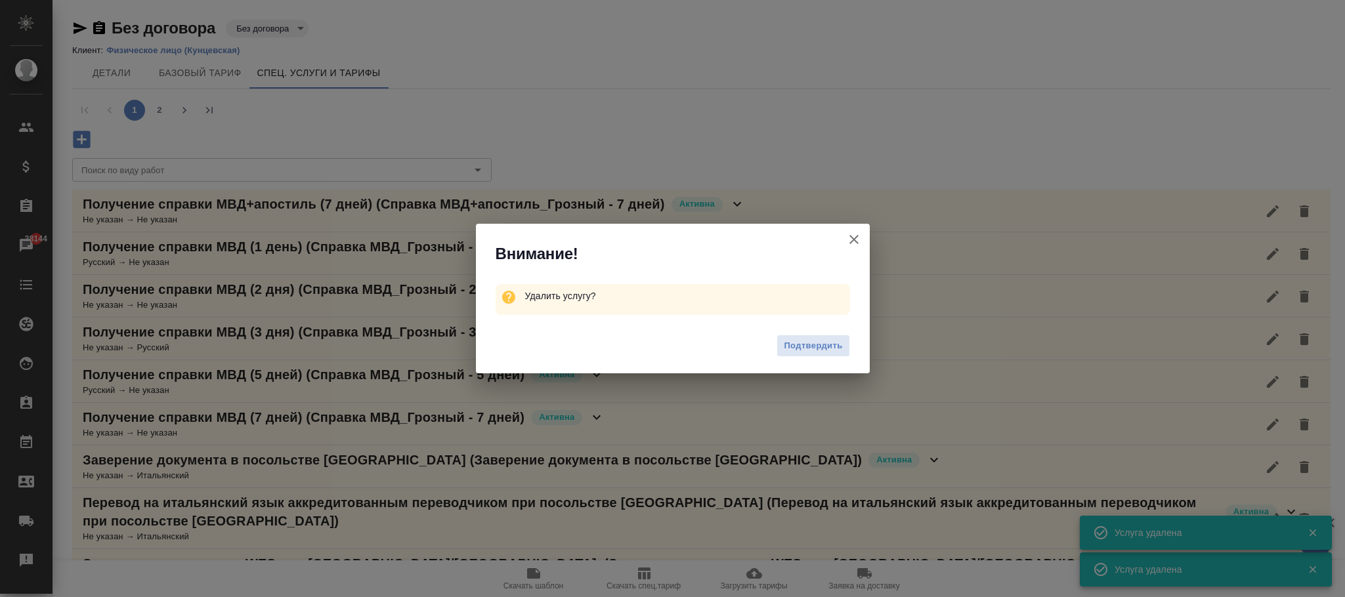
click at [824, 356] on button "Подтвердить" at bounding box center [812, 346] width 73 height 23
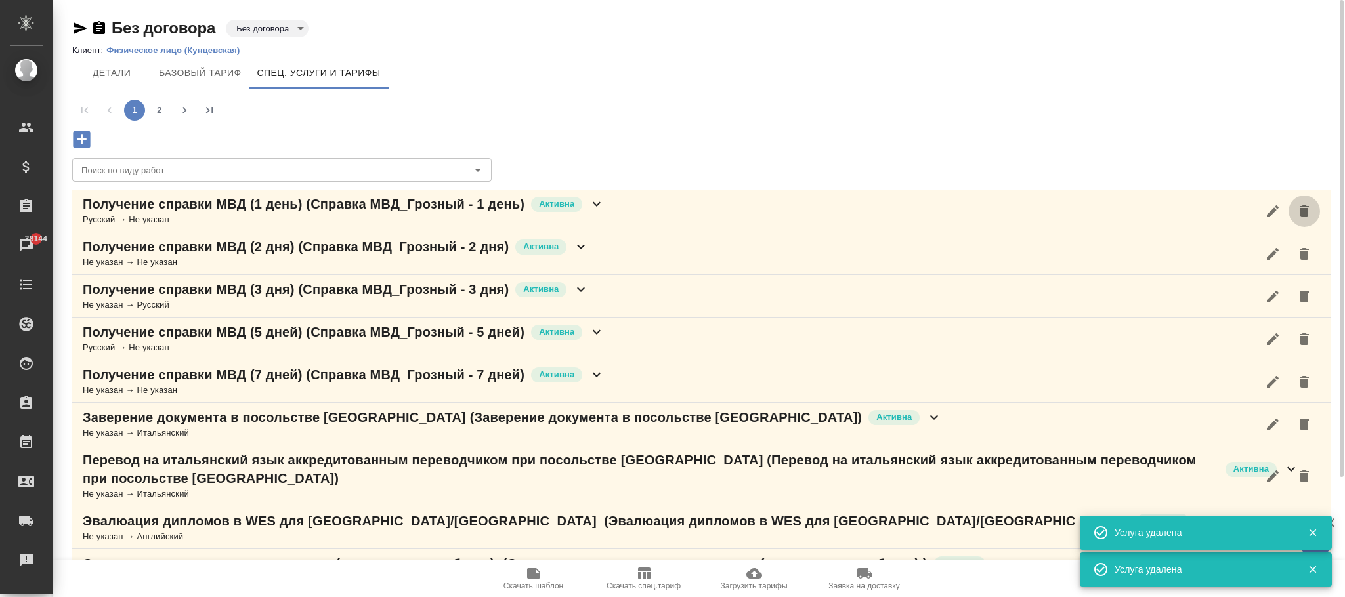
click at [1311, 213] on icon "button" at bounding box center [1304, 211] width 16 height 16
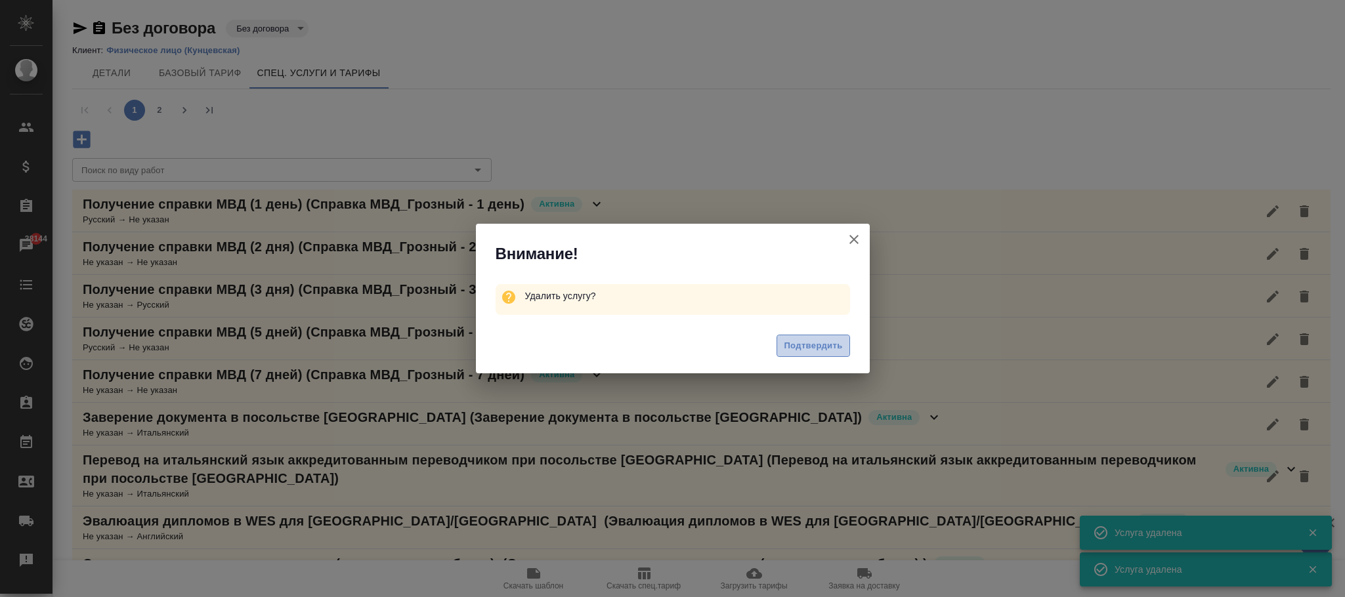
drag, startPoint x: 789, startPoint y: 341, endPoint x: 1343, endPoint y: 215, distance: 568.0
click at [792, 341] on span "Подтвердить" at bounding box center [813, 346] width 58 height 15
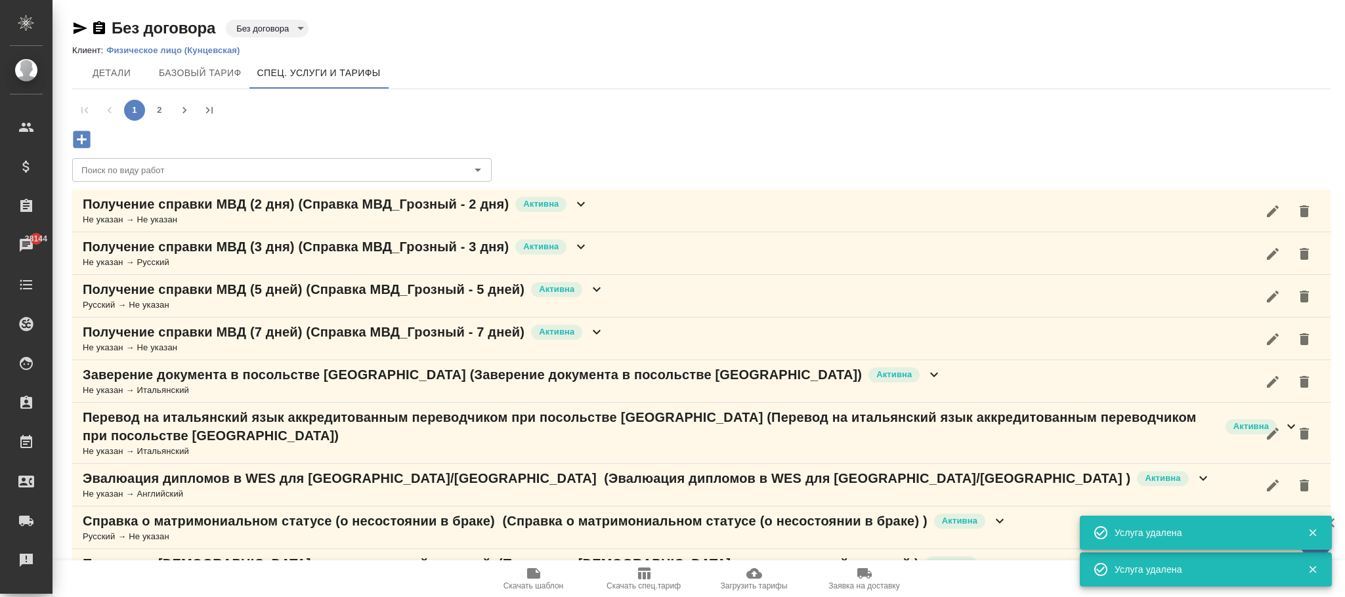
click at [1308, 211] on icon "button" at bounding box center [1304, 211] width 16 height 16
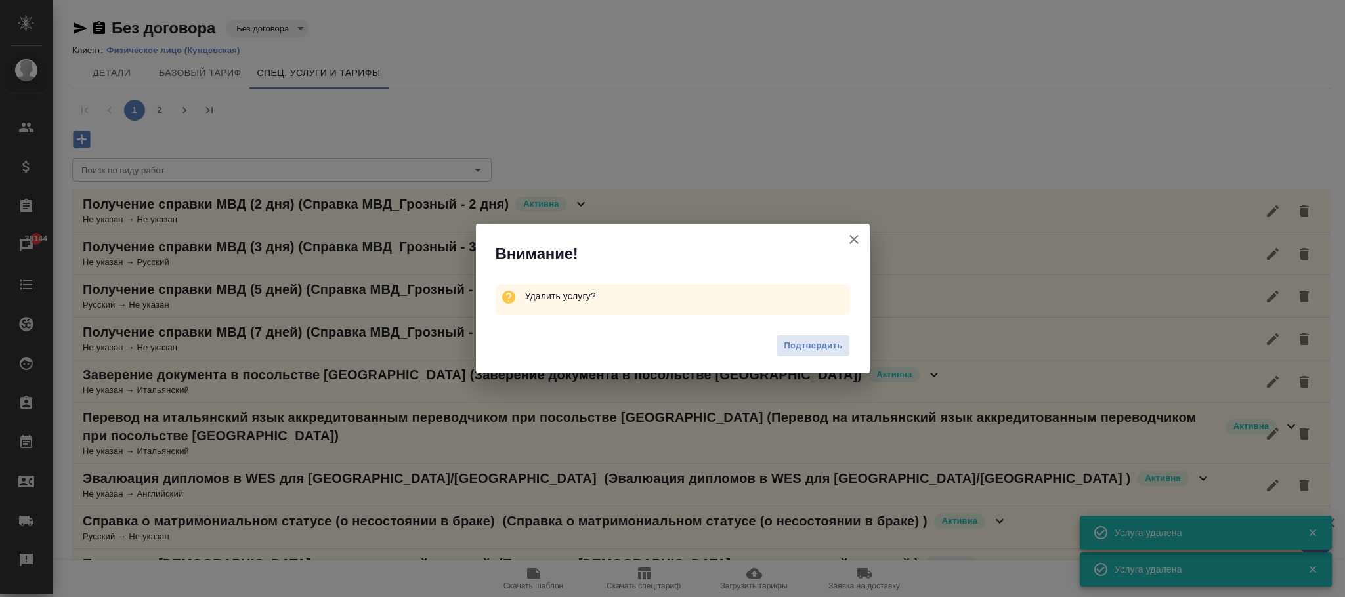
click at [808, 339] on span "Подтвердить" at bounding box center [813, 346] width 58 height 15
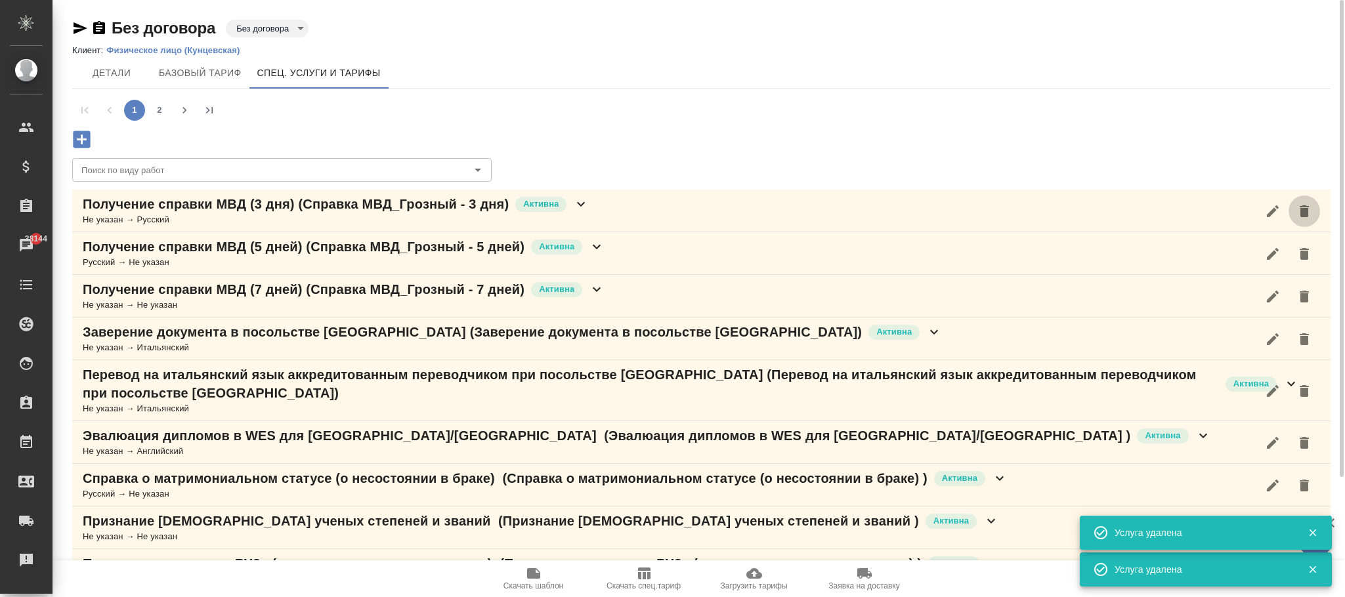
click at [1311, 209] on icon "button" at bounding box center [1304, 211] width 16 height 16
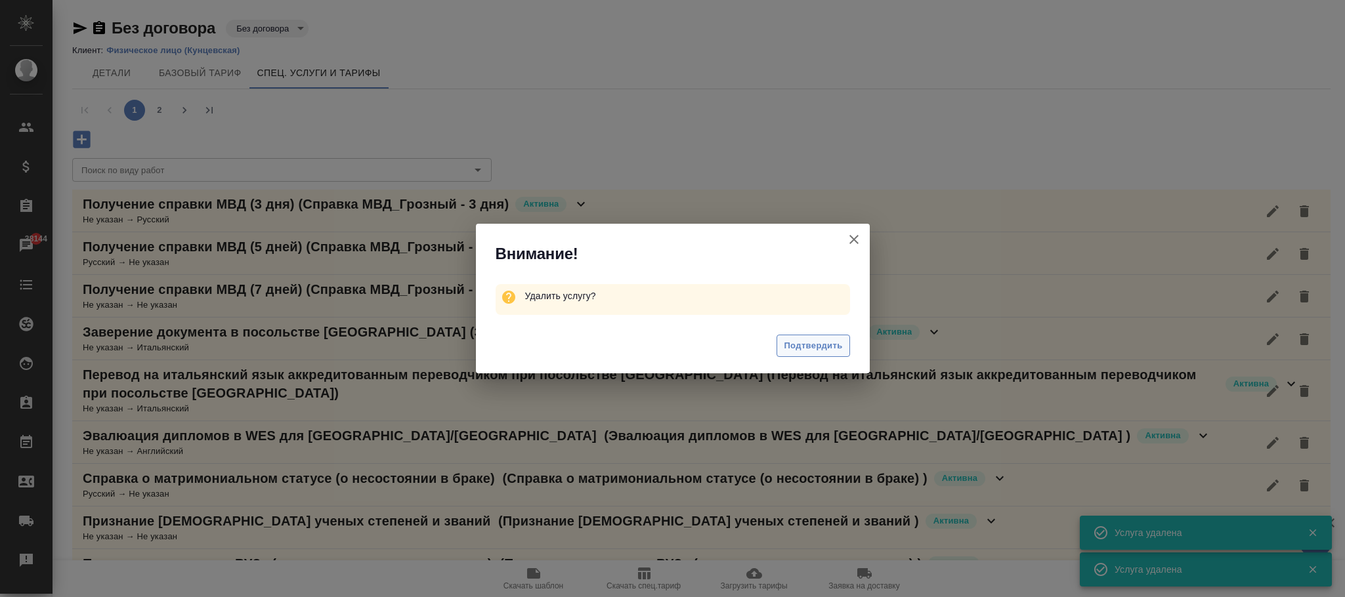
drag, startPoint x: 827, startPoint y: 348, endPoint x: 1298, endPoint y: 249, distance: 481.6
click at [831, 348] on span "Подтвердить" at bounding box center [813, 346] width 58 height 15
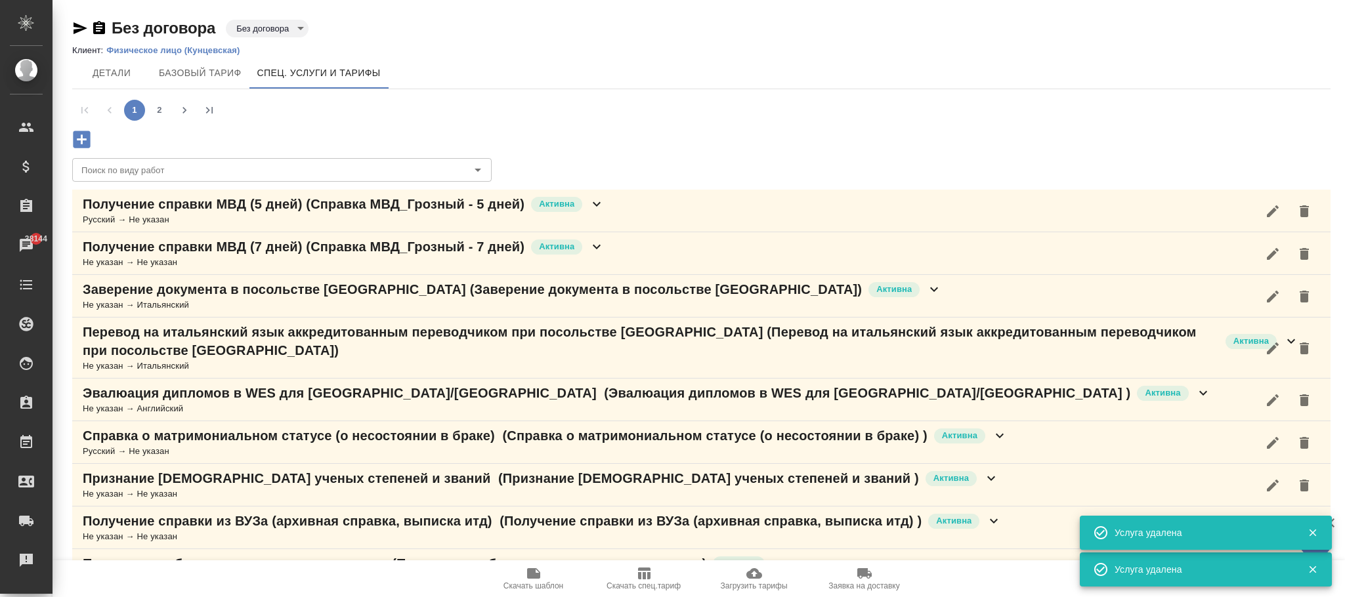
click at [1310, 213] on icon "button" at bounding box center [1304, 211] width 16 height 16
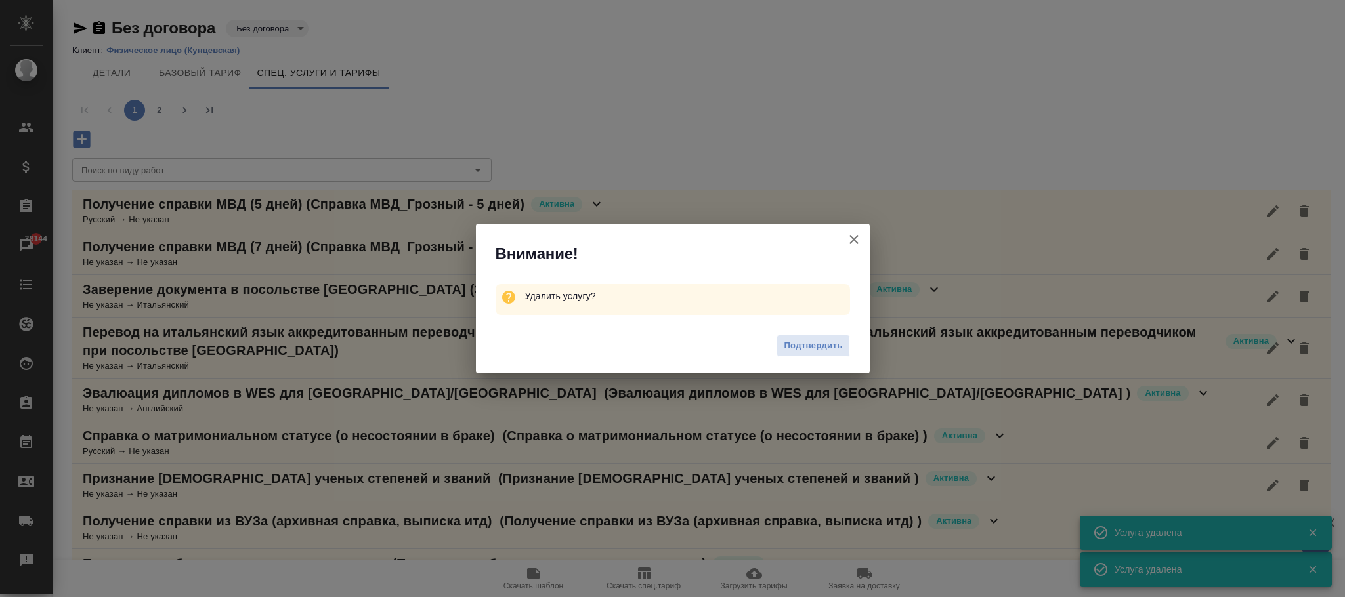
click at [819, 339] on span "Подтвердить" at bounding box center [813, 346] width 58 height 15
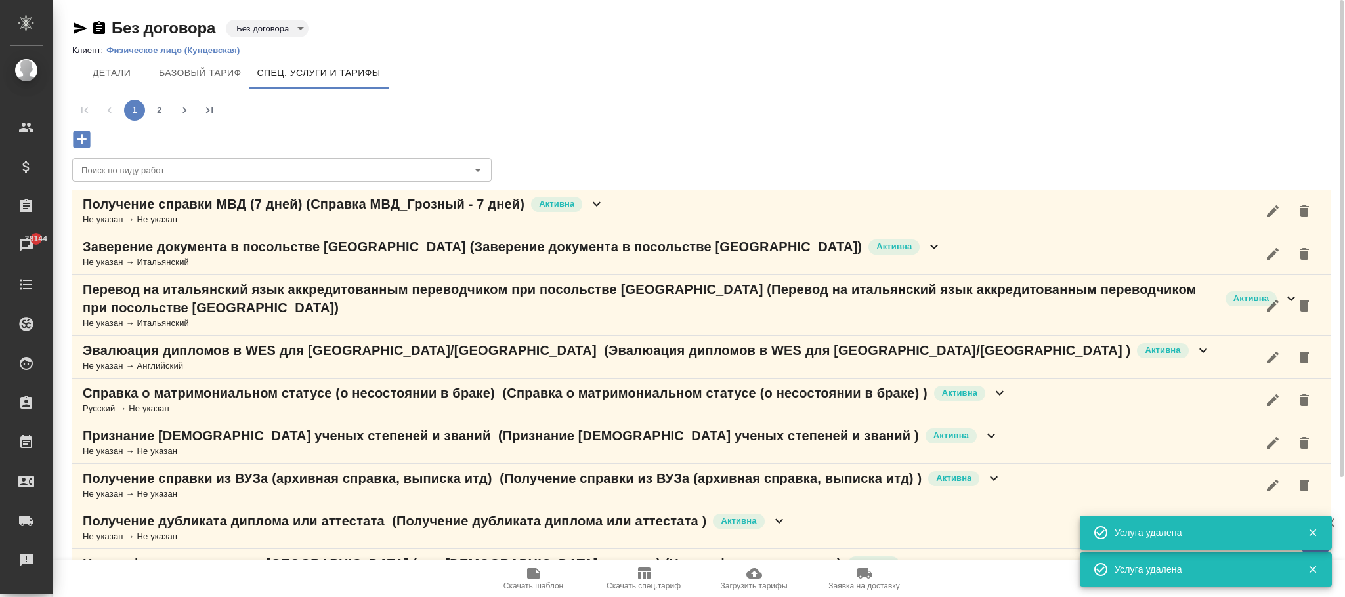
click at [1308, 209] on icon "button" at bounding box center [1304, 211] width 16 height 16
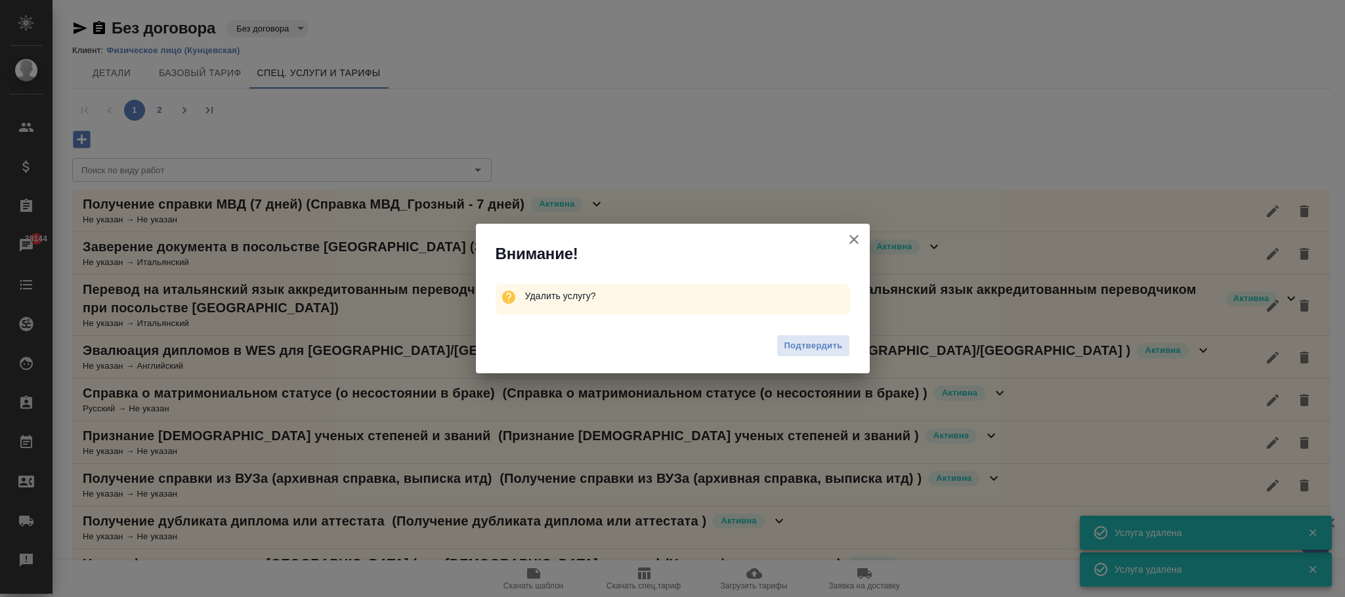
drag, startPoint x: 810, startPoint y: 346, endPoint x: 1343, endPoint y: 259, distance: 540.7
click at [811, 346] on span "Подтвердить" at bounding box center [813, 346] width 58 height 15
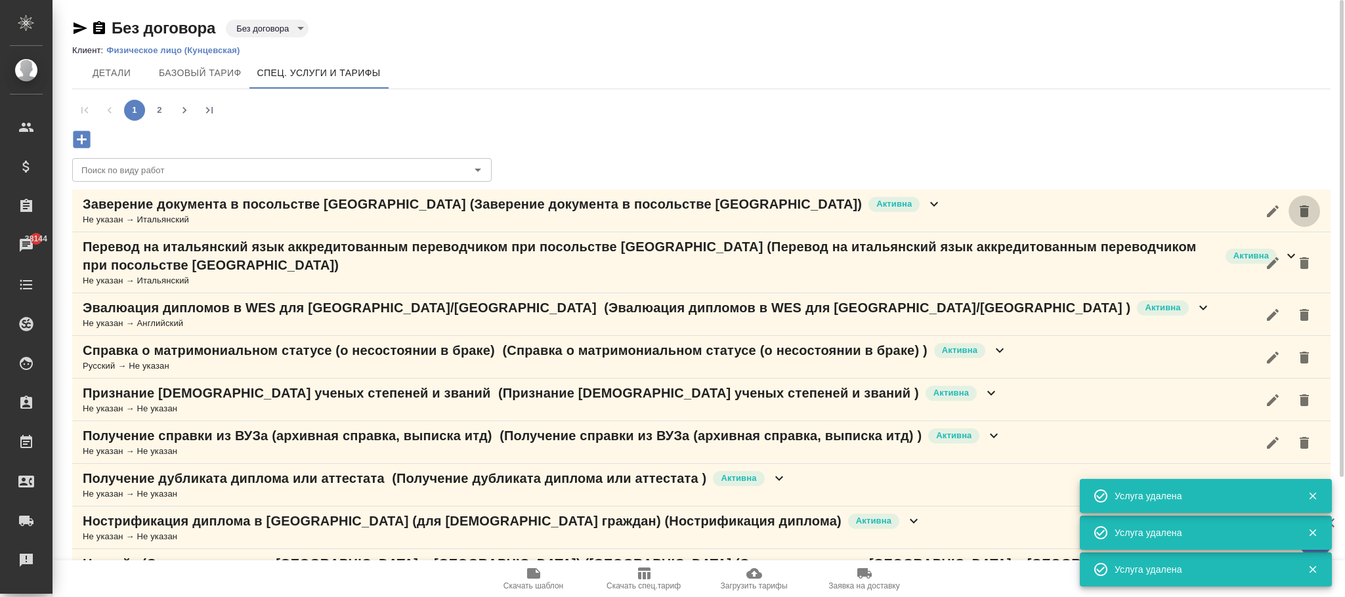
click at [1310, 213] on icon "button" at bounding box center [1304, 211] width 16 height 16
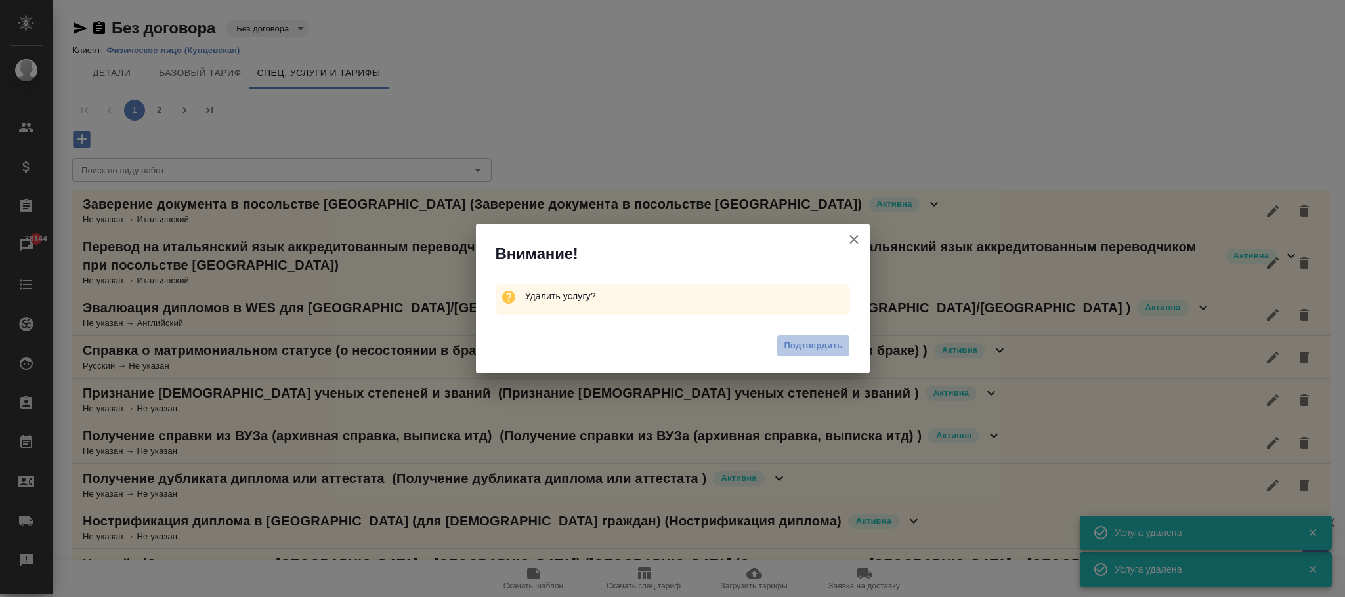
drag, startPoint x: 802, startPoint y: 345, endPoint x: 1317, endPoint y: 211, distance: 532.4
click at [804, 345] on span "Подтвердить" at bounding box center [813, 346] width 58 height 15
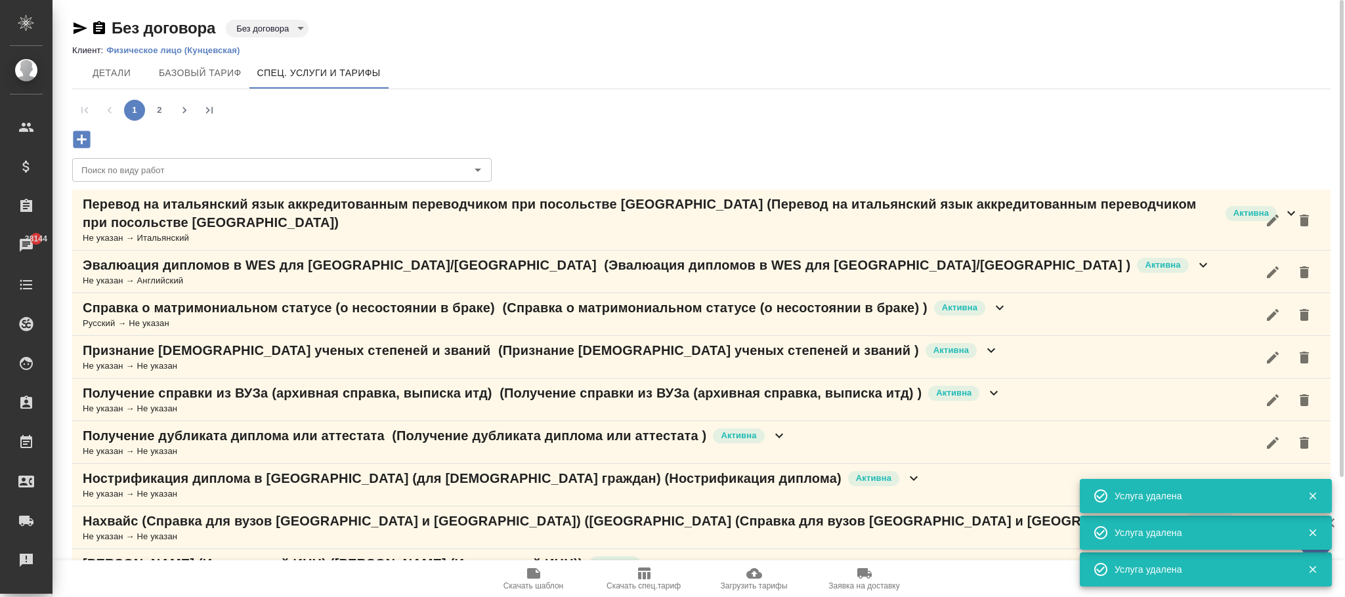
click at [1303, 217] on icon "button" at bounding box center [1303, 221] width 9 height 12
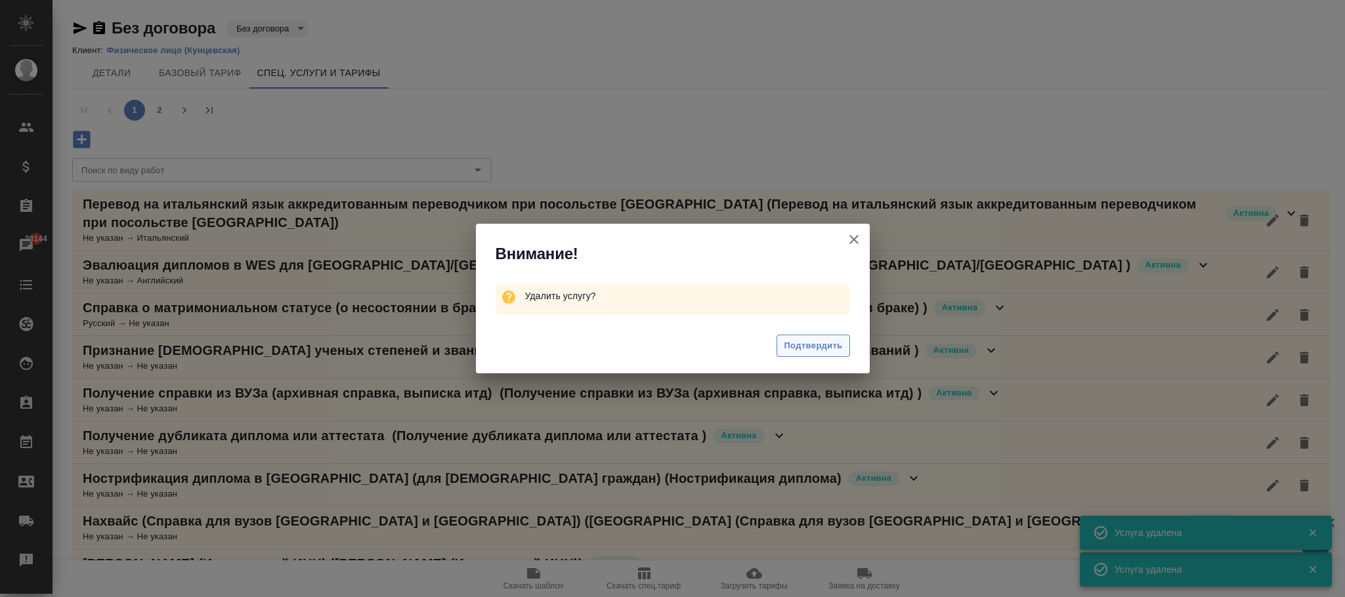
click at [831, 345] on span "Подтвердить" at bounding box center [813, 346] width 58 height 15
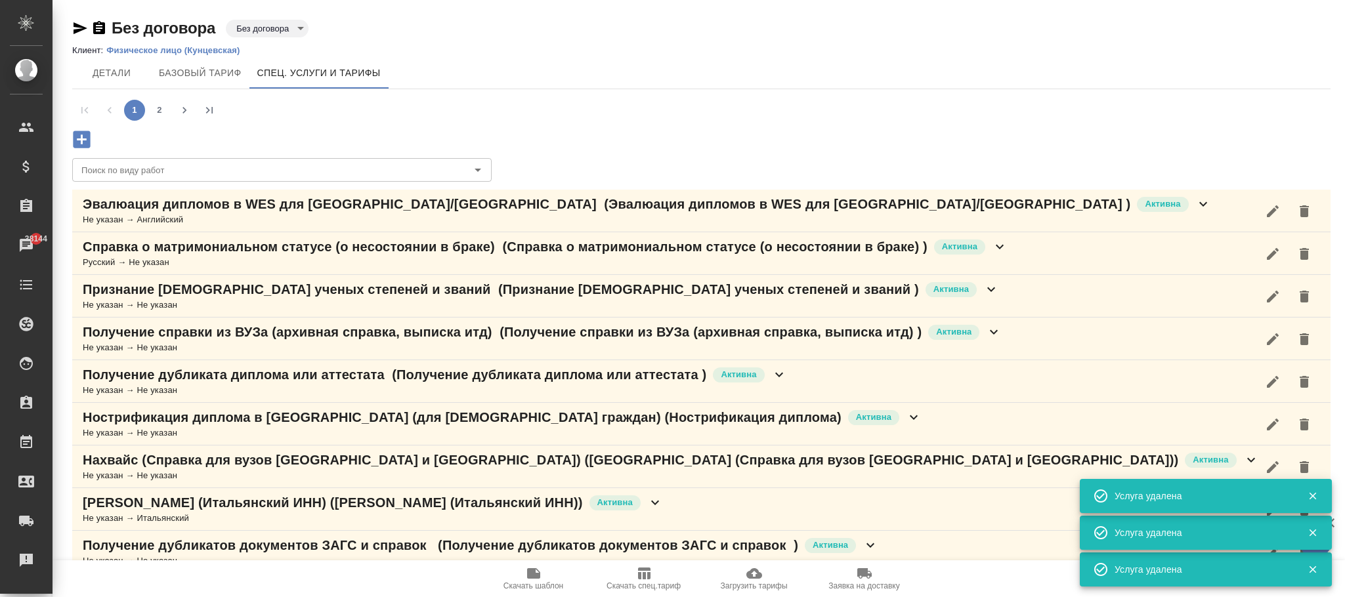
click at [1311, 217] on button "button" at bounding box center [1303, 211] width 31 height 31
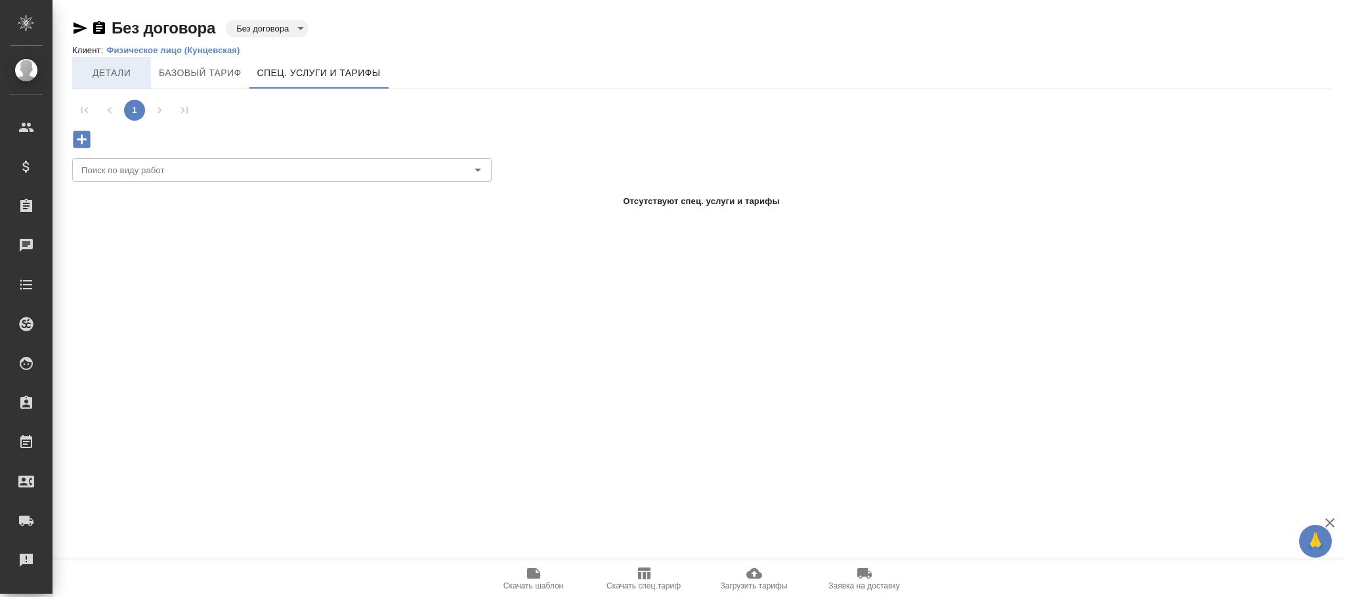
click at [116, 71] on span "Детали" at bounding box center [111, 73] width 63 height 16
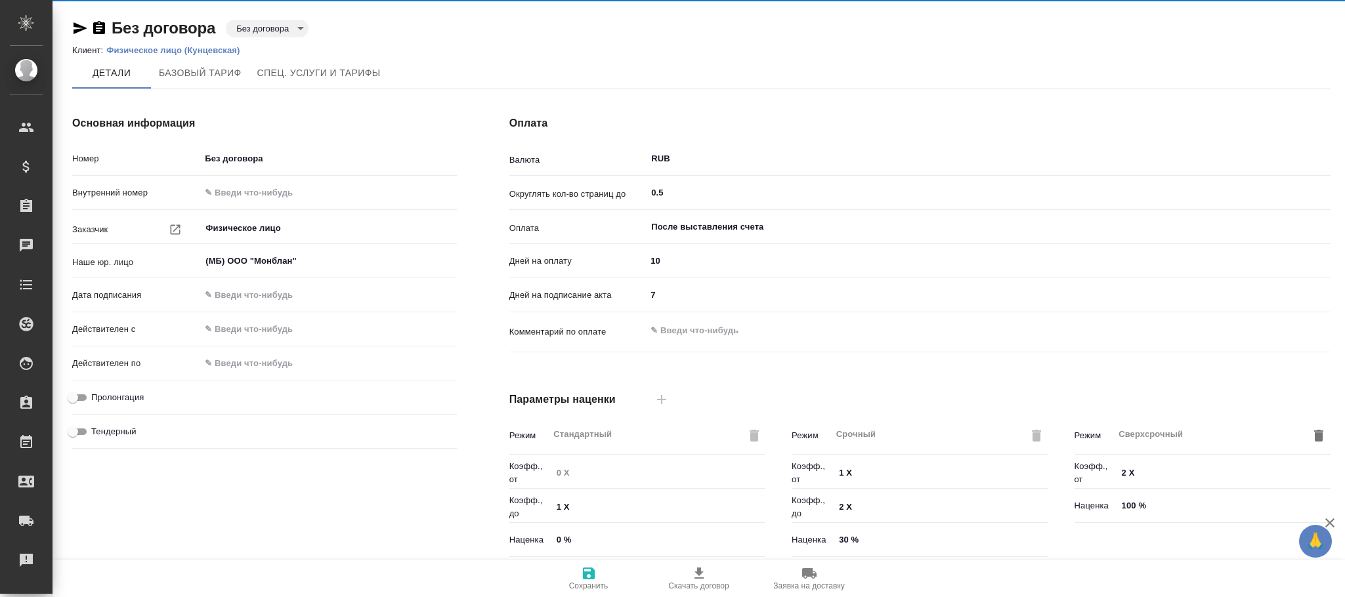
type input "Прайс_2025_филиалы"
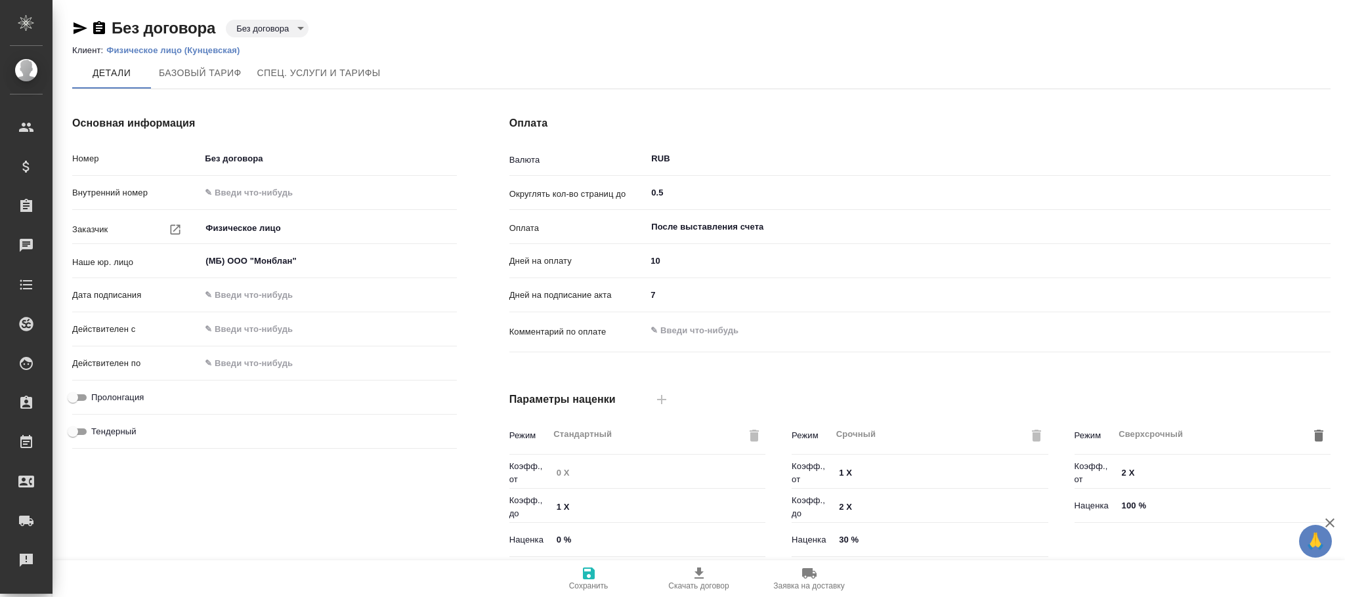
click at [595, 576] on icon "button" at bounding box center [589, 574] width 16 height 16
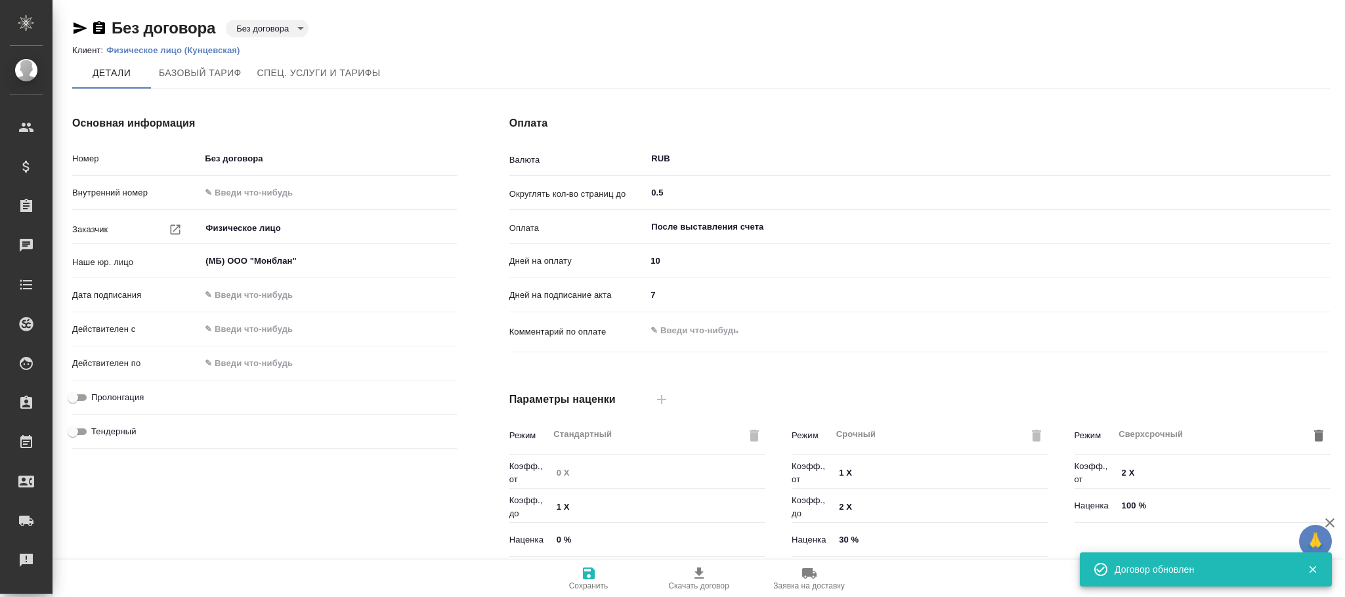
type input "Прайс_2025_филиалы"
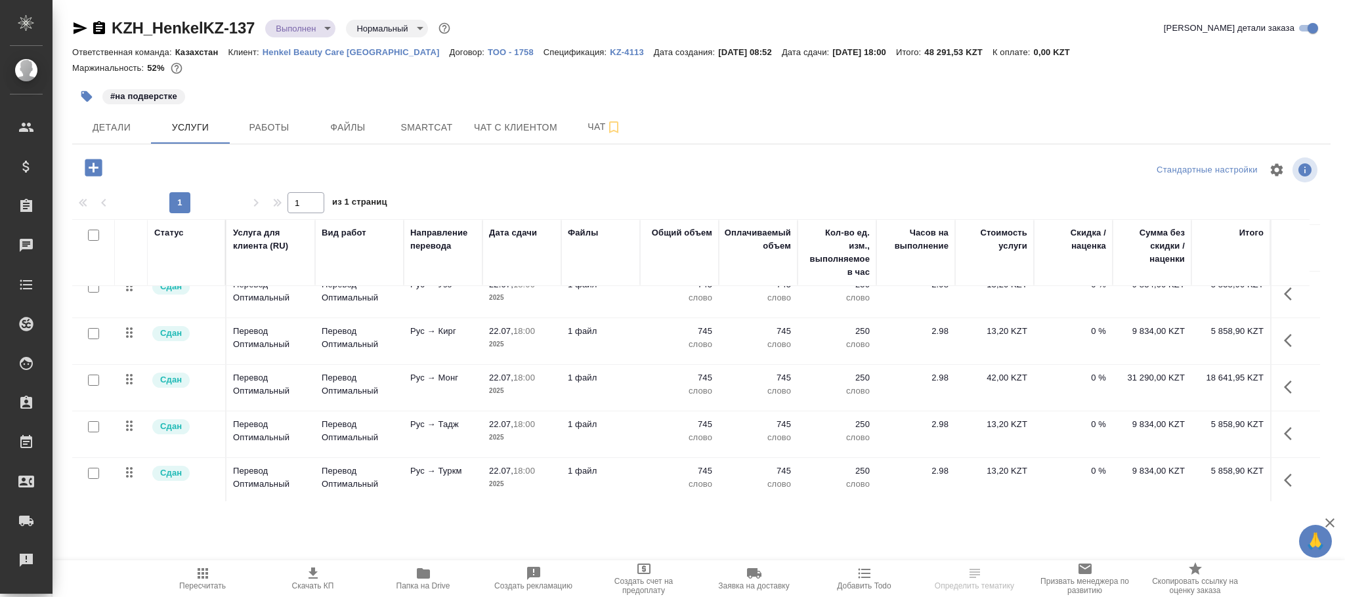
scroll to position [176, 0]
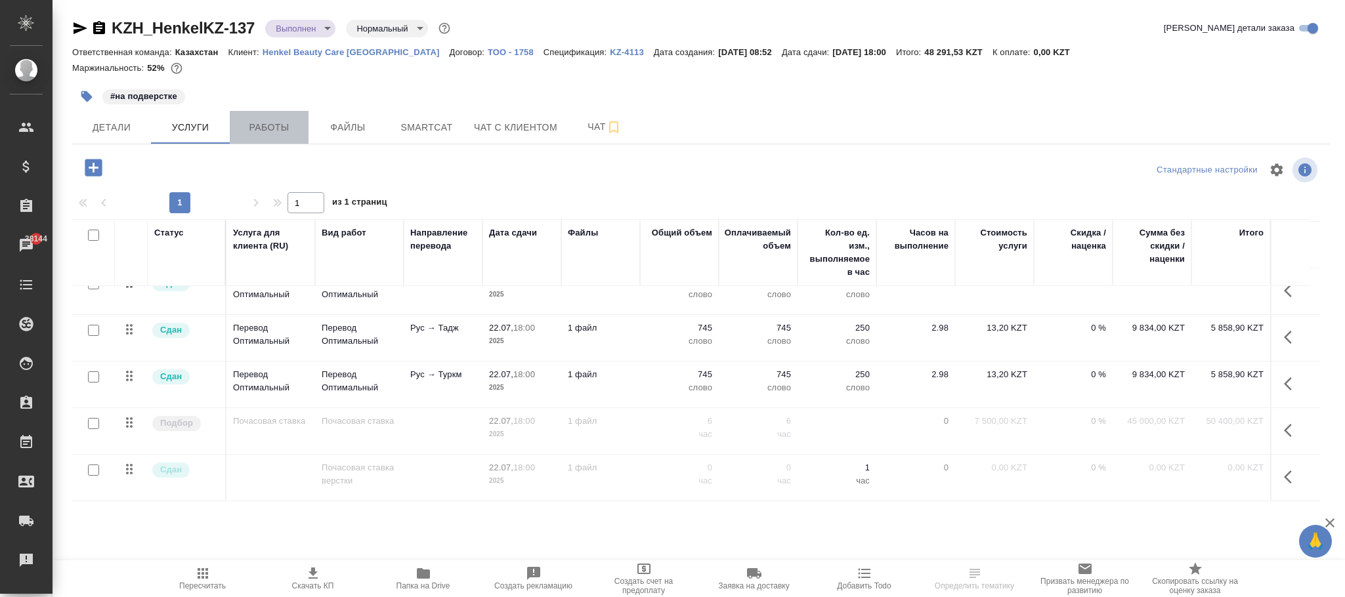
click at [262, 131] on span "Работы" at bounding box center [269, 127] width 63 height 16
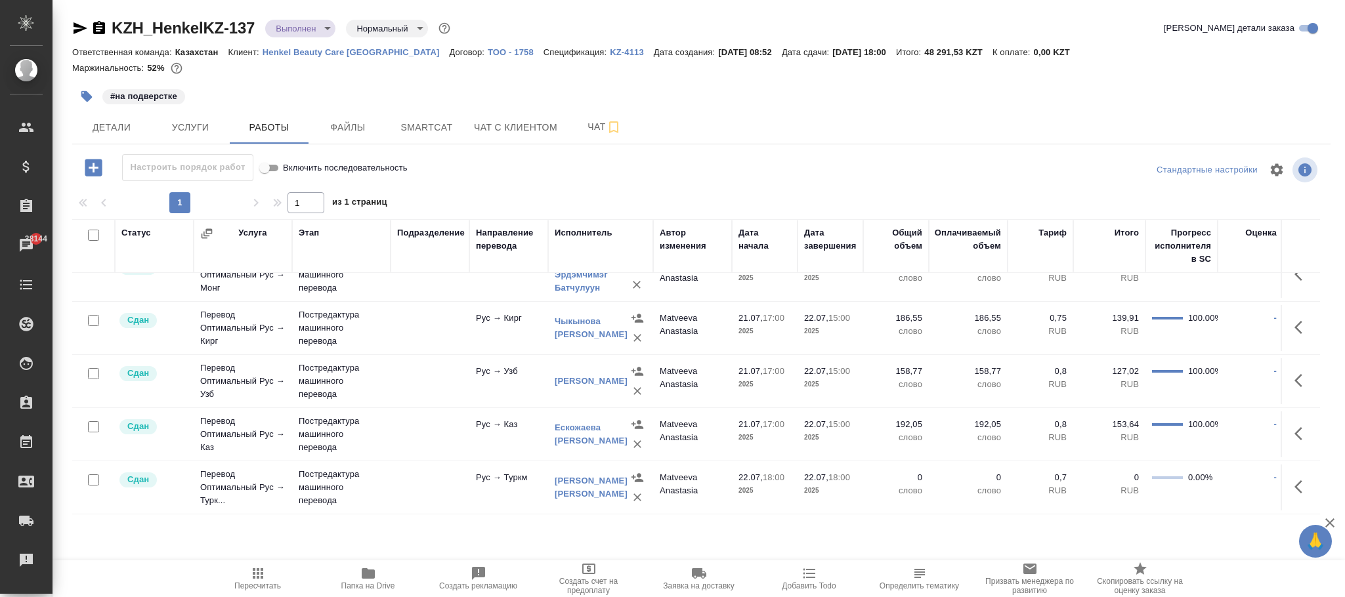
scroll to position [256, 1]
click at [760, 484] on p "2025" at bounding box center [764, 490] width 52 height 13
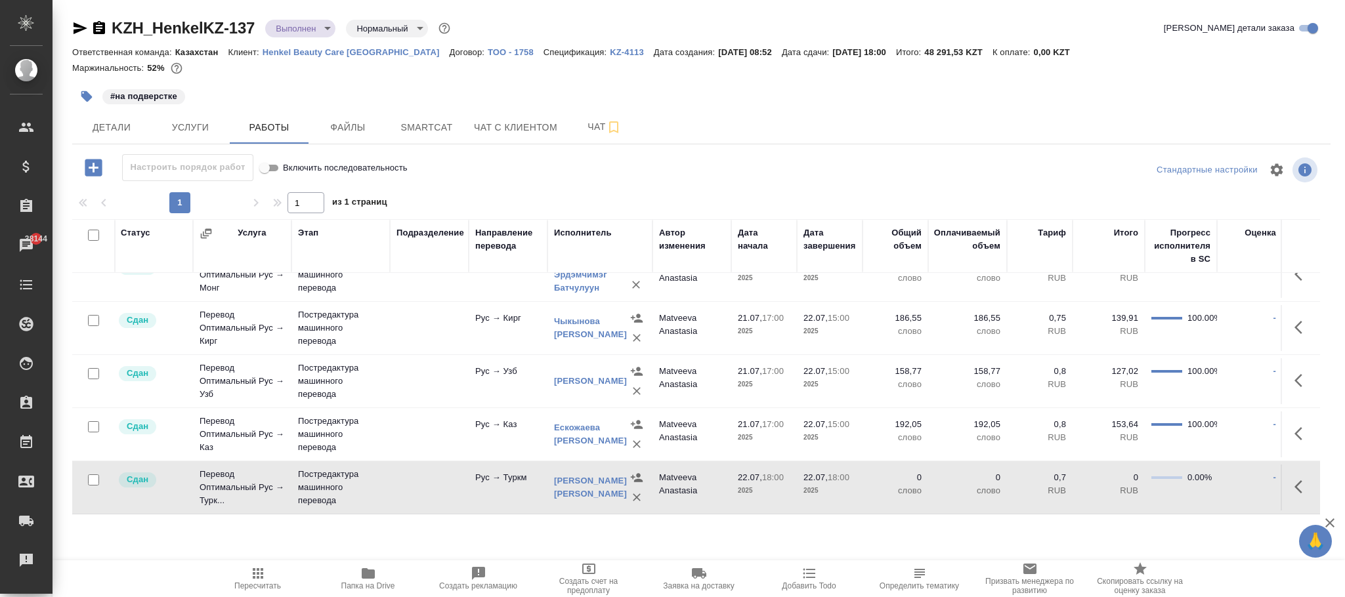
click at [760, 484] on p "2025" at bounding box center [764, 490] width 52 height 13
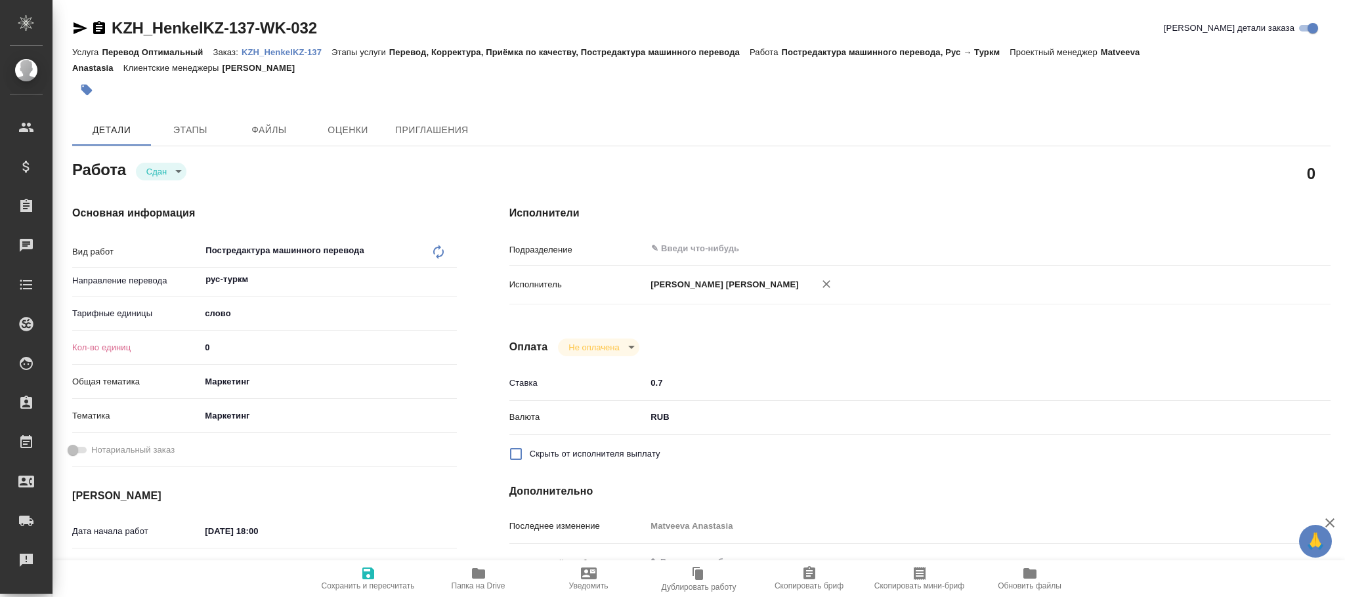
type textarea "x"
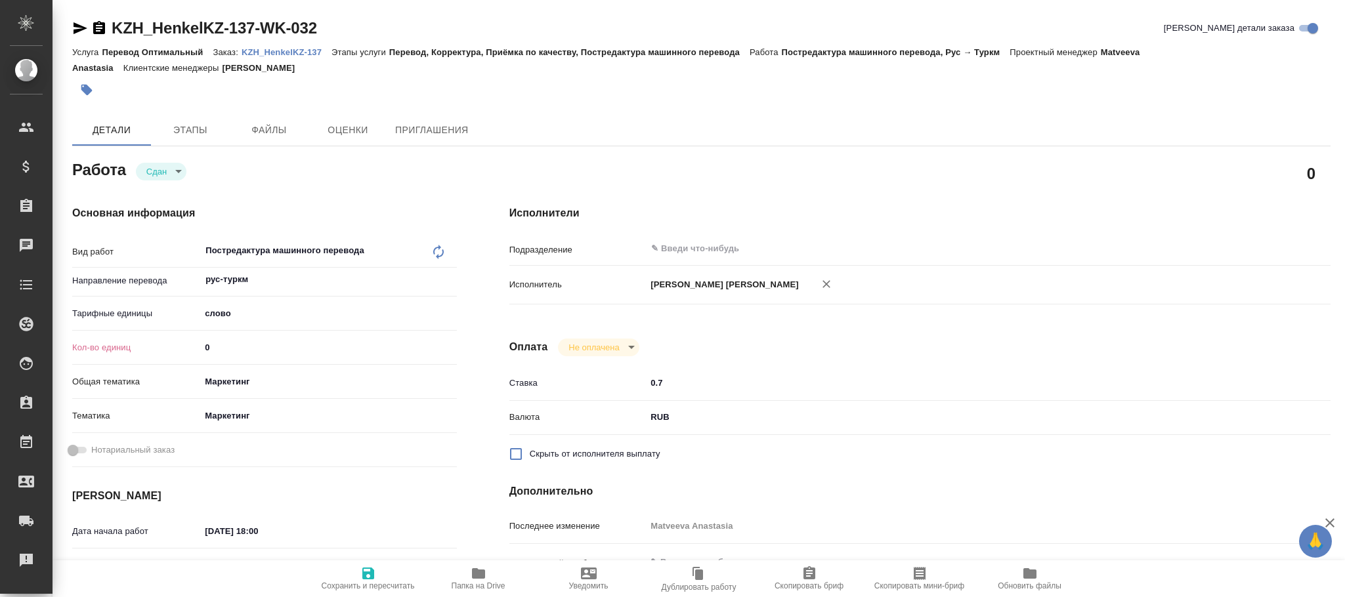
type textarea "x"
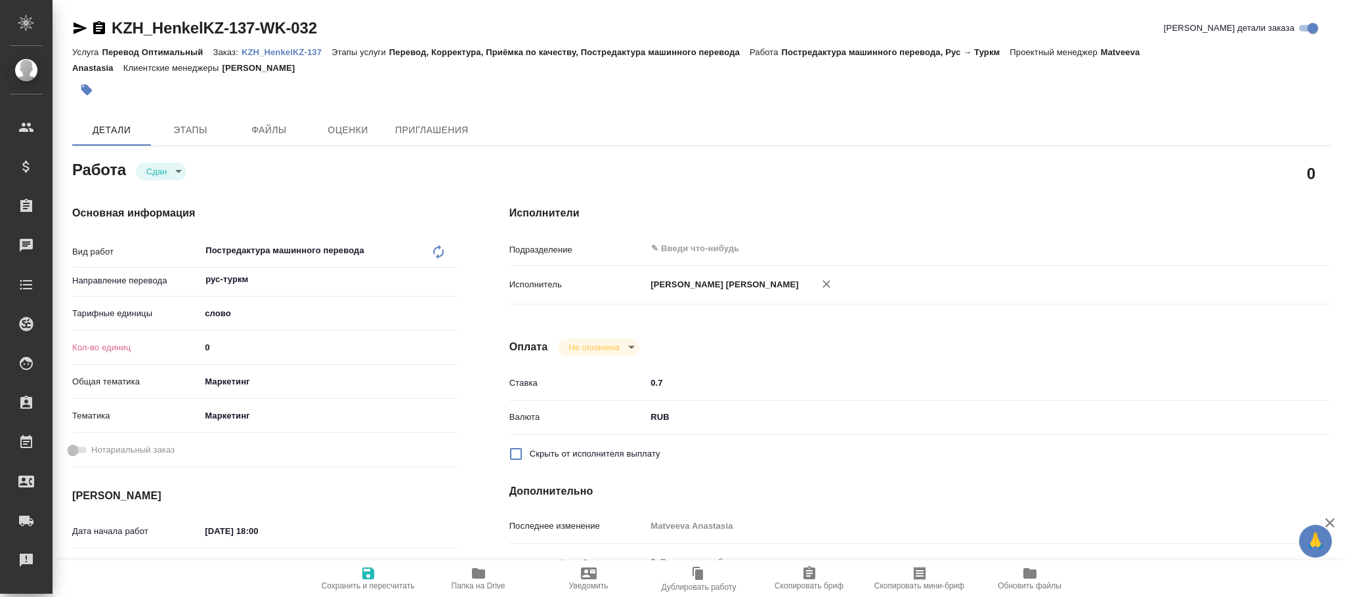
type textarea "x"
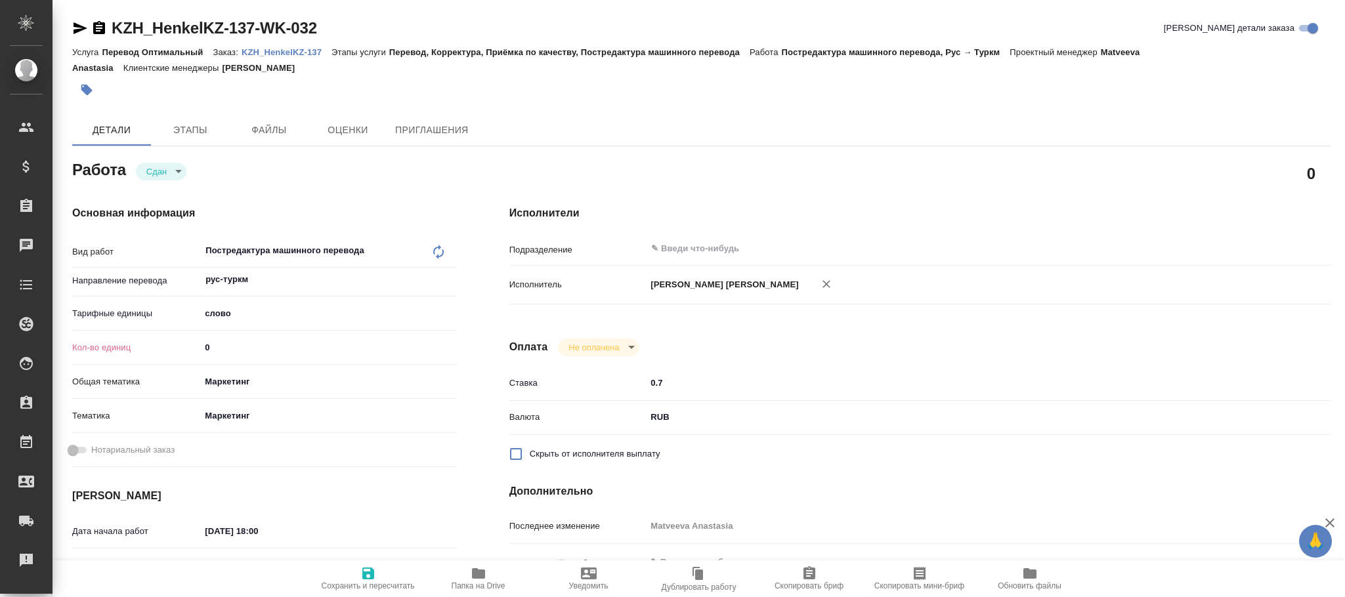
type textarea "x"
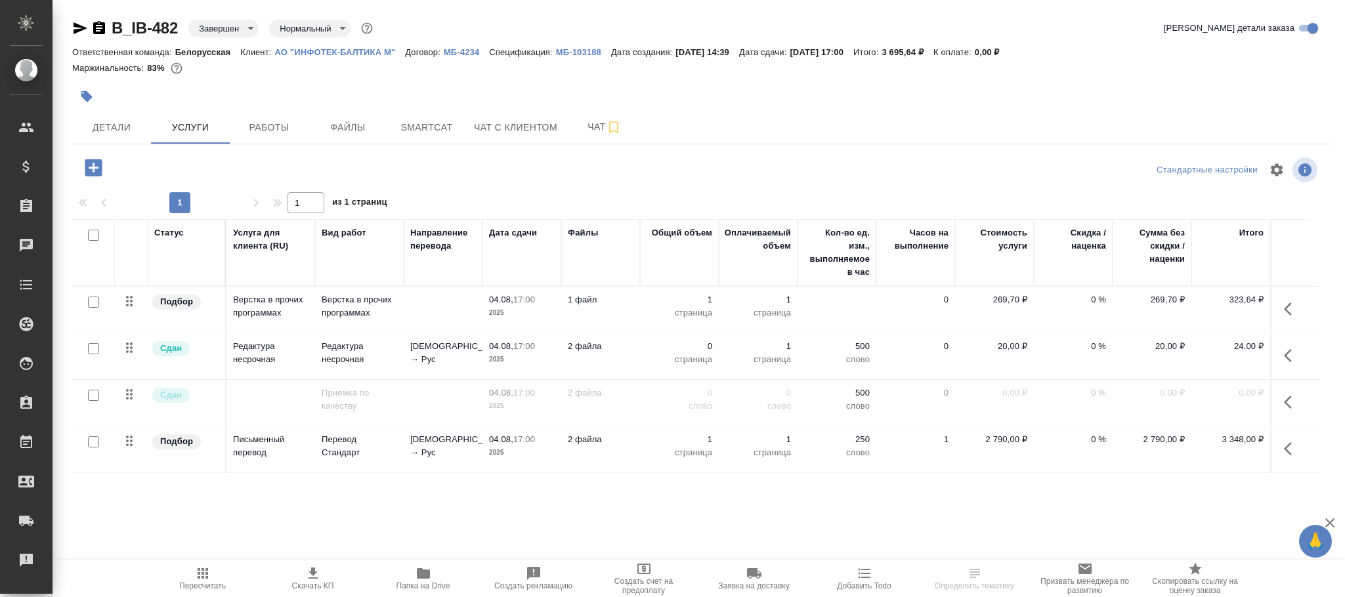
click at [567, 50] on p "МБ-103188" at bounding box center [583, 52] width 55 height 10
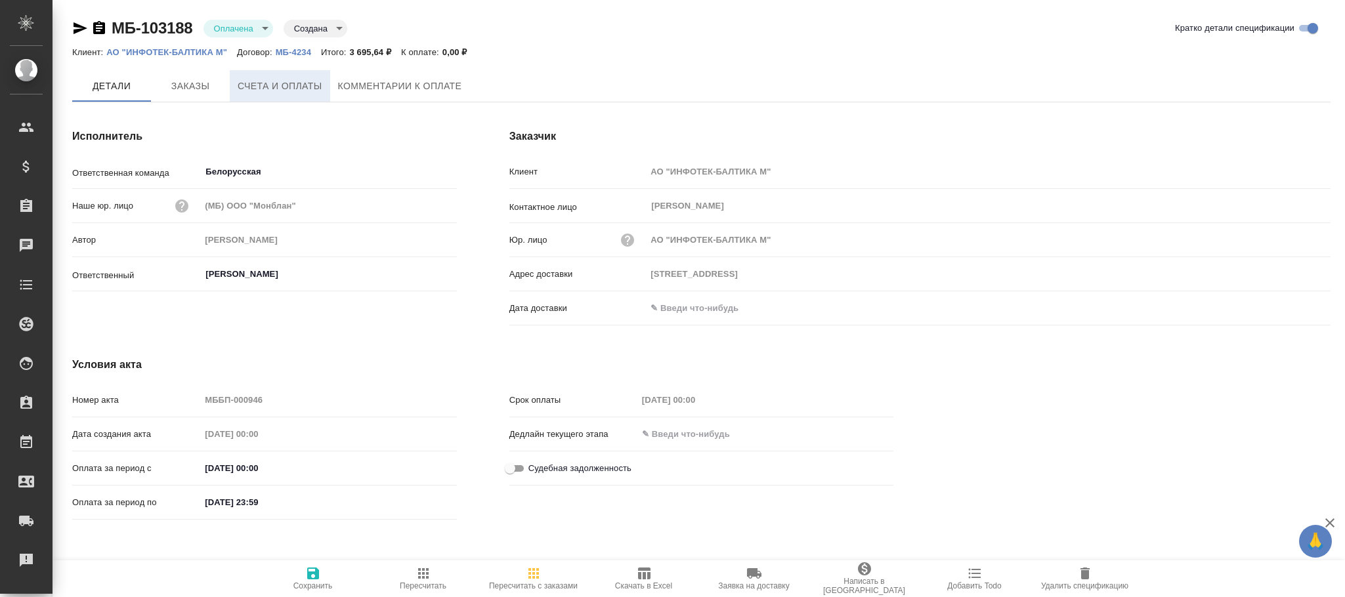
click at [278, 83] on span "Счета и оплаты" at bounding box center [280, 86] width 85 height 16
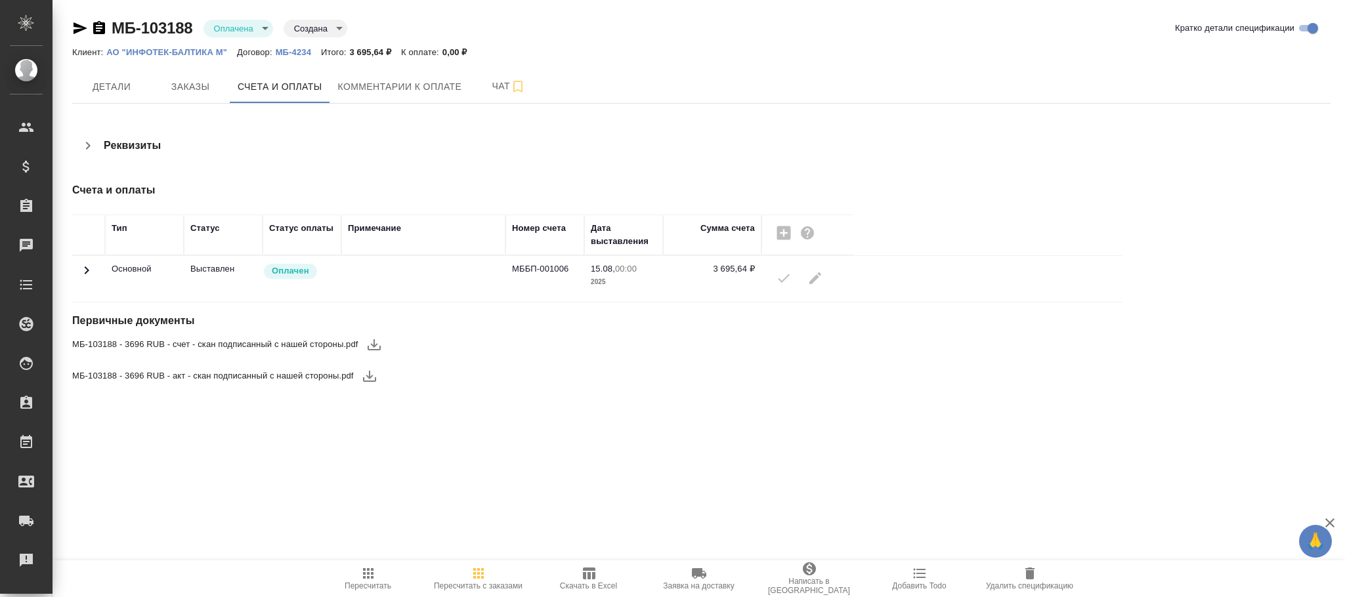
click at [784, 280] on div at bounding box center [807, 277] width 79 height 31
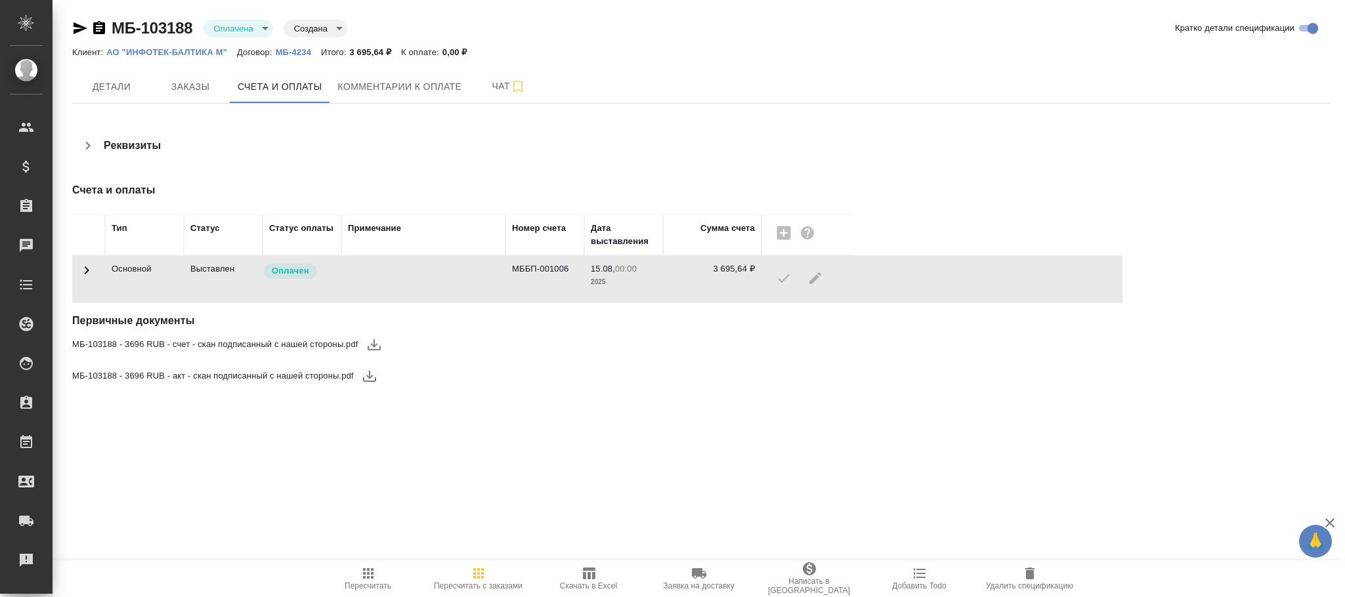
click at [782, 284] on div at bounding box center [807, 277] width 79 height 31
click at [85, 270] on icon at bounding box center [87, 270] width 5 height 8
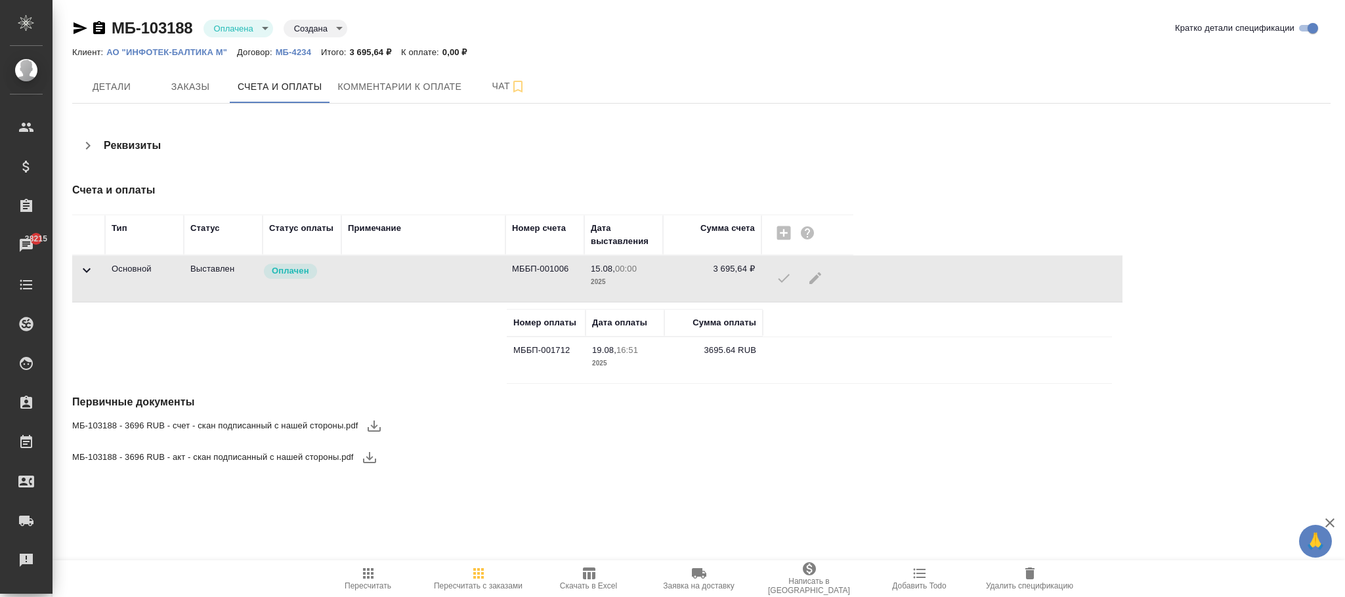
click at [785, 276] on div at bounding box center [807, 277] width 79 height 31
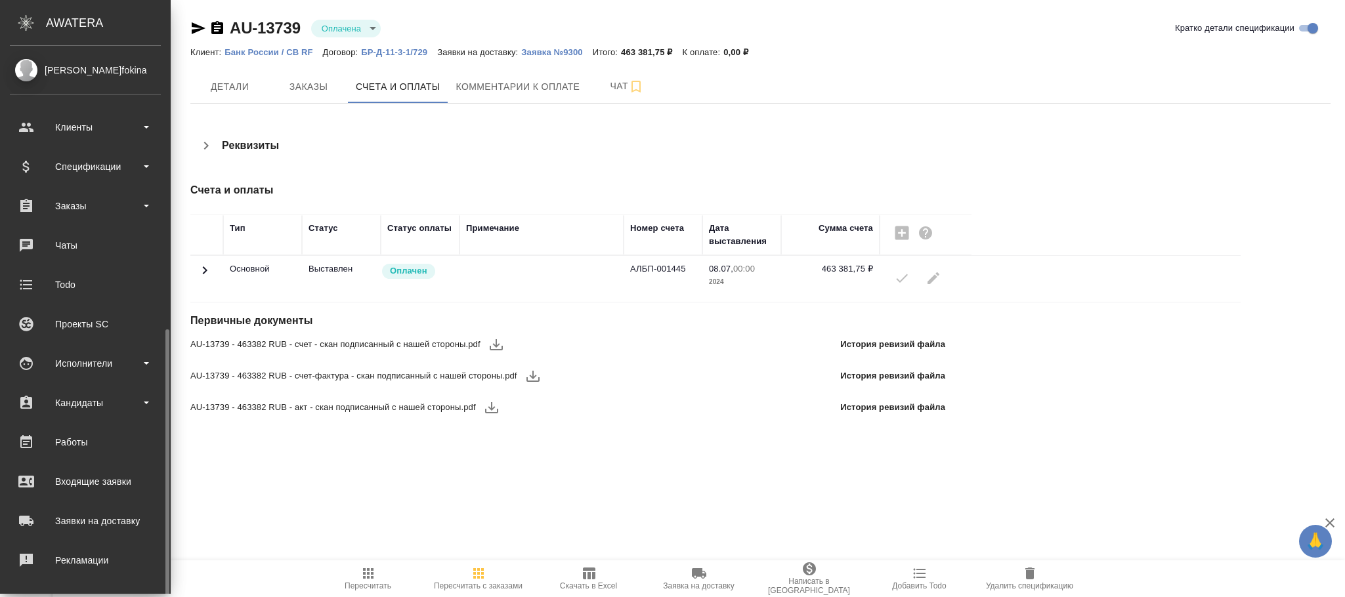
scroll to position [159, 0]
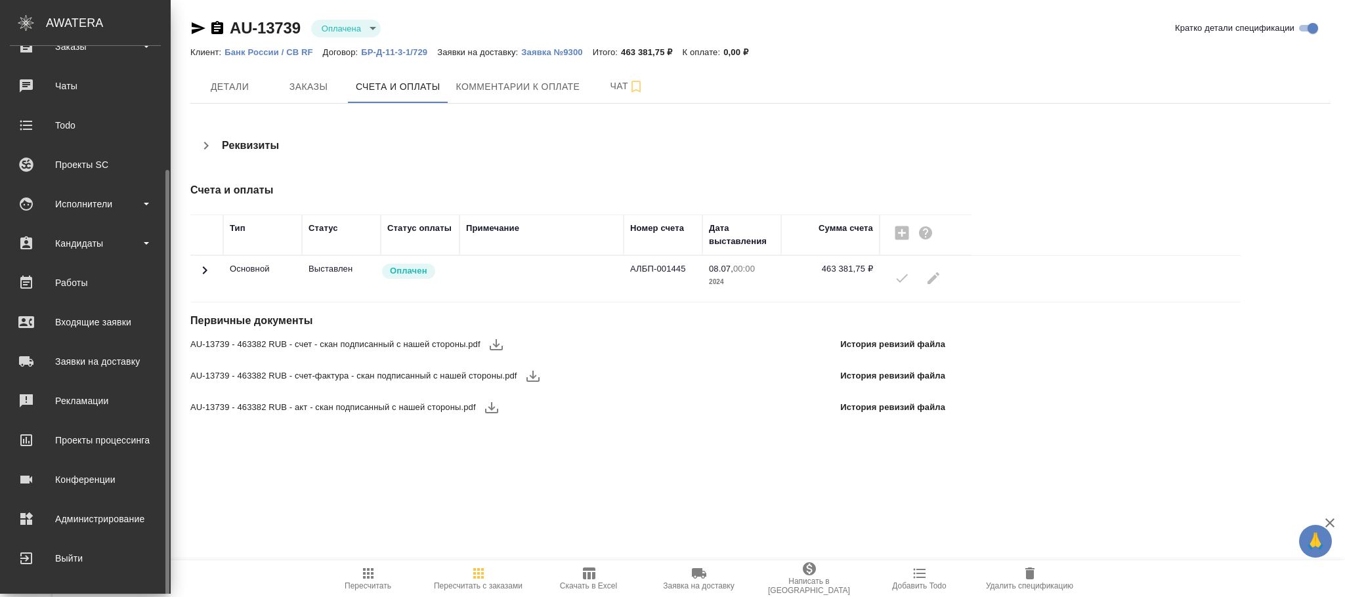
click at [97, 520] on div "Администрирование" at bounding box center [85, 519] width 151 height 20
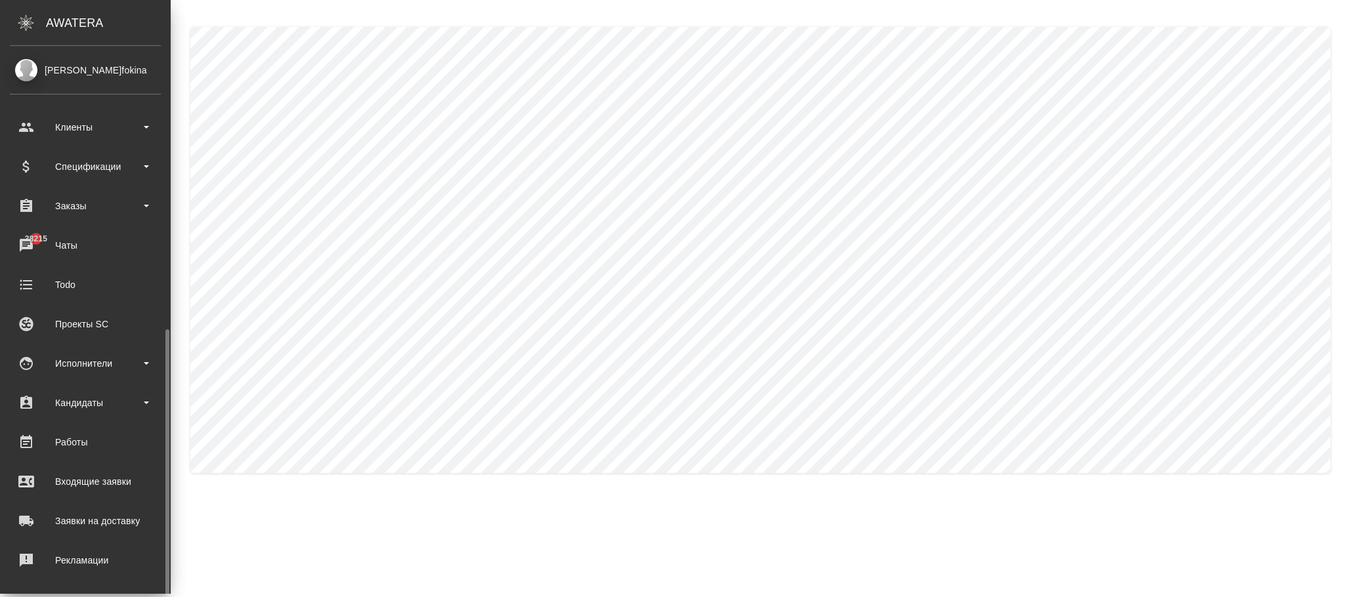
scroll to position [159, 0]
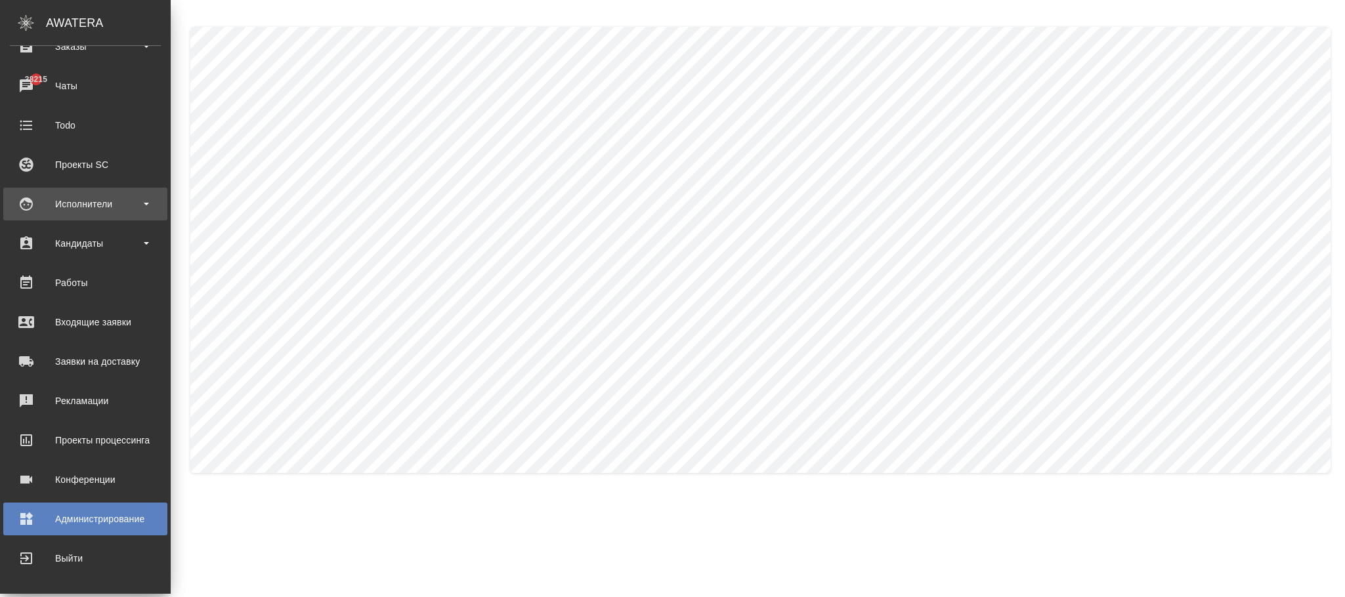
click at [68, 195] on div "Исполнители" at bounding box center [85, 204] width 151 height 20
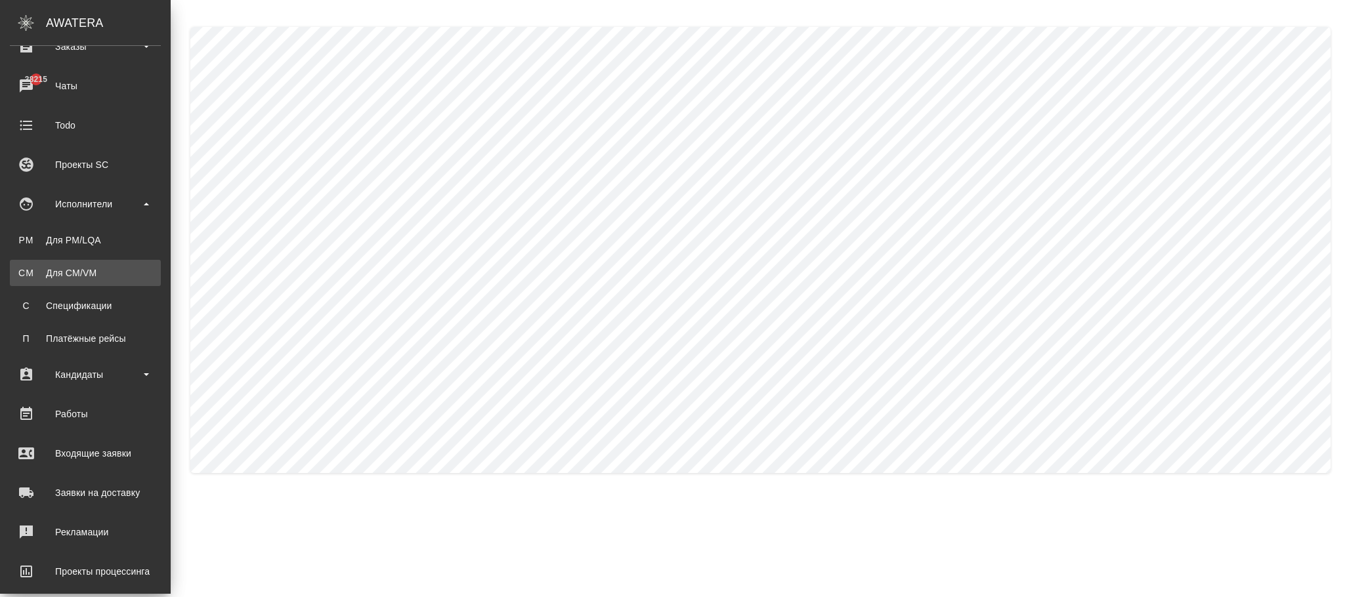
click at [91, 266] on div "Для CM/VM" at bounding box center [85, 272] width 138 height 13
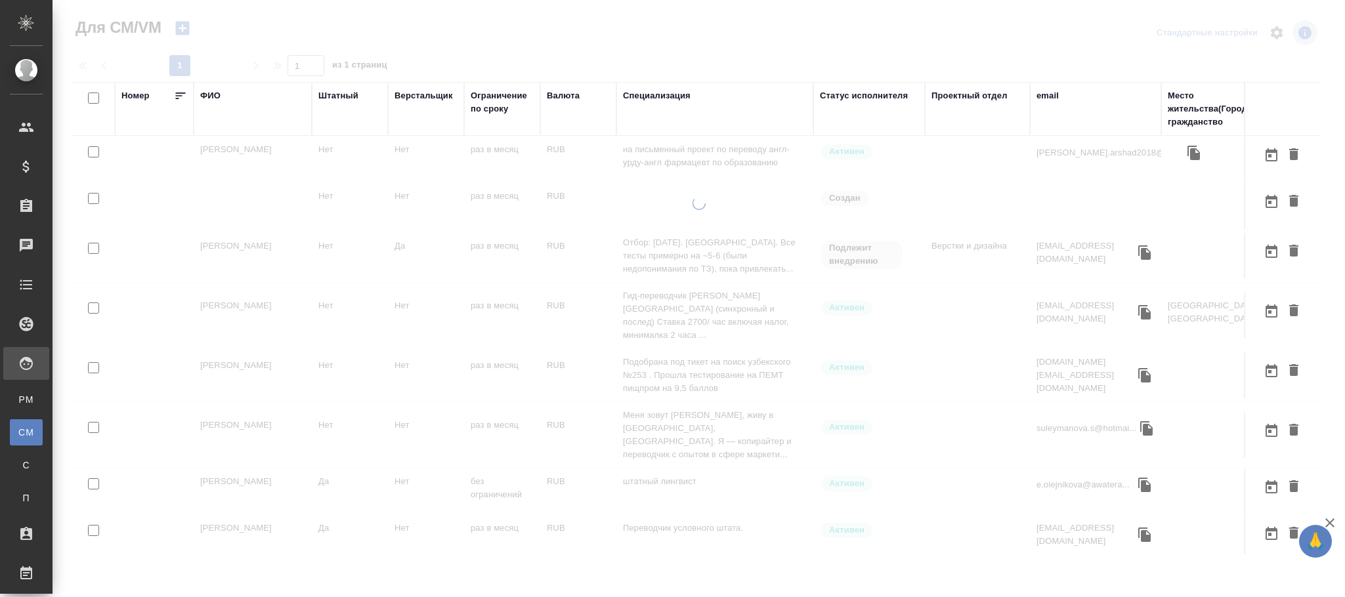
click at [215, 95] on div "ФИО" at bounding box center [210, 95] width 20 height 13
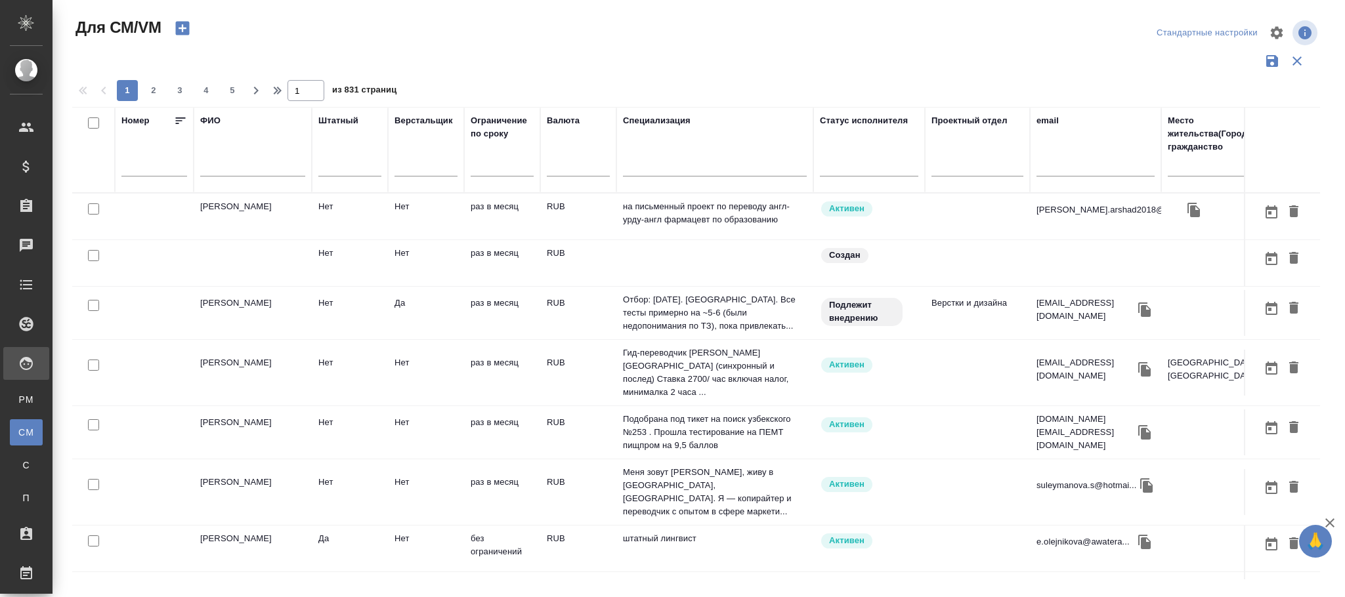
click at [233, 169] on input "text" at bounding box center [252, 168] width 105 height 16
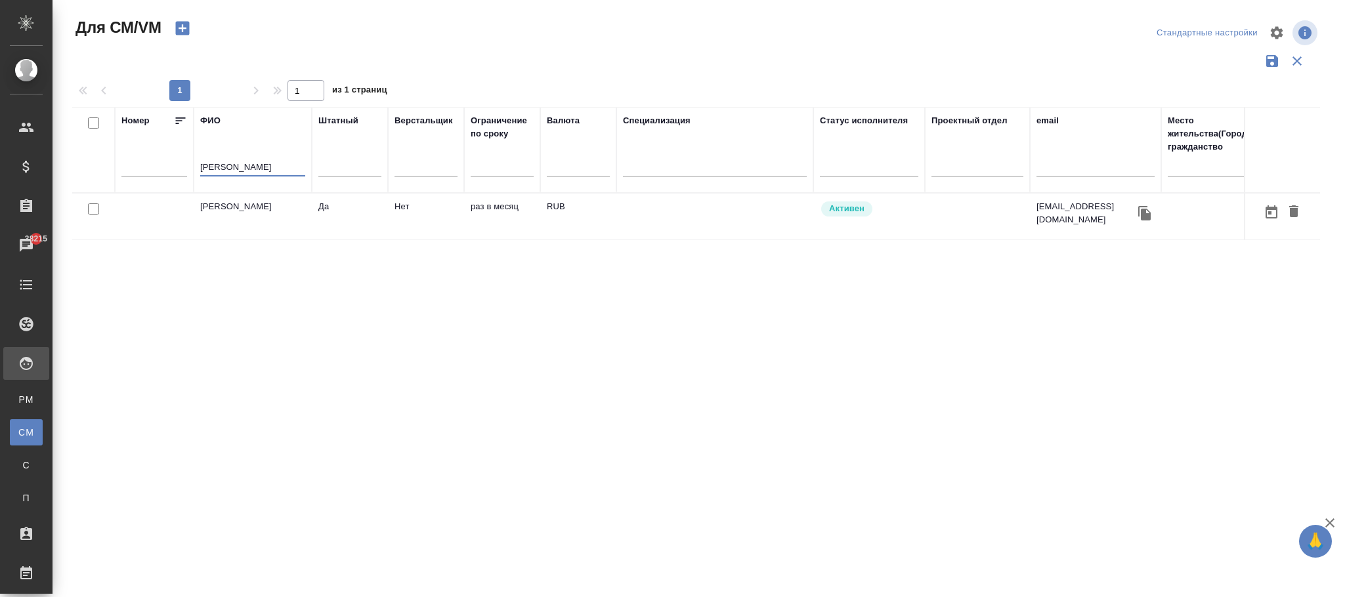
type input "денисова эл"
click at [619, 220] on td at bounding box center [714, 217] width 197 height 46
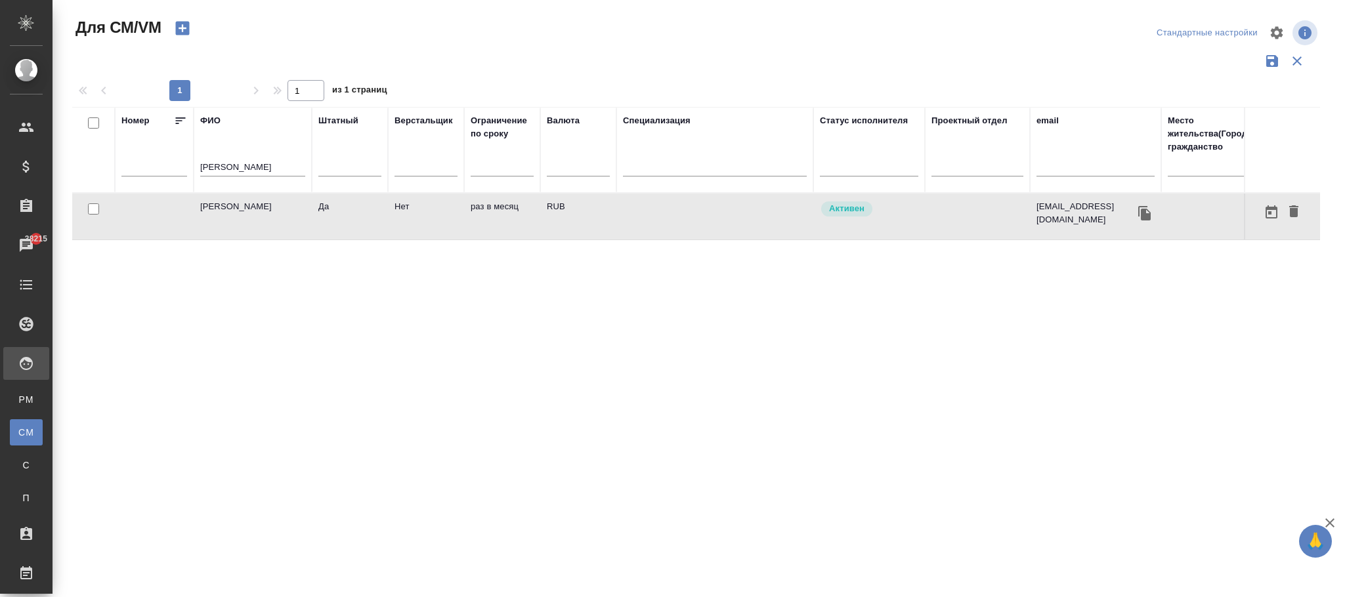
click at [619, 220] on td at bounding box center [714, 217] width 197 height 46
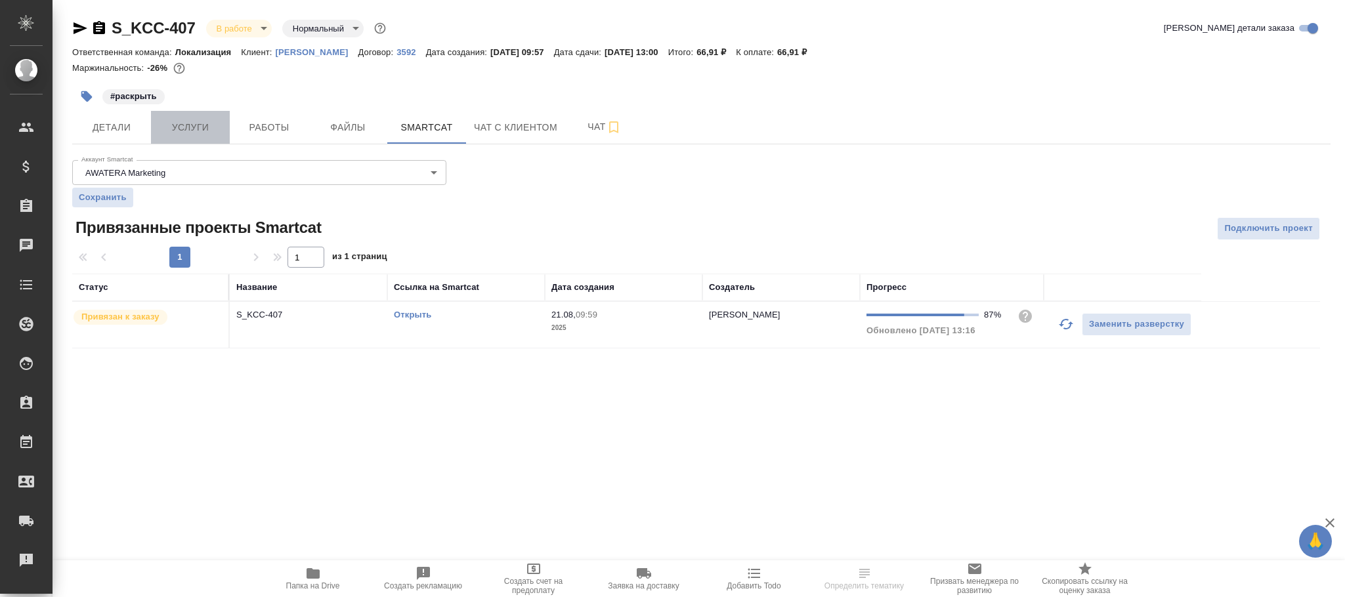
click at [201, 132] on span "Услуги" at bounding box center [190, 127] width 63 height 16
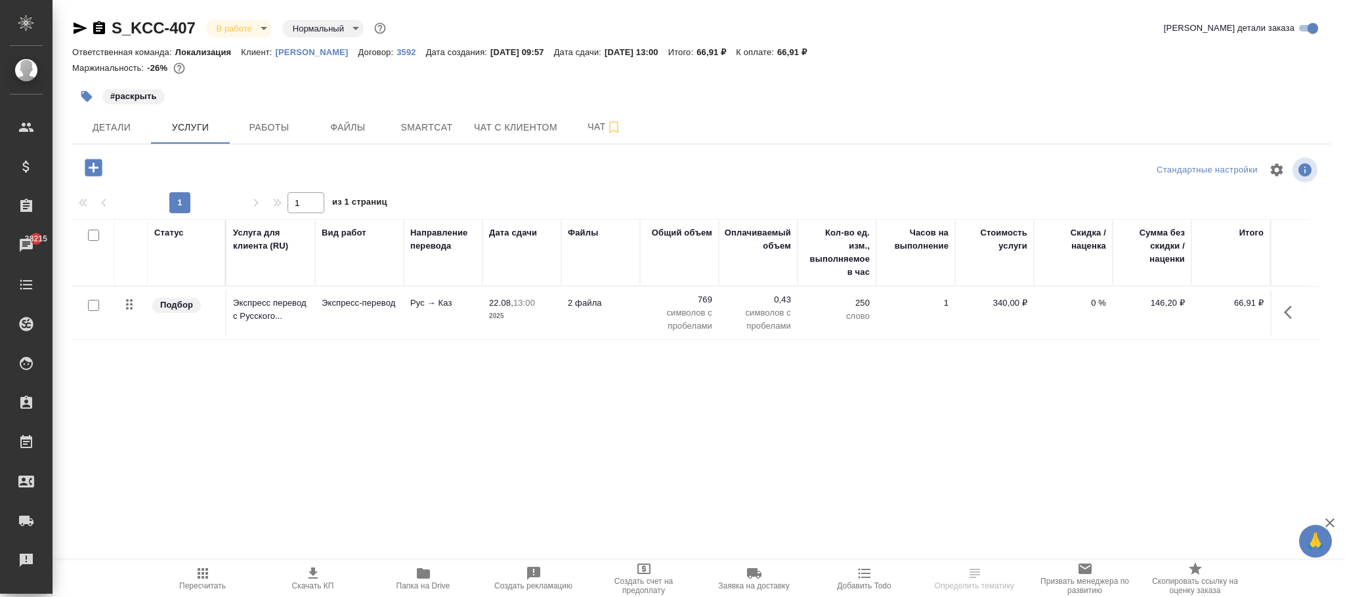
click at [1296, 317] on icon "button" at bounding box center [1292, 312] width 16 height 16
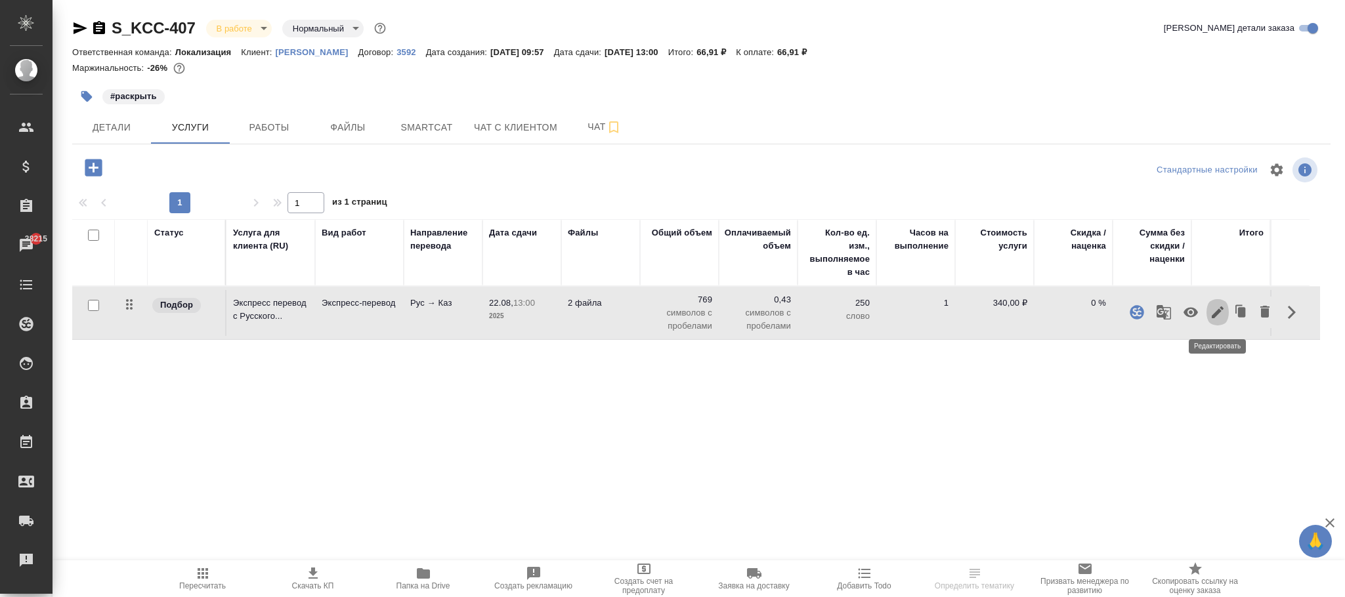
click at [1219, 313] on icon "button" at bounding box center [1217, 312] width 12 height 12
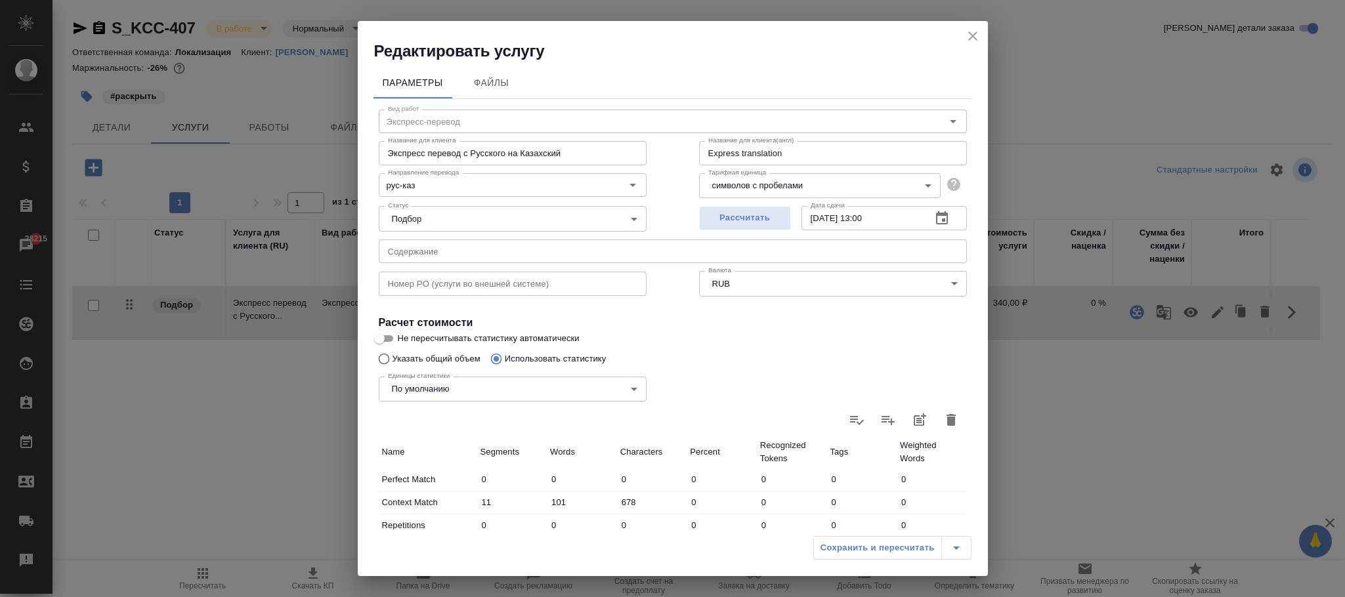
click at [763, 181] on body "🙏 .cls-1 fill:#fff; AWATERA Фокина Наталья n.fokina Клиенты Спецификации Заказы…" at bounding box center [672, 298] width 1345 height 597
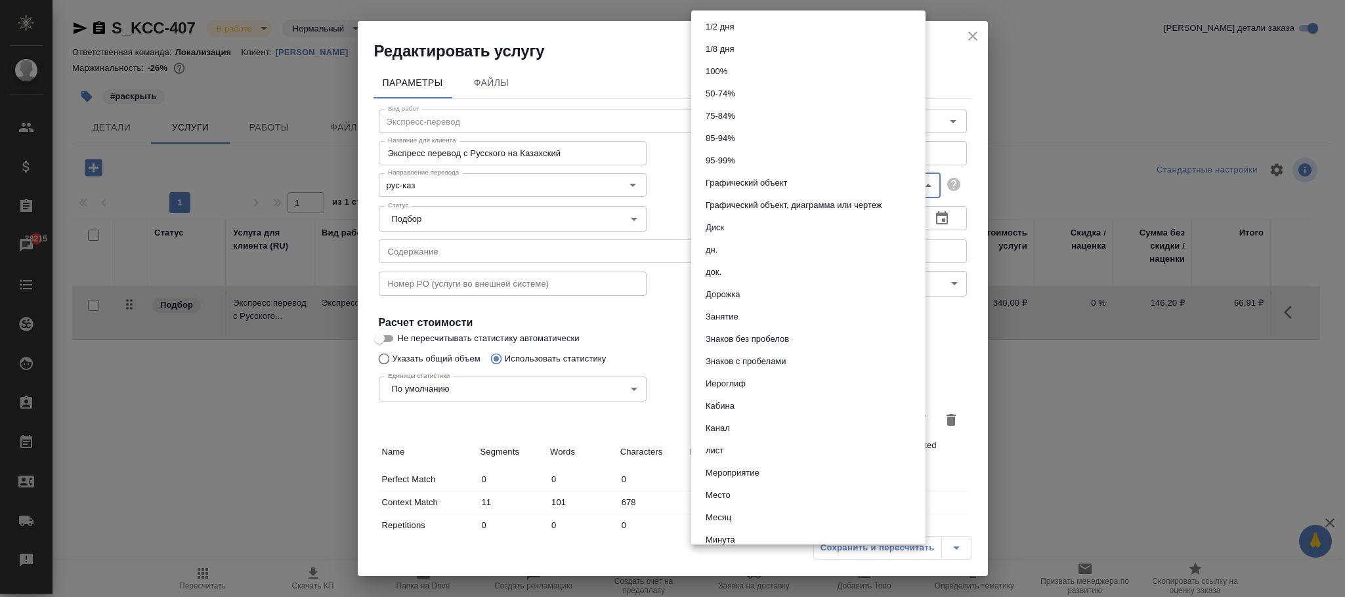
scroll to position [417, 0]
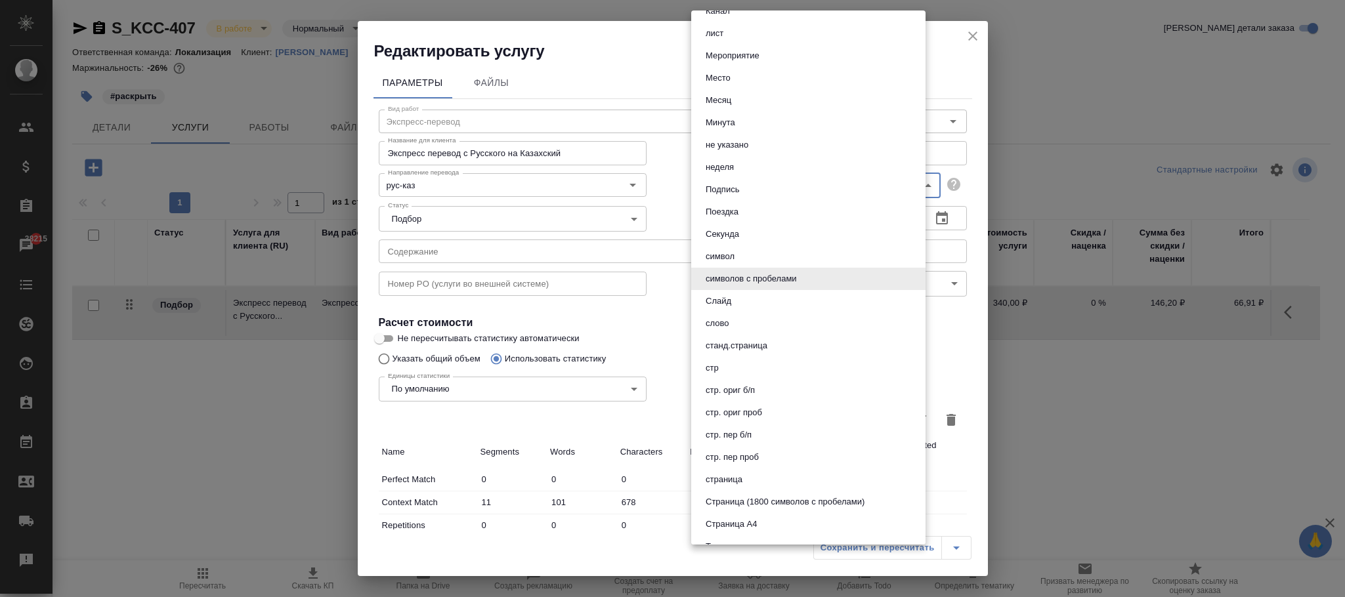
click at [749, 319] on li "слово" at bounding box center [808, 323] width 234 height 22
type input "5a8b1489cc6b4906c91bfd90"
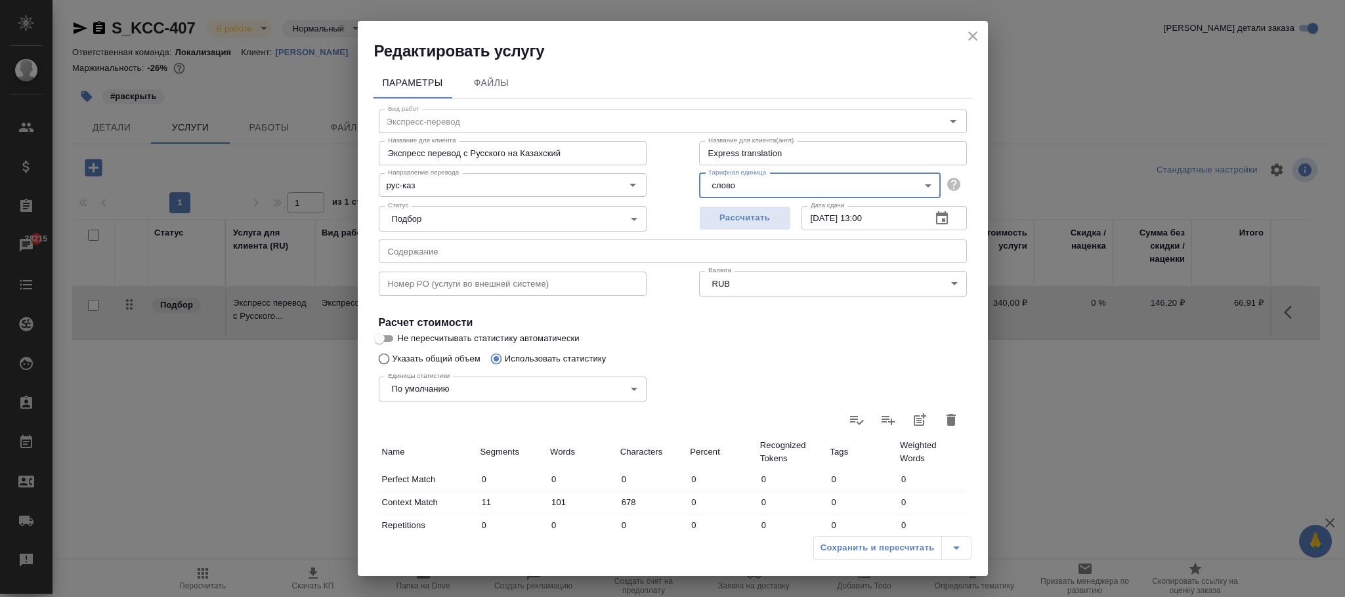
click at [869, 542] on div "Сохранить и пересчитать" at bounding box center [892, 548] width 158 height 24
click at [868, 549] on div "Сохранить и пересчитать" at bounding box center [892, 548] width 158 height 24
click at [866, 548] on div "Сохранить и пересчитать" at bounding box center [892, 548] width 158 height 24
click at [866, 547] on div "Сохранить и пересчитать" at bounding box center [892, 548] width 158 height 24
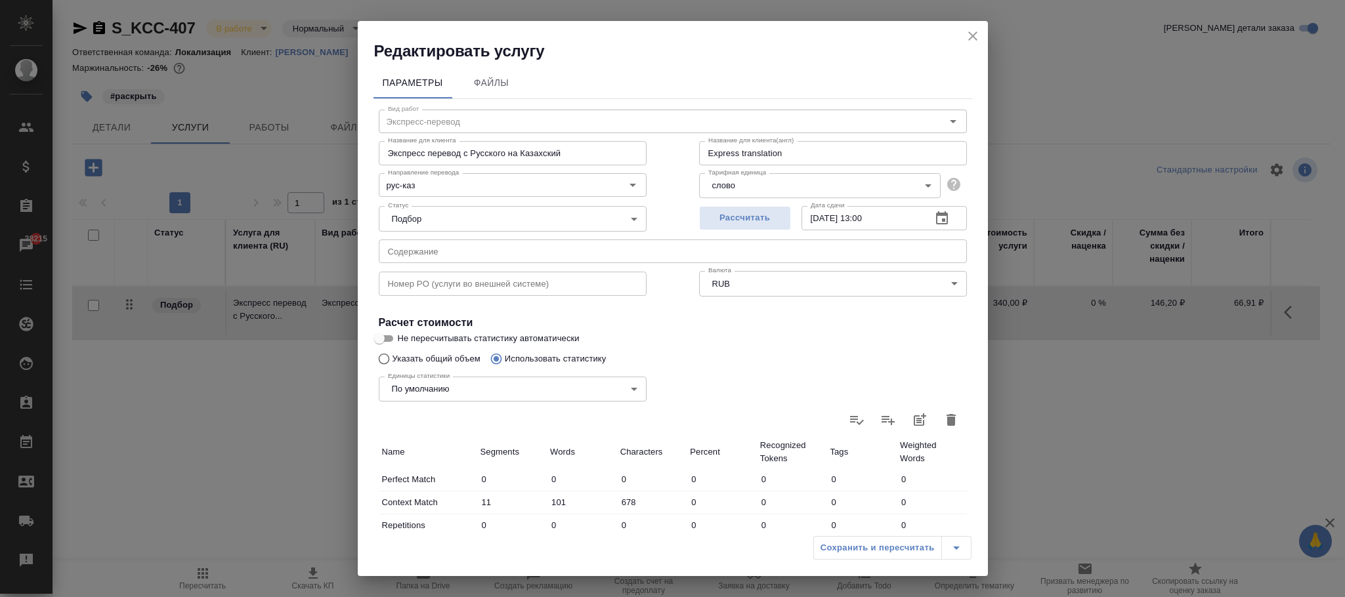
click at [860, 548] on div "Сохранить и пересчитать" at bounding box center [892, 548] width 158 height 24
click at [748, 221] on span "Рассчитать" at bounding box center [744, 218] width 77 height 15
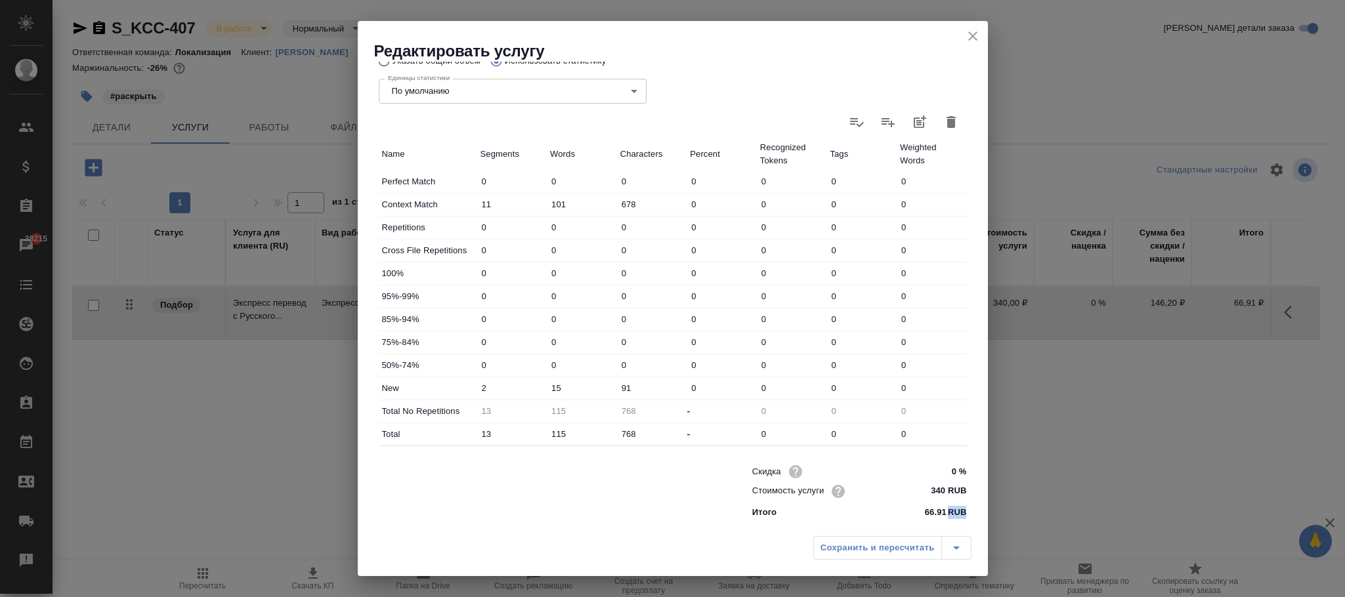
scroll to position [301, 0]
click at [849, 542] on div "Сохранить и пересчитать" at bounding box center [892, 548] width 158 height 24
click at [565, 91] on body "🙏 .cls-1 fill:#fff; AWATERA Фокина Наталья n.fokina Клиенты Спецификации Заказы…" at bounding box center [672, 298] width 1345 height 597
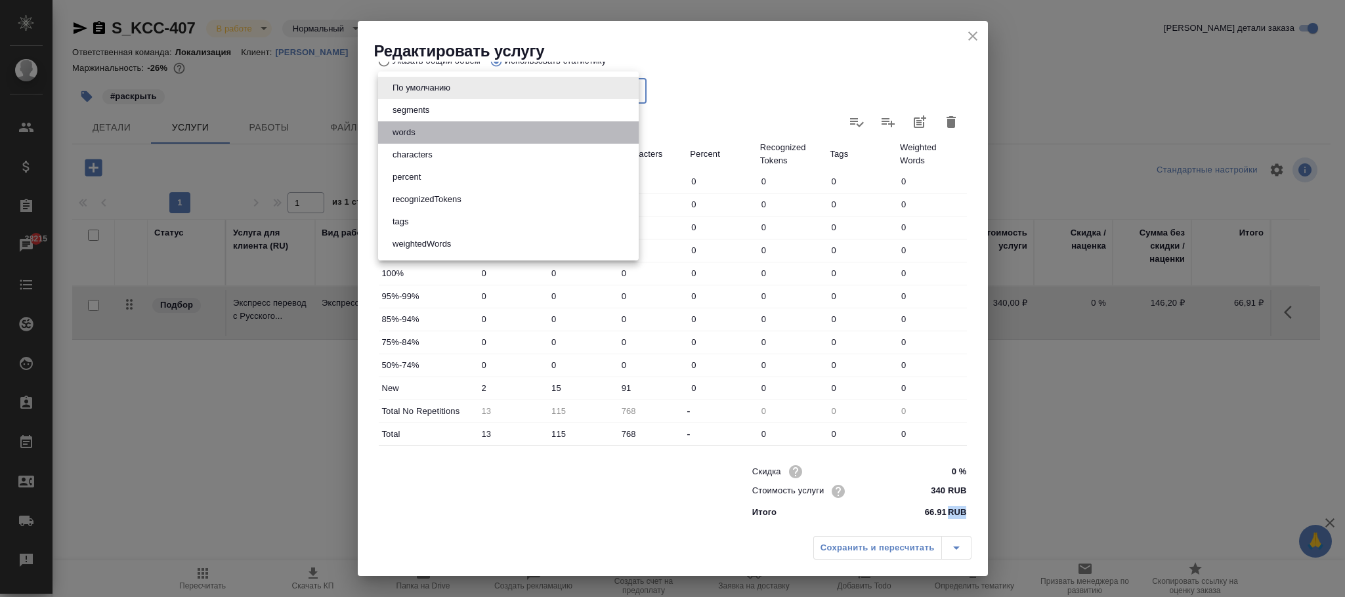
drag, startPoint x: 451, startPoint y: 134, endPoint x: 577, endPoint y: 199, distance: 141.8
click at [451, 135] on li "words" at bounding box center [508, 132] width 261 height 22
type input "words"
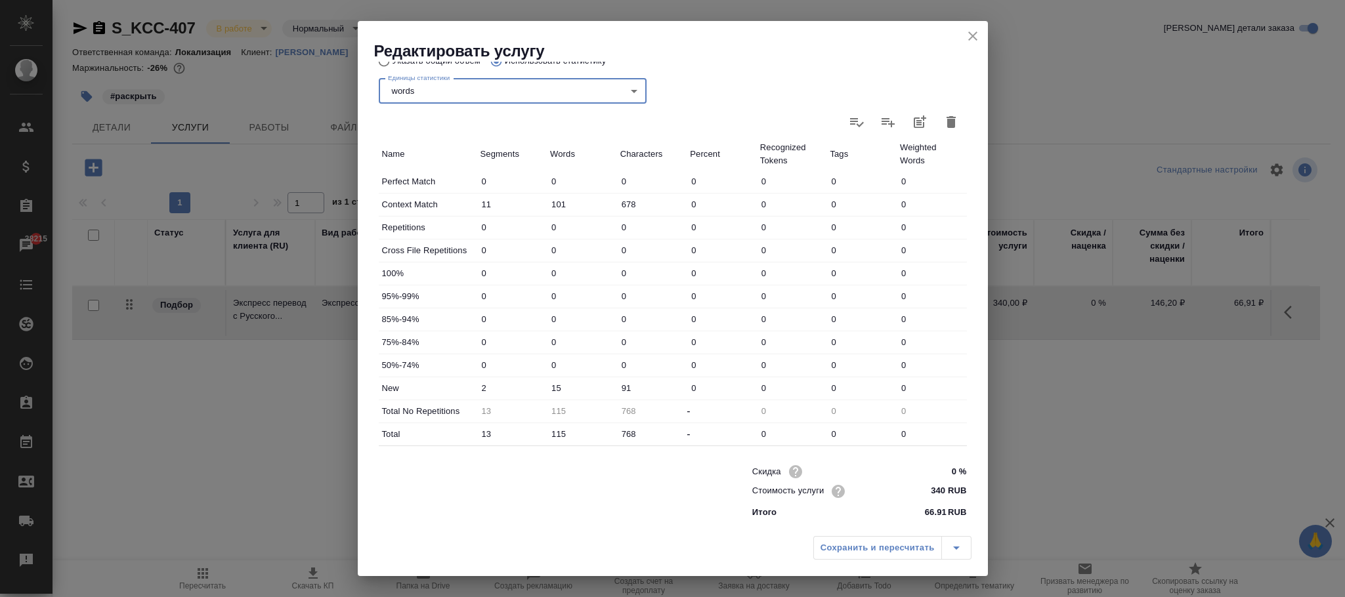
click at [882, 544] on div "Сохранить и пересчитать" at bounding box center [892, 548] width 158 height 24
click at [880, 544] on div "Сохранить и пересчитать" at bounding box center [892, 548] width 158 height 24
click at [879, 544] on div "Сохранить и пересчитать" at bounding box center [892, 548] width 158 height 24
drag, startPoint x: 879, startPoint y: 544, endPoint x: 953, endPoint y: 31, distance: 517.8
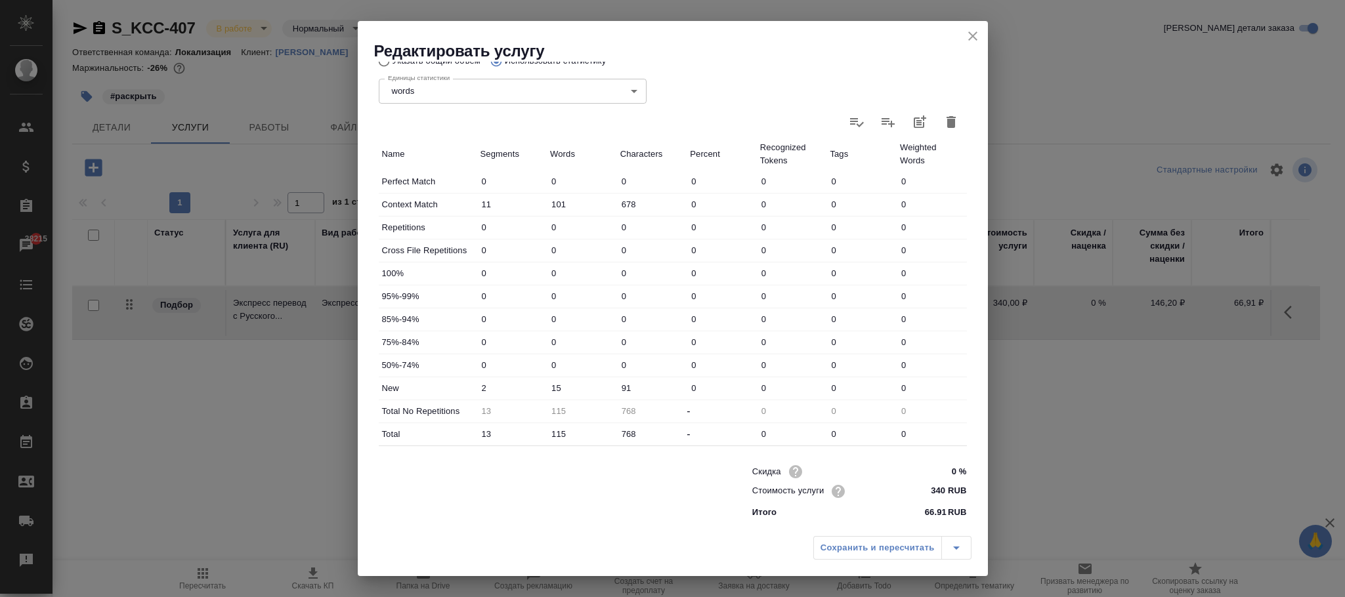
click at [892, 450] on div "Редактировать услугу Параметры Файлы Вид работ Экспресс-перевод Вид работ Назва…" at bounding box center [673, 298] width 630 height 555
click at [973, 37] on icon "close" at bounding box center [972, 35] width 9 height 9
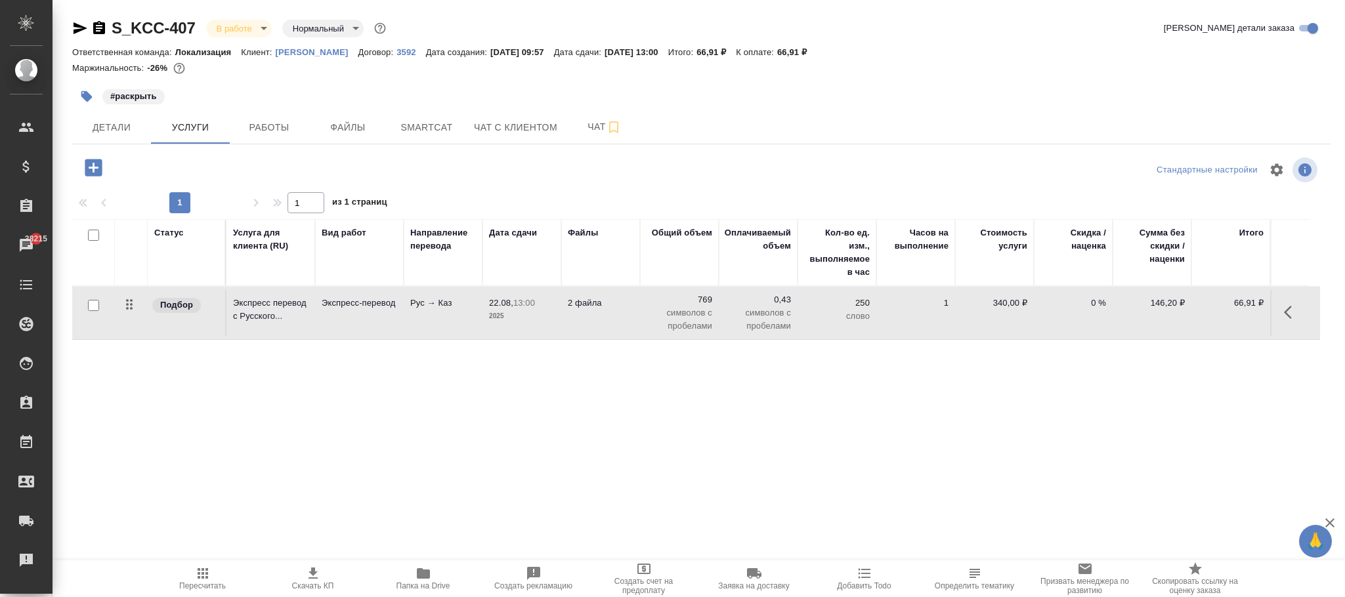
click at [646, 400] on div "Статус Услуга для клиента (RU) Вид работ Направление перевода Дата сдачи Файлы …" at bounding box center [695, 360] width 1247 height 282
click at [1295, 314] on icon "button" at bounding box center [1292, 312] width 16 height 16
click at [1217, 317] on icon "button" at bounding box center [1217, 312] width 12 height 12
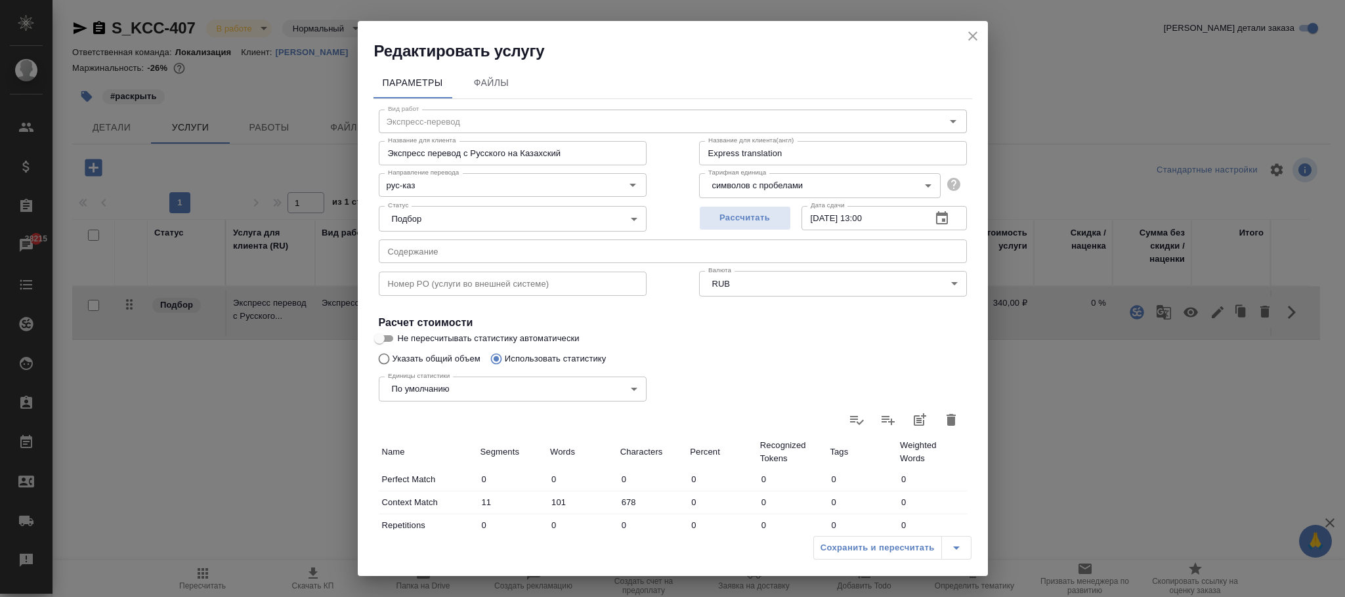
click at [738, 187] on body "🙏 .cls-1 fill:#fff; AWATERA Фокина Наталья n.fokina Клиенты Спецификации Заказы…" at bounding box center [672, 298] width 1345 height 597
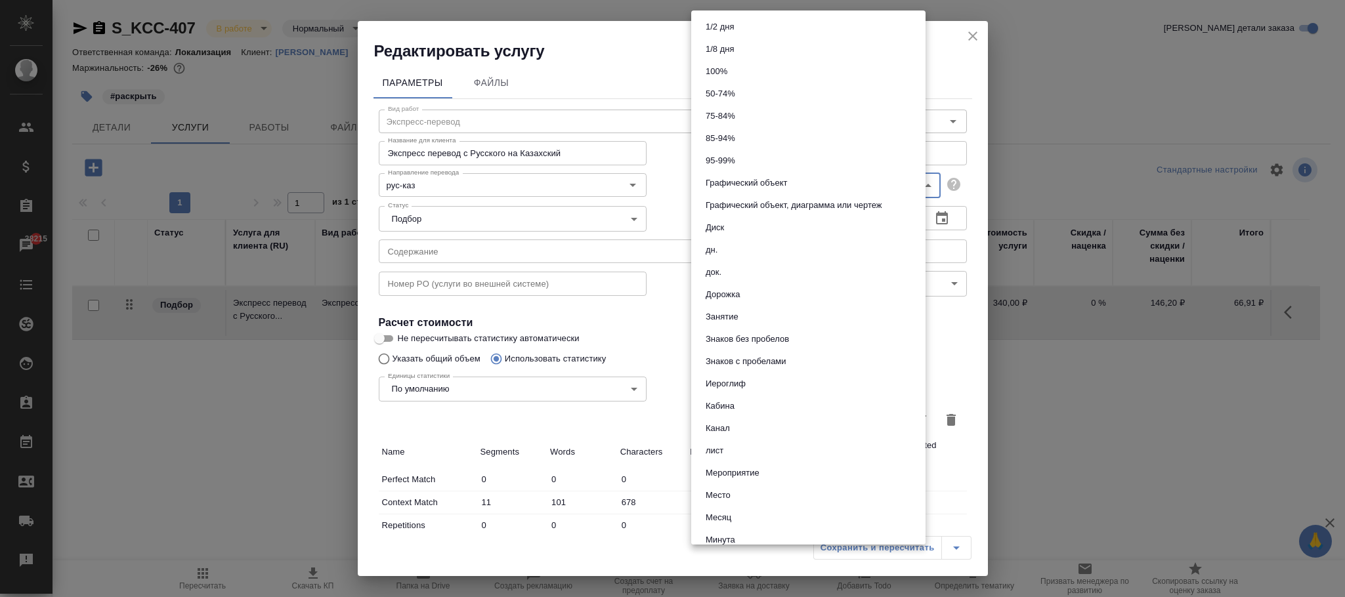
scroll to position [417, 0]
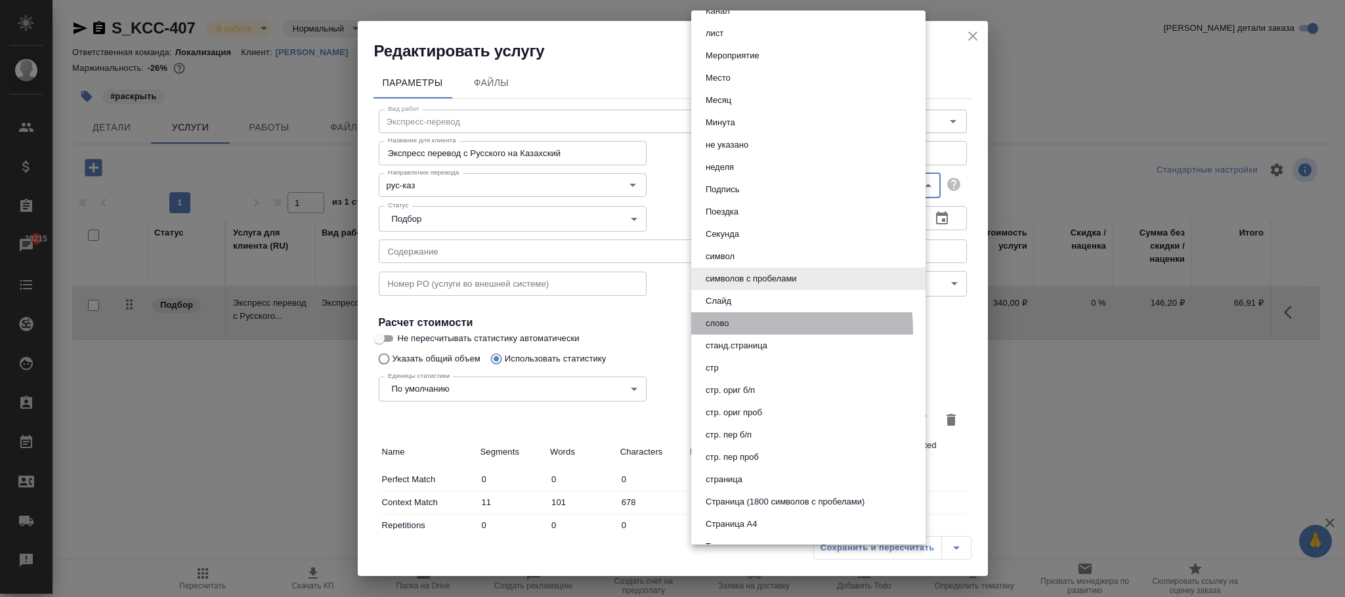
click at [734, 331] on li "слово" at bounding box center [808, 323] width 234 height 22
type input "5a8b1489cc6b4906c91bfd90"
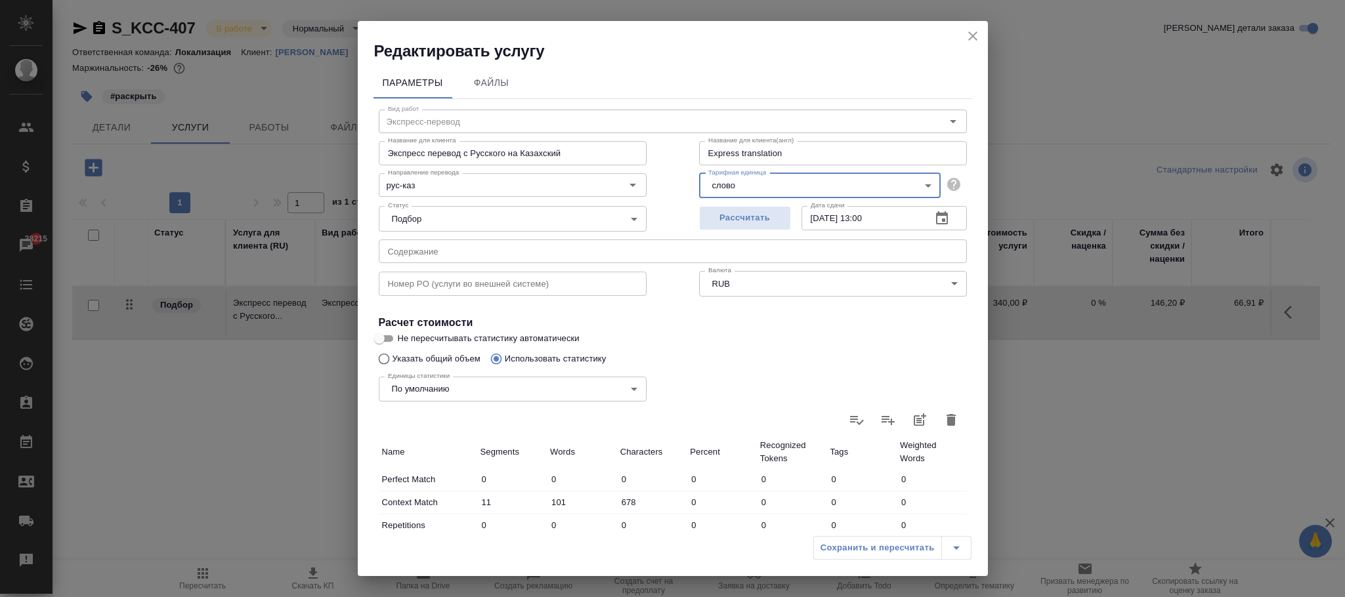
click at [874, 542] on div "Сохранить и пересчитать" at bounding box center [892, 548] width 158 height 24
click at [874, 549] on div "Сохранить и пересчитать" at bounding box center [892, 548] width 158 height 24
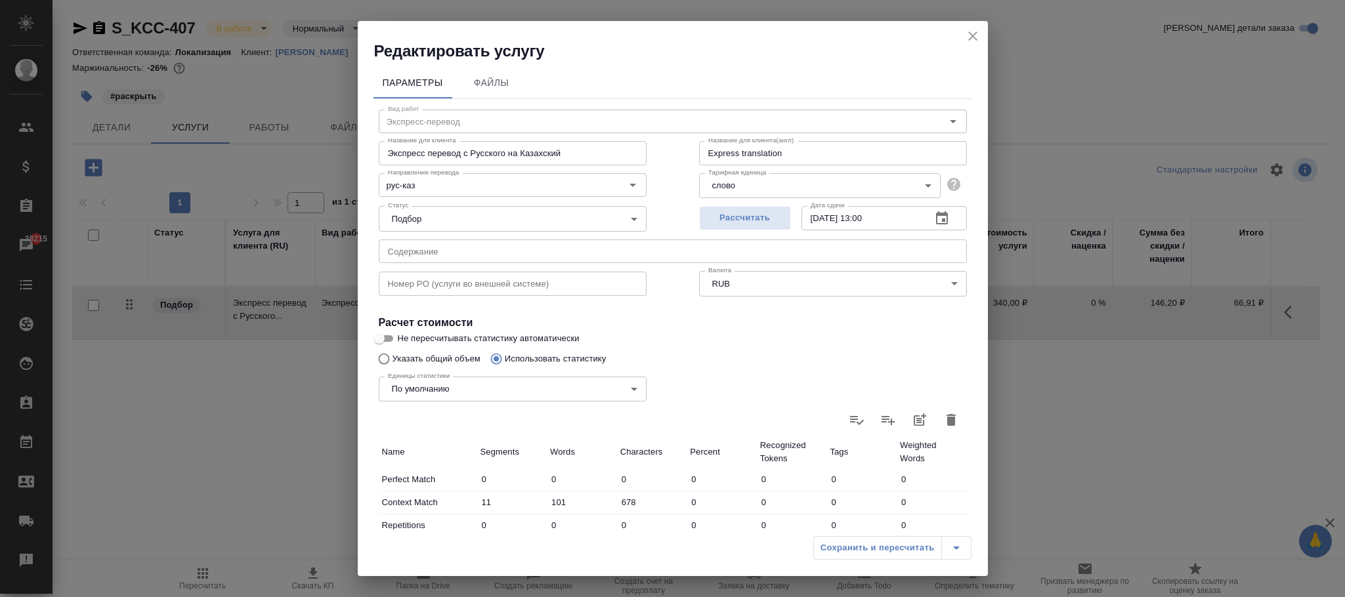
click at [874, 549] on div "Сохранить и пересчитать" at bounding box center [892, 548] width 158 height 24
drag, startPoint x: 874, startPoint y: 549, endPoint x: 702, endPoint y: 274, distance: 324.6
click at [873, 547] on div "Сохранить и пересчитать" at bounding box center [892, 548] width 158 height 24
click at [756, 215] on span "Рассчитать" at bounding box center [744, 218] width 77 height 15
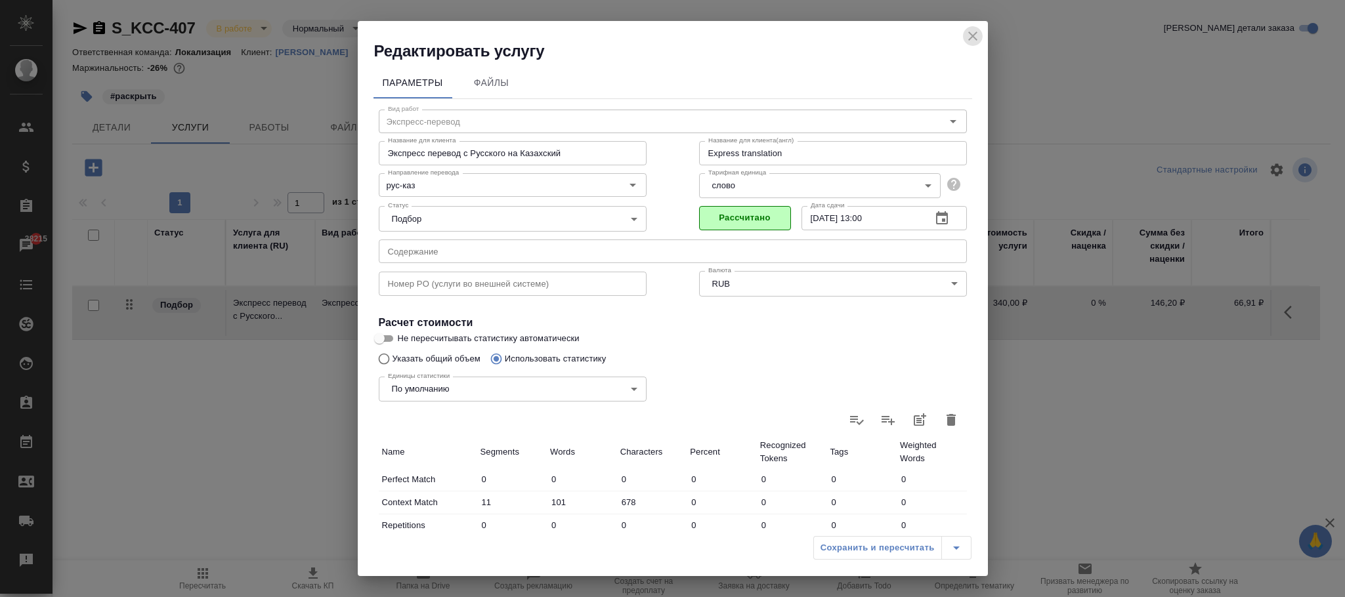
click at [973, 36] on icon "close" at bounding box center [972, 35] width 9 height 9
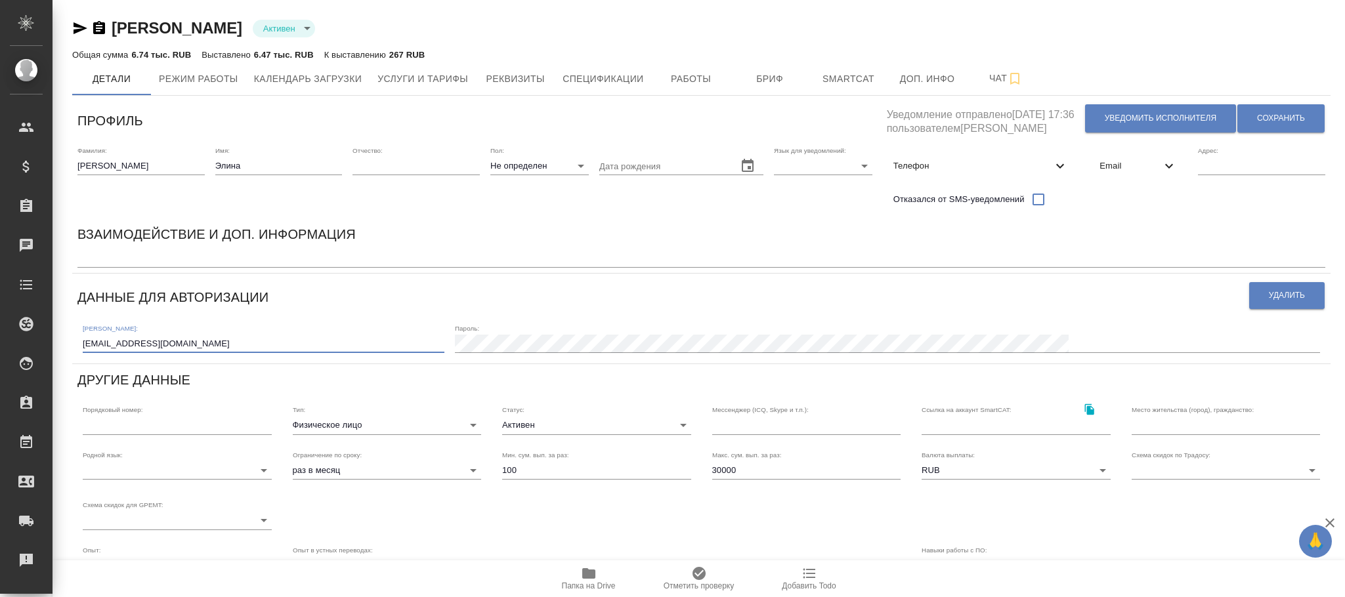
click at [127, 337] on input "[EMAIL_ADDRESS][DOMAIN_NAME]" at bounding box center [264, 344] width 362 height 18
drag, startPoint x: 189, startPoint y: 343, endPoint x: 136, endPoint y: 347, distance: 53.4
click at [75, 341] on div "Профиль Уведомление отправлено [DATE] 17:36 пользователем [PERSON_NAME] исполни…" at bounding box center [701, 431] width 1258 height 661
click at [1286, 296] on span "Удалить" at bounding box center [1286, 295] width 36 height 11
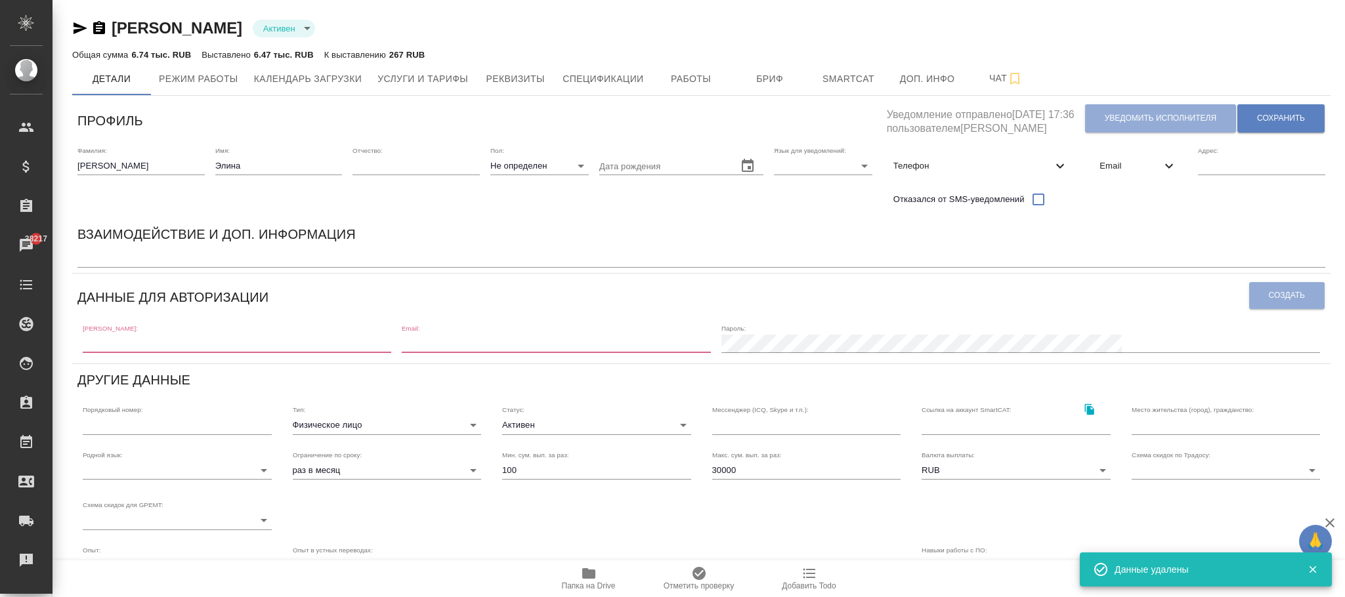
click at [175, 343] on input "text" at bounding box center [237, 344] width 308 height 18
paste input "e.denisova@awatera.com"
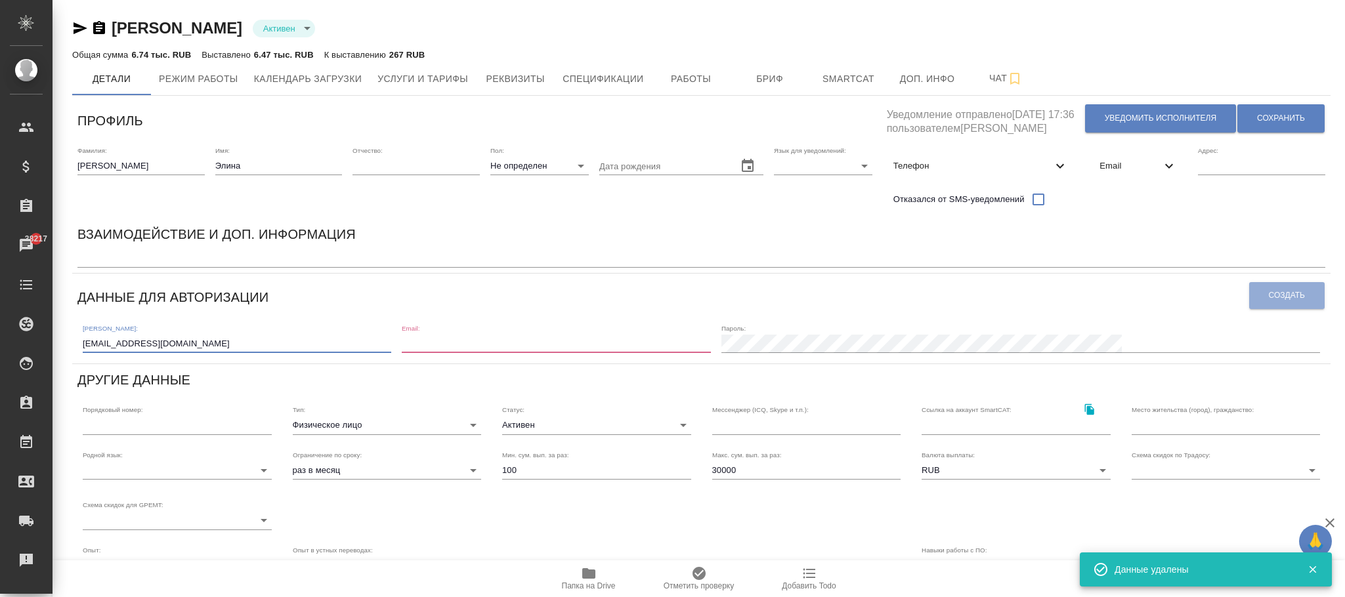
click at [126, 345] on input "e.denisova@awatera.com" at bounding box center [237, 344] width 308 height 18
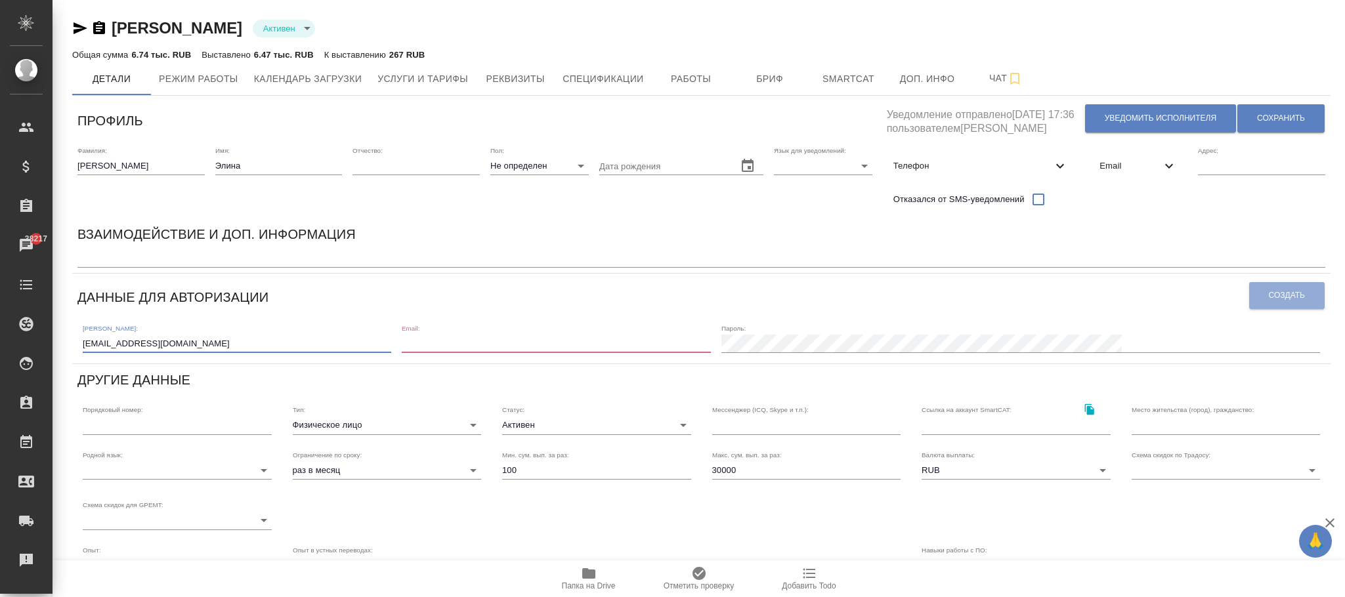
type input "e.denisova1@awatera.com"
click at [528, 341] on input "email" at bounding box center [556, 344] width 308 height 18
paste input "e.denisova@awatera.com"
click at [534, 343] on input "e.denisova@awatera.com" at bounding box center [556, 344] width 308 height 18
type input "e.denisova1@awatera.com"
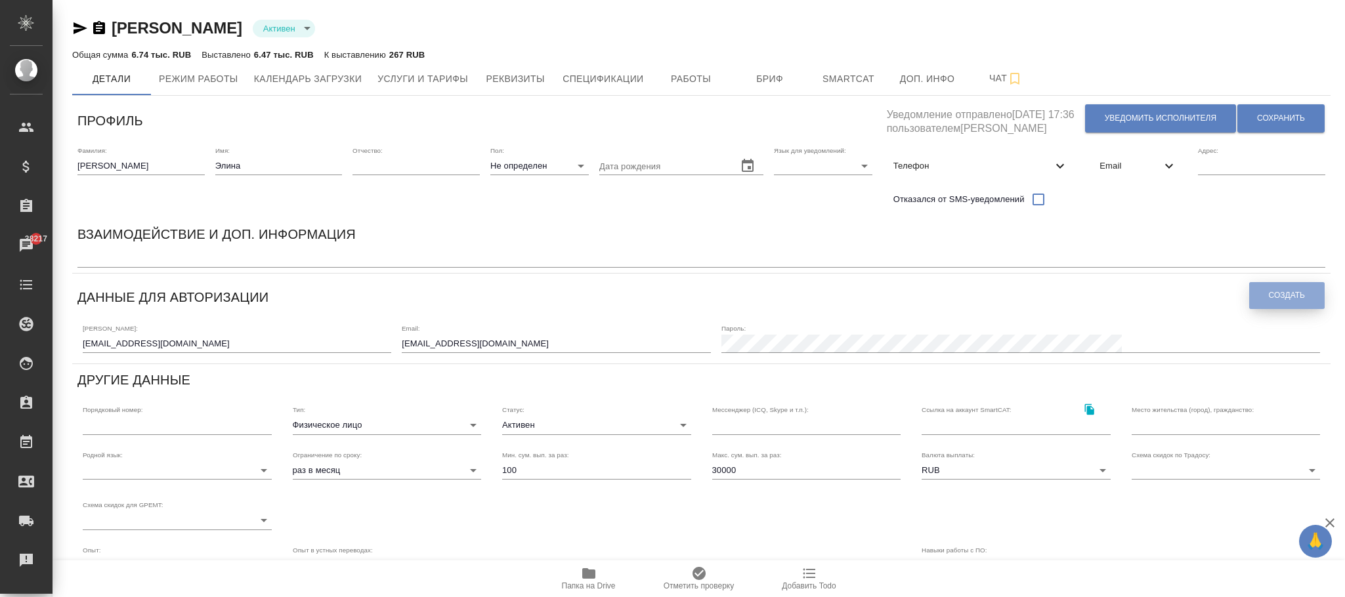
click at [1268, 296] on span "Создать" at bounding box center [1286, 295] width 36 height 11
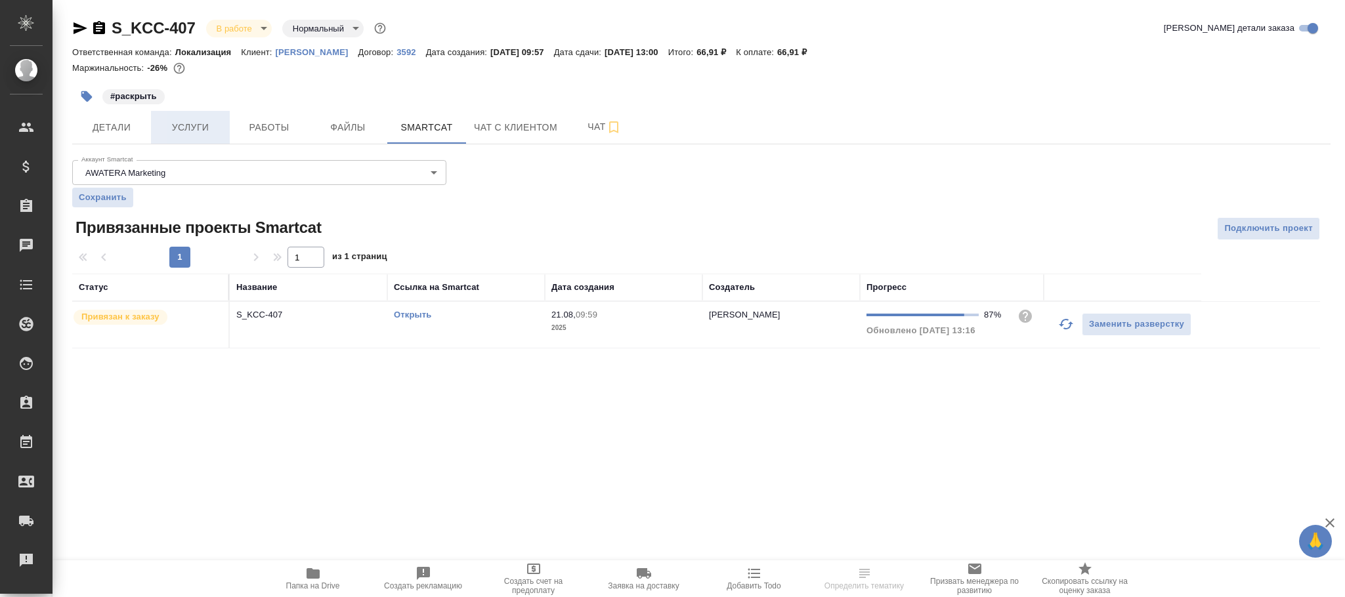
click at [203, 123] on span "Услуги" at bounding box center [190, 127] width 63 height 16
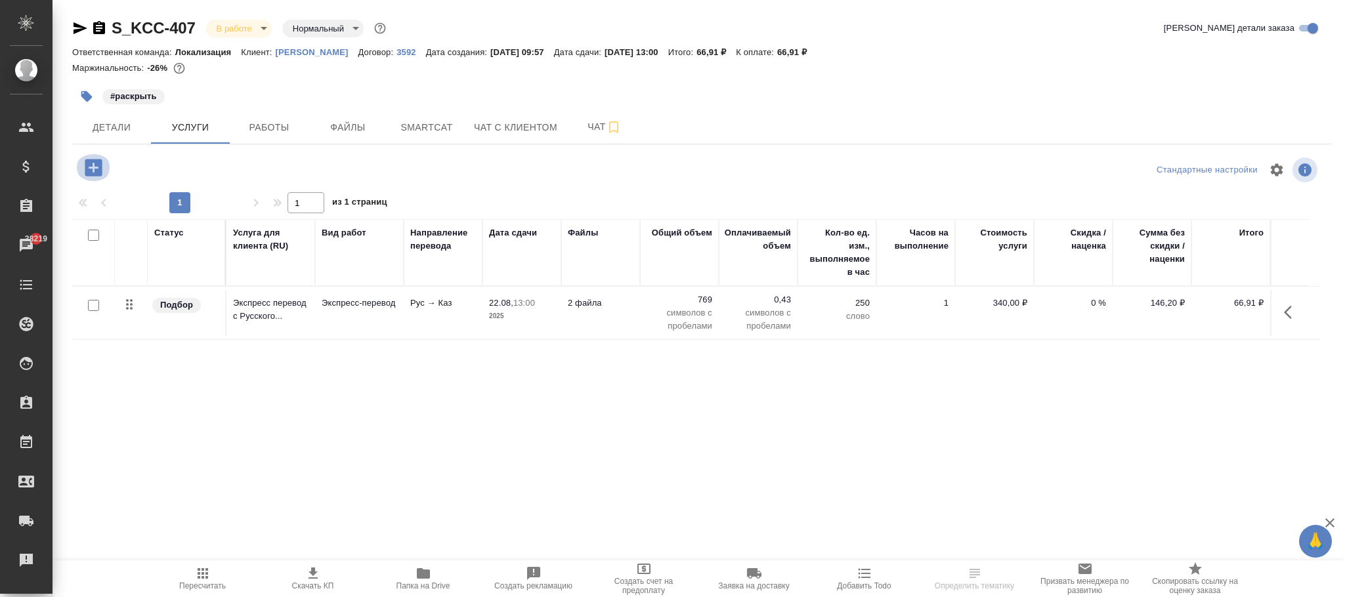
click at [93, 169] on icon "button" at bounding box center [93, 167] width 23 height 23
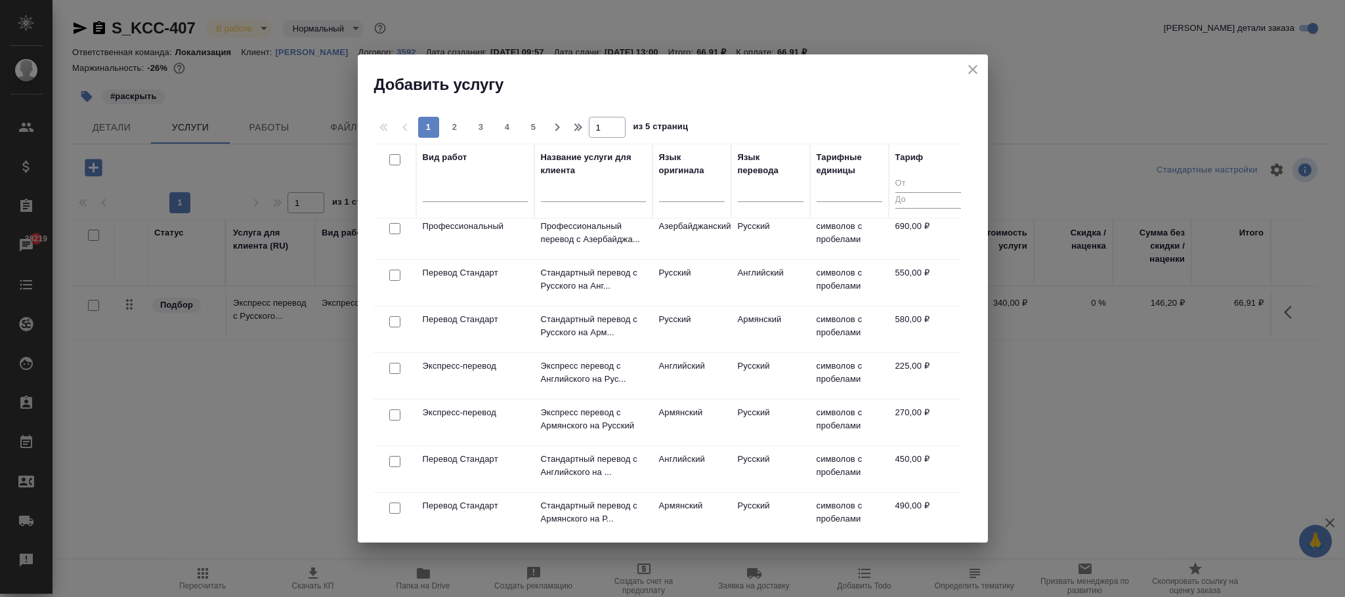
scroll to position [870, 0]
click at [973, 79] on button "close" at bounding box center [973, 70] width 20 height 20
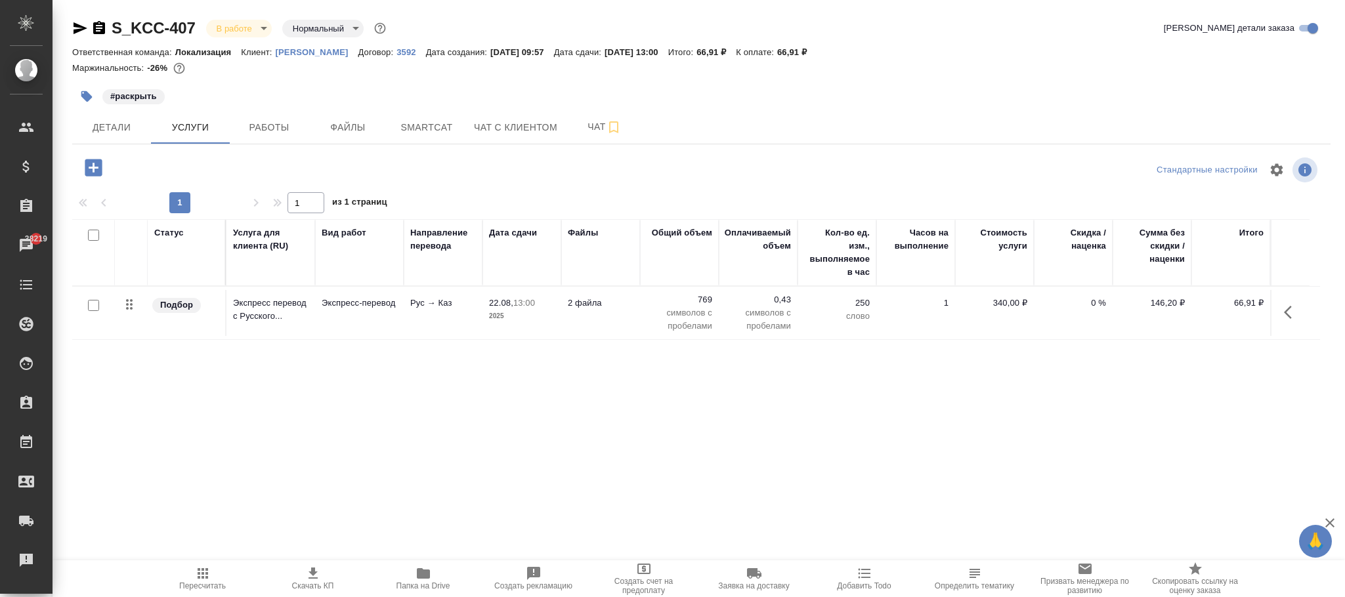
click at [1291, 315] on icon "button" at bounding box center [1292, 312] width 16 height 16
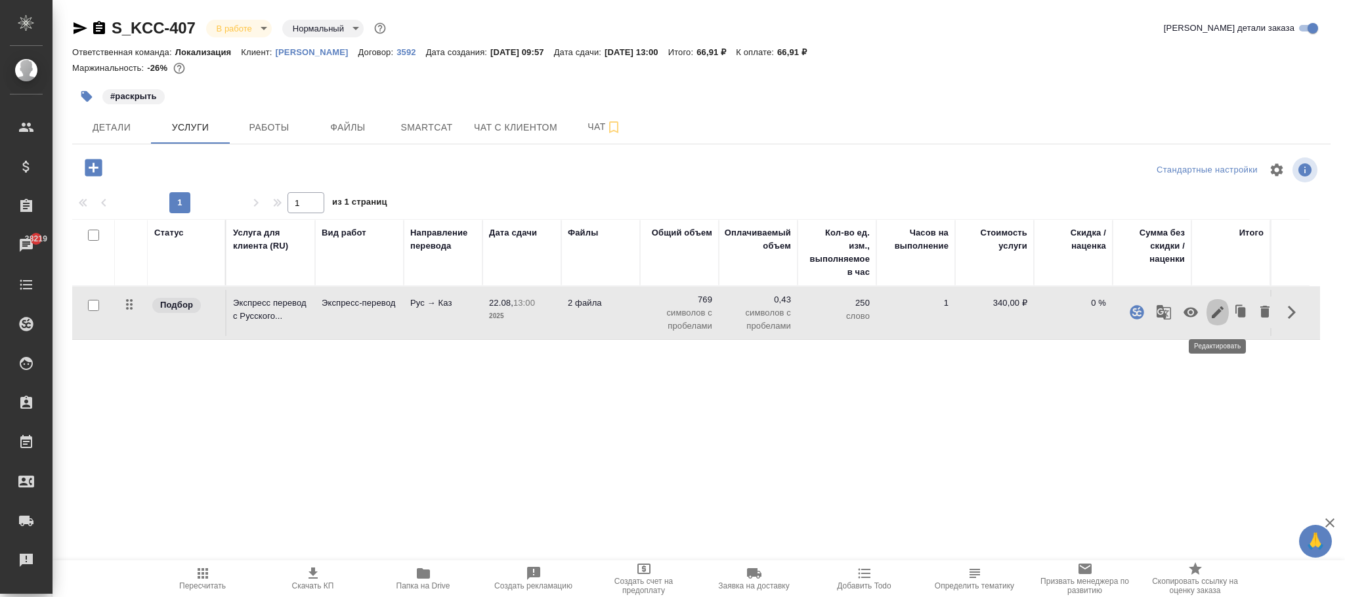
click at [1213, 311] on icon "button" at bounding box center [1217, 312] width 16 height 16
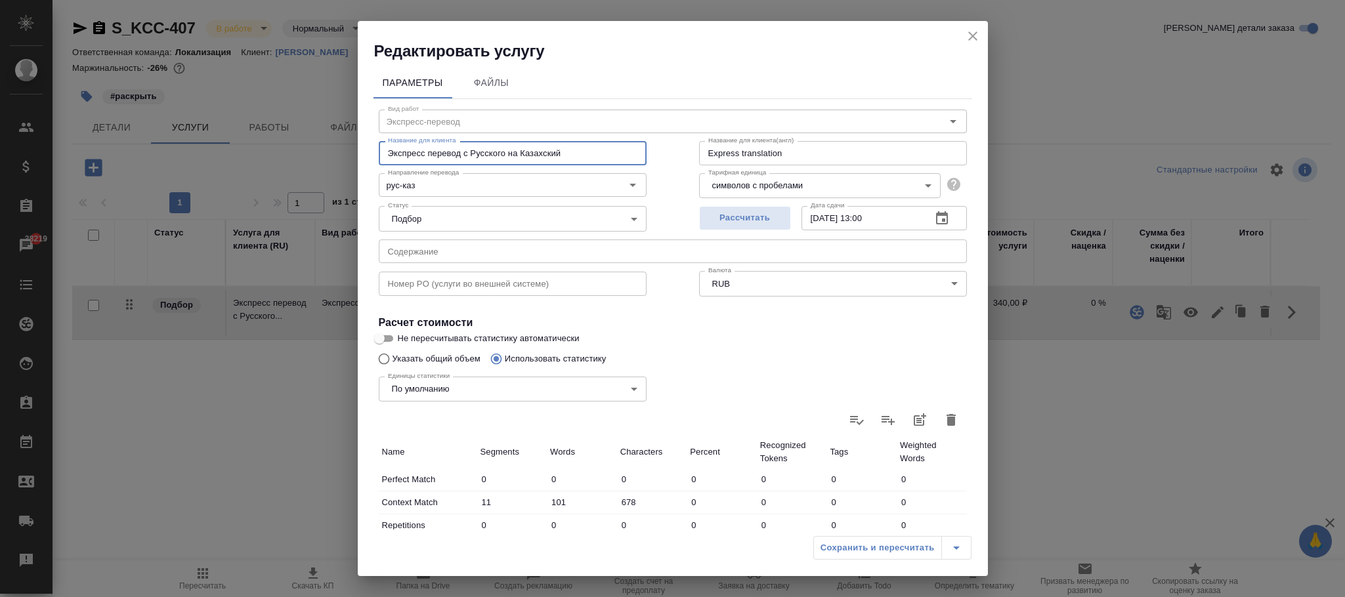
drag, startPoint x: 585, startPoint y: 154, endPoint x: 488, endPoint y: 162, distance: 97.4
click at [331, 148] on div "Редактировать услугу Параметры Файлы Вид работ Экспресс-перевод Вид работ Назва…" at bounding box center [672, 298] width 1345 height 597
click at [971, 35] on icon "close" at bounding box center [972, 35] width 9 height 9
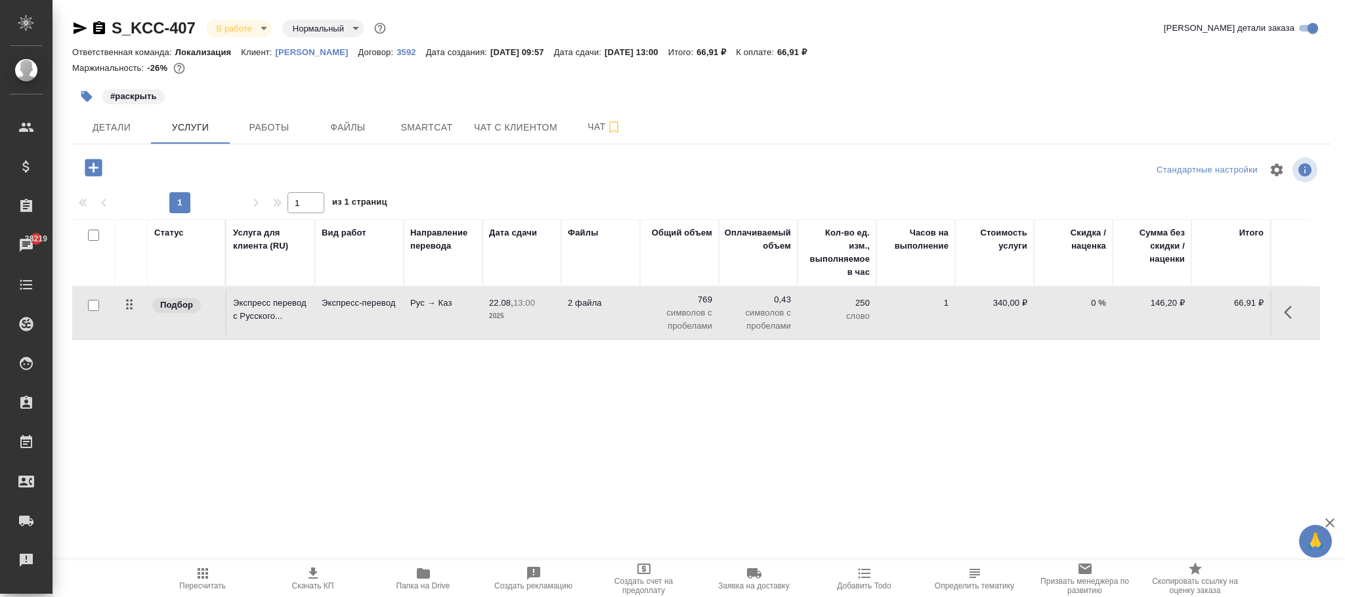
click at [396, 49] on p "3592" at bounding box center [410, 52] width 29 height 10
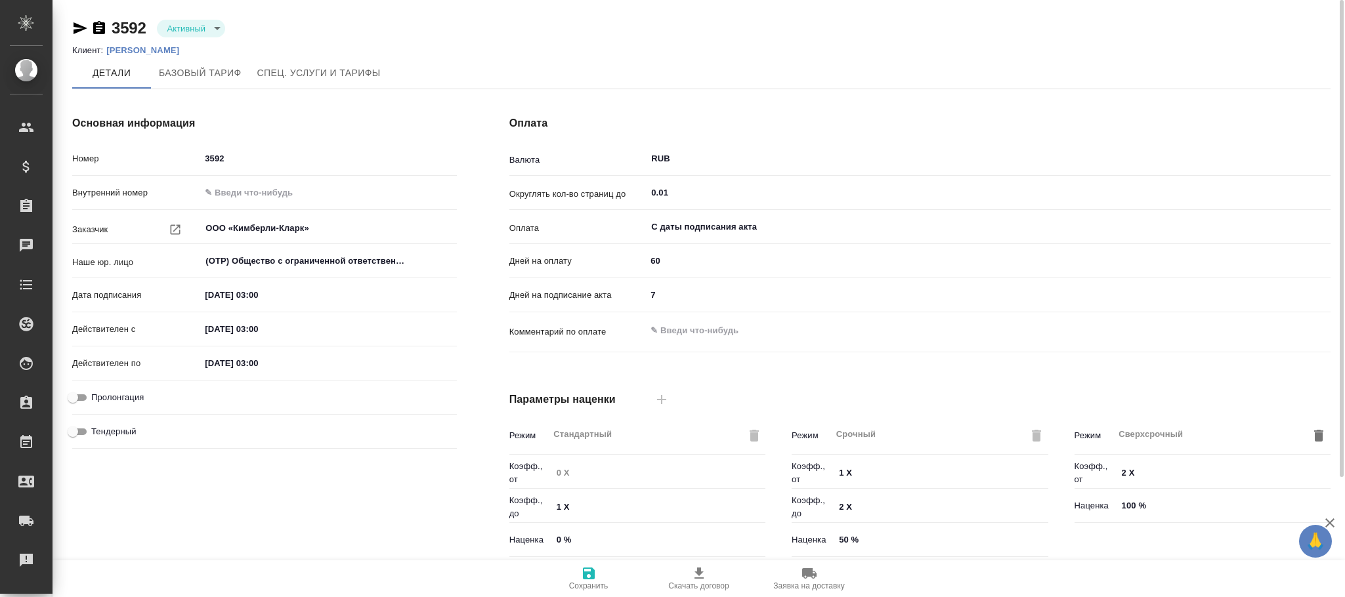
type input "без ТП"
click at [215, 67] on span "Базовый тариф" at bounding box center [200, 73] width 83 height 16
click at [302, 71] on span "Спец. услуги и тарифы" at bounding box center [318, 73] width 123 height 16
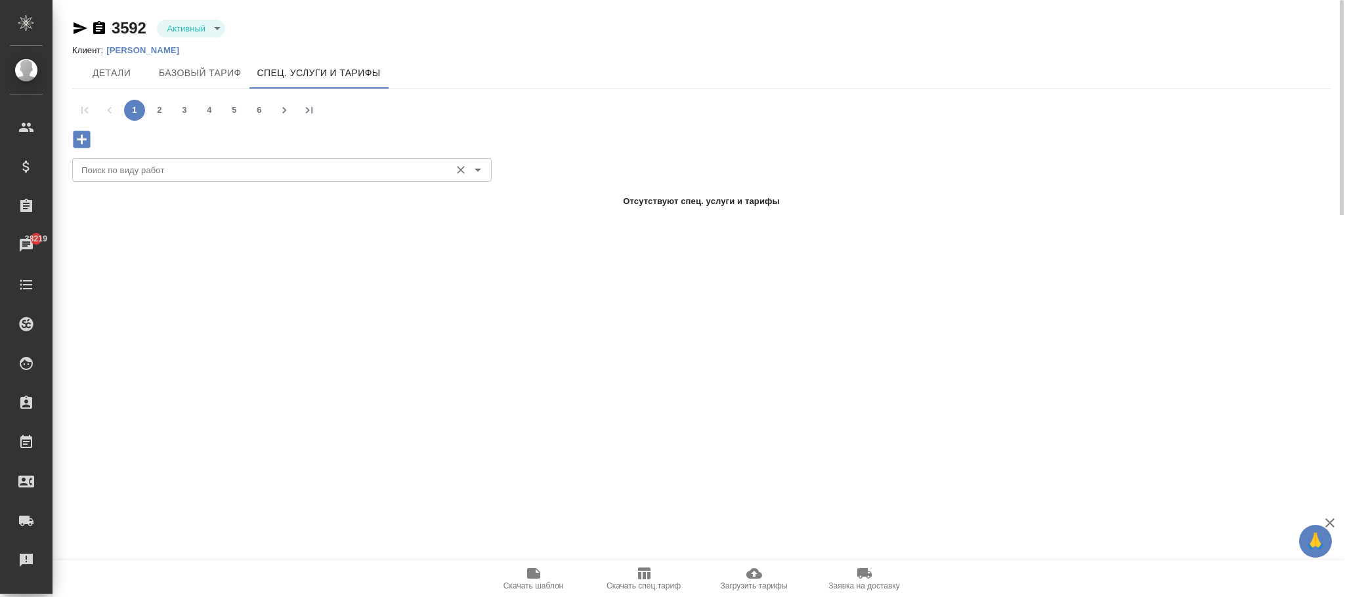
click at [152, 163] on input "Поиск по виду работ" at bounding box center [259, 170] width 367 height 16
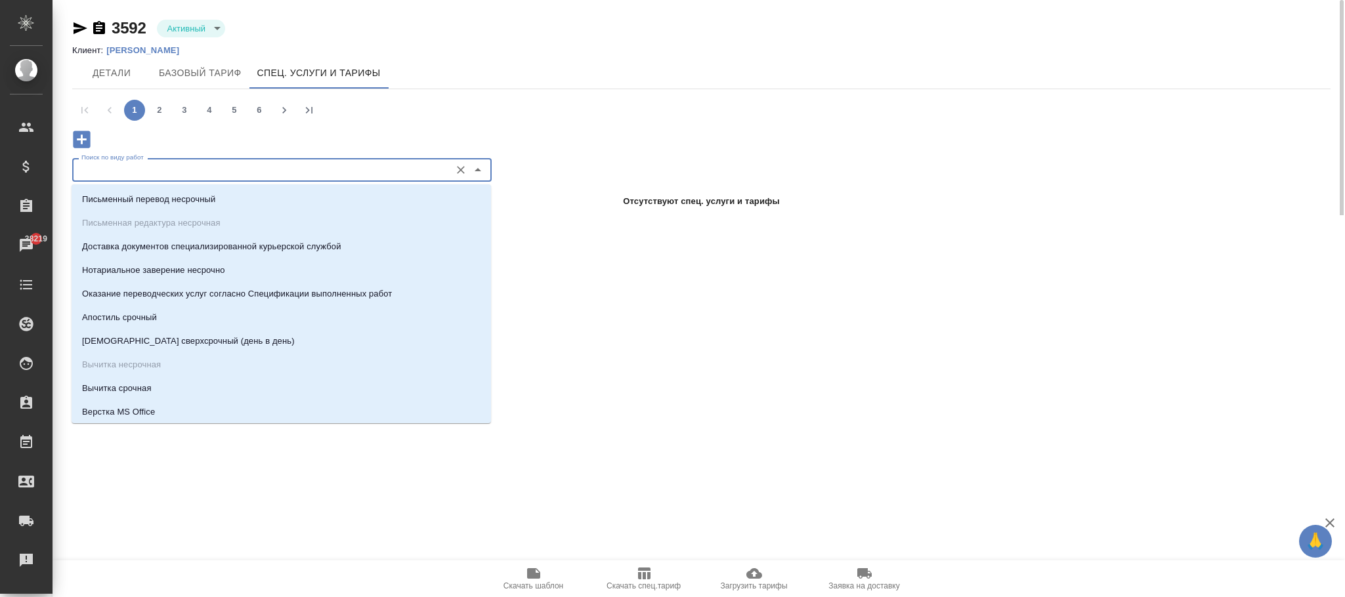
paste input "Экспресс перевод с Русского на Казахский"
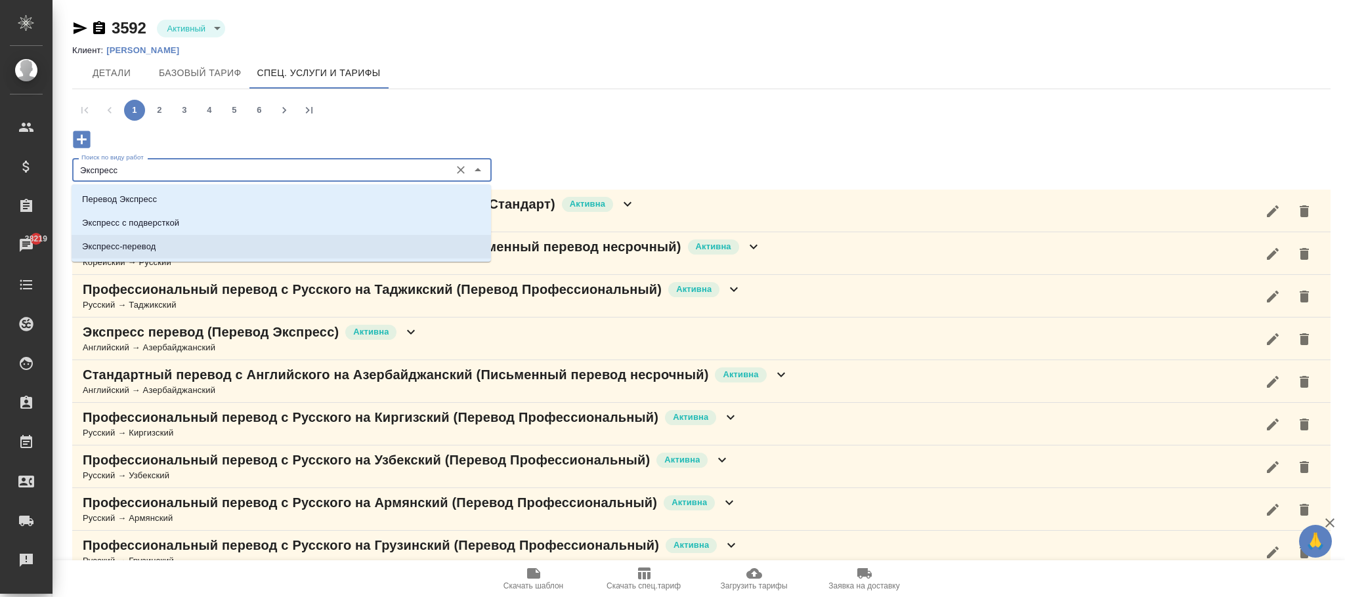
drag, startPoint x: 164, startPoint y: 246, endPoint x: 474, endPoint y: 333, distance: 322.3
click at [164, 247] on li "Экспресс-перевод" at bounding box center [281, 247] width 419 height 24
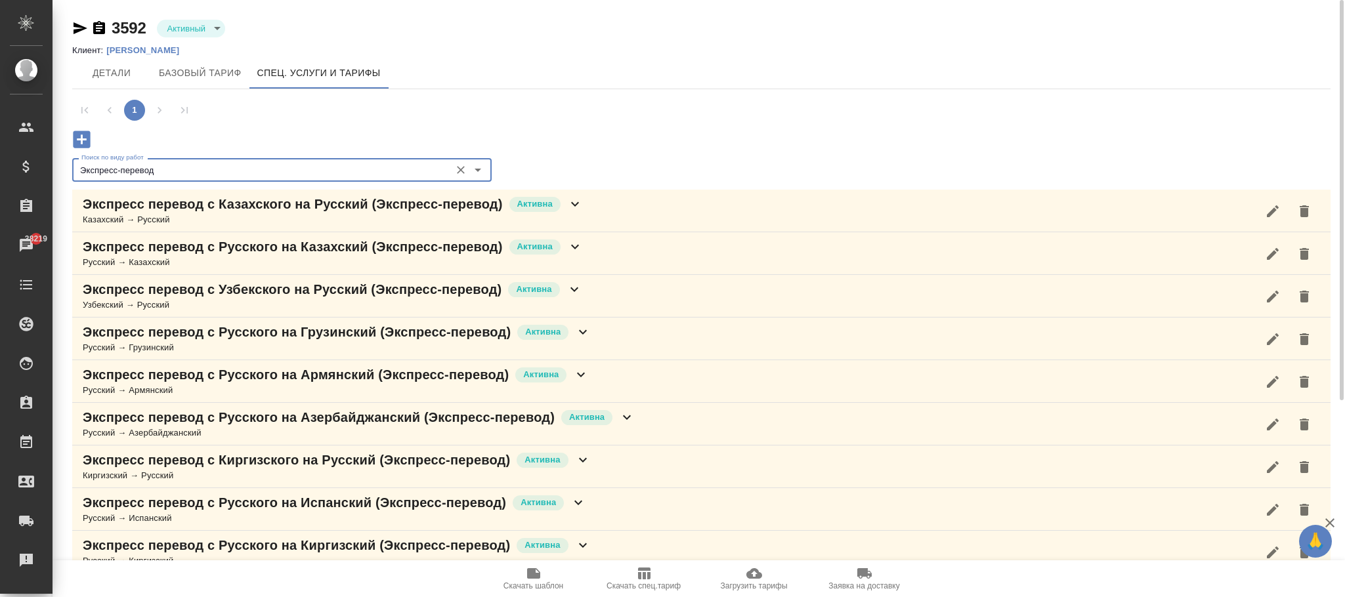
type input "Экспресс-перевод"
click at [579, 242] on icon at bounding box center [575, 247] width 16 height 16
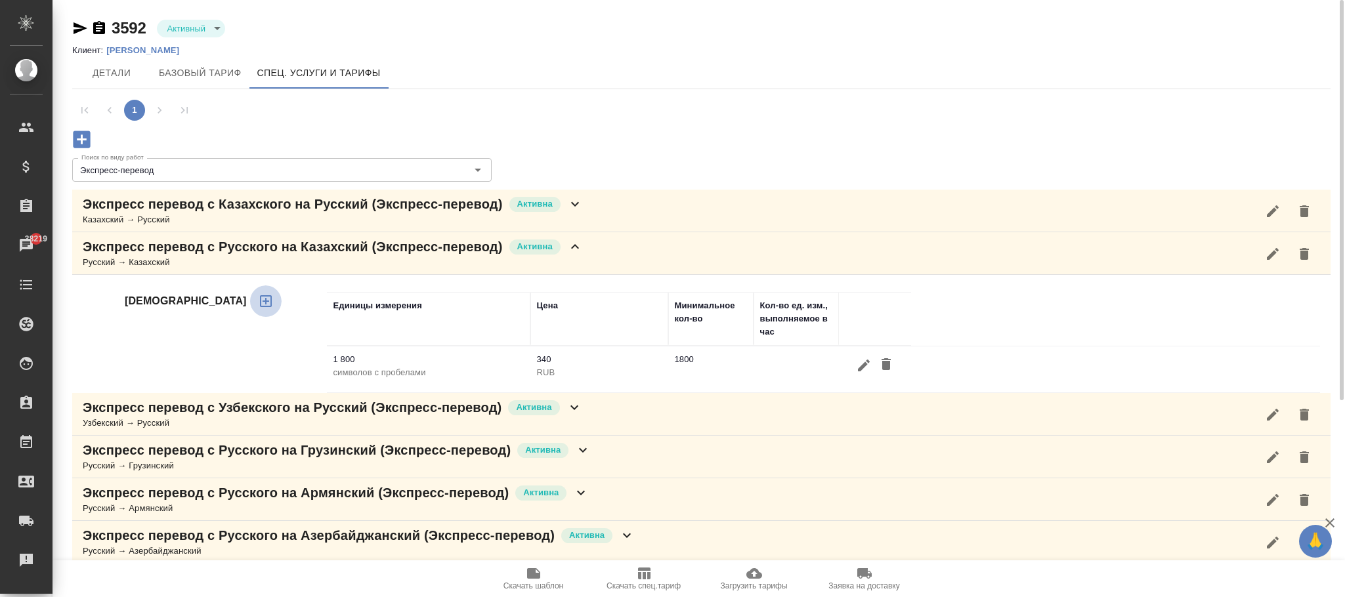
click at [258, 301] on icon "button" at bounding box center [266, 301] width 16 height 16
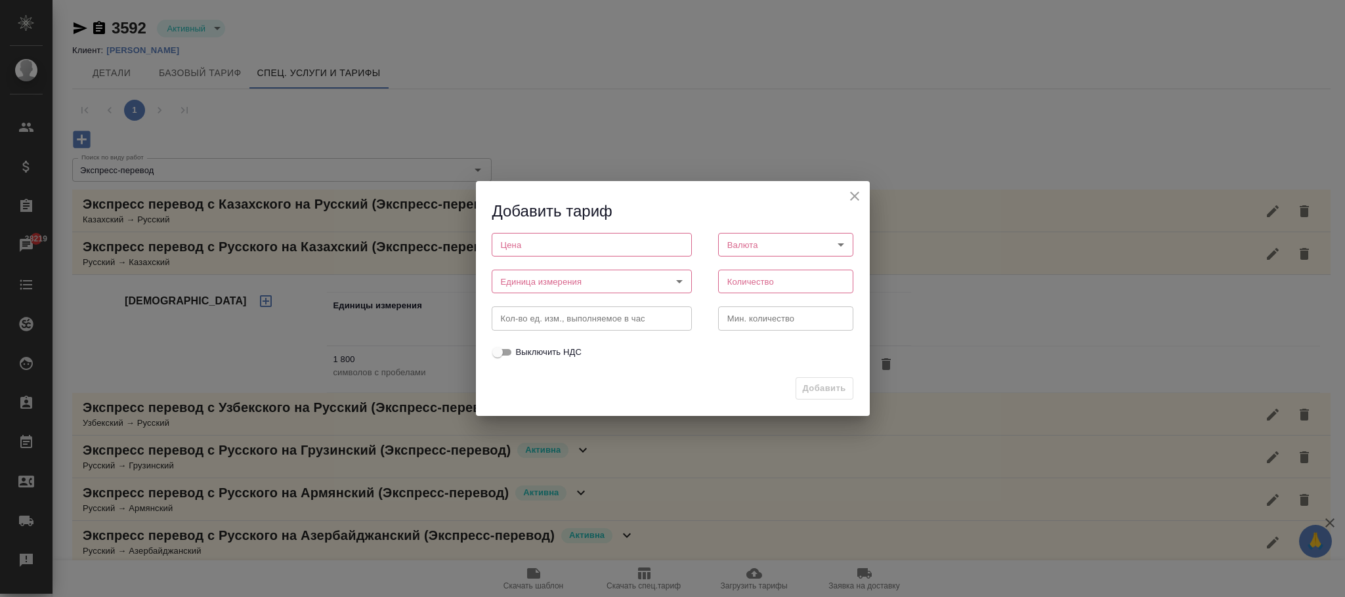
click at [564, 244] on input "number" at bounding box center [592, 245] width 200 height 24
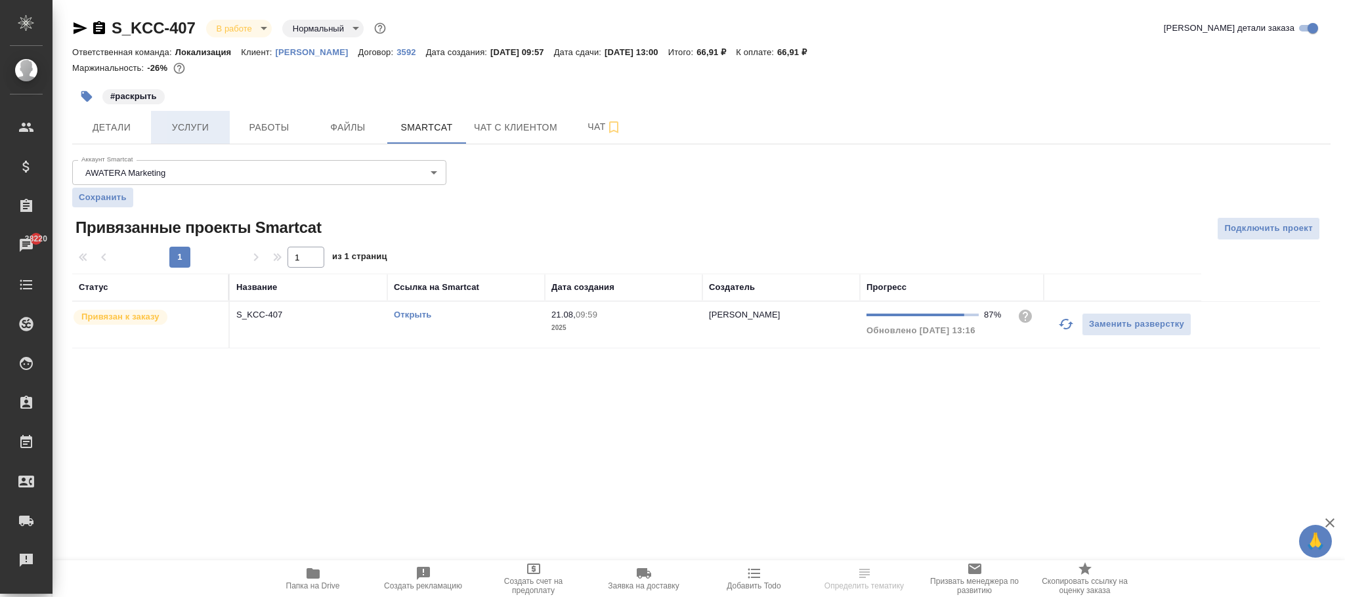
click at [183, 122] on span "Услуги" at bounding box center [190, 127] width 63 height 16
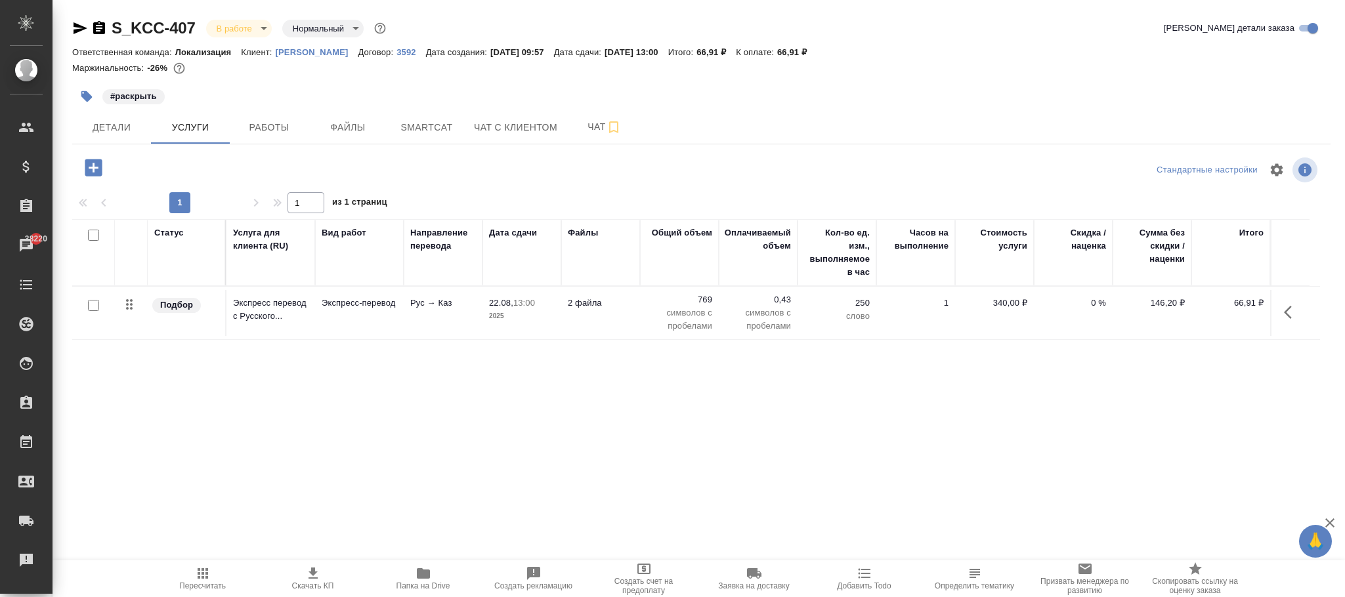
click at [1293, 314] on icon "button" at bounding box center [1292, 312] width 16 height 16
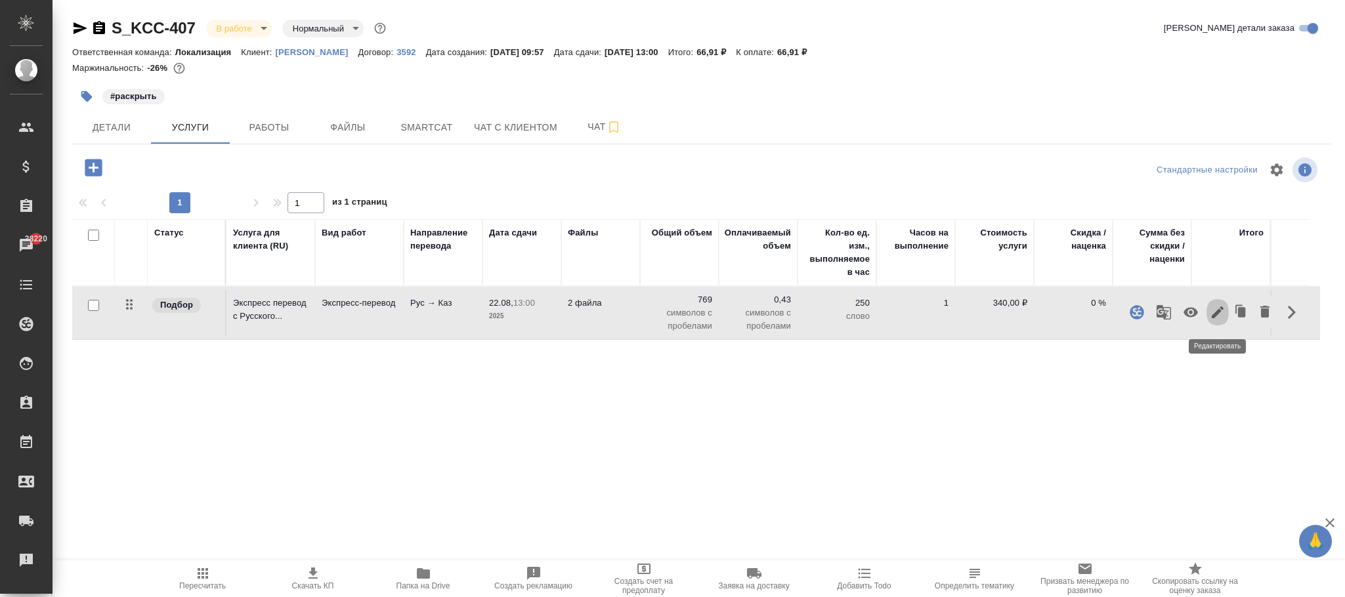
click at [1217, 311] on icon "button" at bounding box center [1217, 312] width 16 height 16
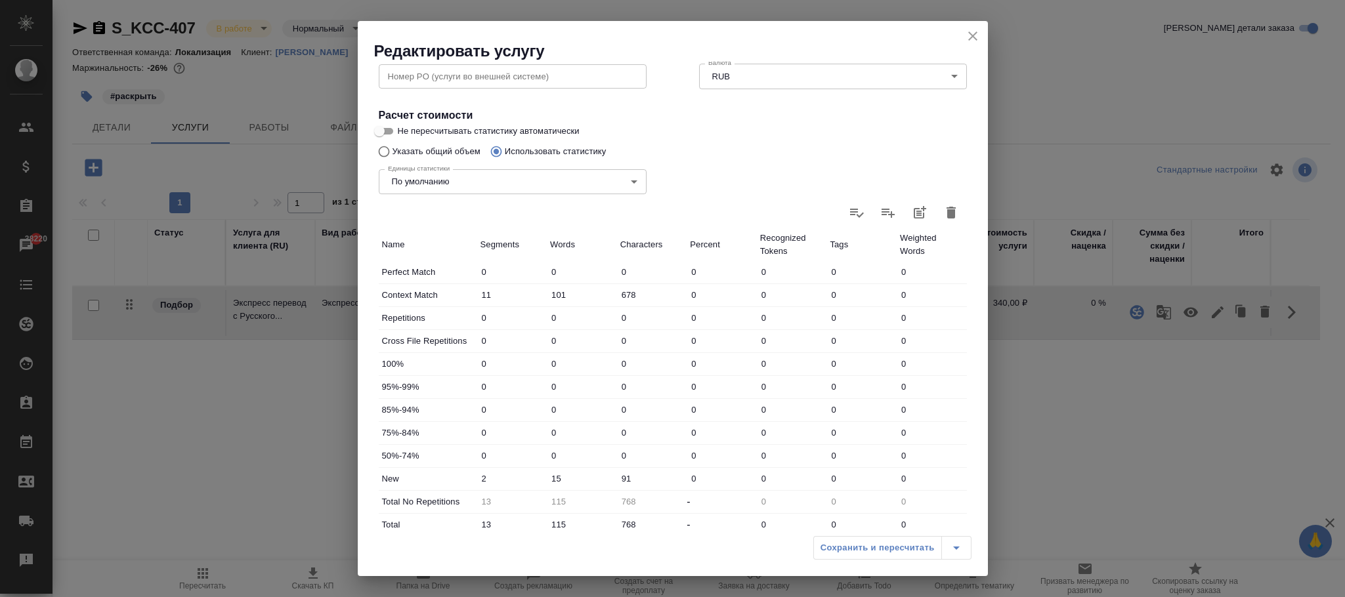
scroll to position [203, 0]
click at [573, 188] on body "🙏 .cls-1 fill:#fff; AWATERA [PERSON_NAME][PERSON_NAME] Спецификации Заказы 3822…" at bounding box center [672, 298] width 1345 height 597
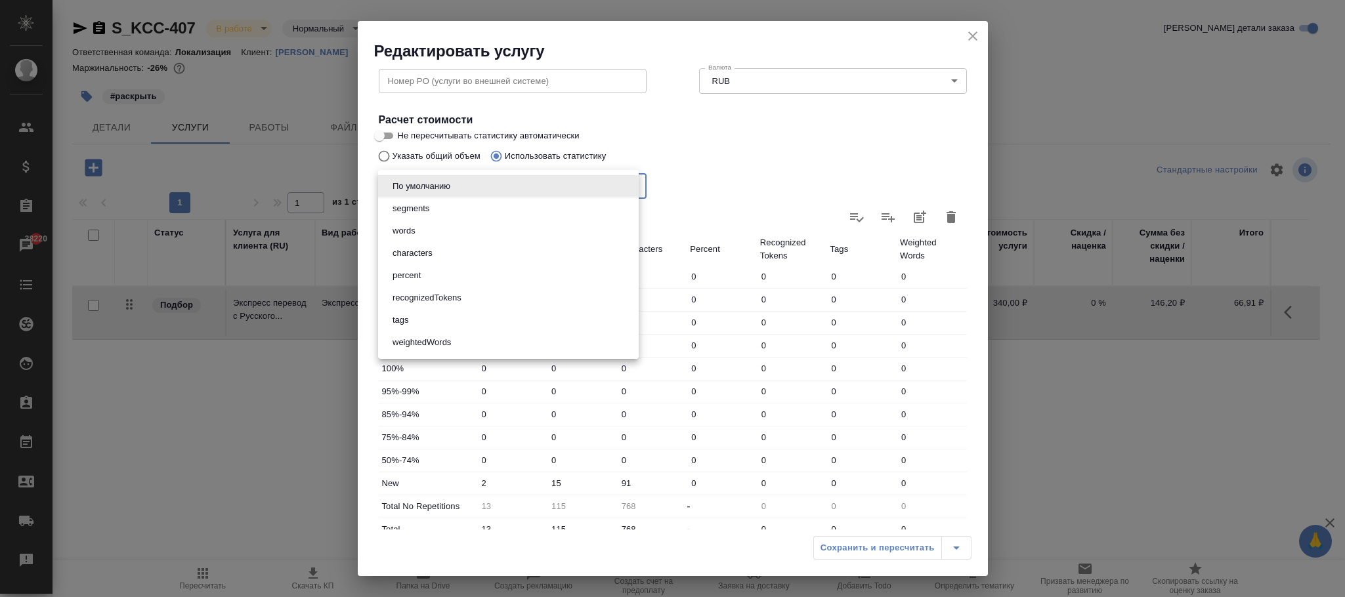
click at [774, 144] on div at bounding box center [672, 298] width 1345 height 597
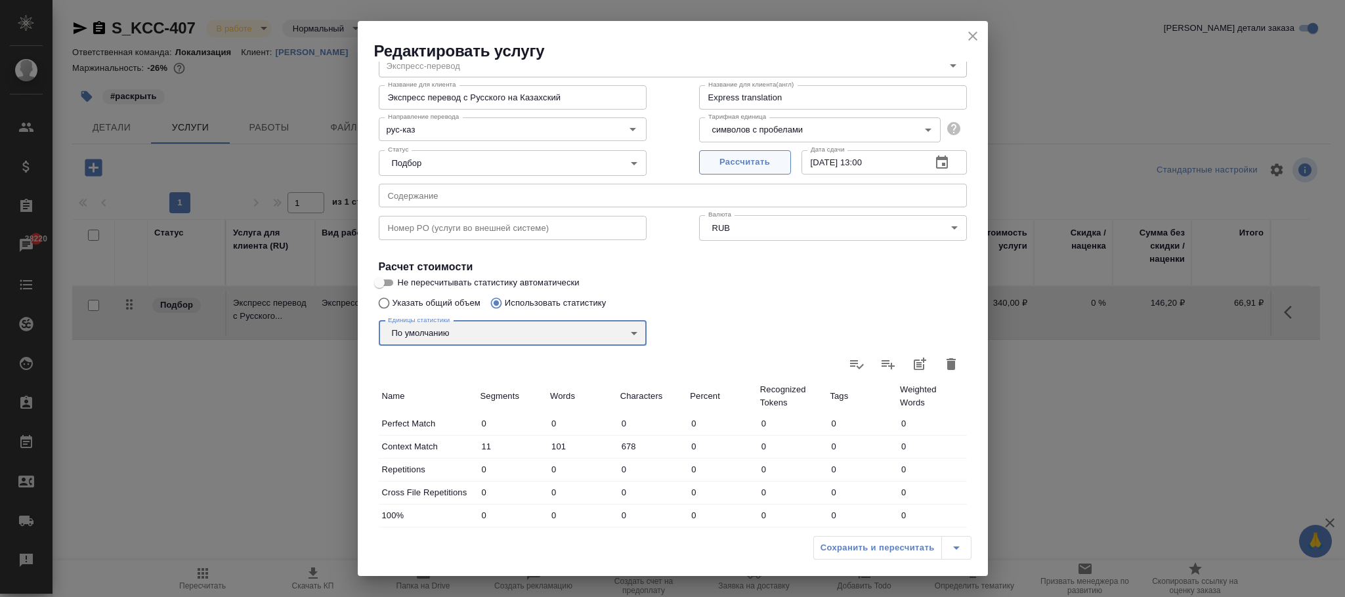
scroll to position [0, 0]
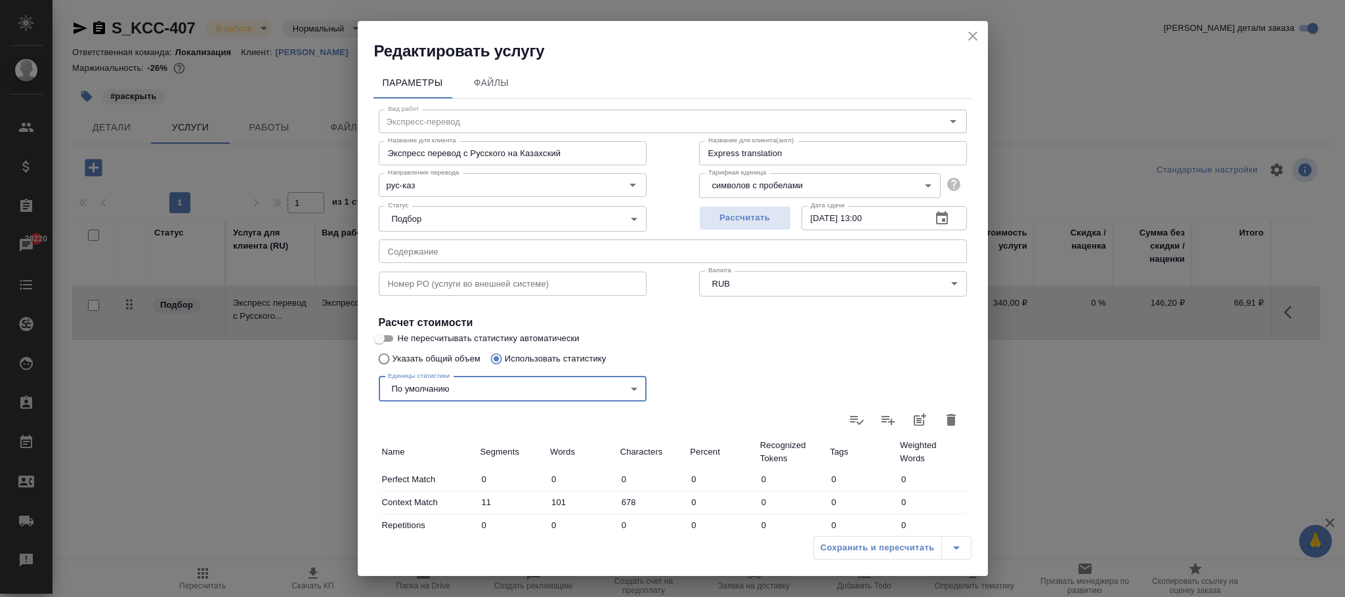
click at [766, 197] on body "🙏 .cls-1 fill:#fff; AWATERA [PERSON_NAME][PERSON_NAME] Спецификации Заказы 3822…" at bounding box center [672, 298] width 1345 height 597
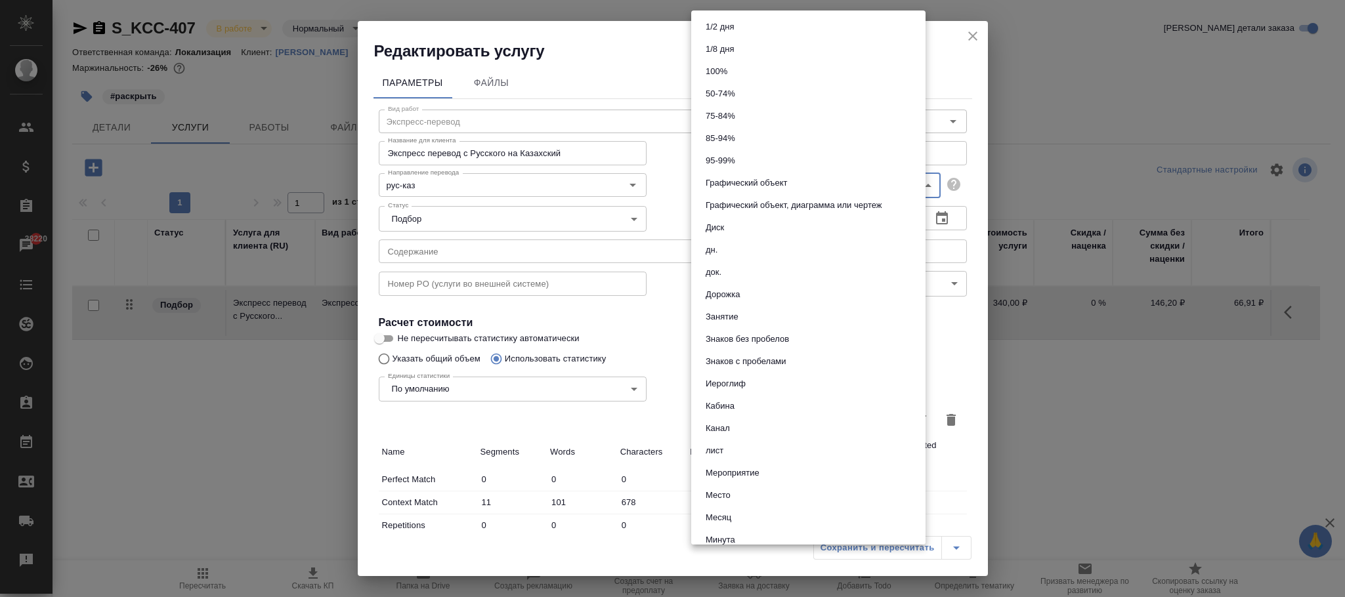
scroll to position [417, 0]
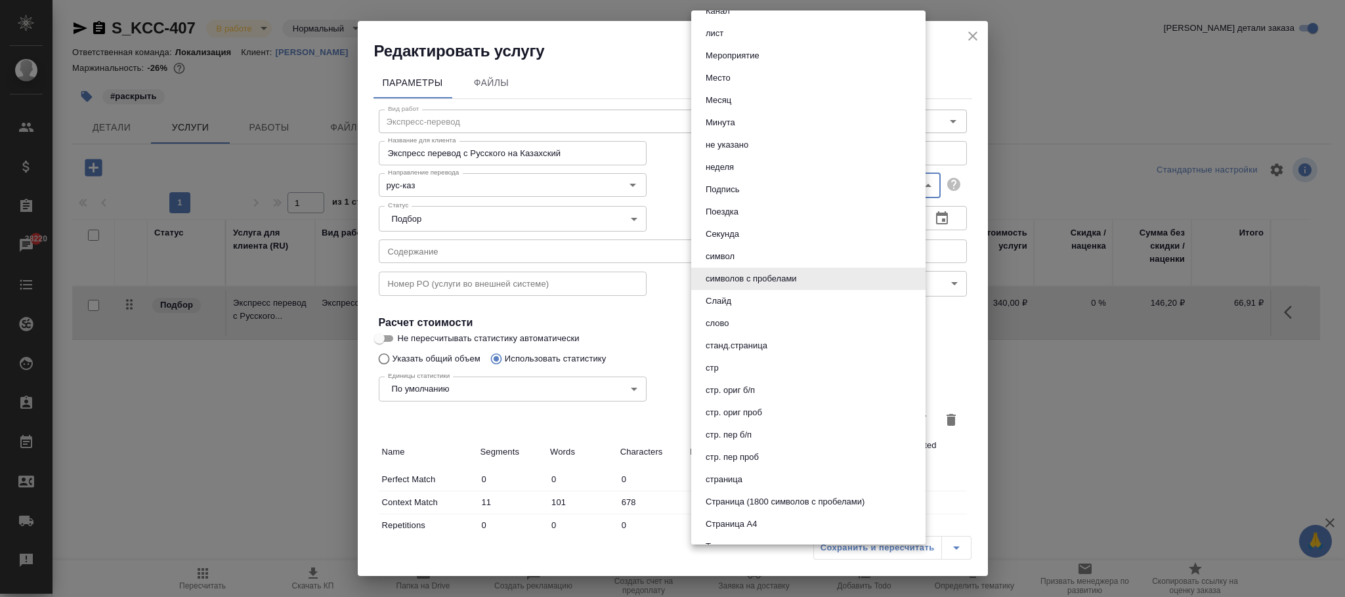
drag, startPoint x: 787, startPoint y: 497, endPoint x: 750, endPoint y: 282, distance: 218.5
click at [750, 282] on ul "1/2 дня 1/8 дня 100% 50-74% 75-84% 85-94% 95-99% Графический объект Графический…" at bounding box center [815, 156] width 249 height 1126
click at [750, 278] on button "символов с пробелами" at bounding box center [751, 279] width 99 height 14
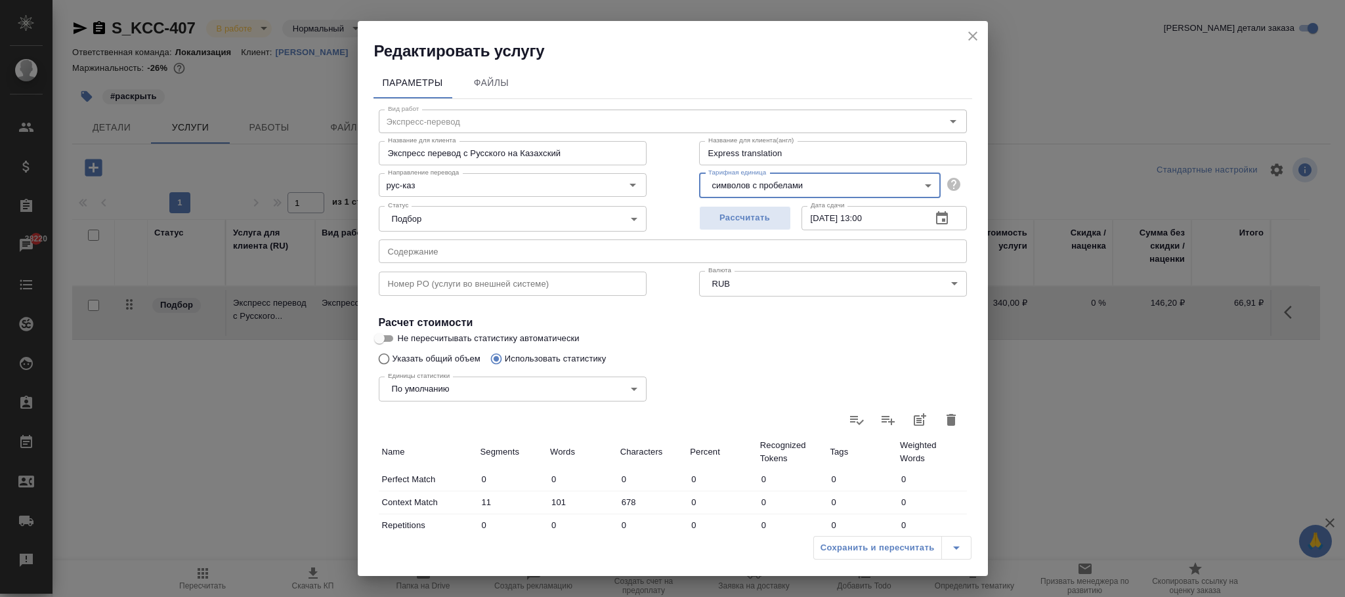
drag, startPoint x: 860, startPoint y: 543, endPoint x: 671, endPoint y: 402, distance: 235.8
click at [850, 530] on div "Сохранить и пересчитать" at bounding box center [673, 553] width 630 height 47
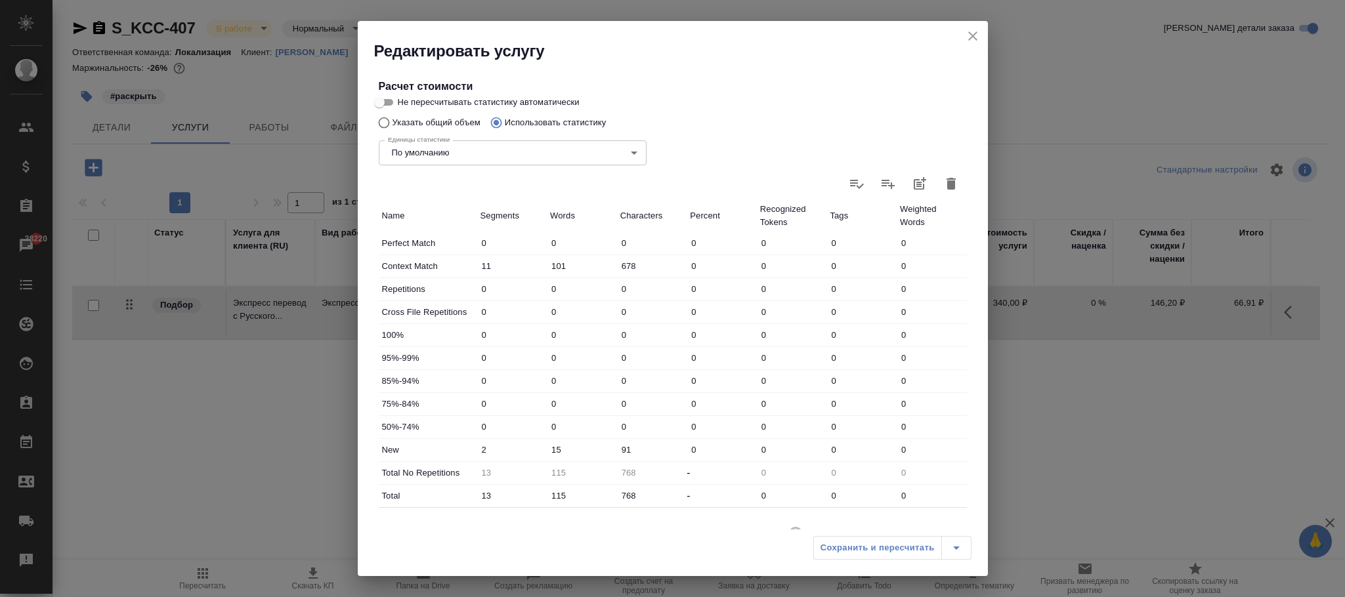
scroll to position [295, 0]
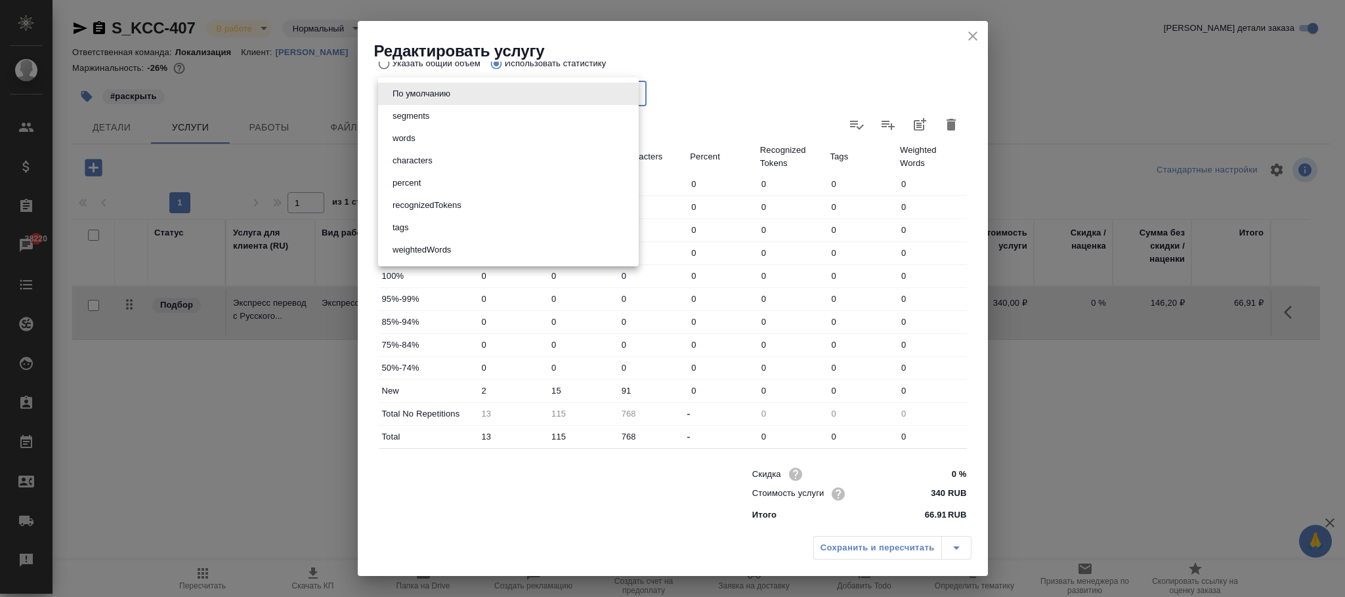
click at [540, 97] on body "🙏 .cls-1 fill:#fff; AWATERA [PERSON_NAME][PERSON_NAME] Спецификации Заказы 3822…" at bounding box center [672, 298] width 1345 height 597
click at [493, 164] on li "characters" at bounding box center [508, 161] width 261 height 22
type input "characters"
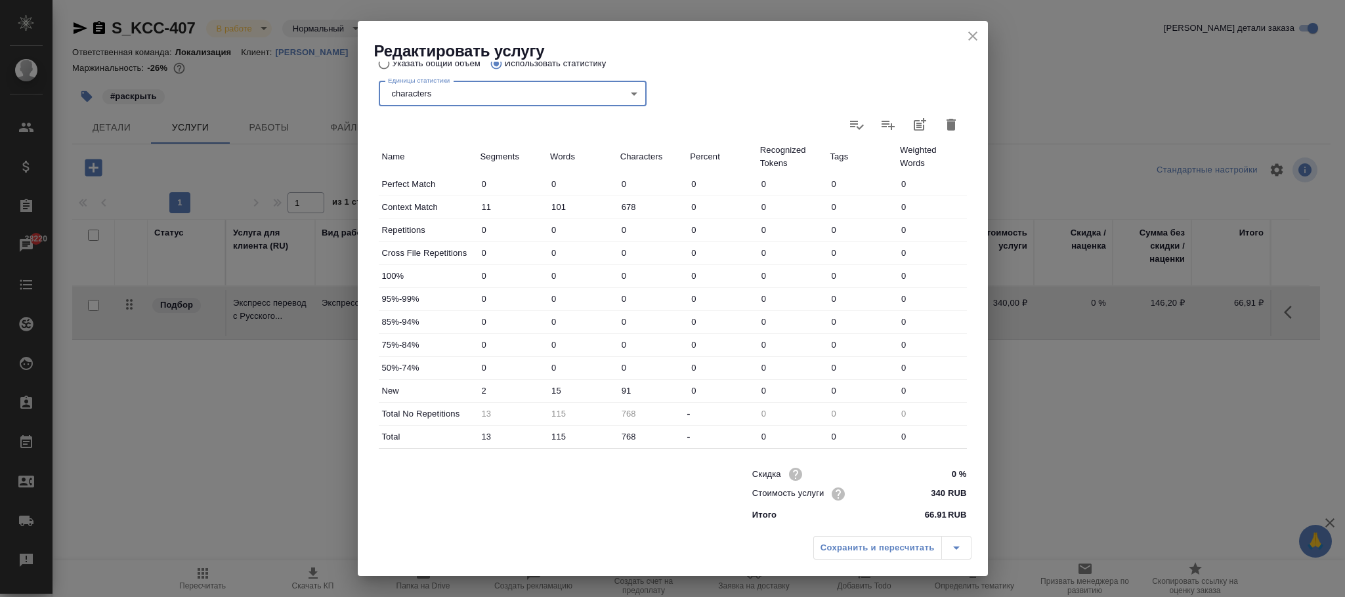
drag, startPoint x: 875, startPoint y: 530, endPoint x: 875, endPoint y: 551, distance: 21.7
click at [875, 532] on div "Сохранить и пересчитать" at bounding box center [673, 553] width 630 height 47
click at [866, 543] on div "Сохранить и пересчитать" at bounding box center [892, 548] width 158 height 24
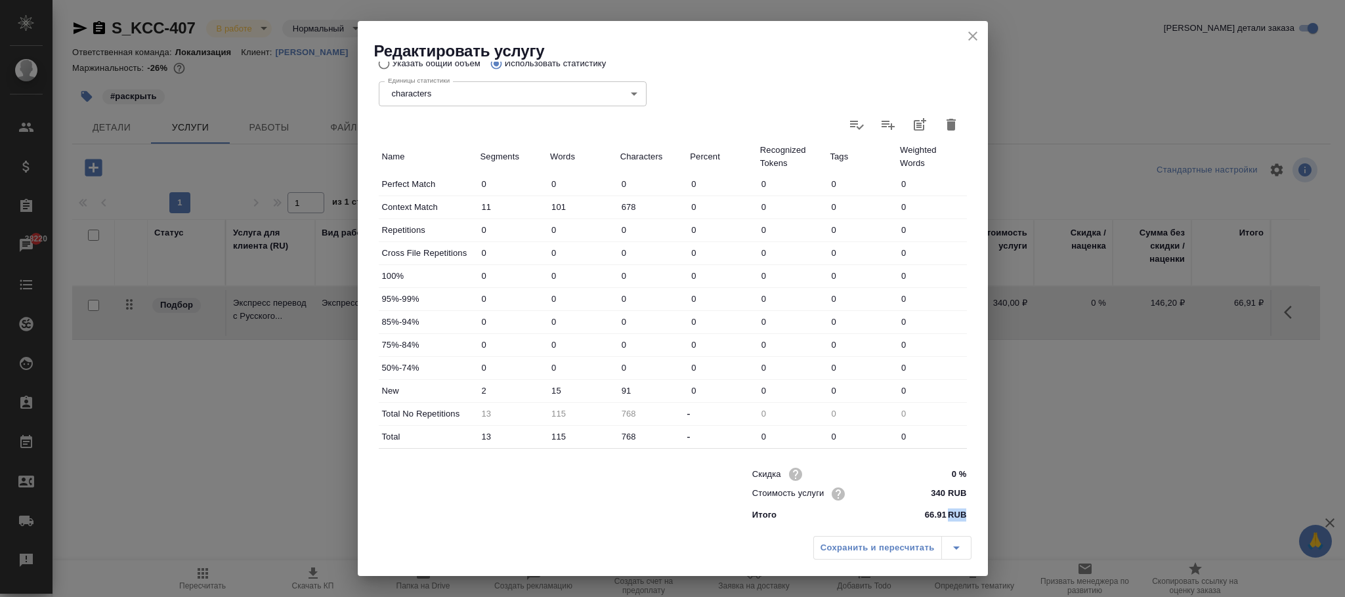
drag, startPoint x: 866, startPoint y: 543, endPoint x: 587, endPoint y: 329, distance: 351.9
click at [865, 543] on div "Сохранить и пересчитать" at bounding box center [892, 548] width 158 height 24
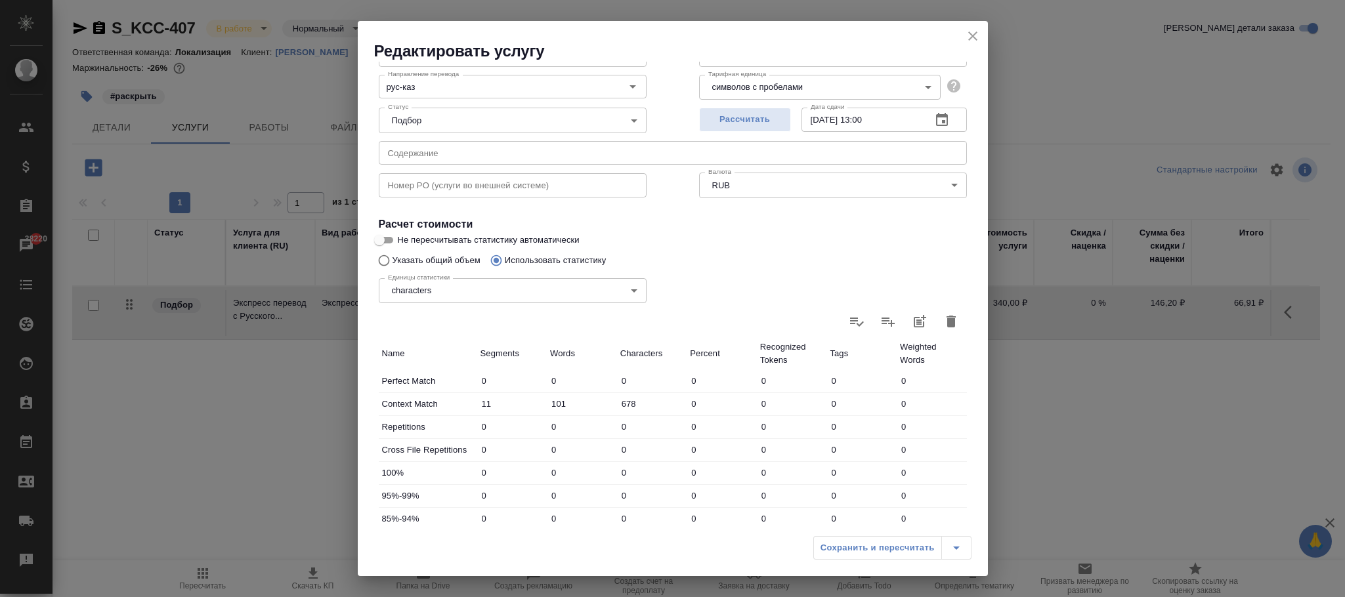
scroll to position [301, 0]
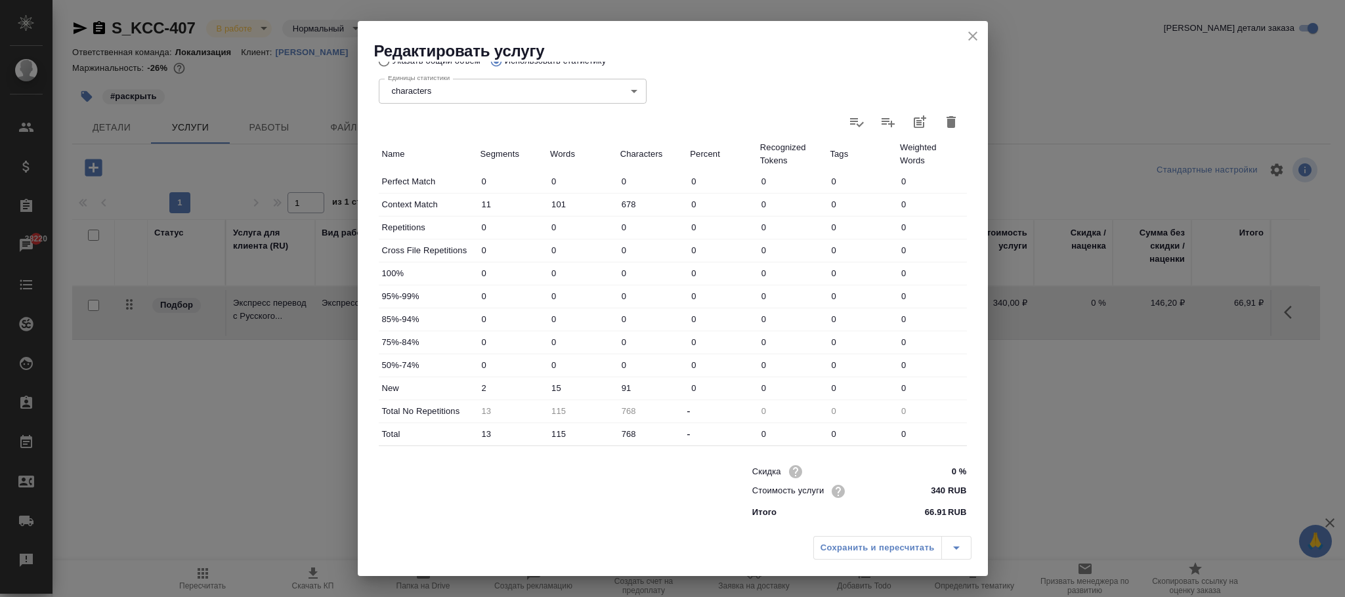
click at [831, 545] on div "Сохранить и пересчитать" at bounding box center [892, 548] width 158 height 24
click at [831, 546] on div "Сохранить и пересчитать" at bounding box center [892, 548] width 158 height 24
click at [976, 34] on icon "close" at bounding box center [973, 36] width 16 height 16
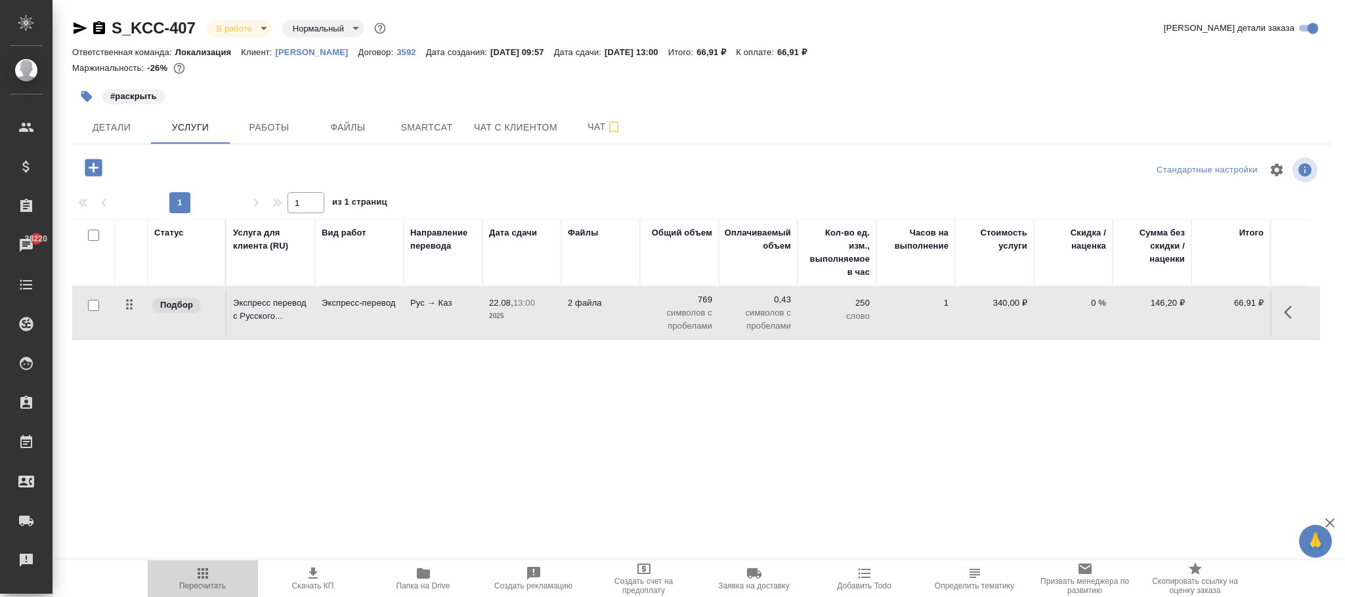
click at [205, 583] on span "Пересчитать" at bounding box center [202, 585] width 47 height 9
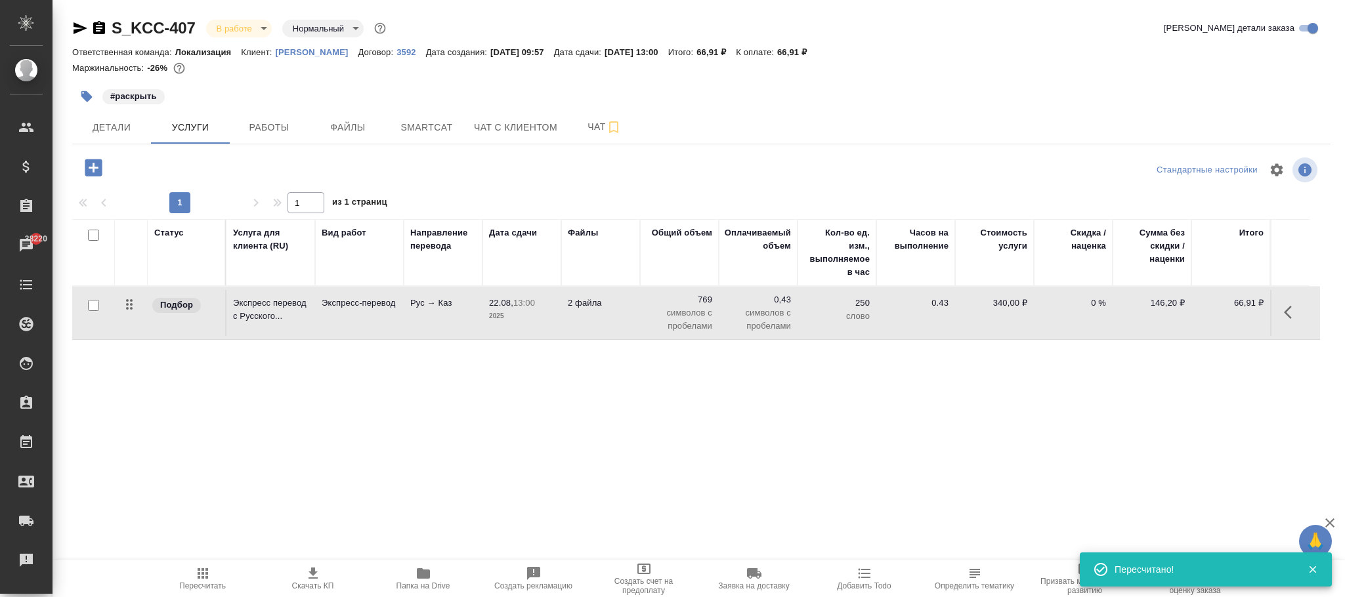
click at [195, 577] on icon "button" at bounding box center [203, 574] width 16 height 16
